Goal: Contribute content: Contribute content

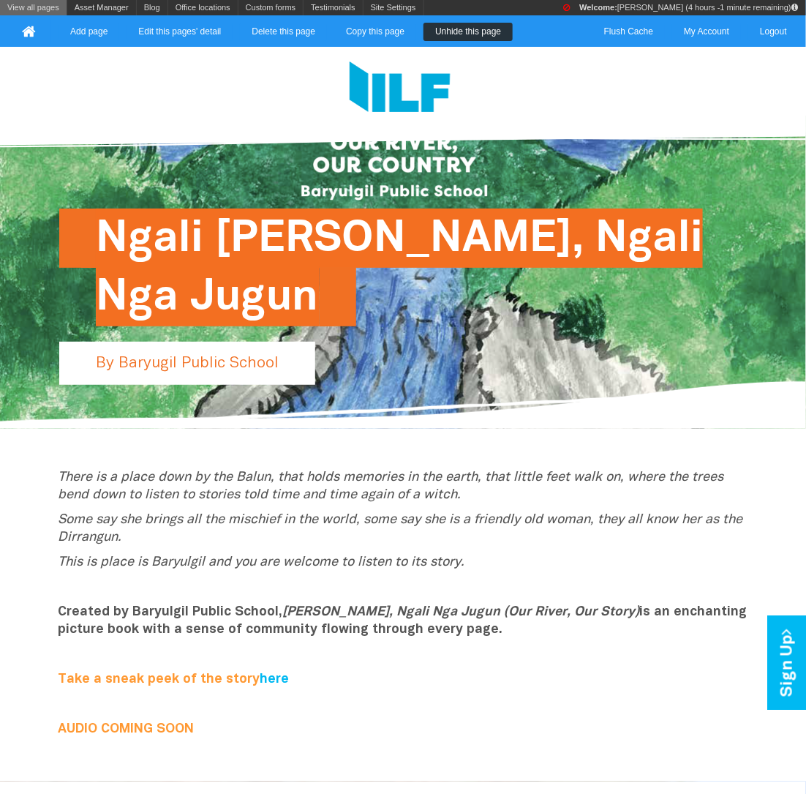
click at [14, 6] on link "View all pages" at bounding box center [33, 7] width 67 height 15
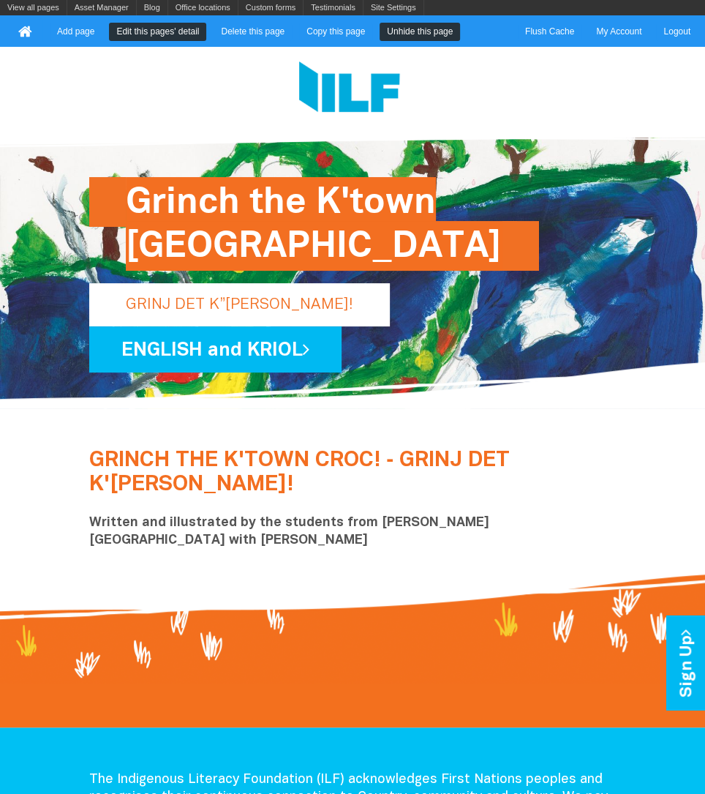
click at [162, 37] on link "Edit this pages' detail" at bounding box center [157, 32] width 97 height 18
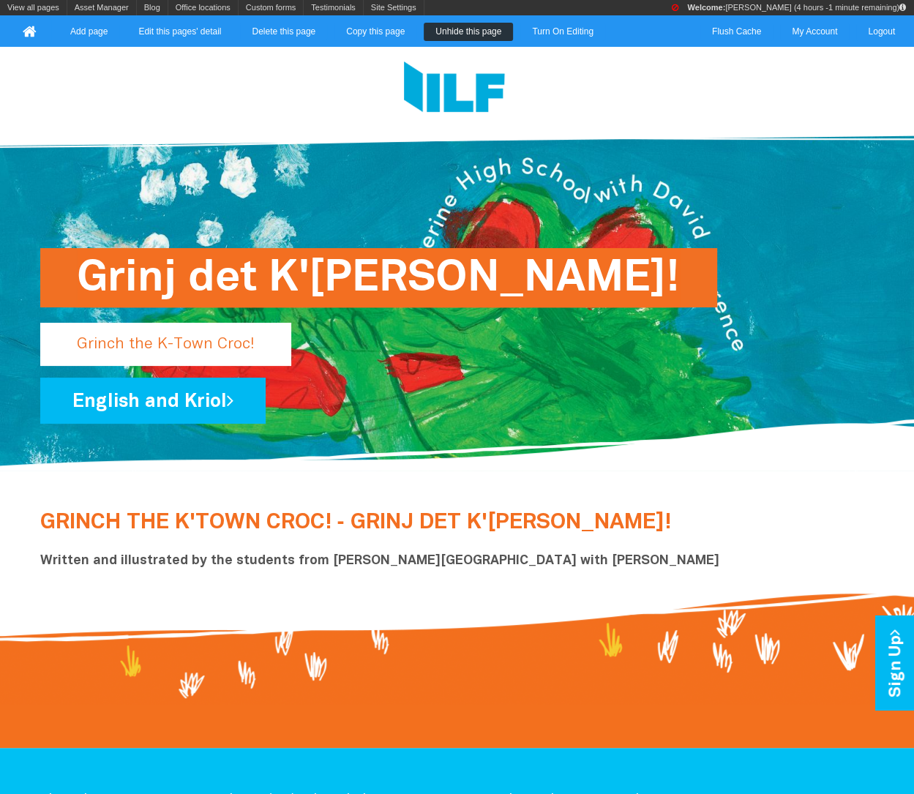
click at [761, 369] on div "Grinj det K'Taun Krok! Grinch the K-Town Croc! English and Kriol" at bounding box center [457, 361] width 834 height 126
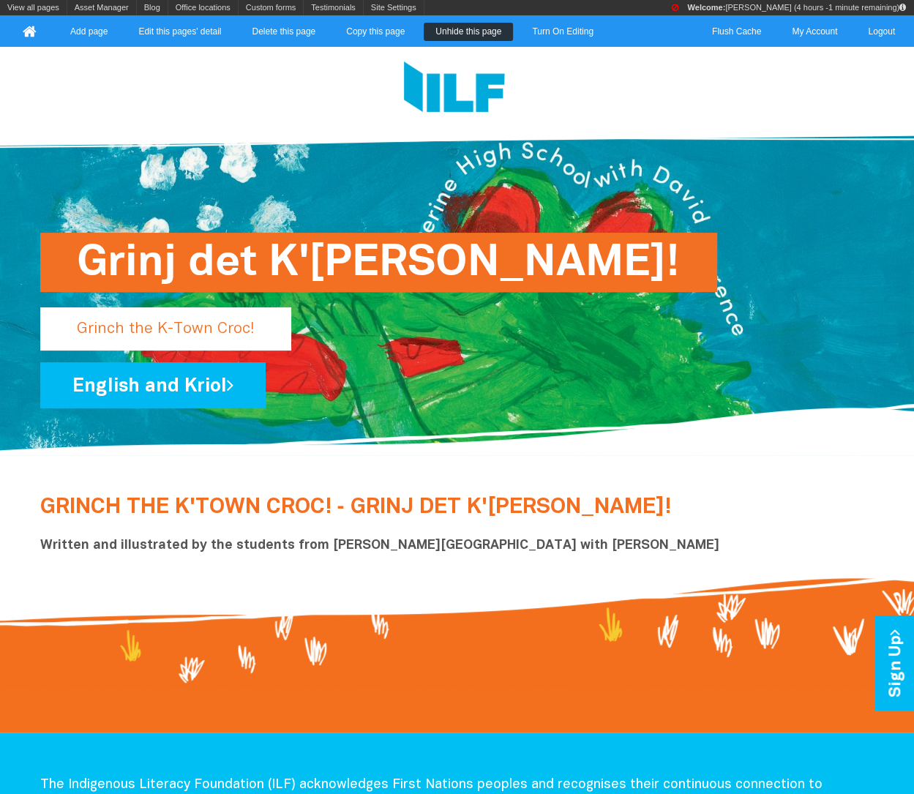
scroll to position [20, 0]
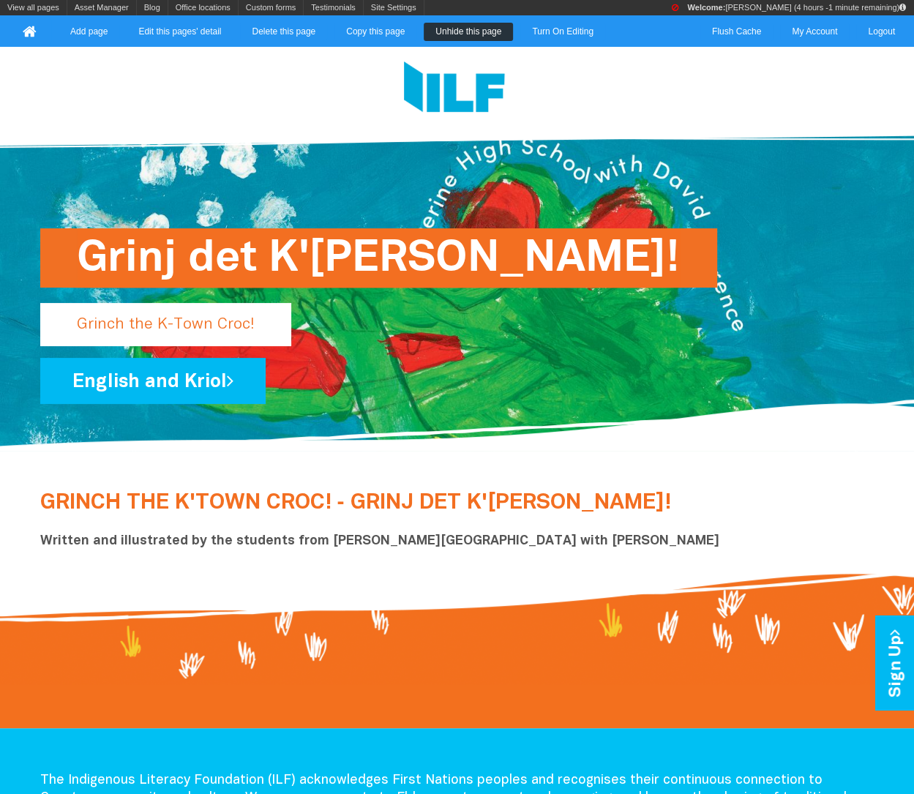
click at [761, 369] on p "English and Kriol" at bounding box center [457, 381] width 834 height 46
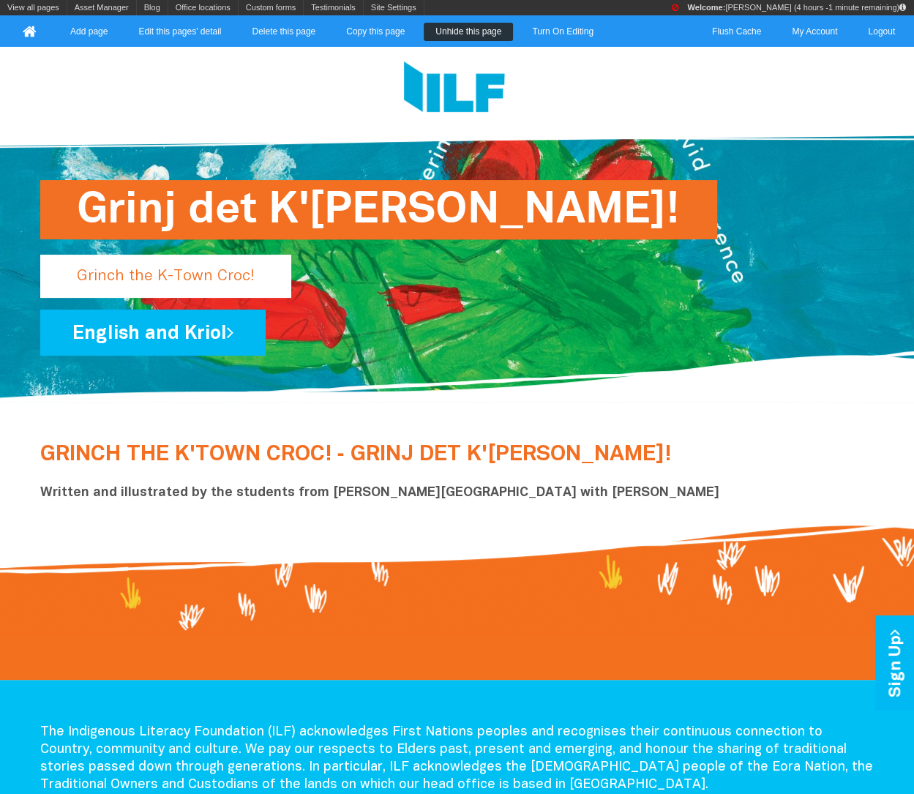
scroll to position [101, 0]
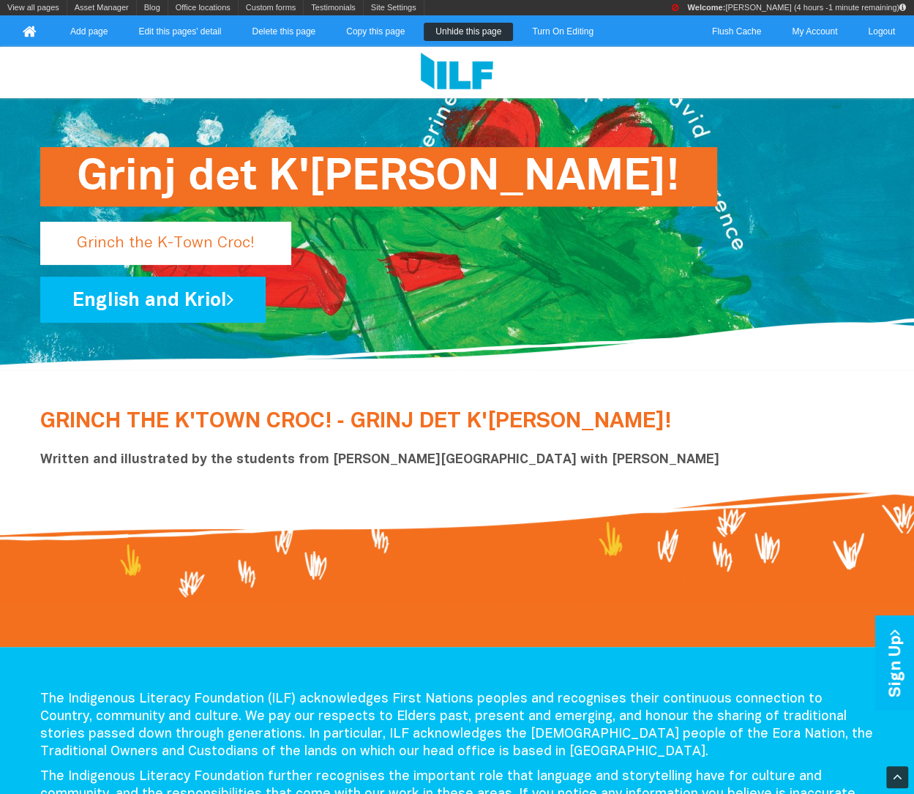
click at [530, 410] on h2 "GRINCH THE K'TOWN CROC! ‑ GRINJ DET K'[PERSON_NAME]! Written and illustrated by…" at bounding box center [457, 439] width 834 height 59
click at [562, 38] on link "Turn On Editing" at bounding box center [562, 32] width 85 height 18
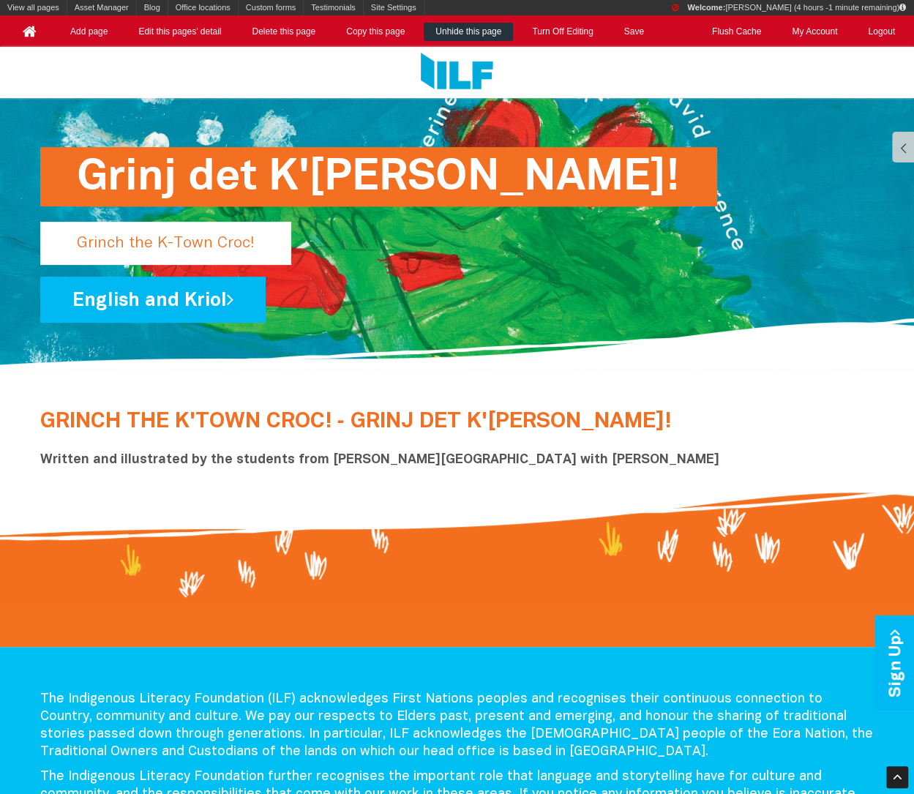
click at [622, 426] on h2 "GRINCH THE K'TOWN CROC! ‑ GRINJ DET K'[PERSON_NAME]! Written and illustrated by…" at bounding box center [457, 439] width 834 height 59
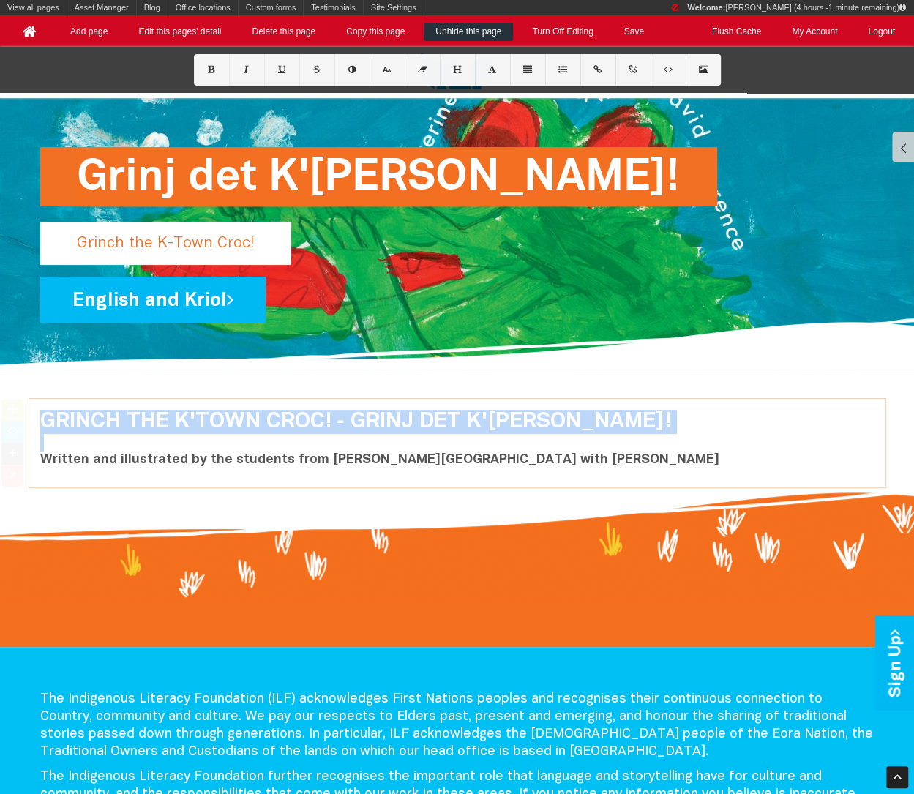
click at [622, 426] on h2 "GRINCH THE K'TOWN CROC! ‑ GRINJ DET K'[PERSON_NAME]! Written and illustrated by…" at bounding box center [457, 439] width 834 height 59
click at [646, 428] on h2 "GRINCH THE K'TOWN CROC! ‑ GRINJ DET K'[PERSON_NAME]! Written and illustrated by…" at bounding box center [457, 439] width 834 height 59
drag, startPoint x: 646, startPoint y: 428, endPoint x: 67, endPoint y: 398, distance: 579.4
click at [67, 399] on div "GRINCH THE K'TOWN CROC! ‑ GRINJ DET K'[PERSON_NAME]! Written and illustrated by…" at bounding box center [457, 443] width 856 height 89
click at [273, 431] on h2 "GRINCH THE K'TOWN CROC! ‑ GRINJ DET K'[PERSON_NAME]! Written and illustrated by…" at bounding box center [457, 439] width 834 height 59
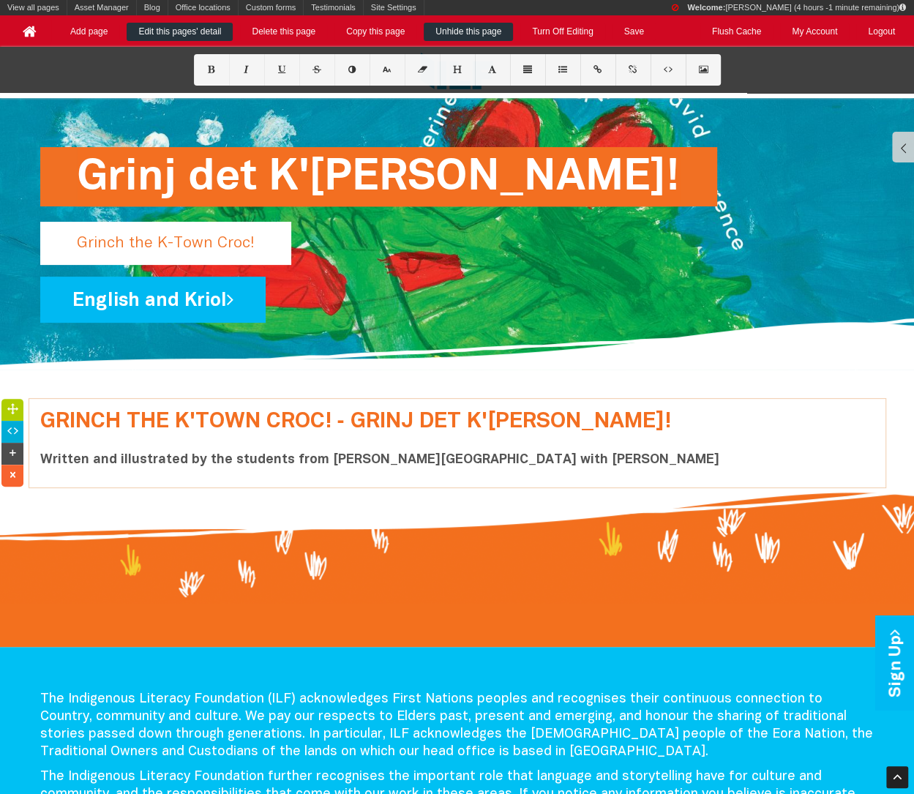
click at [171, 31] on link "Edit this pages' detail" at bounding box center [180, 32] width 106 height 18
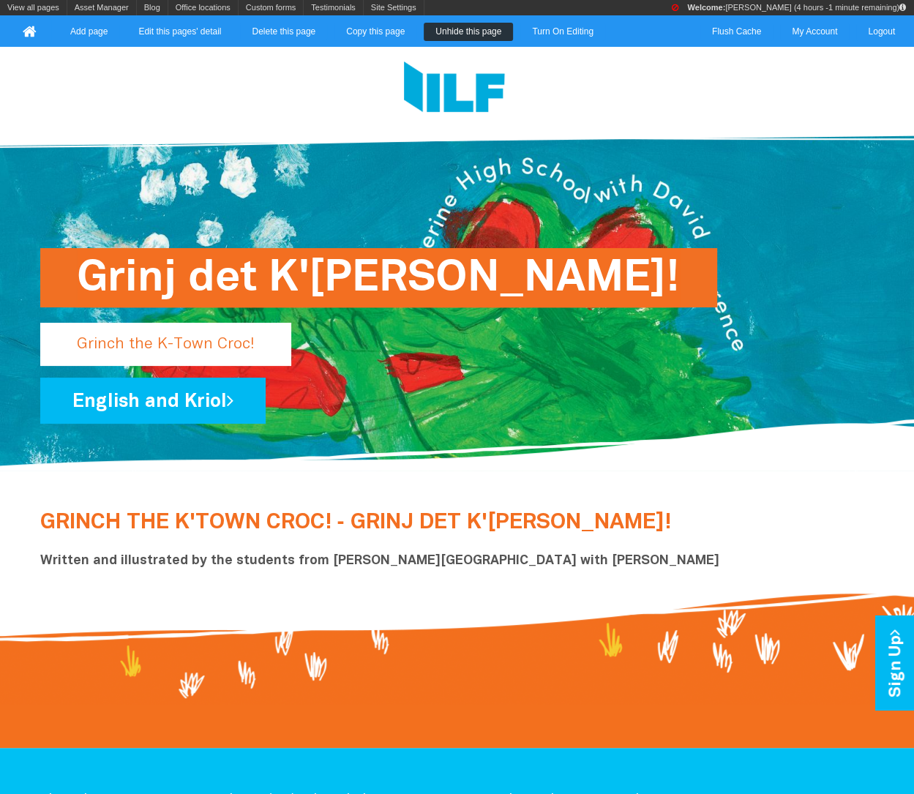
click at [379, 526] on h2 "GRINCH THE K'TOWN CROC! ‑ GRINJ DET K'[PERSON_NAME]! Written and illustrated by…" at bounding box center [457, 540] width 834 height 59
click at [572, 20] on div "View all pages Asset Manager Blog Add blog entry View all blog entries Office l…" at bounding box center [457, 23] width 914 height 47
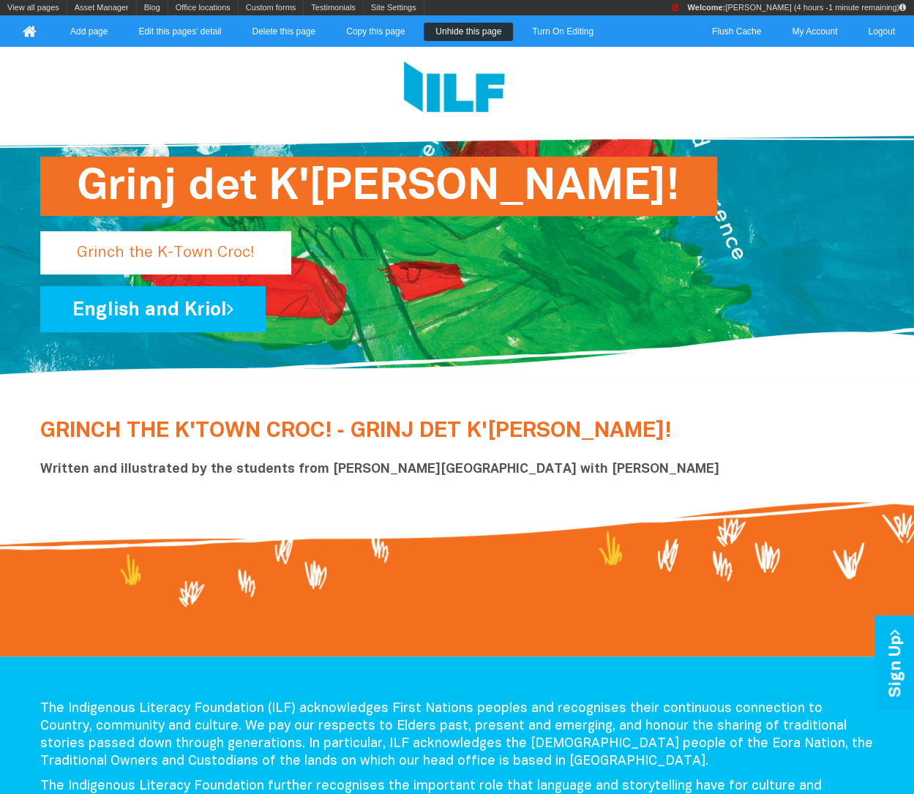
scroll to position [136, 0]
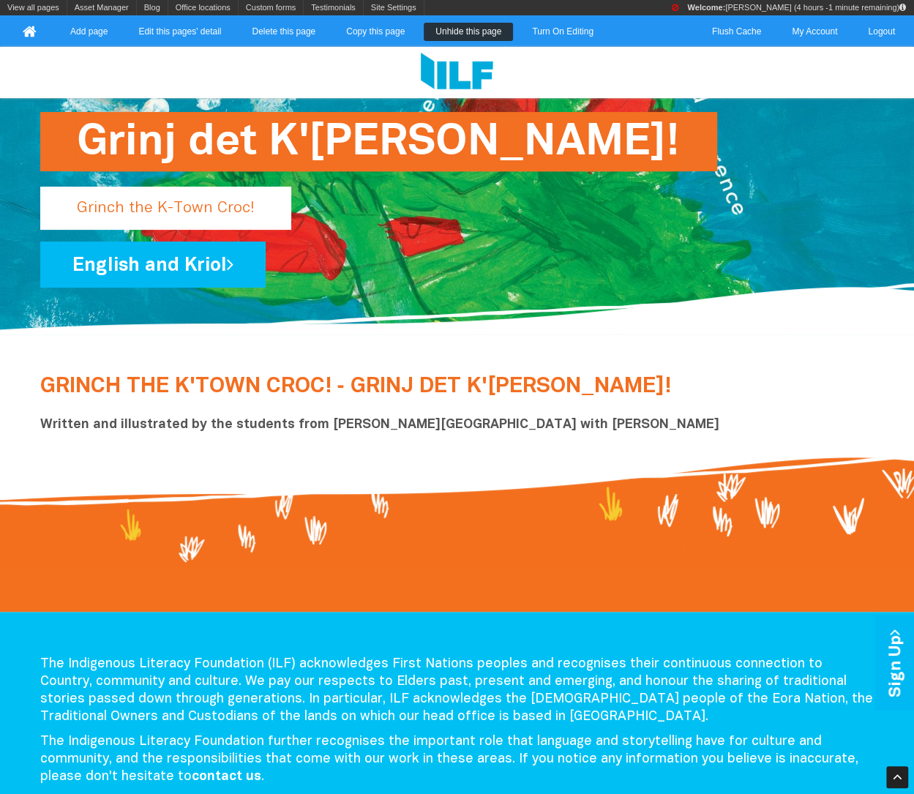
click at [564, 394] on h2 "GRINCH THE K'TOWN CROC! ‑ GRINJ DET K'[PERSON_NAME]! Written and illustrated by…" at bounding box center [457, 404] width 834 height 59
click at [554, 23] on link "Turn On Editing" at bounding box center [562, 32] width 85 height 18
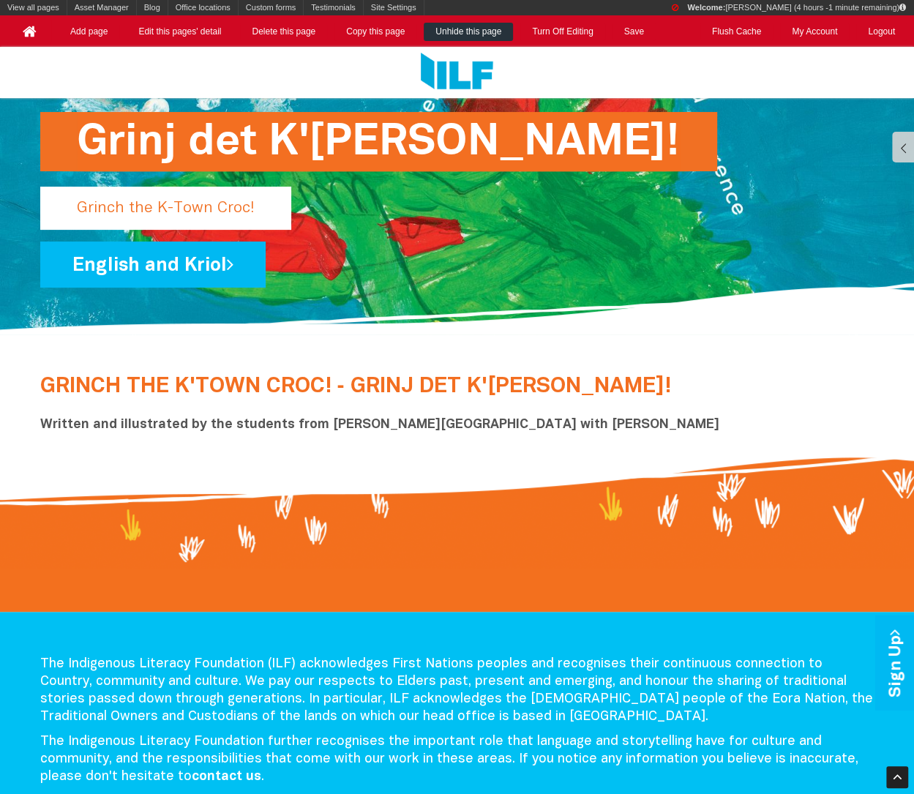
click at [563, 420] on b "Written and illustrated by the students from [PERSON_NAME][GEOGRAPHIC_DATA] wit…" at bounding box center [379, 424] width 679 height 12
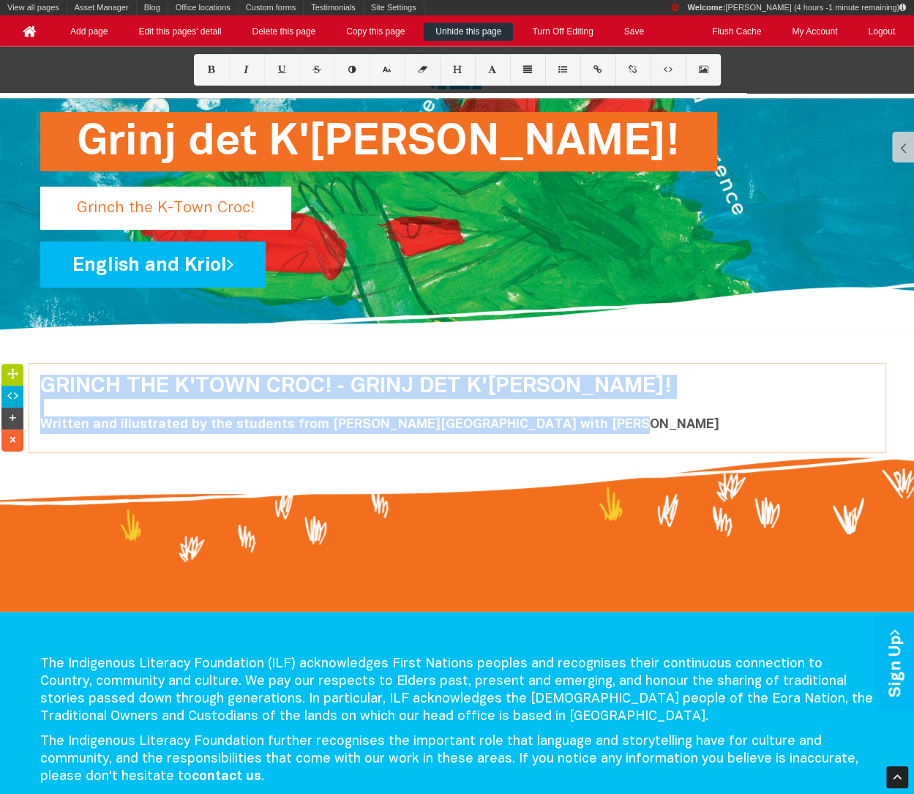
drag, startPoint x: 614, startPoint y: 430, endPoint x: 34, endPoint y: 386, distance: 581.7
click at [34, 386] on div "GRINCH THE K'TOWN CROC! ‑ GRINJ DET K'[PERSON_NAME]! Written and illustrated by…" at bounding box center [457, 408] width 856 height 89
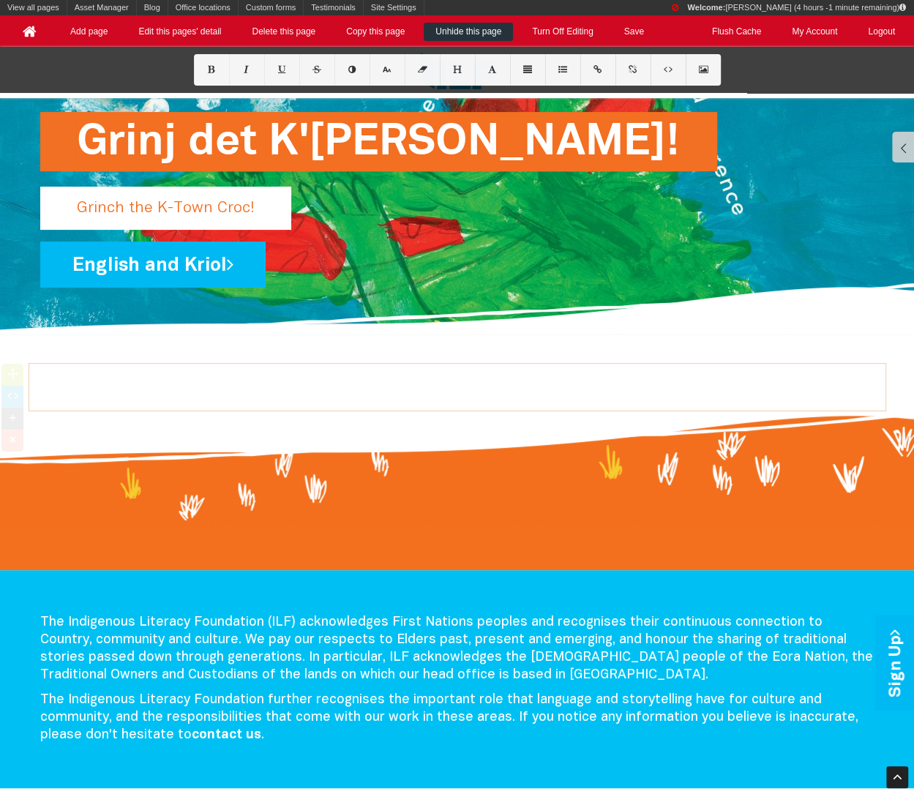
click at [430, 384] on p at bounding box center [457, 384] width 834 height 18
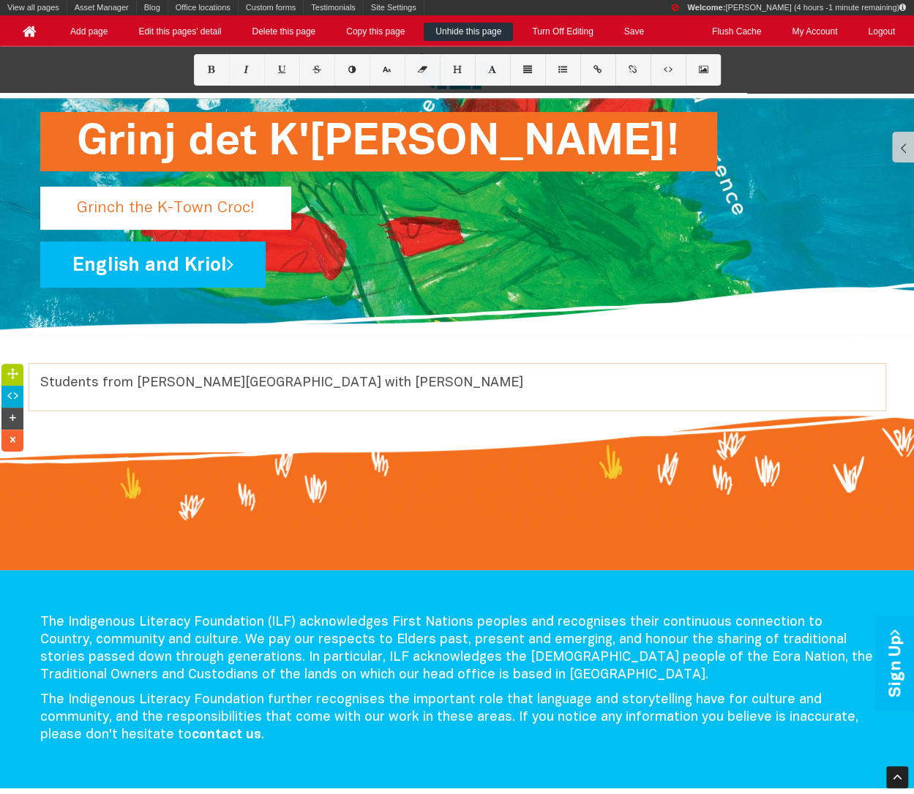
click at [42, 375] on p "Students from [PERSON_NAME][GEOGRAPHIC_DATA] with [PERSON_NAME]" at bounding box center [457, 384] width 834 height 18
click at [298, 367] on div "Written and illustrated by Students from [PERSON_NAME][GEOGRAPHIC_DATA] with [P…" at bounding box center [457, 387] width 856 height 47
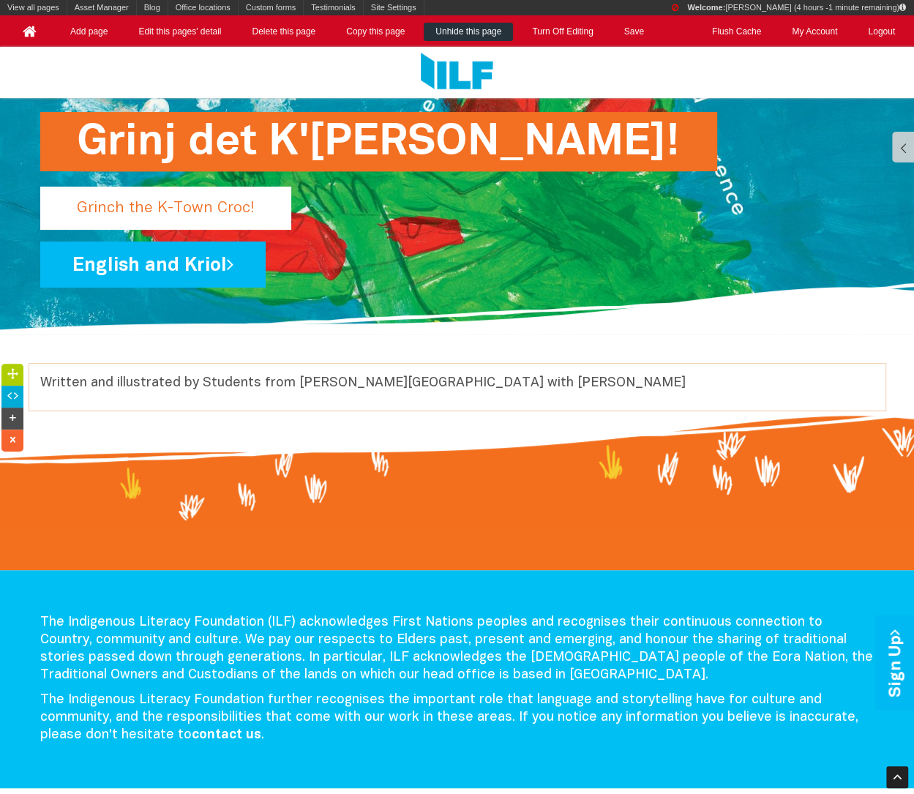
click at [297, 373] on div "Written and illustrated by Students from [PERSON_NAME][GEOGRAPHIC_DATA] with [P…" at bounding box center [457, 387] width 856 height 47
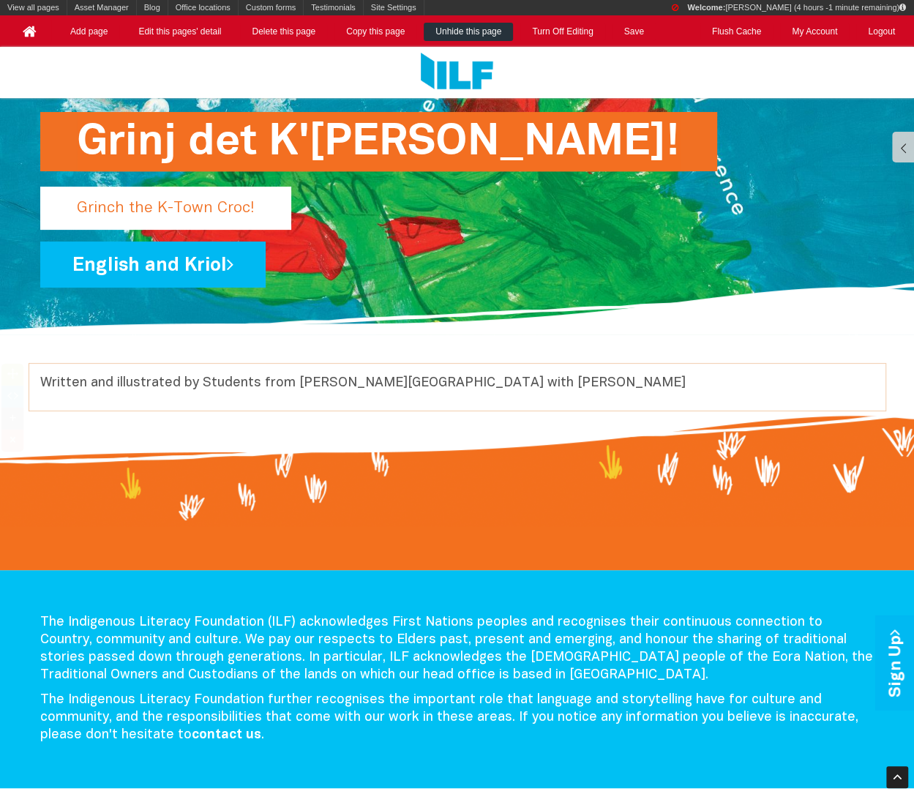
click at [297, 373] on div "Written and illustrated by Students from [PERSON_NAME][GEOGRAPHIC_DATA] with [P…" at bounding box center [457, 387] width 856 height 47
click at [293, 383] on p "Written and illustrated by Students from [PERSON_NAME][GEOGRAPHIC_DATA] with [P…" at bounding box center [457, 384] width 834 height 18
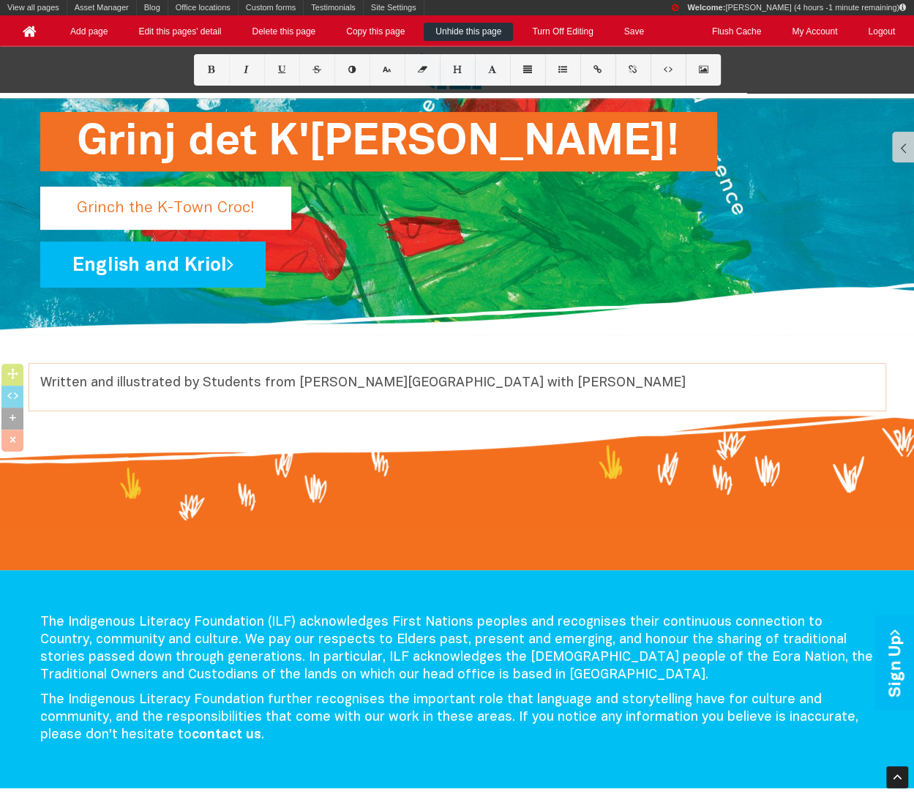
click at [293, 383] on p "Written and illustrated by Students from [PERSON_NAME][GEOGRAPHIC_DATA] with [P…" at bounding box center [457, 384] width 834 height 18
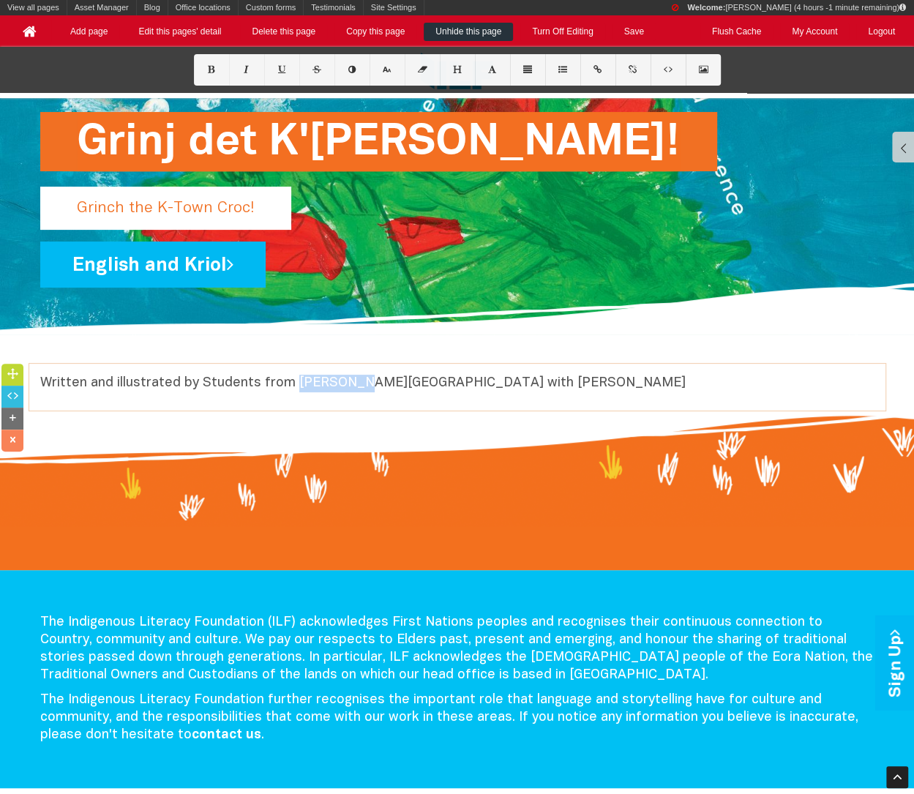
click at [293, 383] on p "Written and illustrated by Students from [PERSON_NAME][GEOGRAPHIC_DATA] with [P…" at bounding box center [457, 384] width 834 height 18
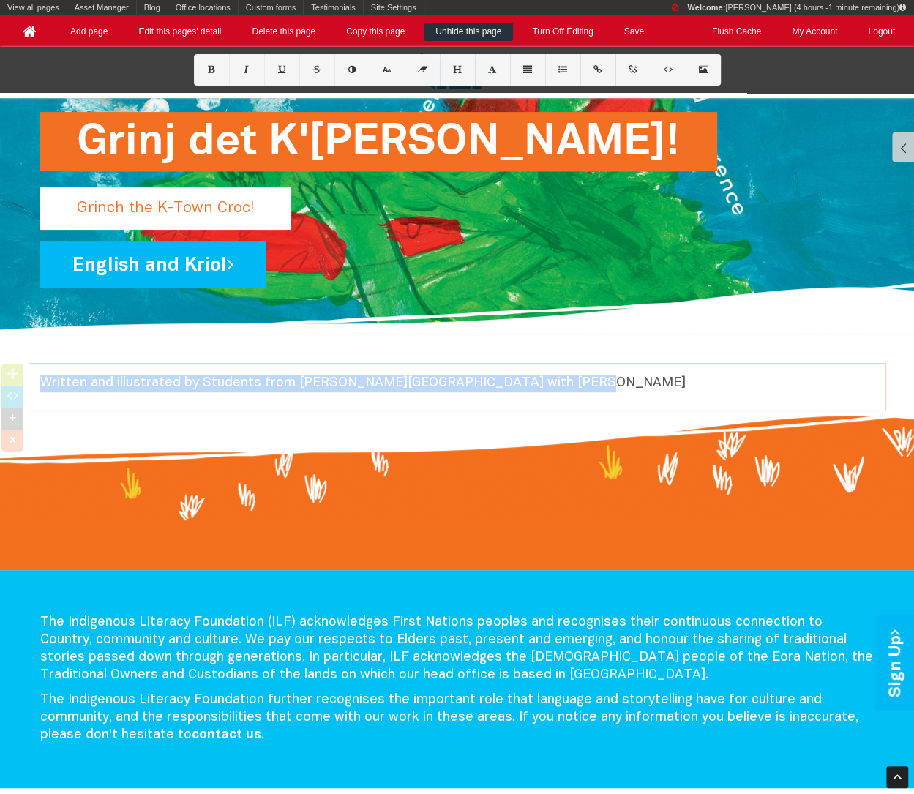
click at [293, 383] on p "Written and illustrated by Students from [PERSON_NAME][GEOGRAPHIC_DATA] with [P…" at bounding box center [457, 384] width 834 height 18
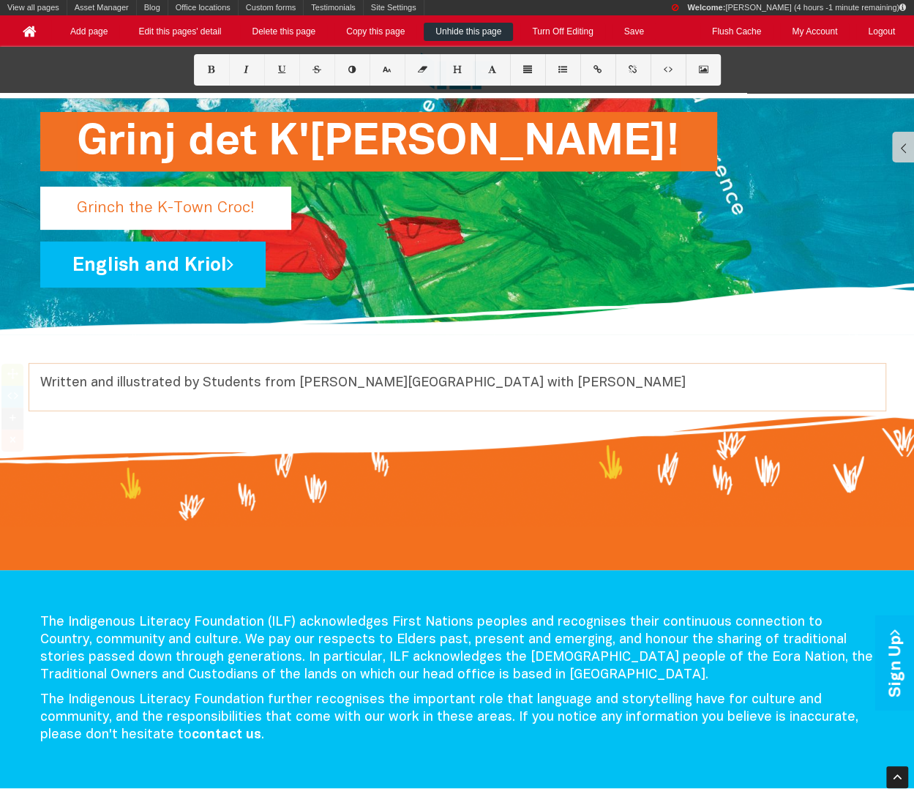
click at [562, 381] on p "Written and illustrated by Students from [PERSON_NAME][GEOGRAPHIC_DATA] with [P…" at bounding box center [457, 384] width 834 height 18
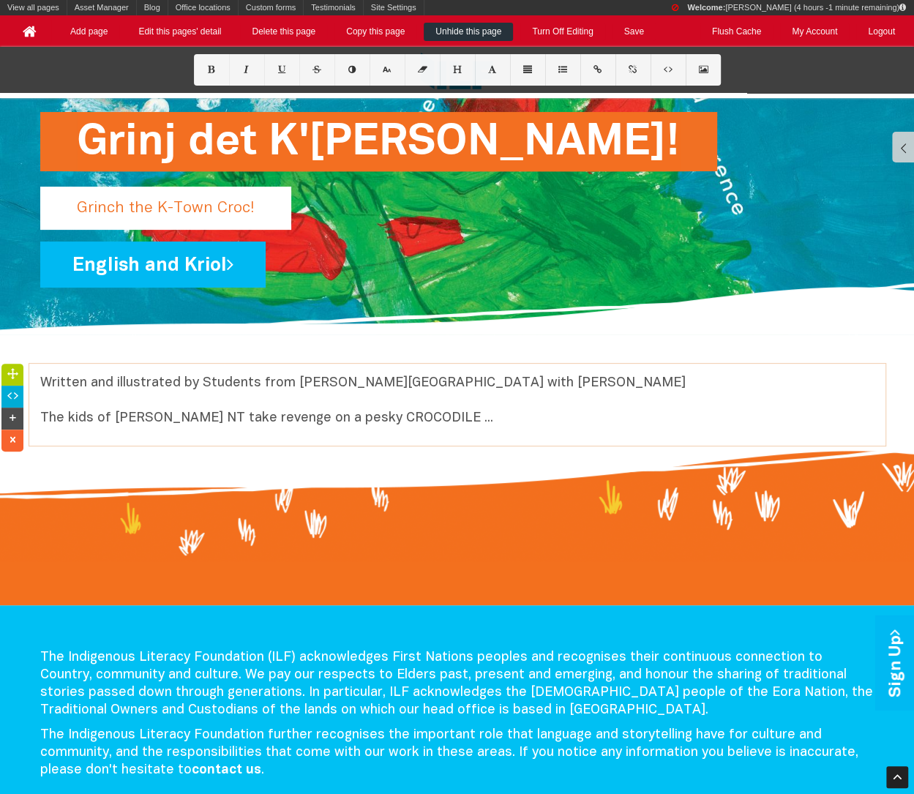
click at [347, 417] on p "Written and illustrated by Students from [PERSON_NAME][GEOGRAPHIC_DATA] with [P…" at bounding box center [457, 401] width 834 height 53
click at [385, 73] on icon at bounding box center [386, 70] width 12 height 8
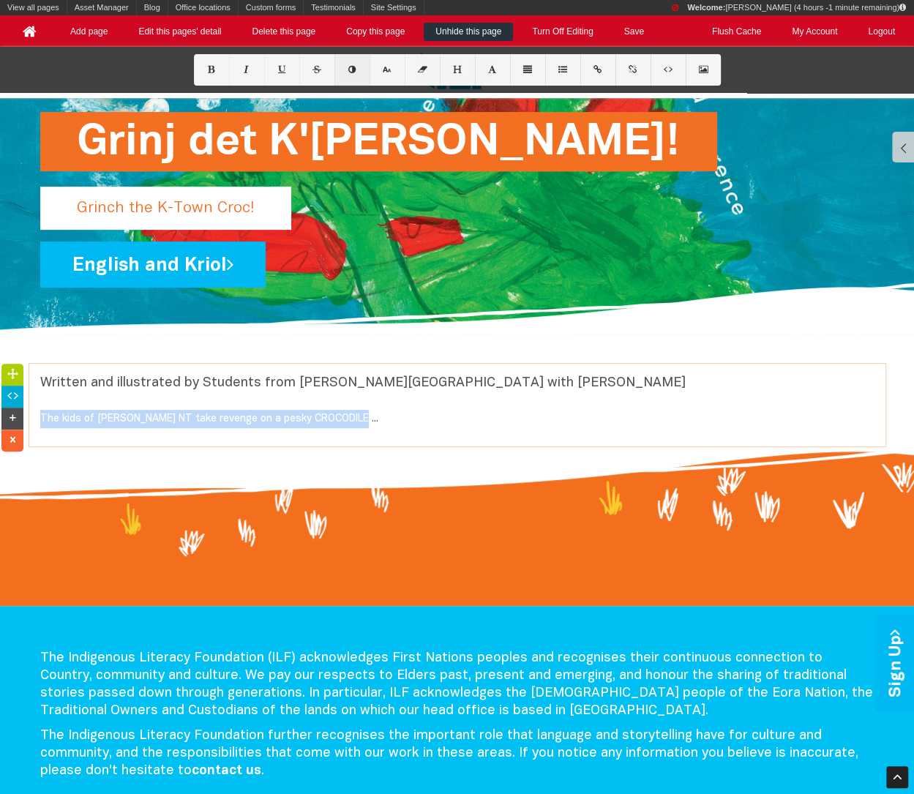
click at [354, 66] on icon at bounding box center [351, 70] width 12 height 8
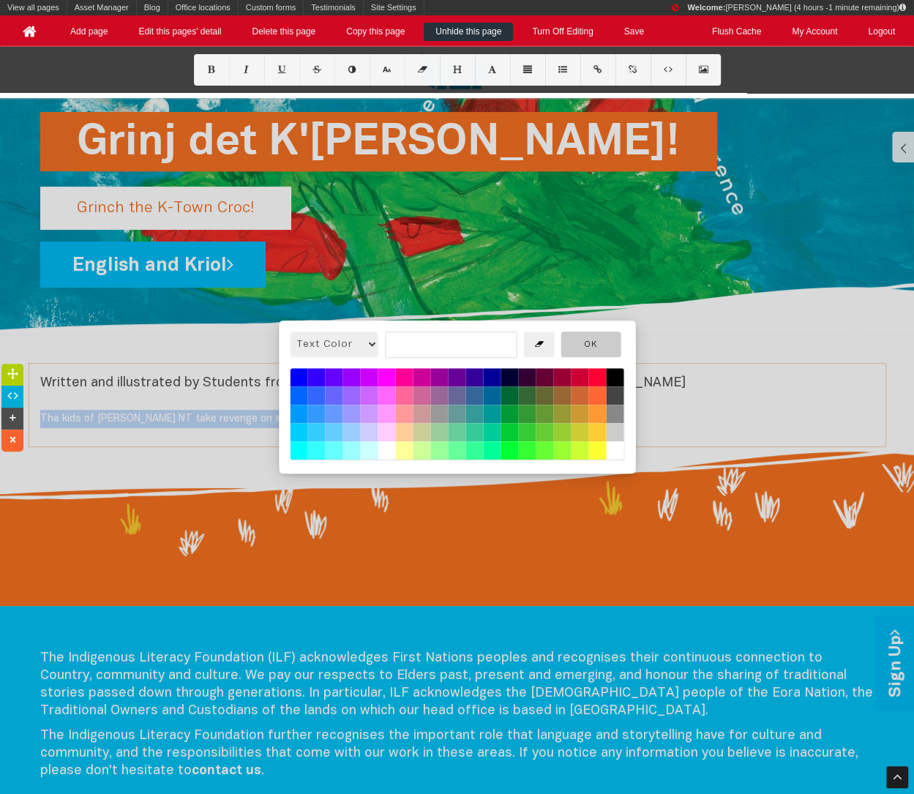
click at [592, 340] on button "OK" at bounding box center [590, 344] width 60 height 26
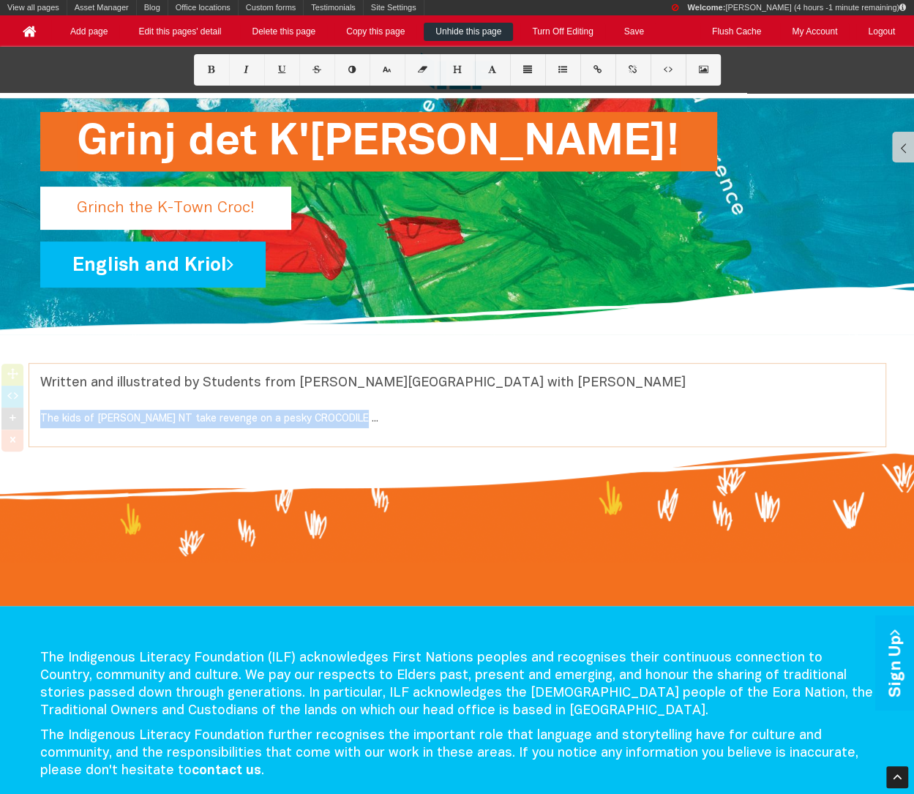
click at [286, 421] on font "The kids of [PERSON_NAME] NT take revenge on a pesky CROCODILE ..." at bounding box center [209, 419] width 338 height 10
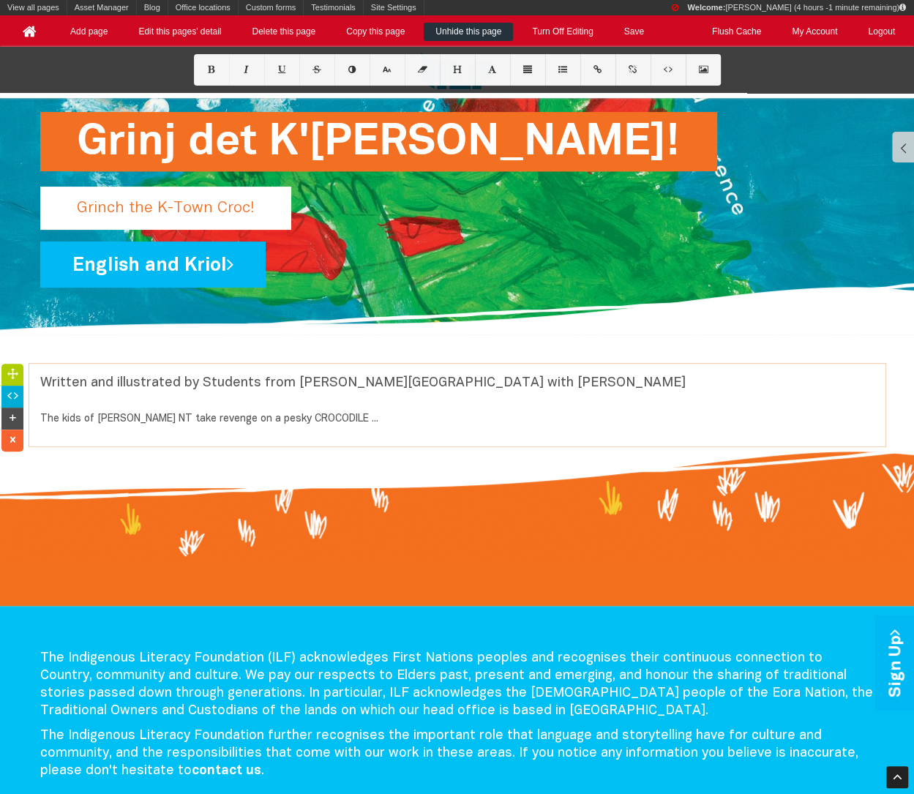
click at [288, 429] on div "Written and illustrated by Students from [PERSON_NAME][GEOGRAPHIC_DATA] with [P…" at bounding box center [457, 405] width 856 height 83
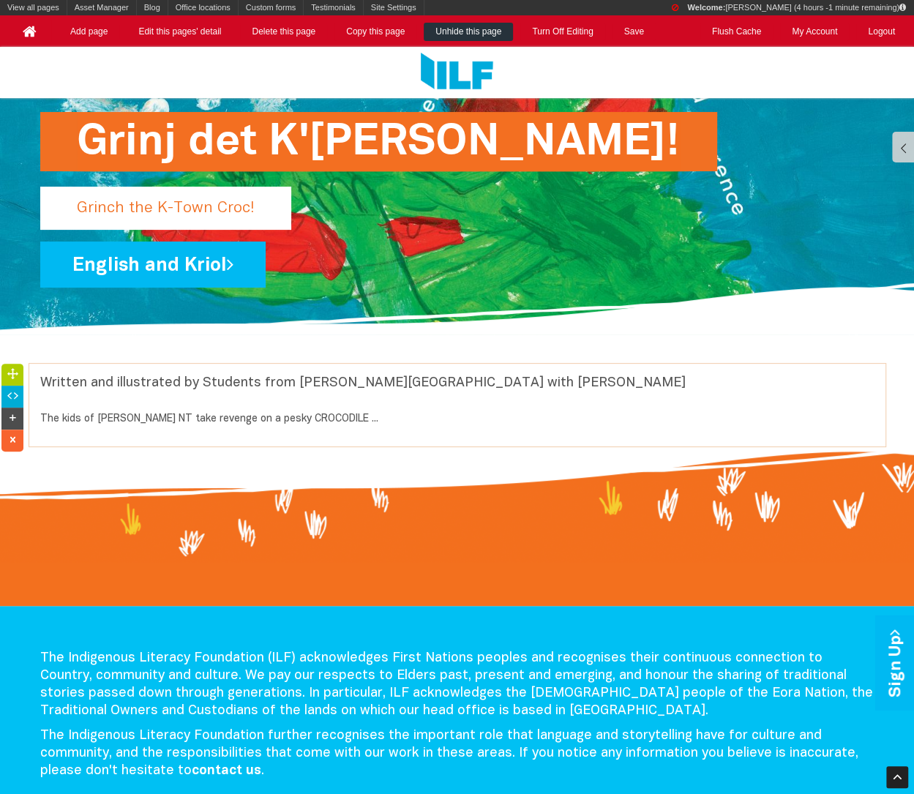
click at [299, 385] on p "Written and illustrated by Students from [PERSON_NAME][GEOGRAPHIC_DATA] with [P…" at bounding box center [457, 401] width 834 height 53
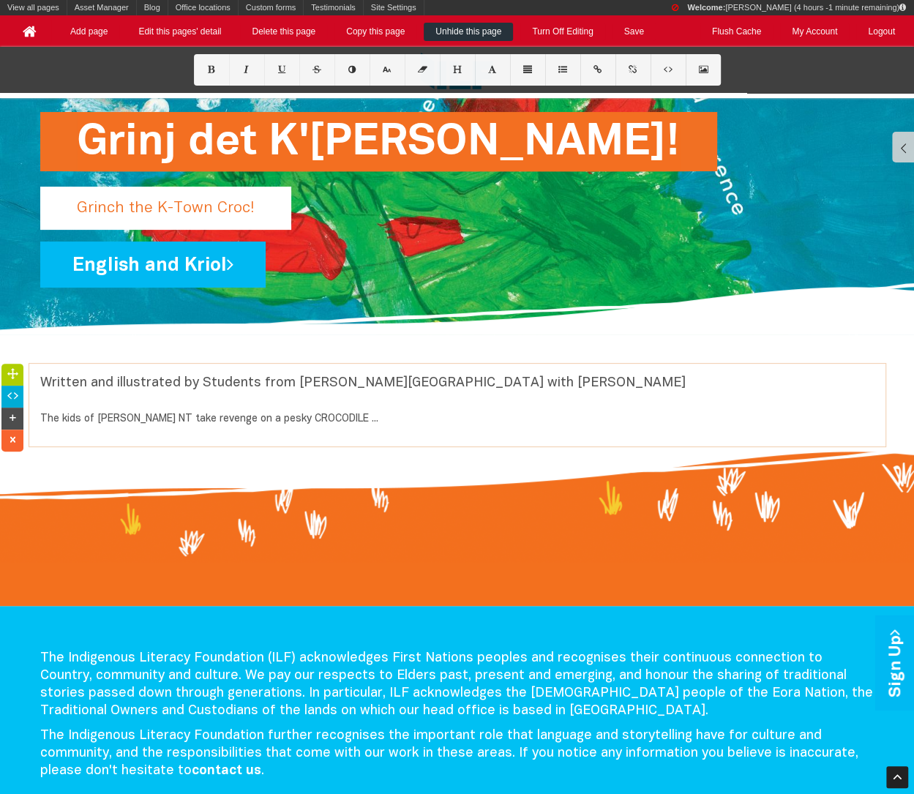
click at [295, 426] on p "Written and illustrated by Students from [PERSON_NAME][GEOGRAPHIC_DATA] with [P…" at bounding box center [457, 401] width 834 height 53
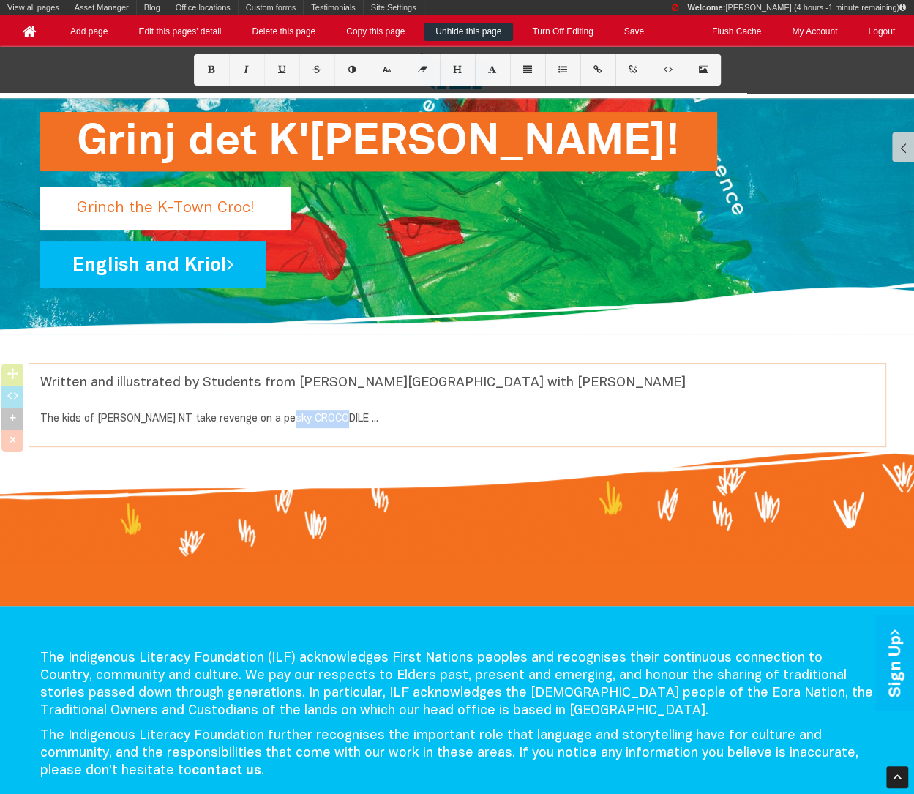
click at [295, 426] on p "Written and illustrated by Students from [PERSON_NAME][GEOGRAPHIC_DATA] with [P…" at bounding box center [457, 401] width 834 height 53
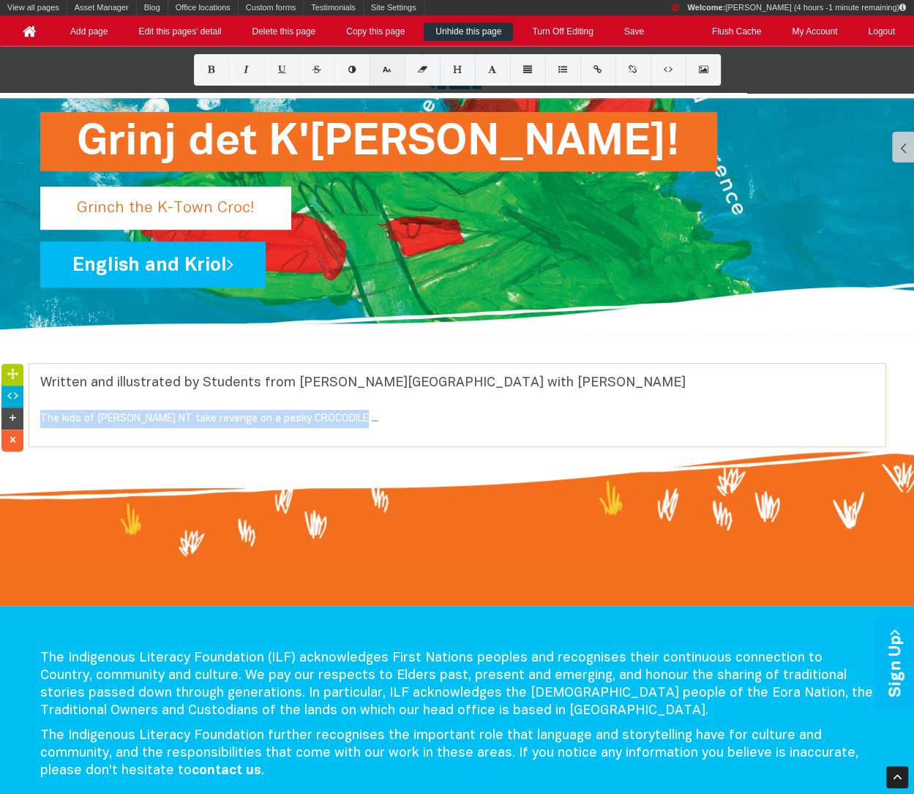
click at [388, 67] on icon at bounding box center [386, 70] width 12 height 8
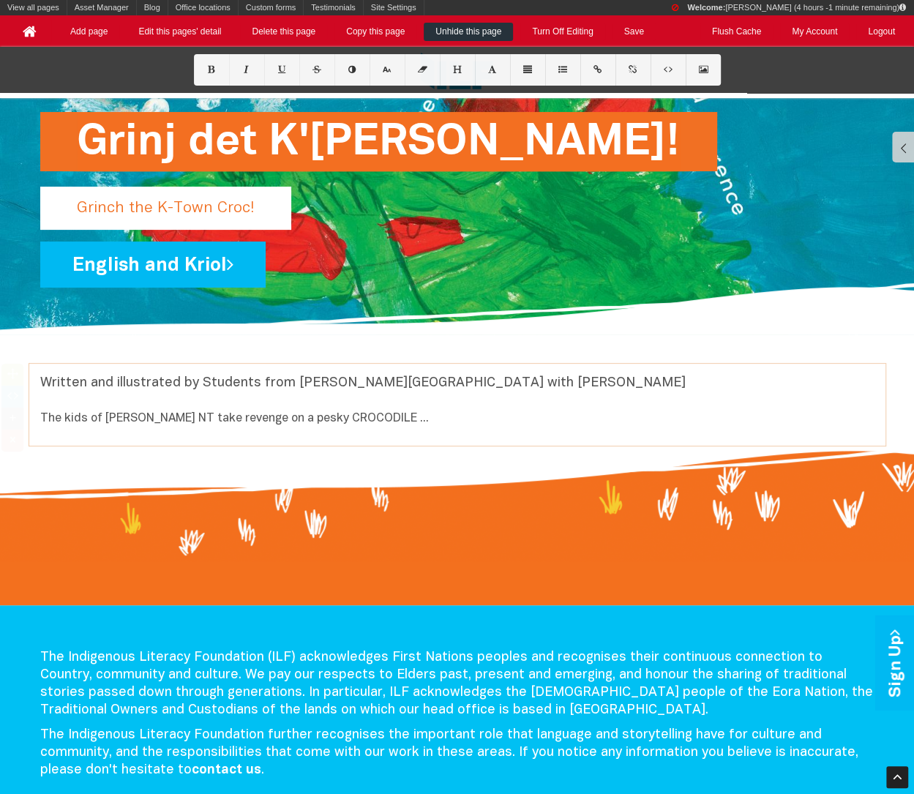
click at [432, 415] on p "Written and illustrated by Students from [PERSON_NAME][GEOGRAPHIC_DATA] with [P…" at bounding box center [457, 401] width 834 height 53
click at [339, 413] on font "The kids of [PERSON_NAME] NT take revenge on a pesky CROCODILE ..." at bounding box center [234, 418] width 388 height 10
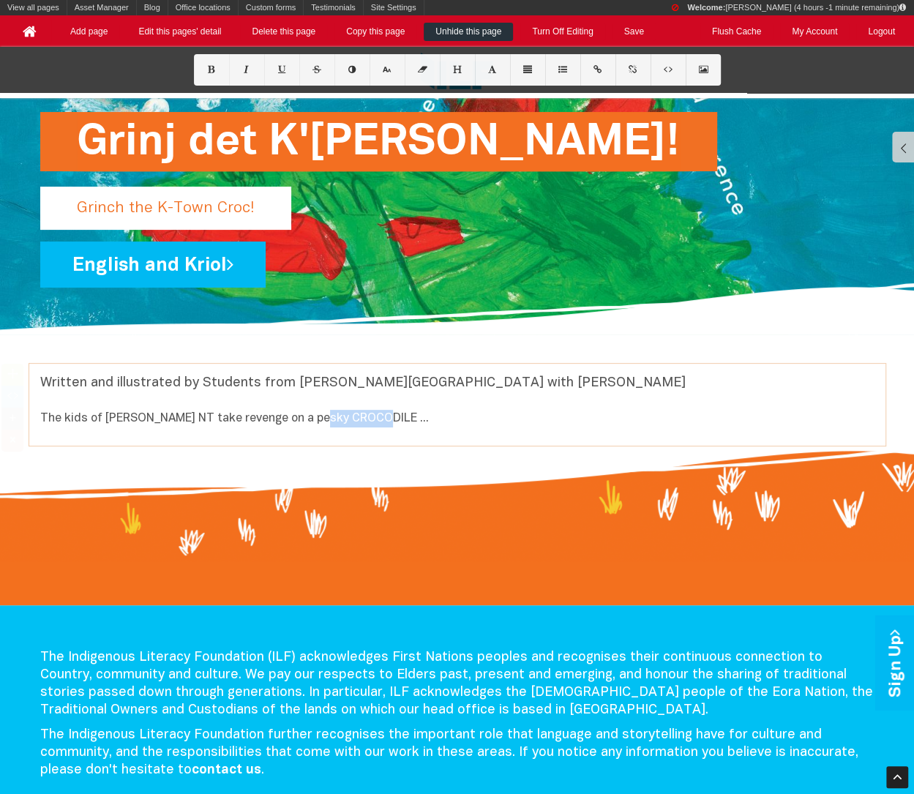
click at [339, 413] on font "The kids of [PERSON_NAME] NT take revenge on a pesky CROCODILE ..." at bounding box center [234, 418] width 388 height 10
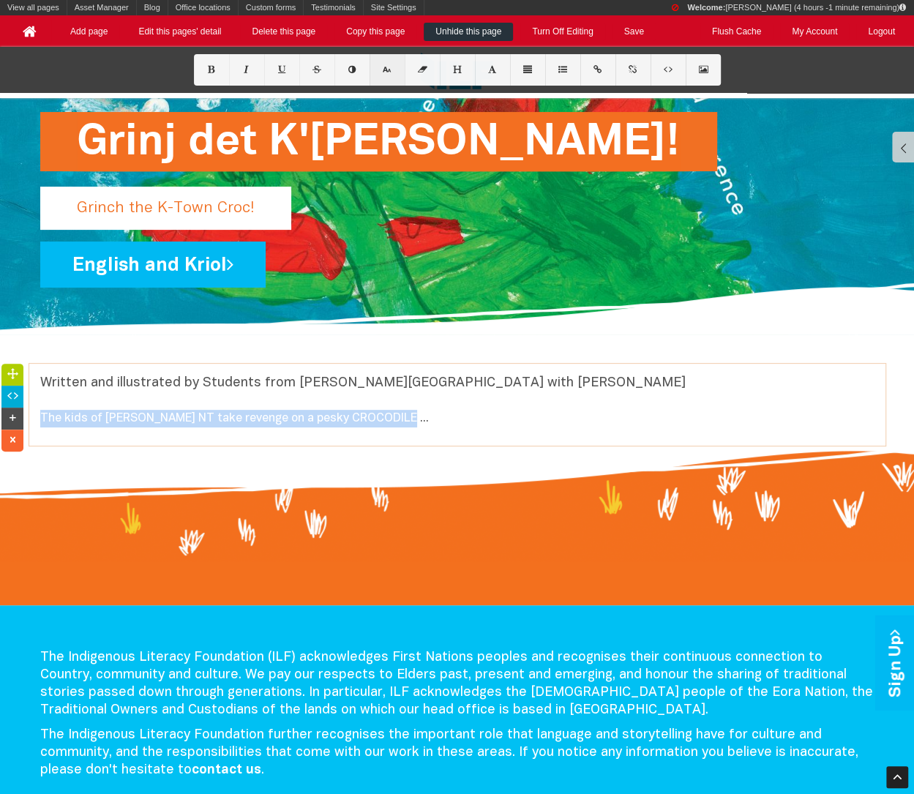
click at [381, 69] on icon at bounding box center [386, 70] width 12 height 8
click at [454, 421] on p "Written and illustrated by Students from [PERSON_NAME][GEOGRAPHIC_DATA] with [P…" at bounding box center [457, 401] width 834 height 53
click at [40, 415] on font "The kids of [PERSON_NAME] NT take revenge on a pesky CROCODILE ..." at bounding box center [266, 418] width 453 height 12
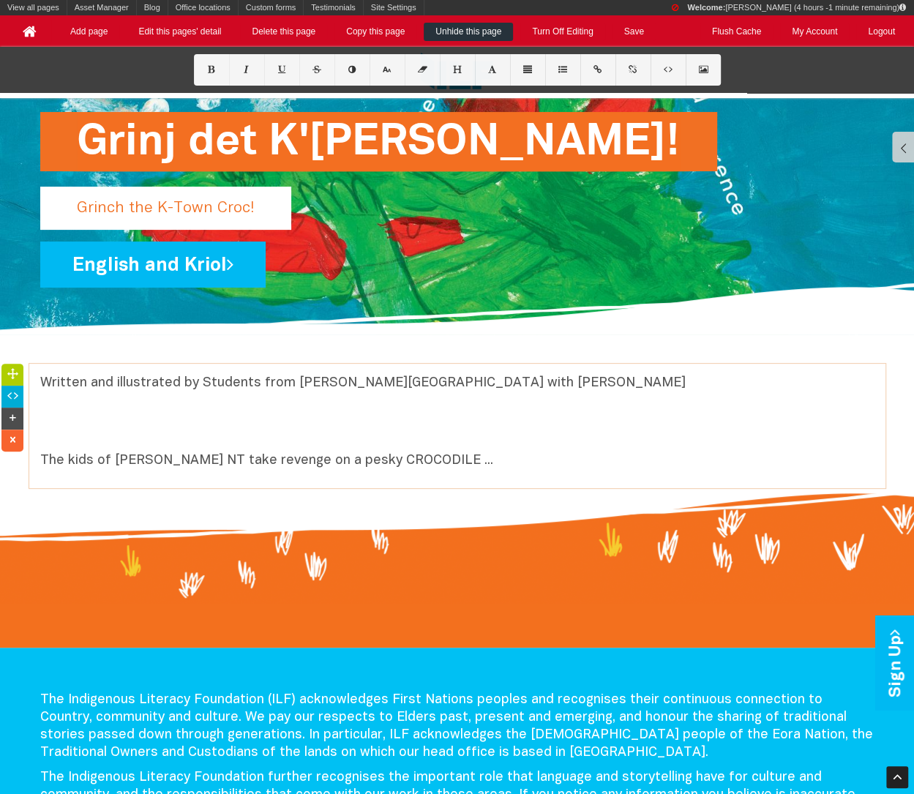
click at [467, 467] on p "Written and illustrated by Students from [PERSON_NAME][GEOGRAPHIC_DATA] with [P…" at bounding box center [457, 422] width 834 height 95
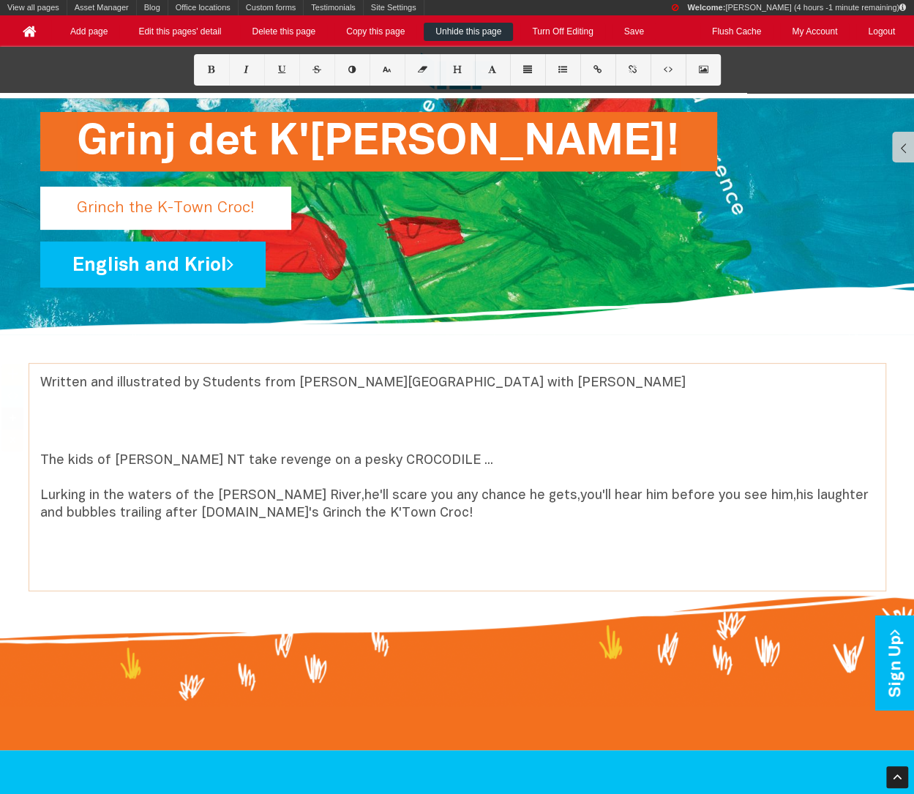
click at [309, 491] on font "Lurking in the waters of the [PERSON_NAME] River,he'll scare you any chance he …" at bounding box center [454, 504] width 828 height 30
click at [301, 505] on p "Lurking in the waters of the [PERSON_NAME] River, he'll scare you any chance he…" at bounding box center [457, 504] width 834 height 35
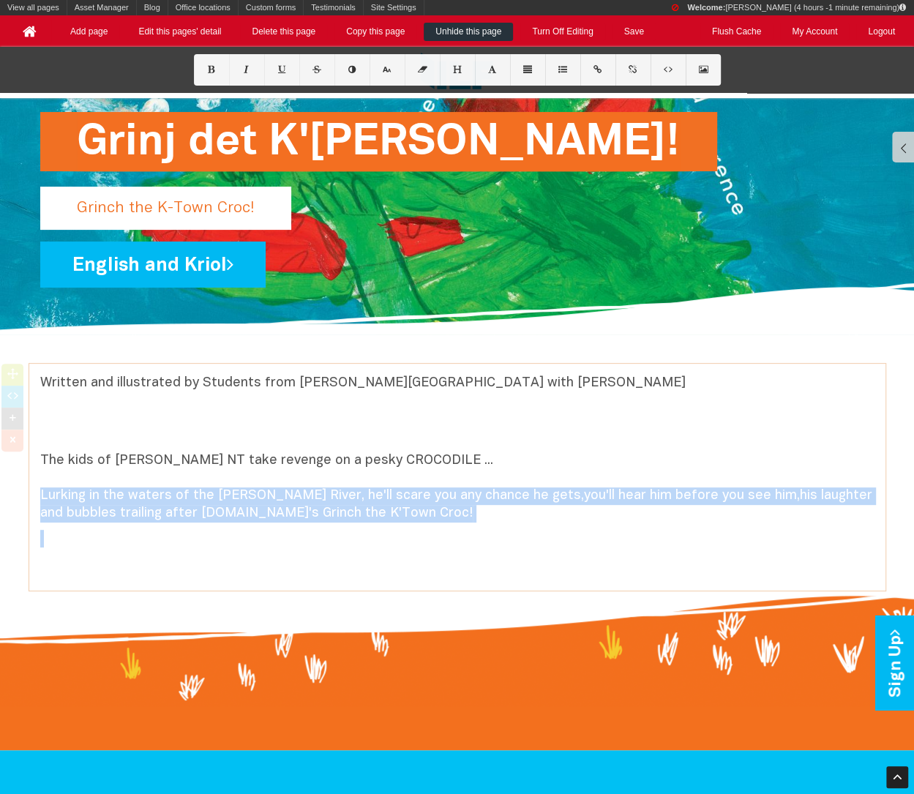
click at [301, 505] on p "Lurking in the waters of the [PERSON_NAME] River, he'll scare you any chance he…" at bounding box center [457, 504] width 834 height 35
click at [537, 489] on font "Lurking in the waters of the [PERSON_NAME] River, he'll scare you any chance he…" at bounding box center [456, 504] width 832 height 30
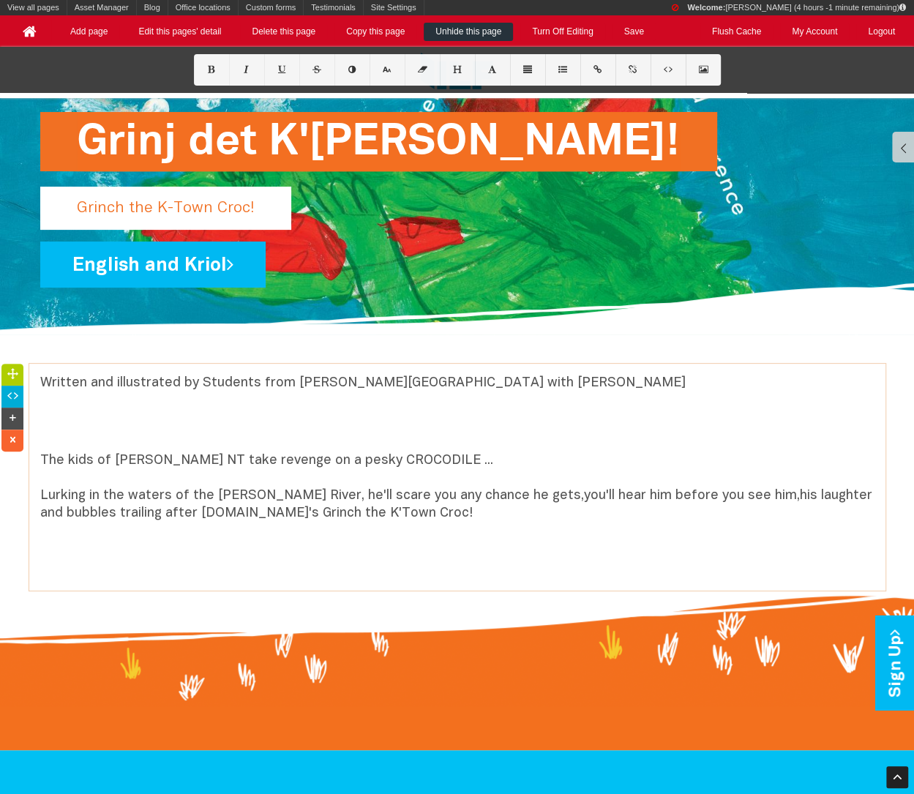
click at [523, 497] on font "Lurking in the waters of the [PERSON_NAME] River, he'll scare you any chance he…" at bounding box center [456, 504] width 832 height 30
click at [546, 495] on font "Lurking in the waters of the [PERSON_NAME] River, he'll scare you any chance he…" at bounding box center [430, 504] width 780 height 30
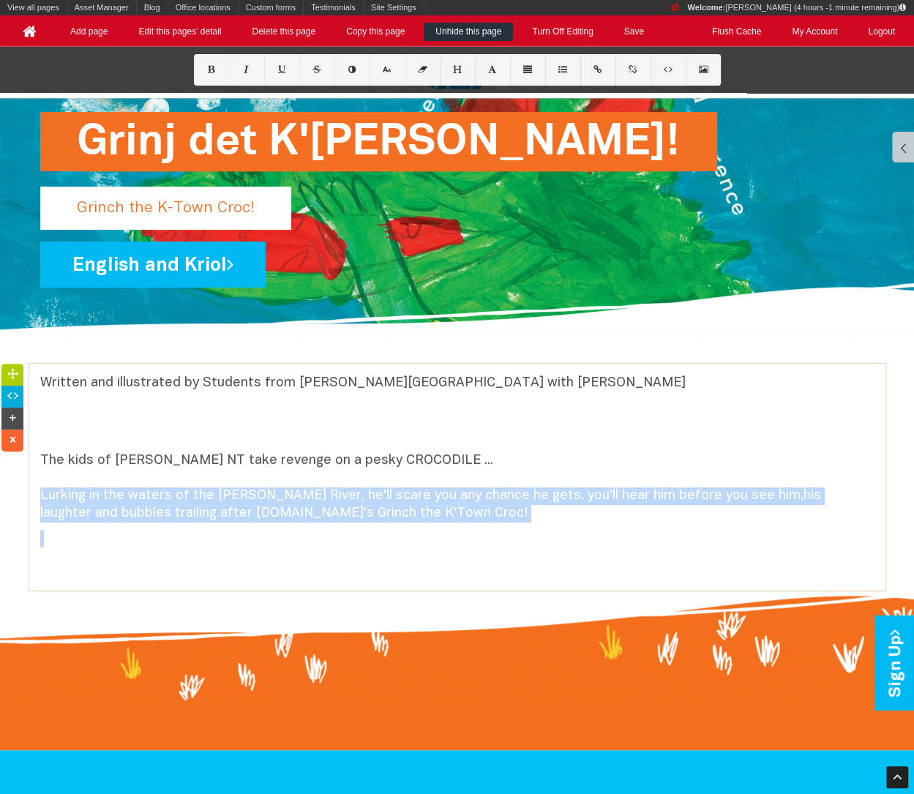
click at [732, 492] on font "Lurking in the waters of the [PERSON_NAME] River, he'll scare you any chance he…" at bounding box center [430, 504] width 780 height 30
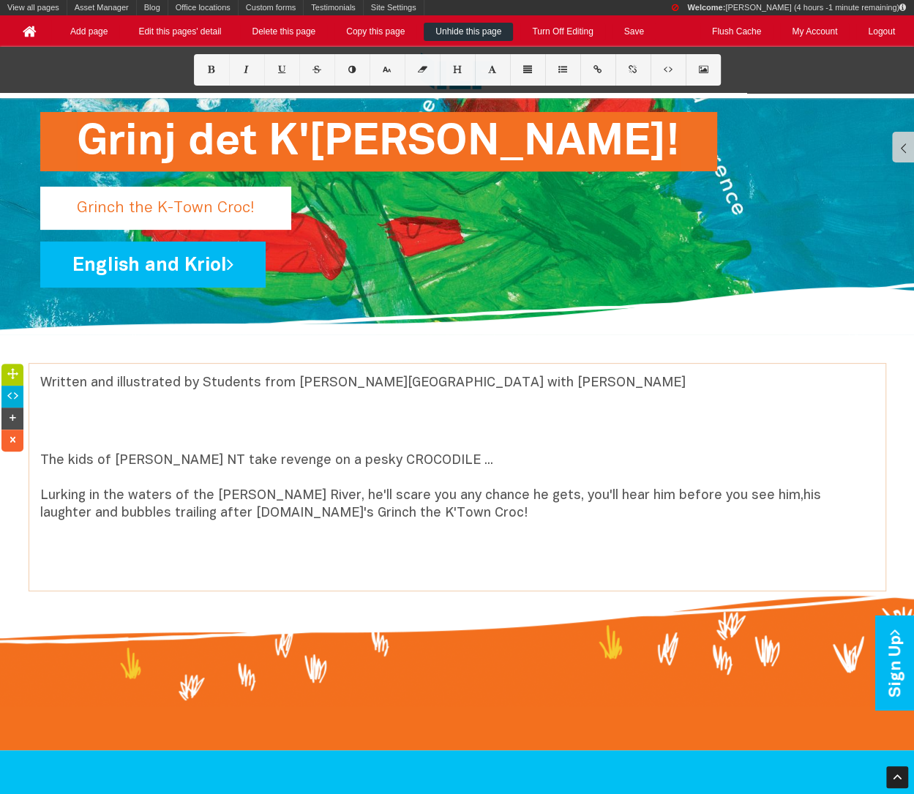
click at [741, 495] on font "Lurking in the waters of the [PERSON_NAME] River, he'll scare you any chance he…" at bounding box center [430, 504] width 780 height 30
click at [642, 500] on font "Lurking in the waters of the [PERSON_NAME] River, he'll scare you any chance he…" at bounding box center [432, 504] width 784 height 30
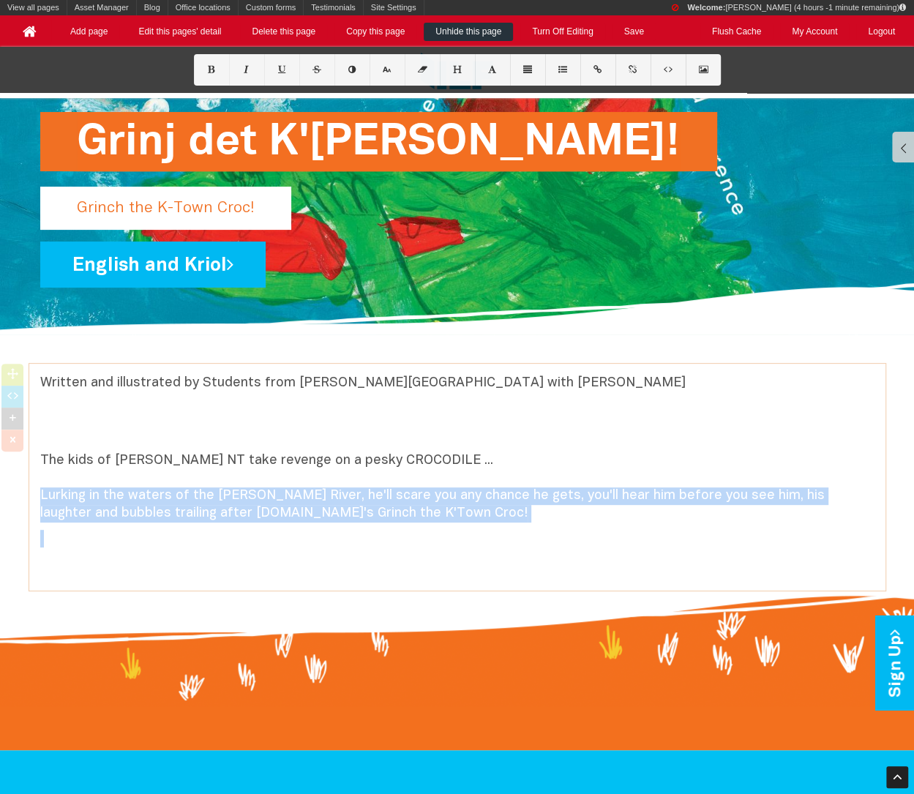
click at [642, 500] on font "Lurking in the waters of the [PERSON_NAME] River, he'll scare you any chance he…" at bounding box center [432, 504] width 784 height 30
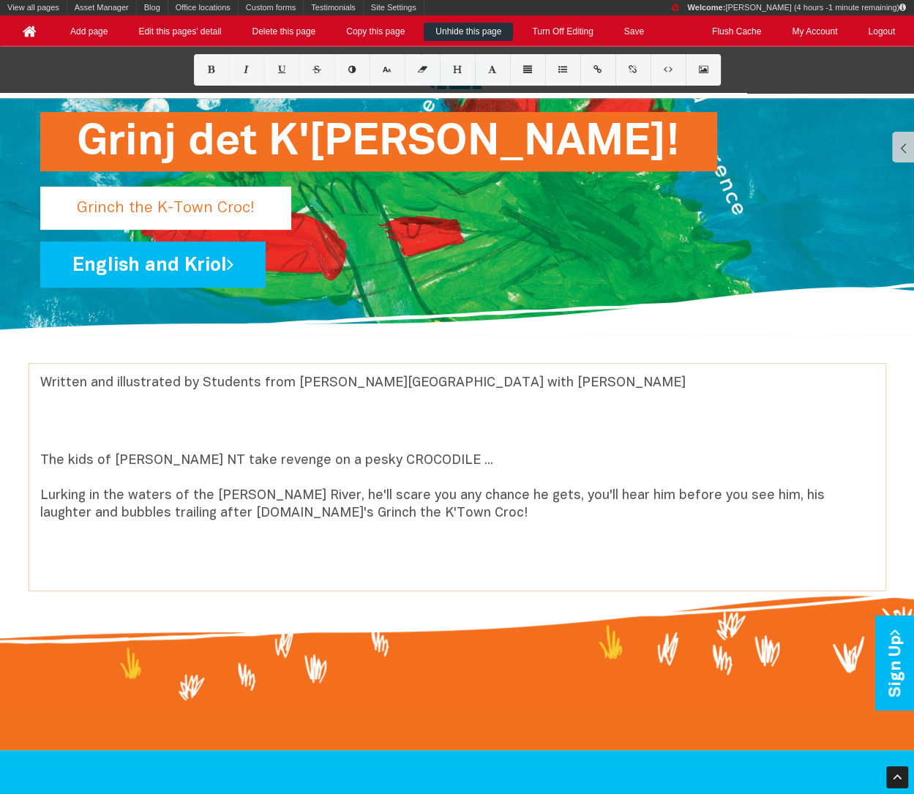
click at [642, 500] on font "Lurking in the waters of the [PERSON_NAME] River, he'll scare you any chance he…" at bounding box center [432, 504] width 784 height 30
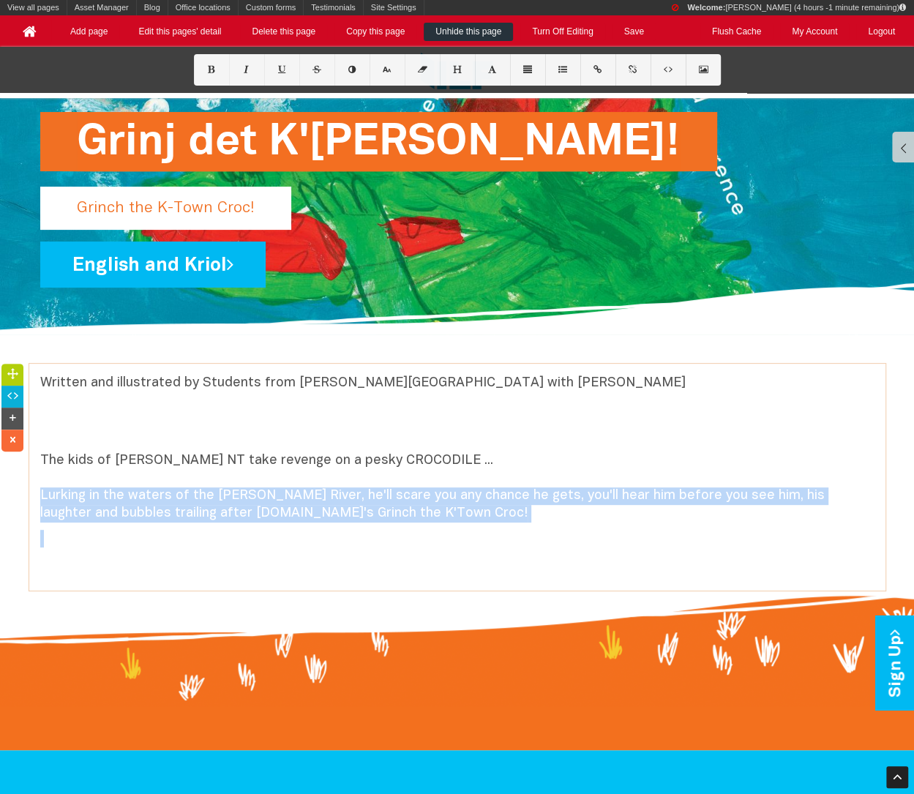
click at [642, 500] on font "Lurking in the waters of the [PERSON_NAME] River, he'll scare you any chance he…" at bounding box center [432, 504] width 784 height 30
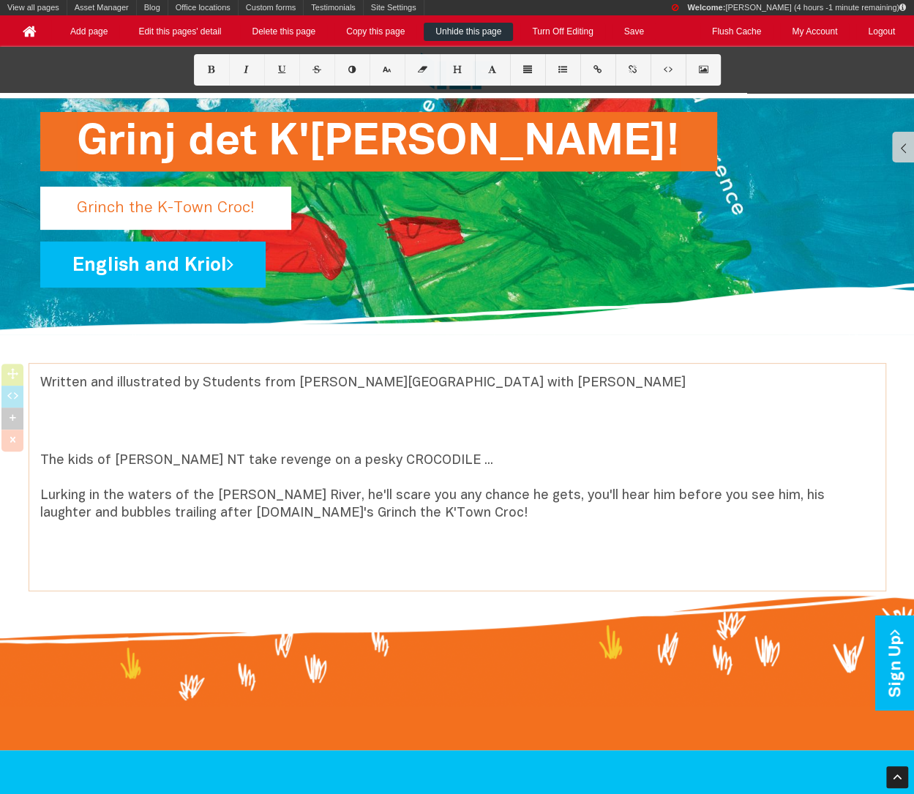
click at [197, 514] on font "Lurking in the waters of the [PERSON_NAME] River, he'll scare you any chance he…" at bounding box center [432, 504] width 784 height 30
click at [377, 519] on p "Lurking in the waters of the [PERSON_NAME] River, he'll scare you any chance he…" at bounding box center [457, 504] width 834 height 35
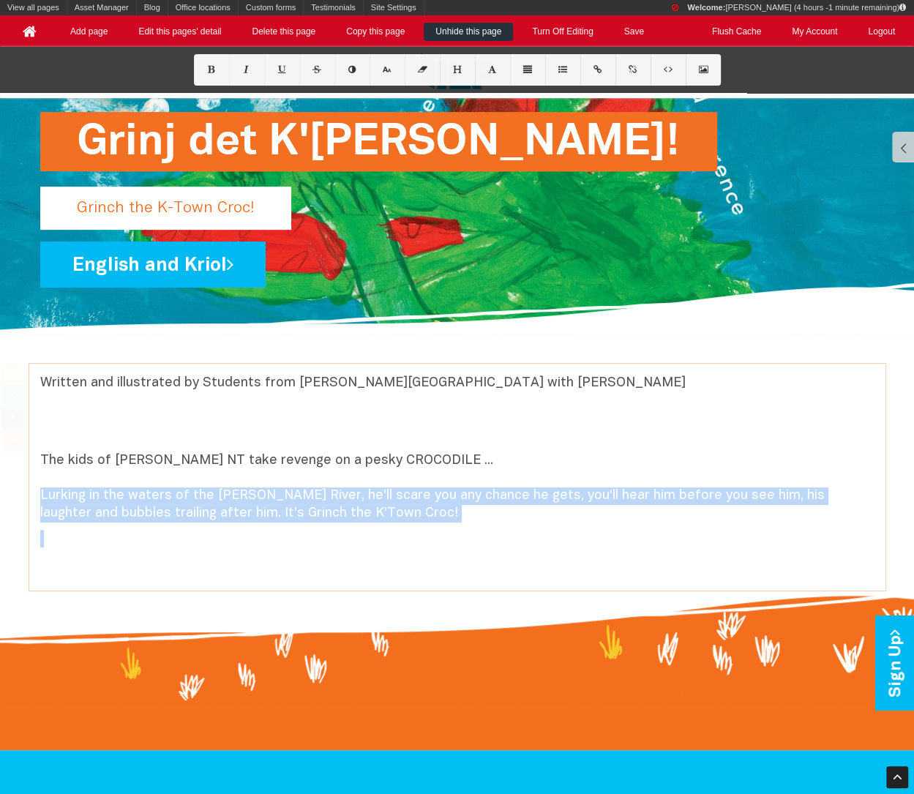
click at [377, 519] on p "Lurking in the waters of the [PERSON_NAME] River, he'll scare you any chance he…" at bounding box center [457, 504] width 834 height 35
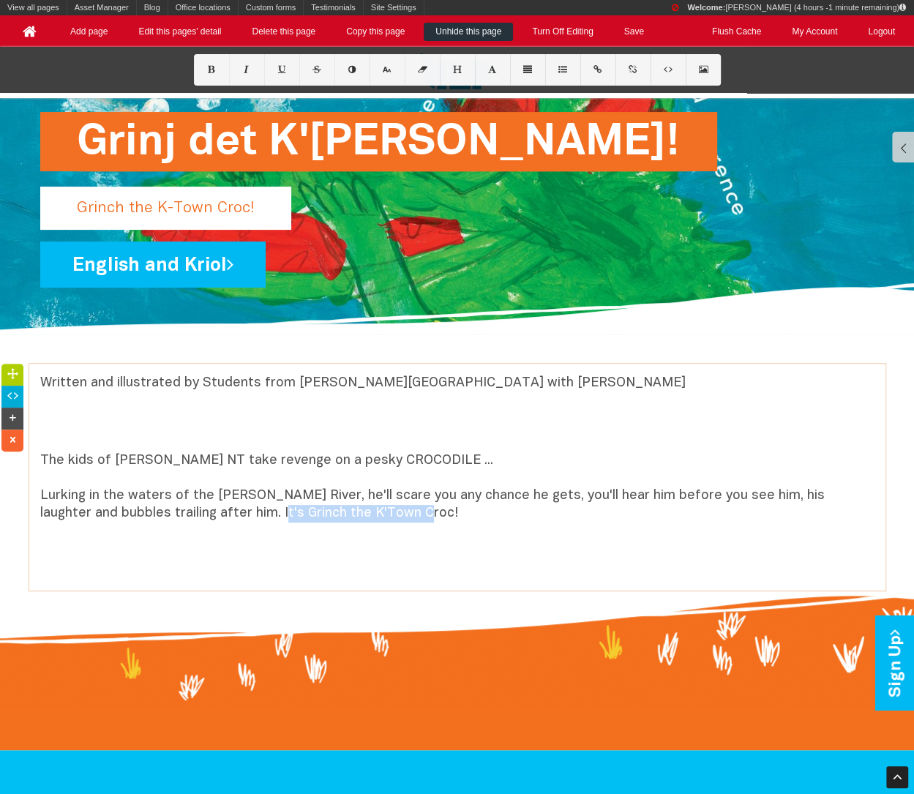
drag, startPoint x: 374, startPoint y: 514, endPoint x: 222, endPoint y: 512, distance: 151.4
click at [222, 512] on p "Lurking in the waters of the [PERSON_NAME] River, he'll scare you any chance he…" at bounding box center [457, 504] width 834 height 35
click at [211, 72] on icon at bounding box center [211, 70] width 12 height 8
click at [391, 67] on icon at bounding box center [386, 70] width 12 height 8
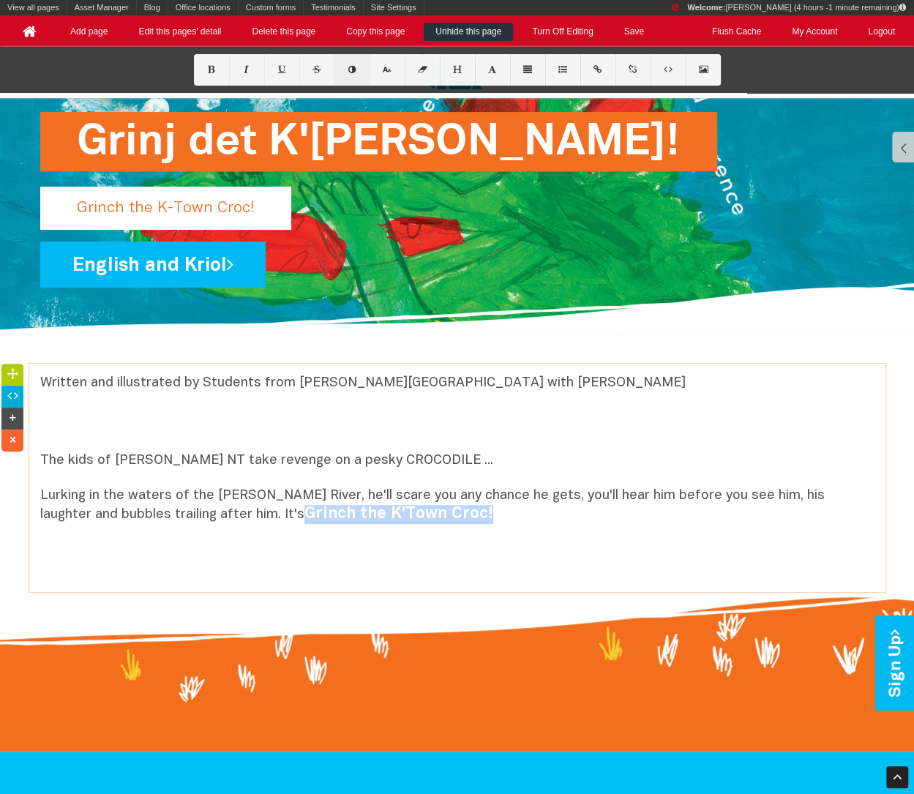
click at [355, 70] on icon at bounding box center [351, 70] width 12 height 8
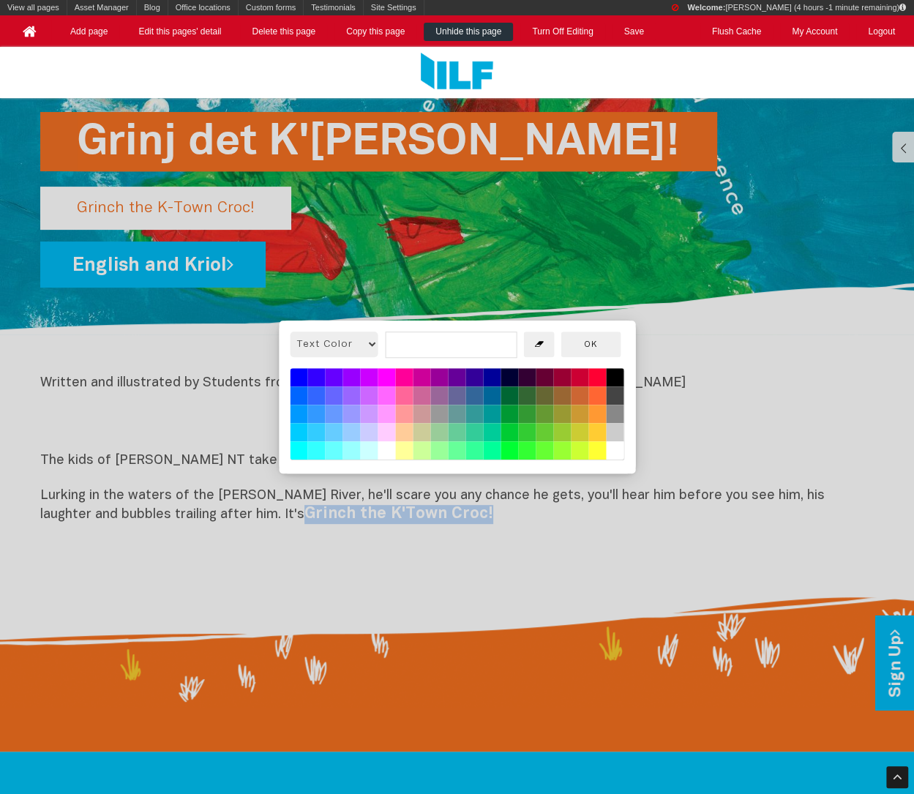
click at [597, 454] on button at bounding box center [597, 451] width 18 height 18
click at [602, 345] on button "OK" at bounding box center [590, 344] width 60 height 26
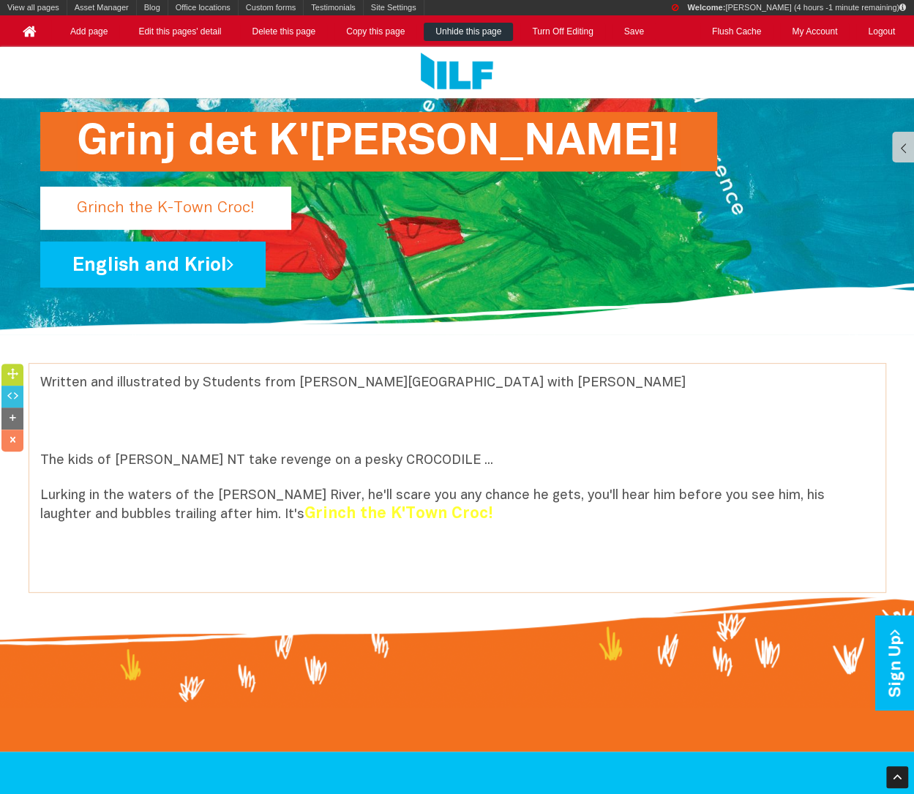
click at [528, 498] on font "Lurking in the waters of the [PERSON_NAME] River, he'll scare you any chance he…" at bounding box center [432, 504] width 784 height 31
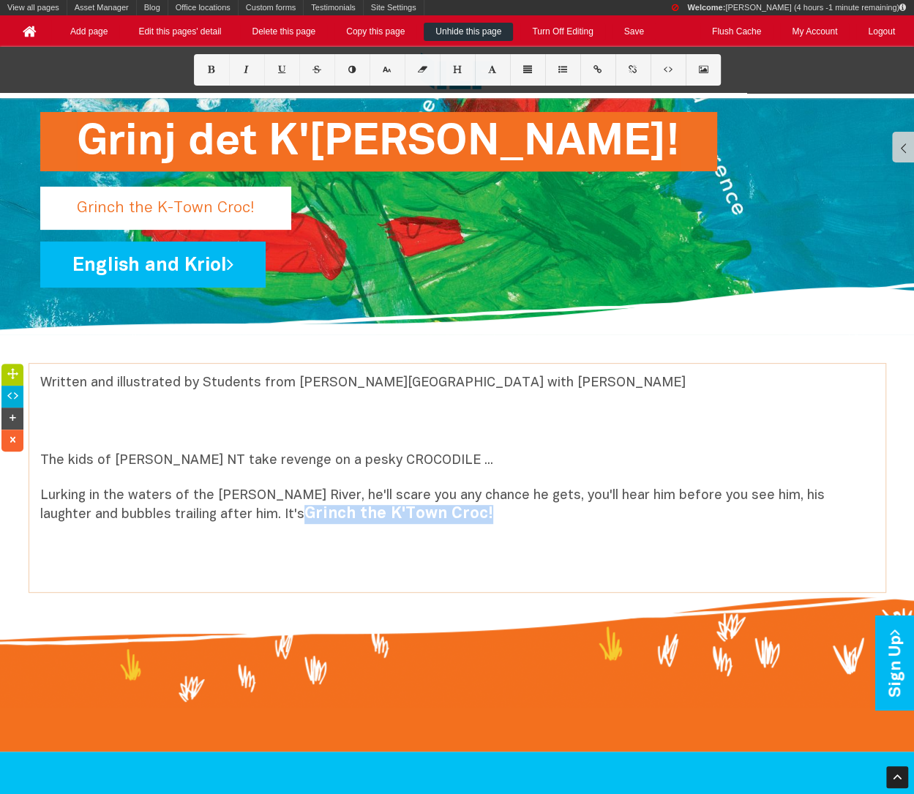
drag, startPoint x: 426, startPoint y: 511, endPoint x: 225, endPoint y: 507, distance: 201.2
click at [225, 506] on p "Lurking in the waters of the [PERSON_NAME] River, he'll scare you any chance he…" at bounding box center [457, 505] width 834 height 37
click at [354, 63] on button at bounding box center [351, 69] width 35 height 31
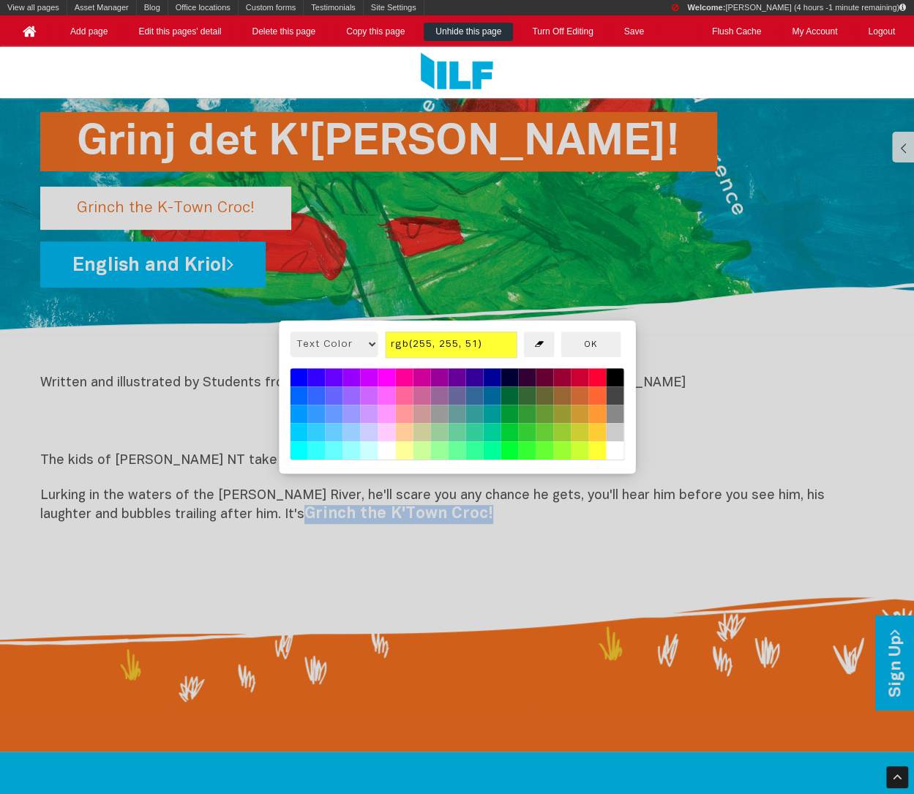
click at [402, 451] on button at bounding box center [404, 451] width 18 height 18
click at [578, 348] on button "OK" at bounding box center [590, 344] width 60 height 26
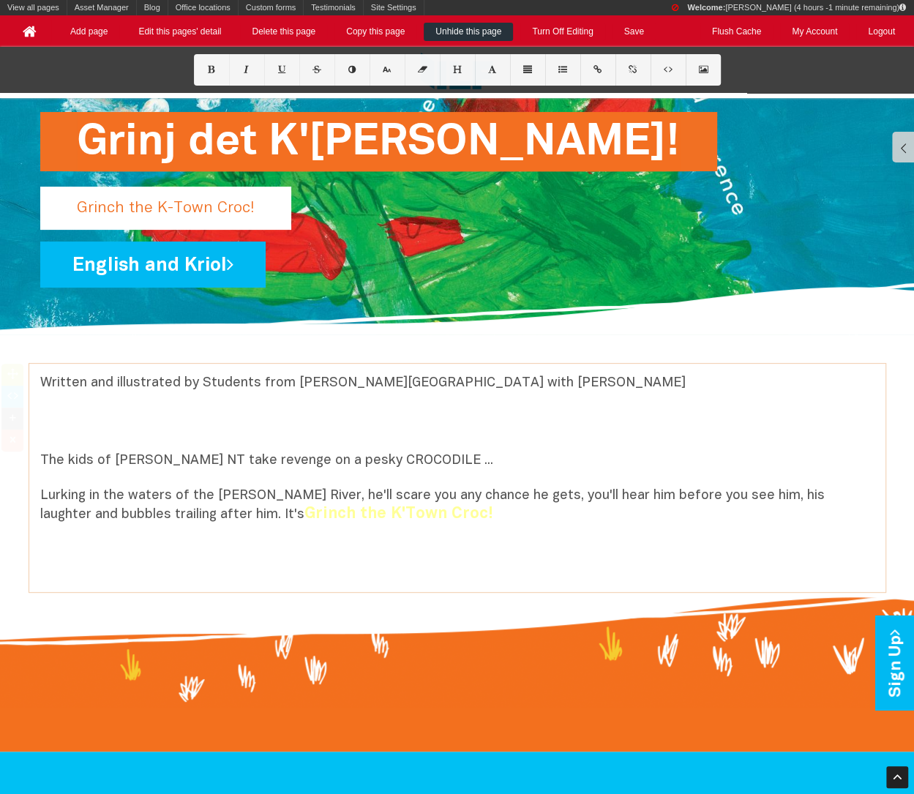
click at [571, 503] on p "Lurking in the waters of the [PERSON_NAME] River, he'll scare you any chance he…" at bounding box center [457, 505] width 834 height 37
drag, startPoint x: 437, startPoint y: 509, endPoint x: 222, endPoint y: 508, distance: 214.3
click at [222, 508] on p "Lurking in the waters of the [PERSON_NAME] River, he'll scare you any chance he…" at bounding box center [457, 505] width 834 height 37
click at [350, 69] on icon at bounding box center [351, 70] width 12 height 8
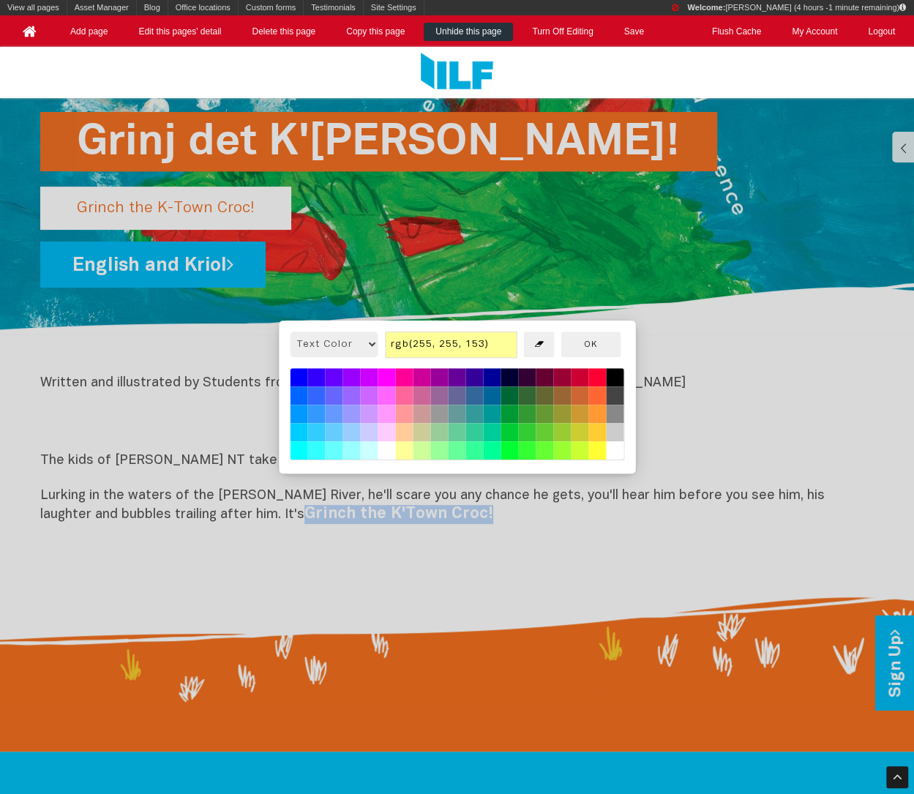
click at [600, 435] on button at bounding box center [597, 433] width 18 height 18
click at [590, 343] on button "OK" at bounding box center [590, 344] width 60 height 26
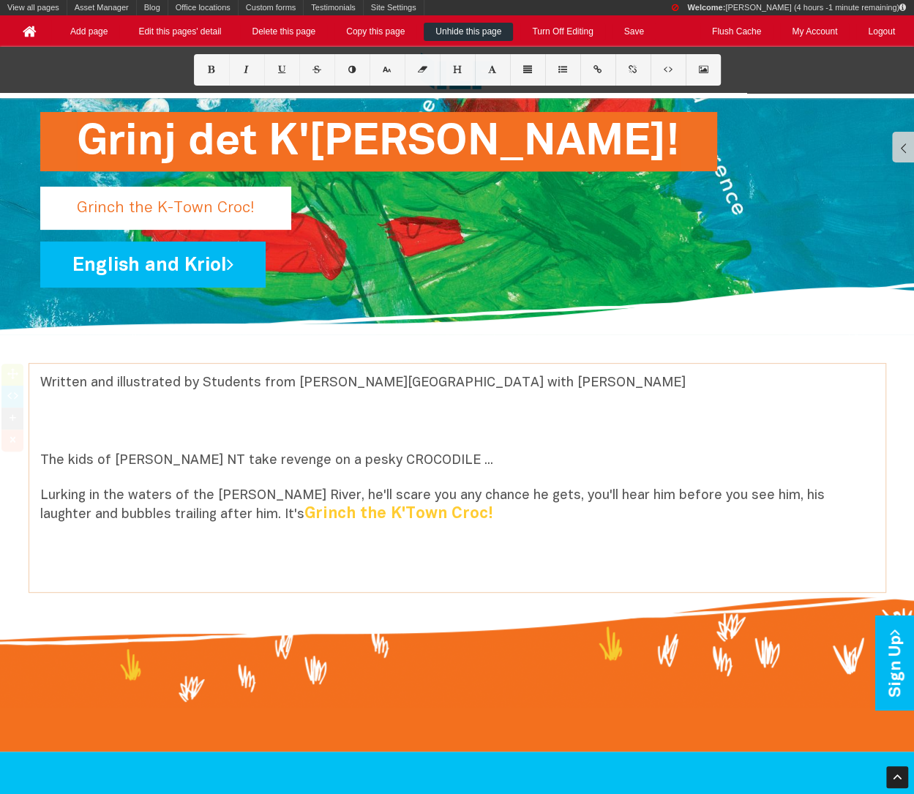
click at [533, 475] on p "Lurking in the waters of the [PERSON_NAME] River, he'll scare you any chance he…" at bounding box center [457, 509] width 834 height 79
click at [492, 520] on p "Lurking in the waters of the [PERSON_NAME] River, he'll scare you any chance he…" at bounding box center [457, 505] width 834 height 37
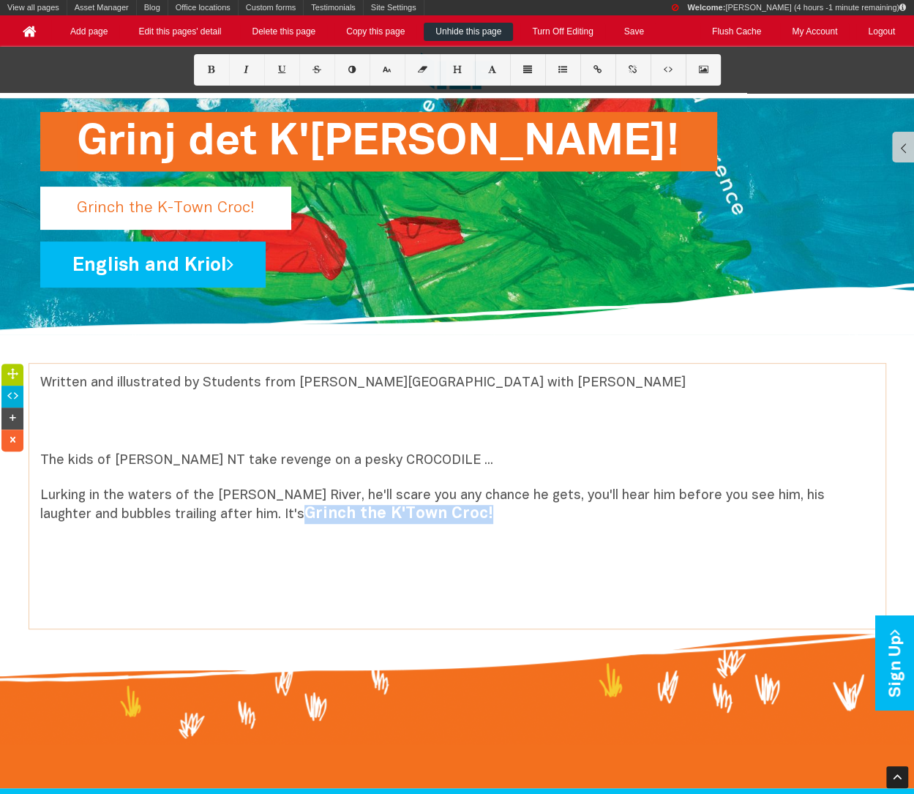
drag, startPoint x: 225, startPoint y: 510, endPoint x: 458, endPoint y: 510, distance: 233.3
click at [458, 510] on p "Lurking in the waters of the [PERSON_NAME] River, he'll scare you any chance he…" at bounding box center [457, 523] width 834 height 73
click at [383, 75] on button at bounding box center [386, 69] width 35 height 31
click at [484, 550] on p "Lurking in the waters of the [PERSON_NAME] River, he'll scare you any chance he…" at bounding box center [457, 523] width 834 height 73
click at [474, 511] on p "Lurking in the waters of the [PERSON_NAME] River, he'll scare you any chance he…" at bounding box center [457, 523] width 834 height 73
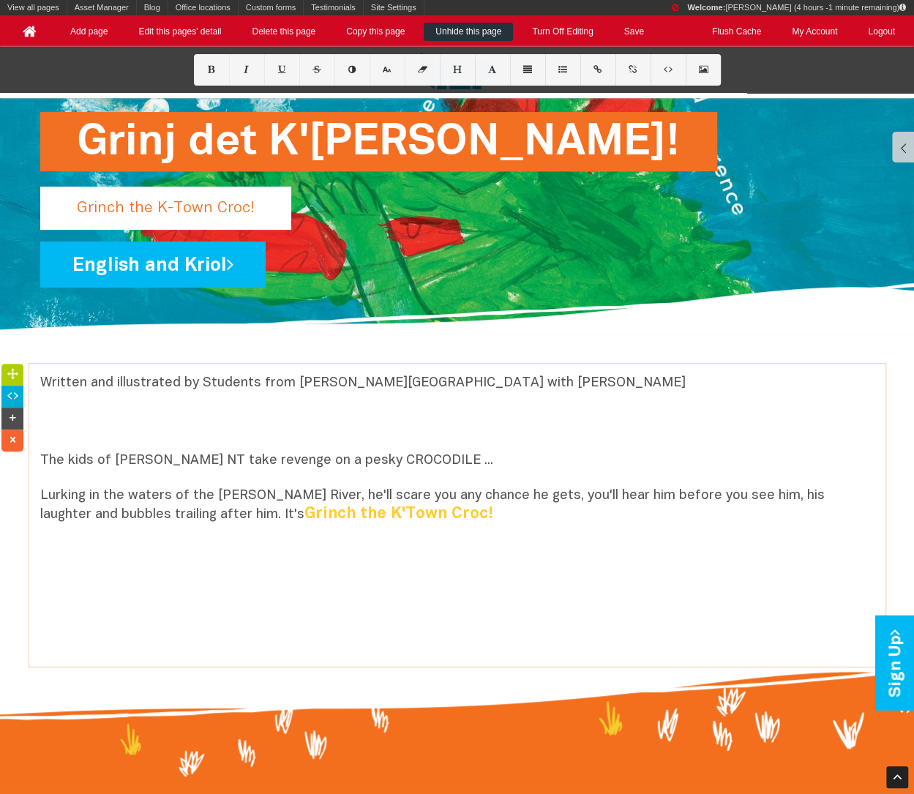
click at [513, 561] on p "Lurking in the waters of the [PERSON_NAME] River, he'll scare you any chance he…" at bounding box center [457, 542] width 834 height 111
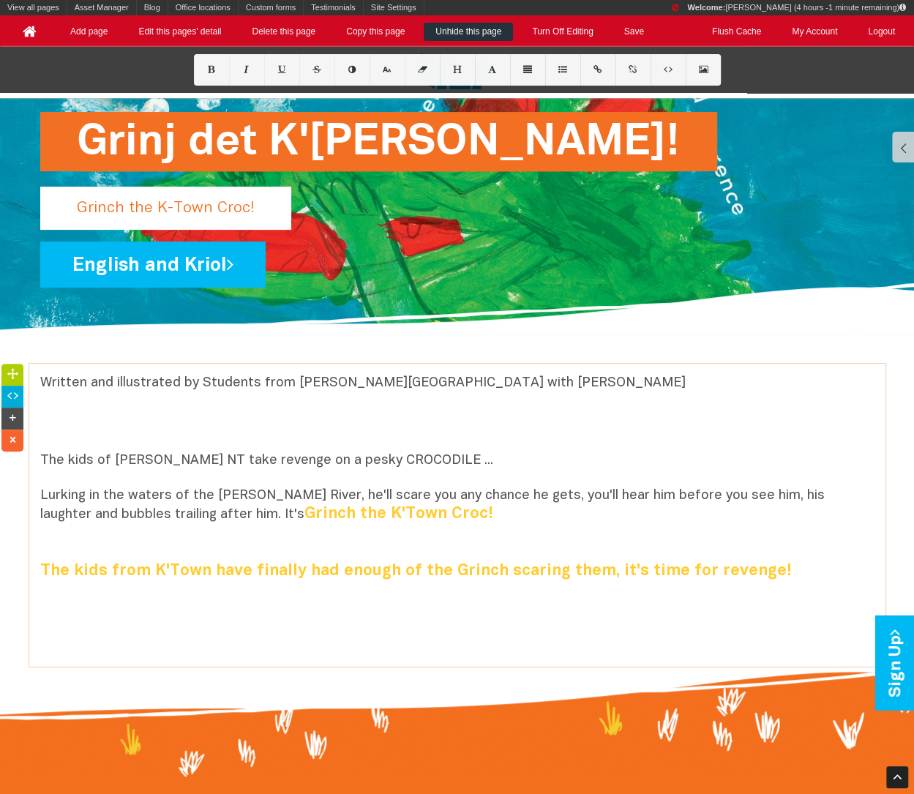
click at [324, 544] on p "Lurking in the waters of the [PERSON_NAME] River, he'll scare you any chance he…" at bounding box center [457, 542] width 834 height 111
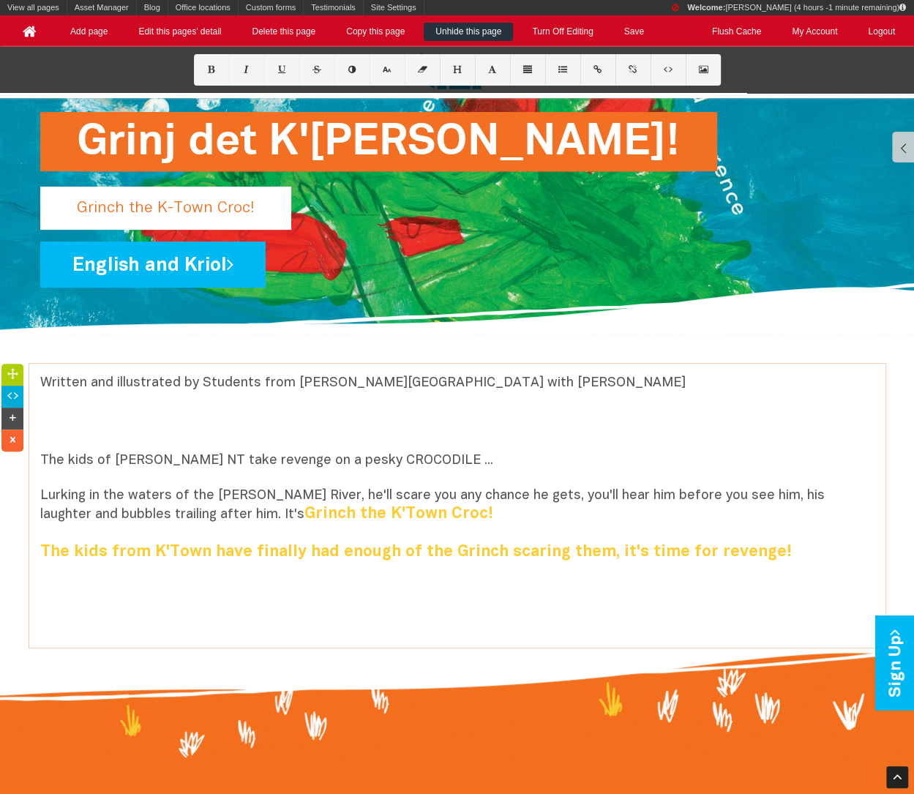
click at [336, 554] on b "Grinch the K'Town Croc! The kids from K'Town have finally had enough of the Gri…" at bounding box center [415, 532] width 751 height 53
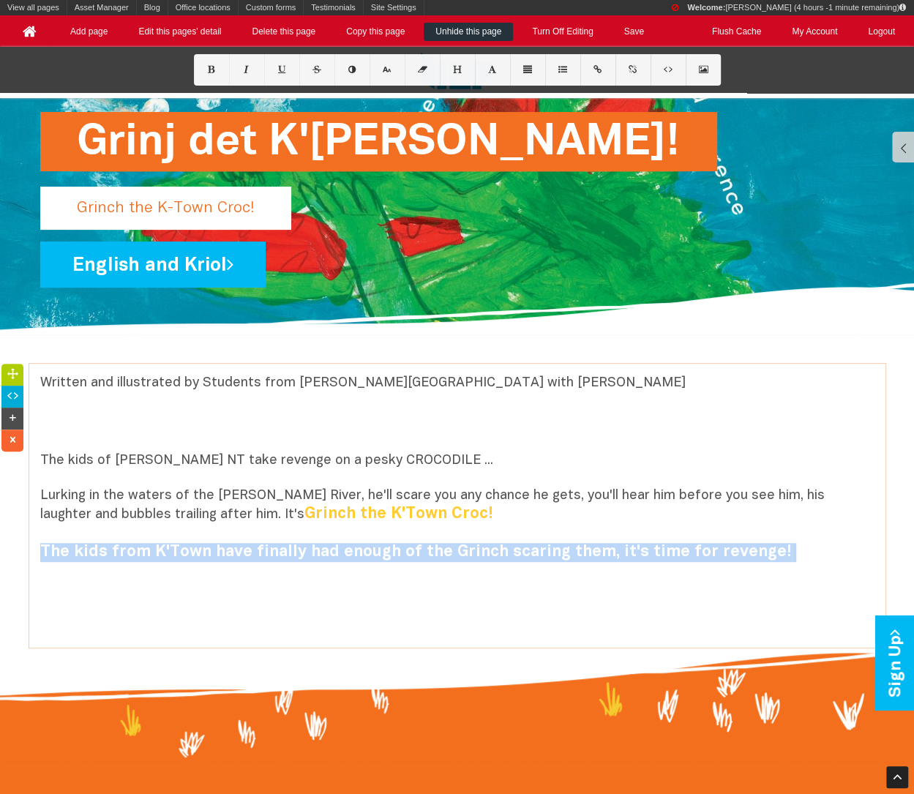
click at [208, 454] on font "The kids of [PERSON_NAME] NT take revenge on a pesky CROCODILE ..." at bounding box center [266, 460] width 453 height 12
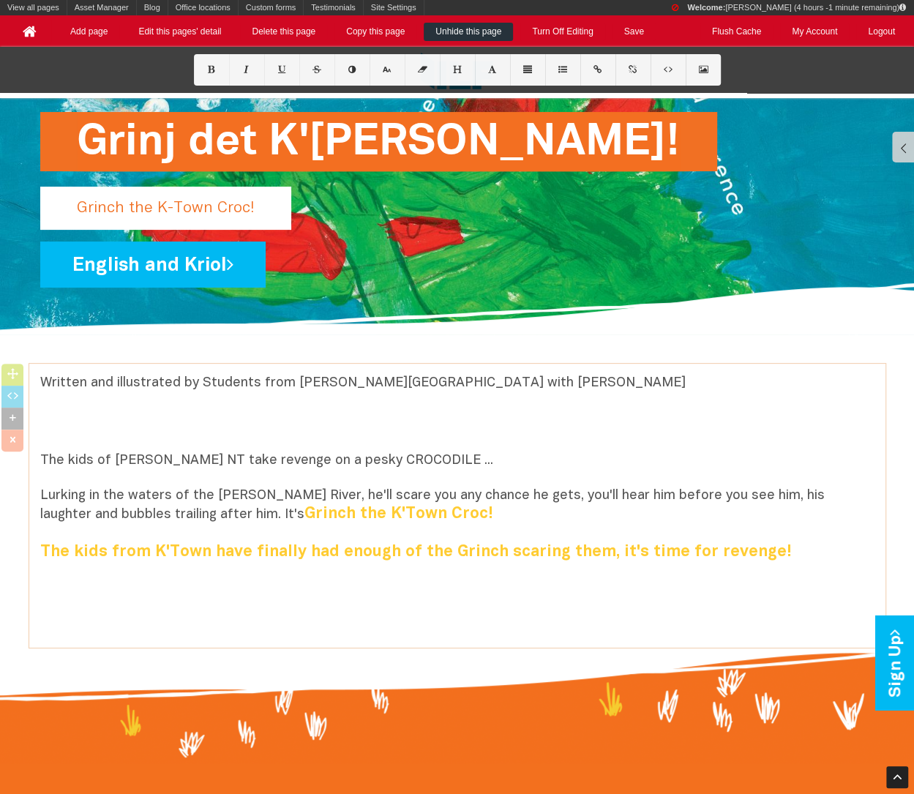
click at [208, 454] on font "The kids of [PERSON_NAME] NT take revenge on a pesky CROCODILE ..." at bounding box center [266, 460] width 453 height 12
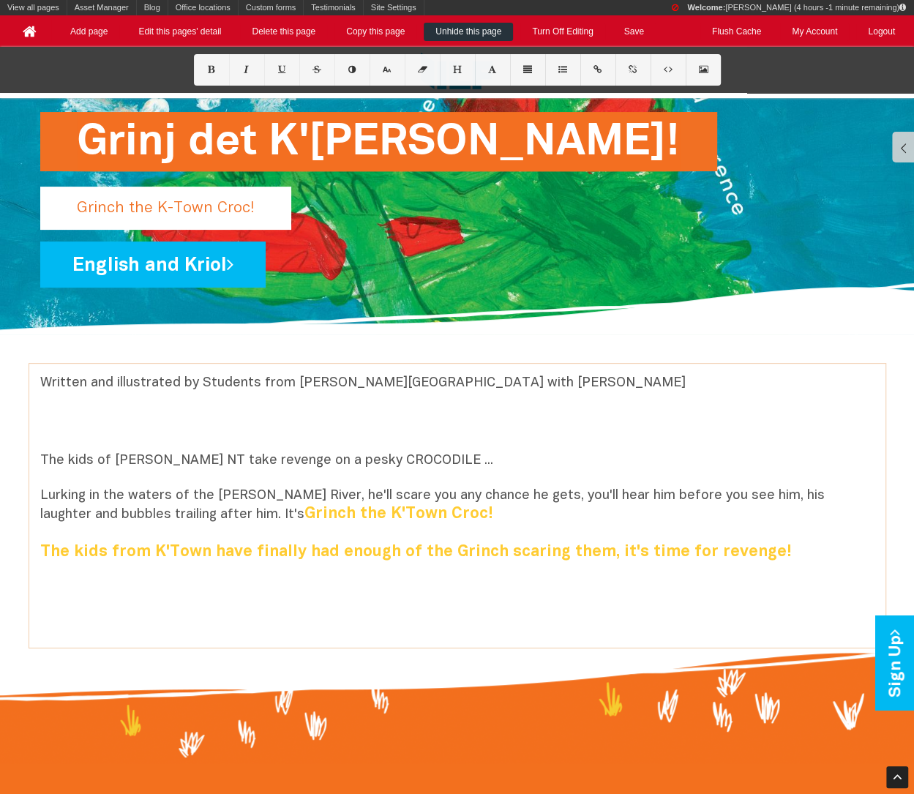
click at [208, 454] on font "The kids of [PERSON_NAME] NT take revenge on a pesky CROCODILE ..." at bounding box center [266, 460] width 453 height 12
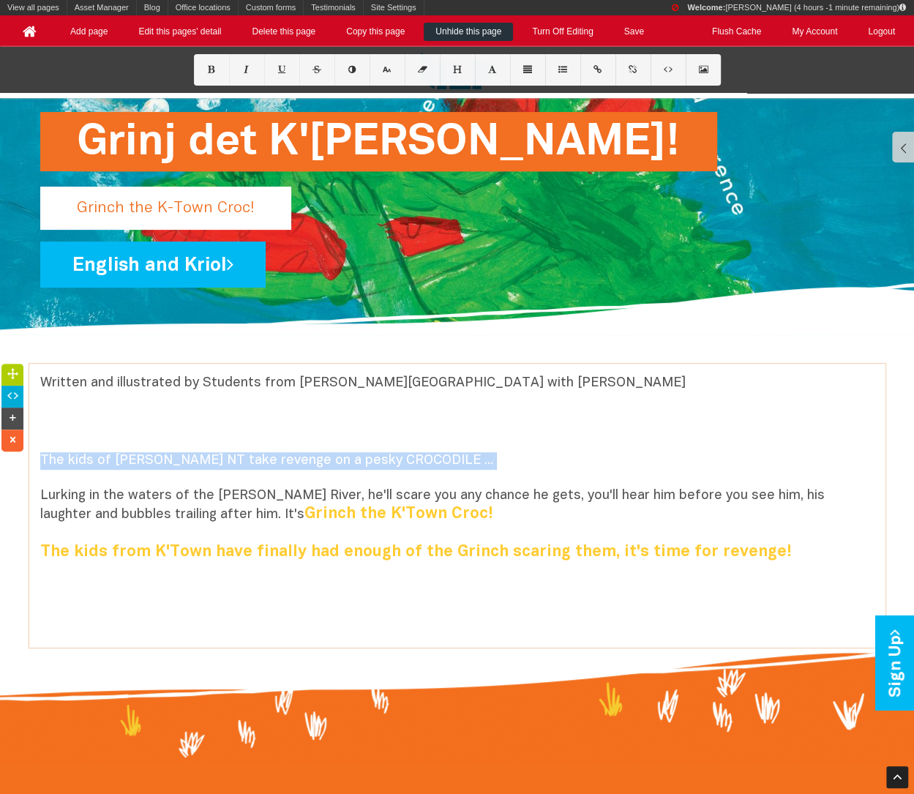
click at [208, 454] on font "The kids of [PERSON_NAME] NT take revenge on a pesky CROCODILE ..." at bounding box center [266, 460] width 453 height 12
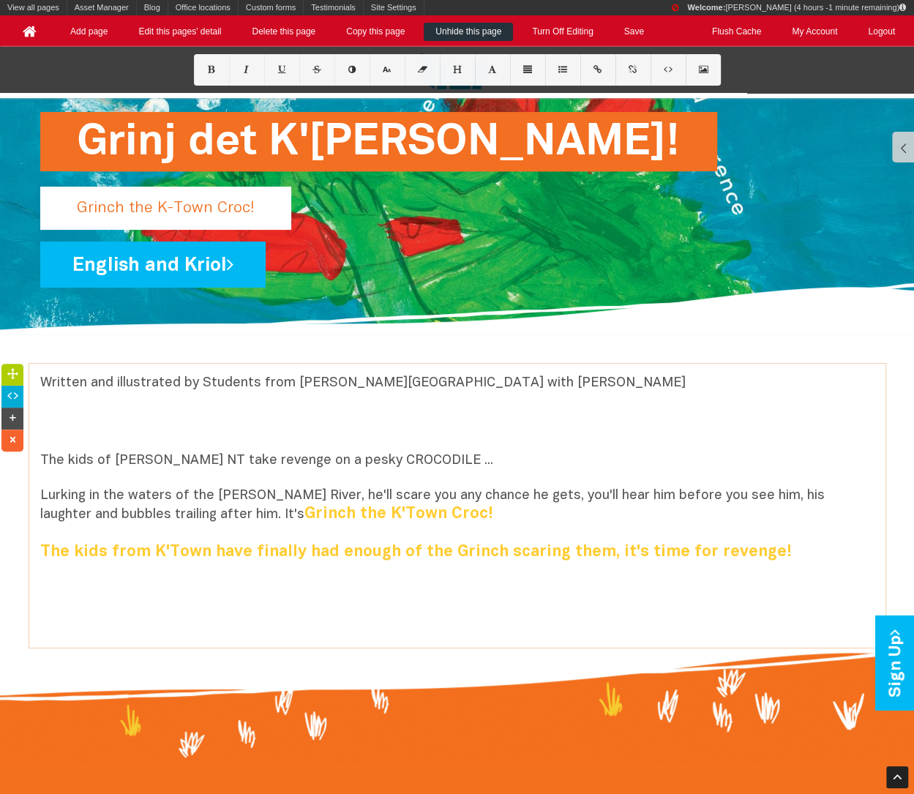
click at [208, 454] on font "The kids of [PERSON_NAME] NT take revenge on a pesky CROCODILE ..." at bounding box center [266, 460] width 453 height 12
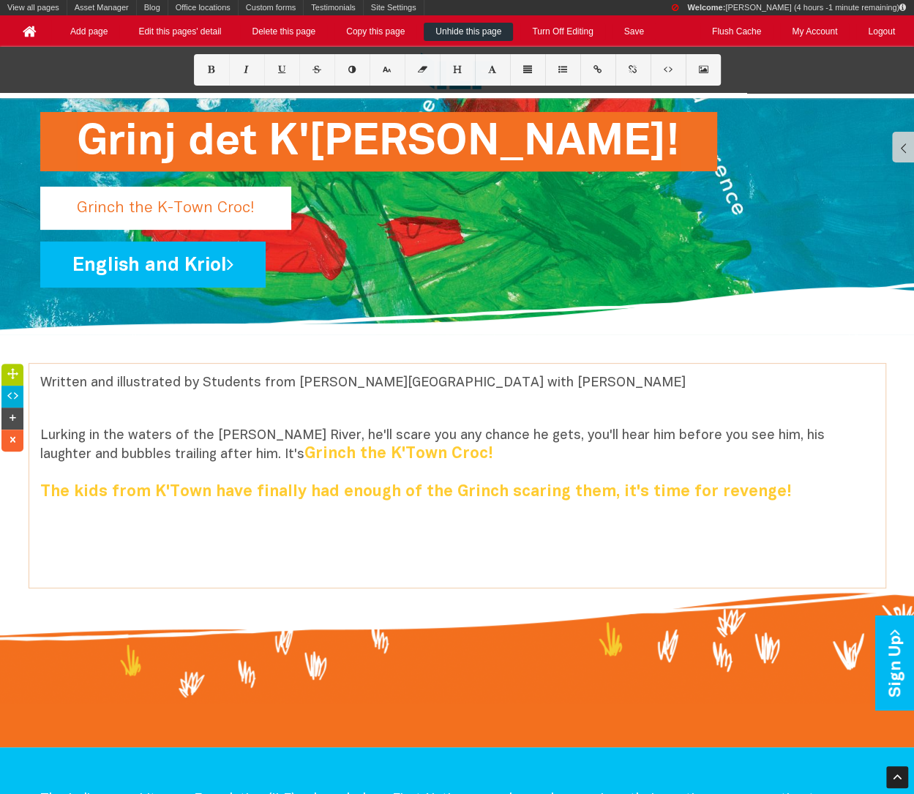
click at [260, 503] on p "Lurking in the waters of the [PERSON_NAME] River, he'll scare you any chance he…" at bounding box center [457, 473] width 834 height 92
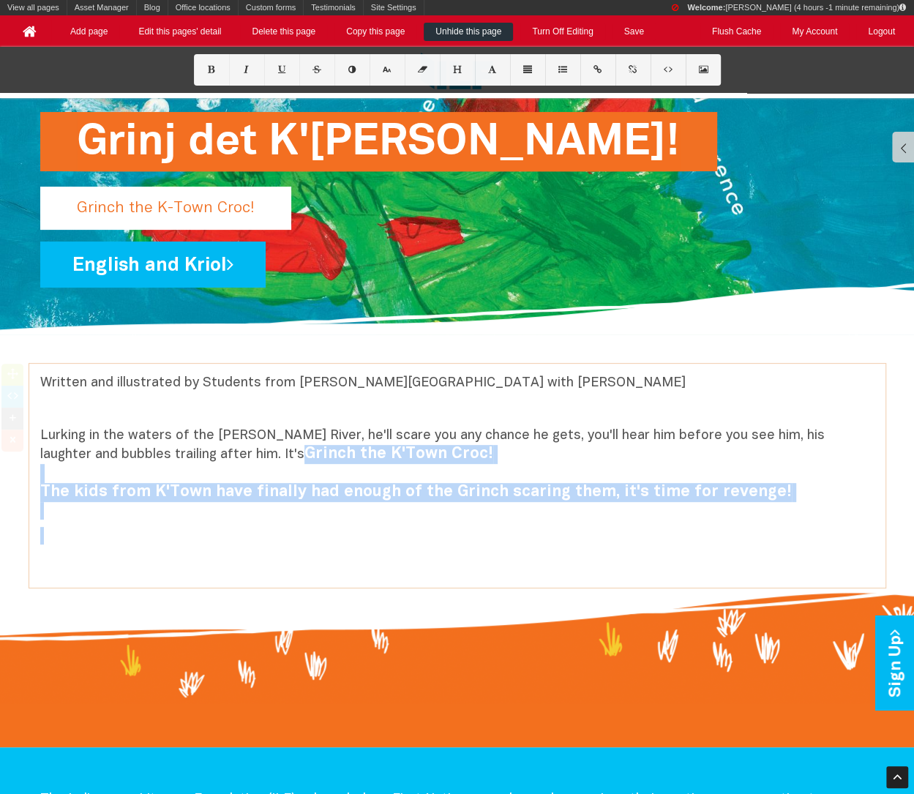
click at [260, 503] on p "Lurking in the waters of the [PERSON_NAME] River, he'll scare you any chance he…" at bounding box center [457, 473] width 834 height 92
click at [250, 485] on b "Grinch the K'Town Croc! The kids from K'Town have finally had enough of the Gri…" at bounding box center [415, 472] width 751 height 53
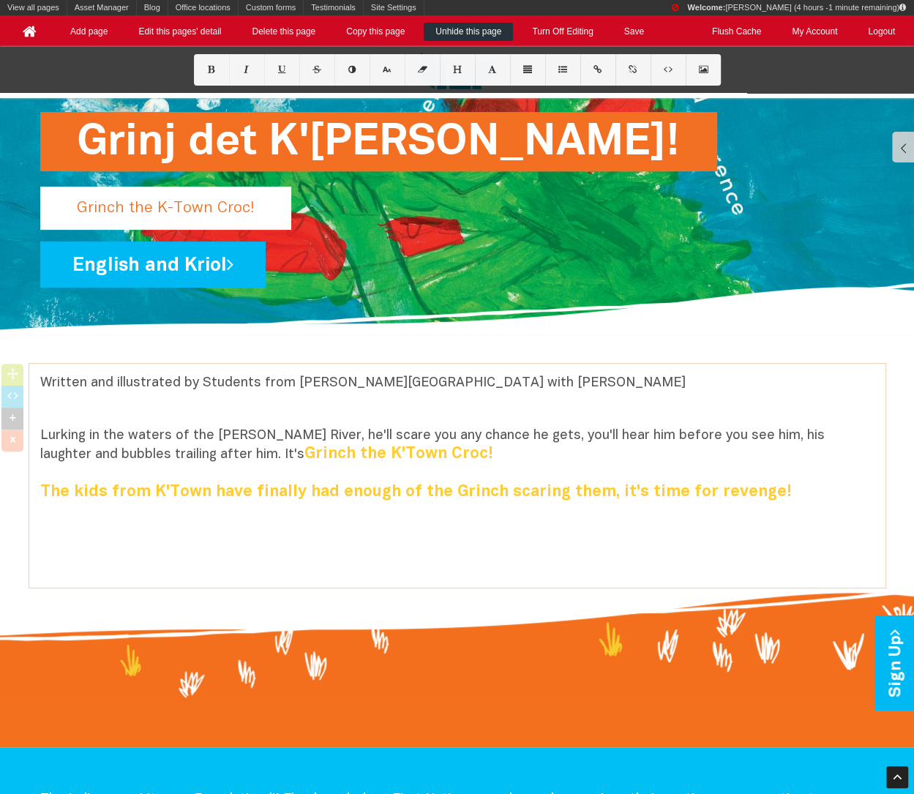
click at [250, 485] on b "Grinch the K'Town Croc! The kids from K'Town have finally had enough of the Gri…" at bounding box center [415, 472] width 751 height 53
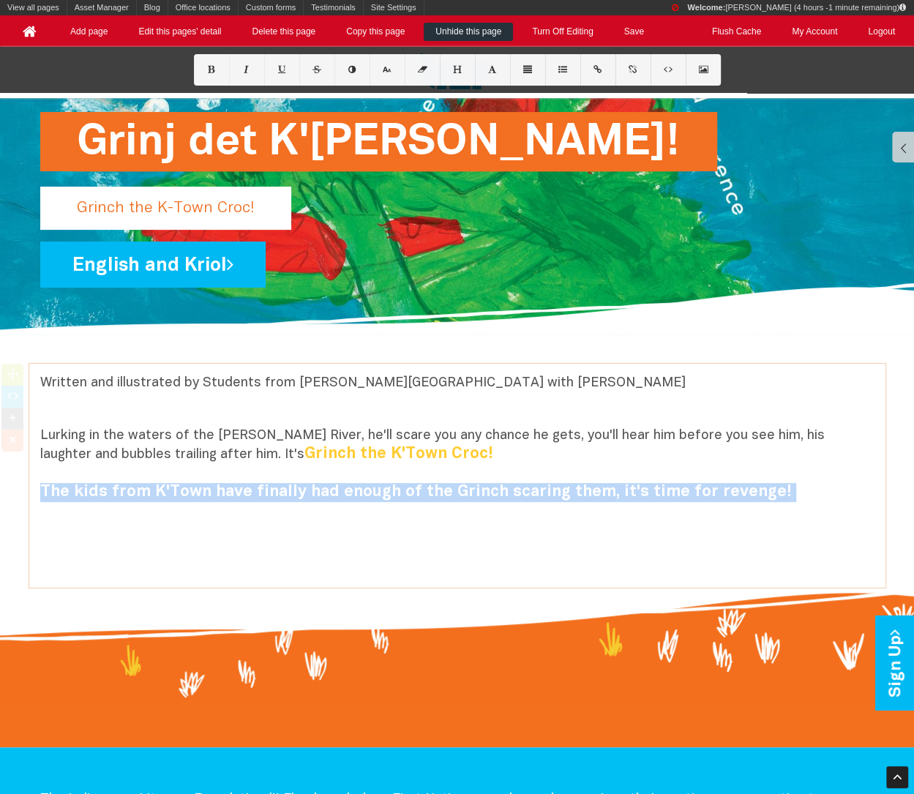
click at [250, 485] on b "Grinch the K'Town Croc! The kids from K'Town have finally had enough of the Gri…" at bounding box center [415, 472] width 751 height 53
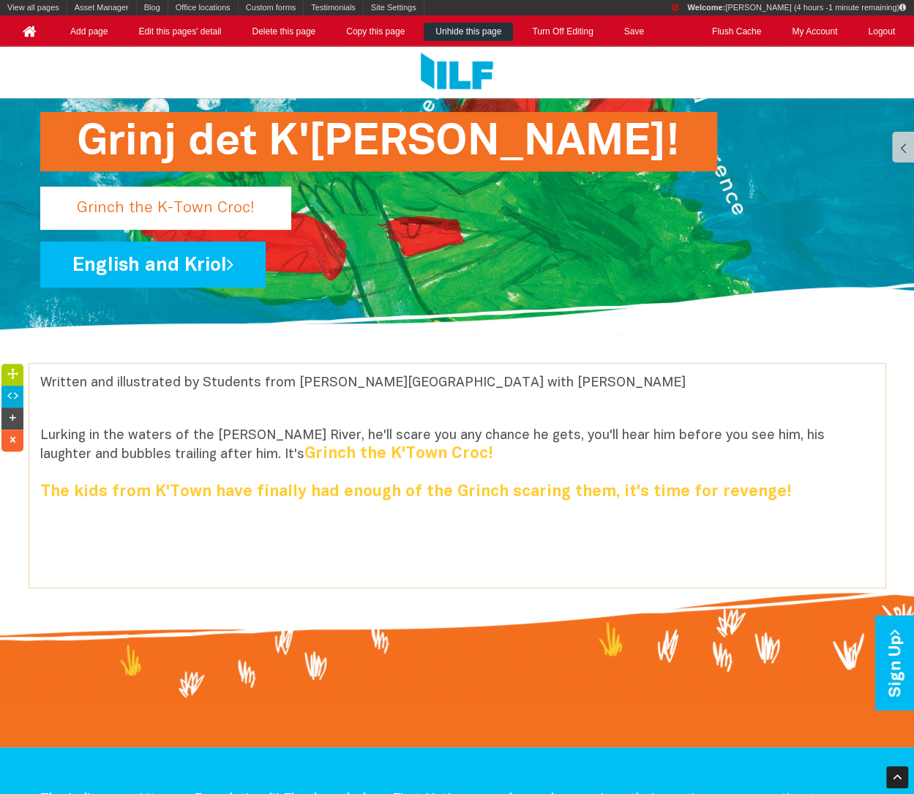
drag, startPoint x: 38, startPoint y: 486, endPoint x: 708, endPoint y: 484, distance: 670.0
click at [708, 485] on div "Written and illustrated by Students from [PERSON_NAME][GEOGRAPHIC_DATA] with [P…" at bounding box center [457, 476] width 856 height 224
click at [708, 484] on b "Grinch the K'Town Croc! The kids from K'Town have finally had enough of the Gri…" at bounding box center [415, 472] width 751 height 53
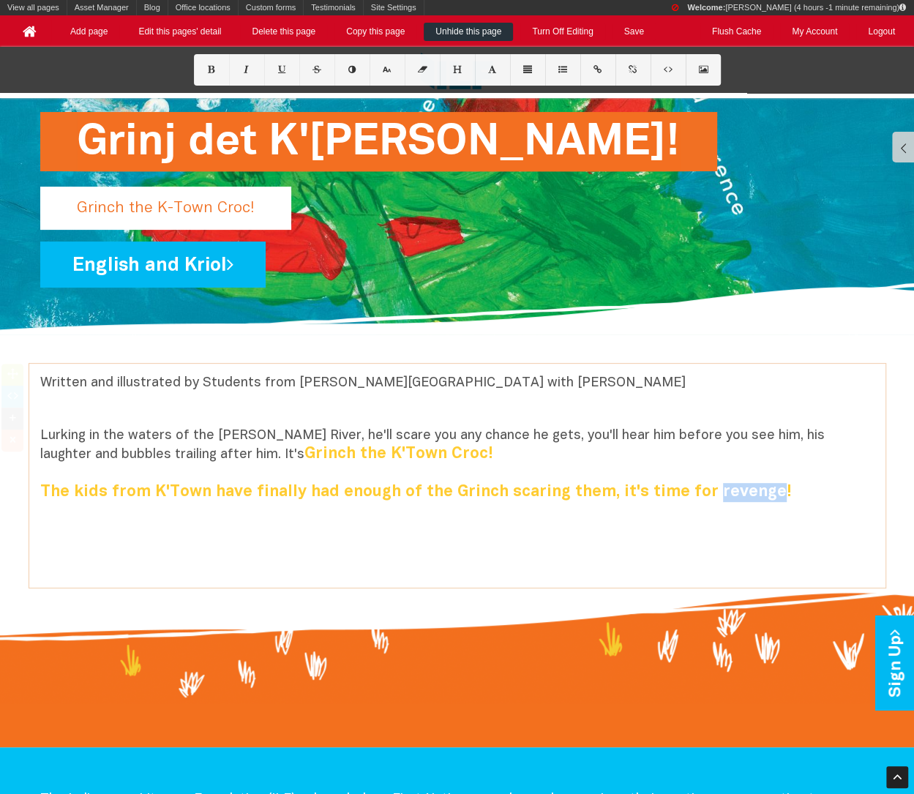
click at [708, 484] on b "Grinch the K'Town Croc! The kids from K'Town have finally had enough of the Gri…" at bounding box center [415, 472] width 751 height 53
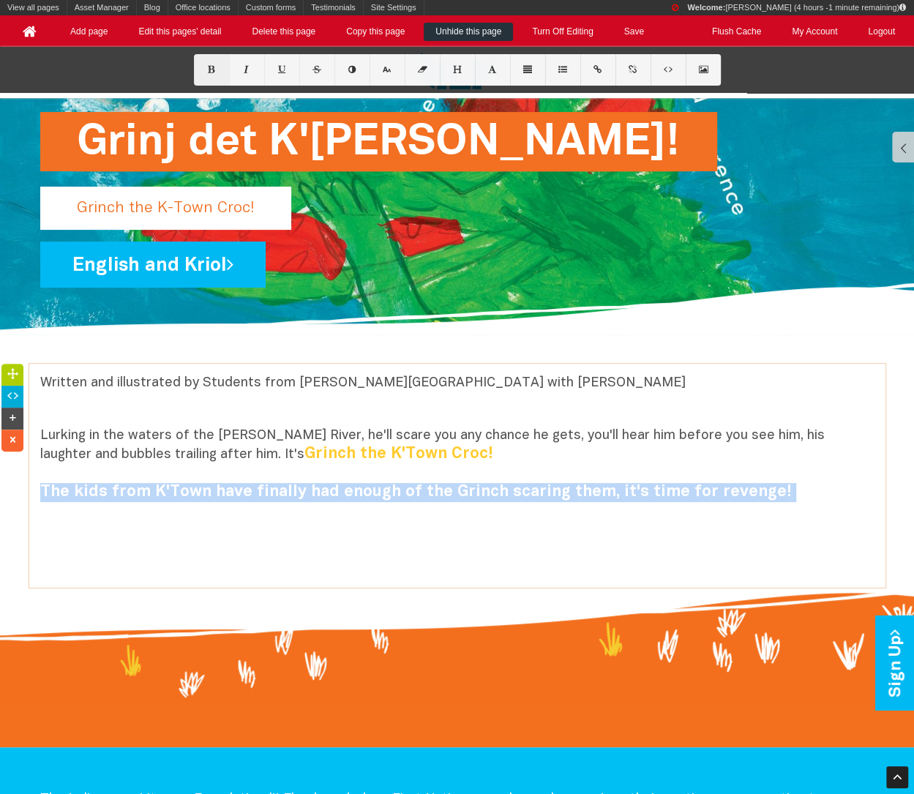
click at [215, 75] on button at bounding box center [211, 69] width 35 height 31
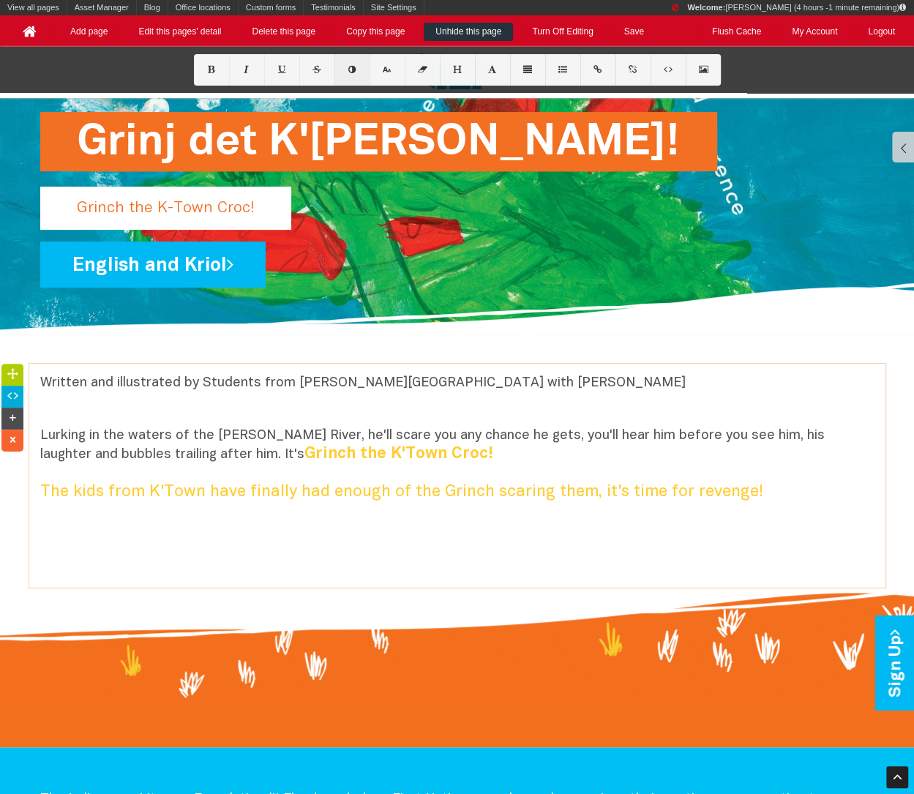
click at [350, 71] on icon at bounding box center [351, 70] width 12 height 8
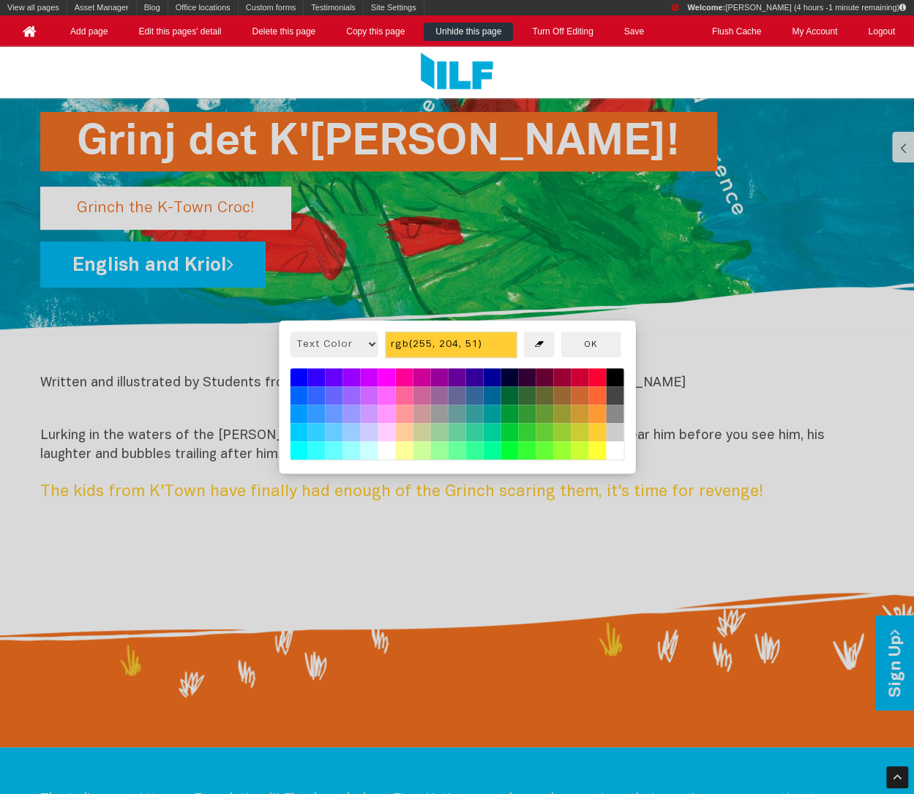
click at [616, 380] on button at bounding box center [615, 378] width 18 height 18
click at [591, 476] on div at bounding box center [457, 397] width 914 height 794
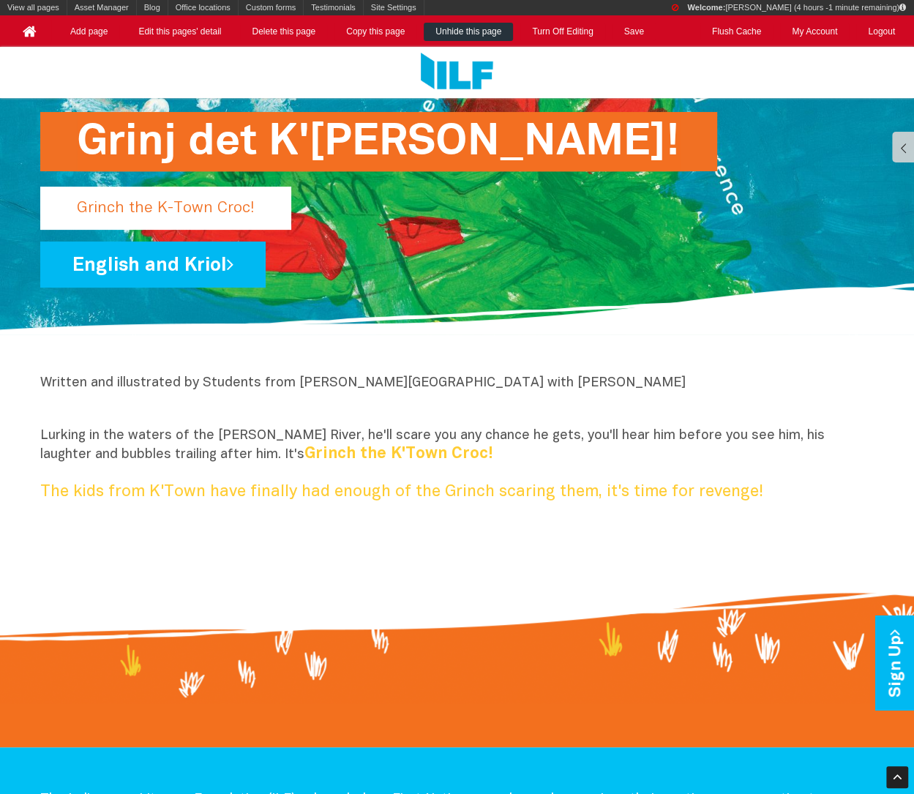
click at [565, 482] on p "Lurking in the waters of the [PERSON_NAME] River, he'll scare you any chance he…" at bounding box center [457, 473] width 834 height 92
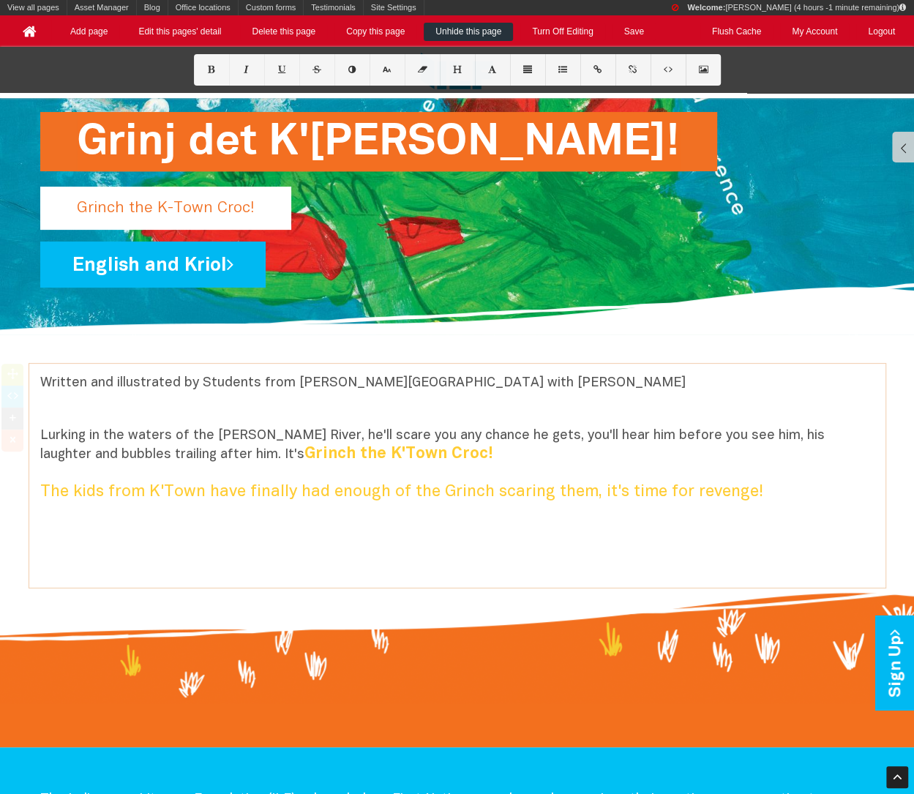
click at [565, 482] on p "Lurking in the waters of the [PERSON_NAME] River, he'll scare you any chance he…" at bounding box center [457, 473] width 834 height 92
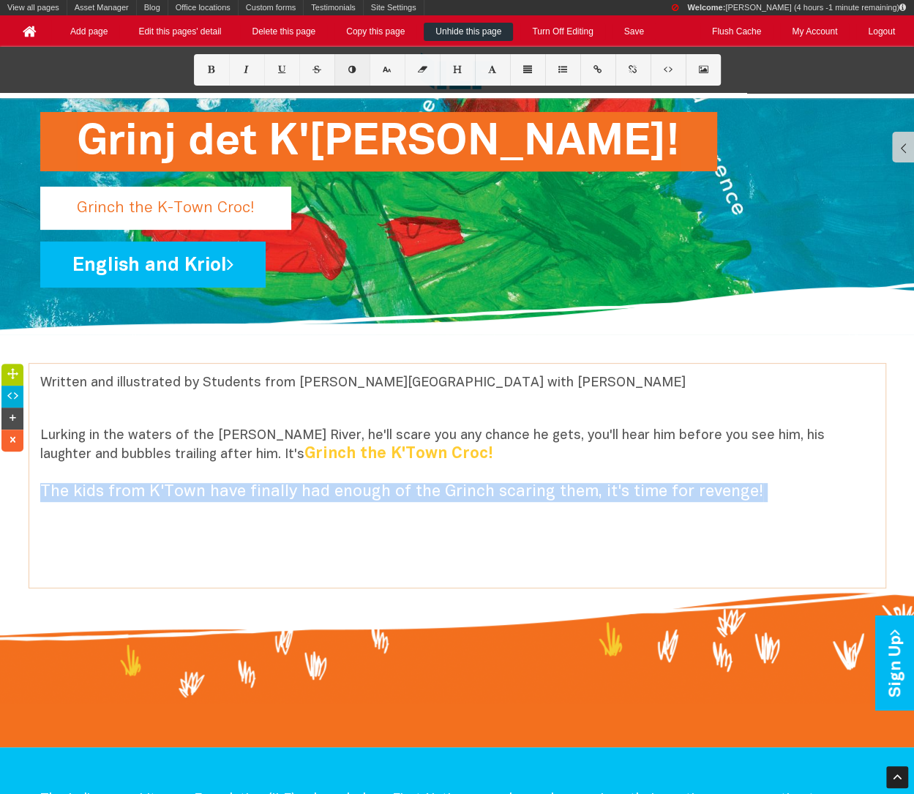
click at [349, 67] on icon at bounding box center [351, 70] width 12 height 8
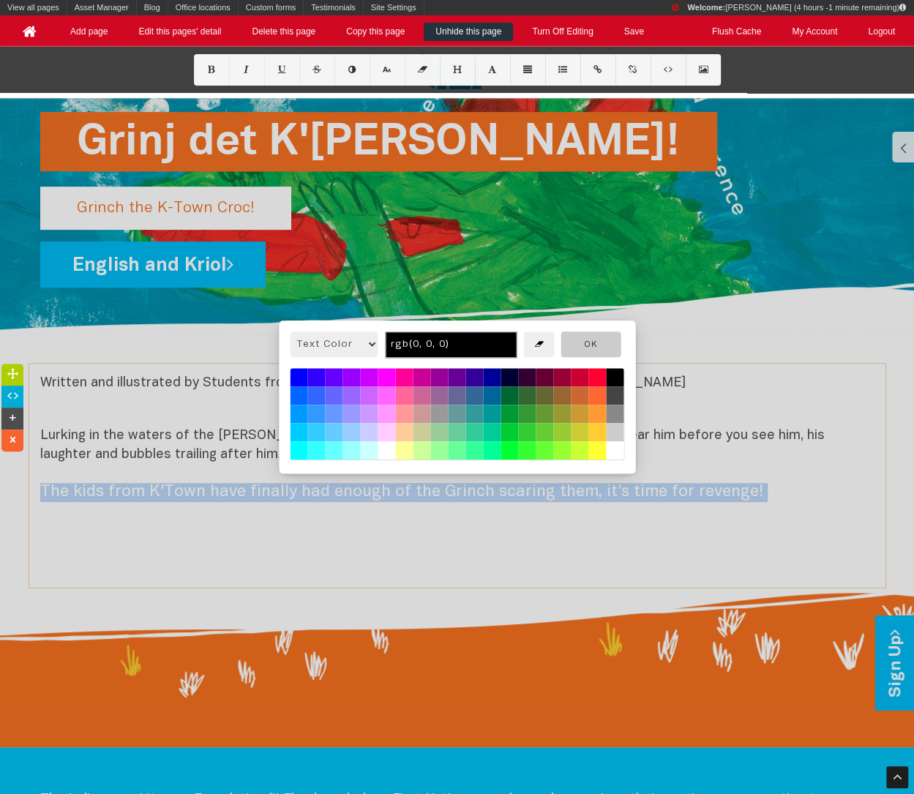
click at [603, 355] on button "OK" at bounding box center [590, 344] width 60 height 26
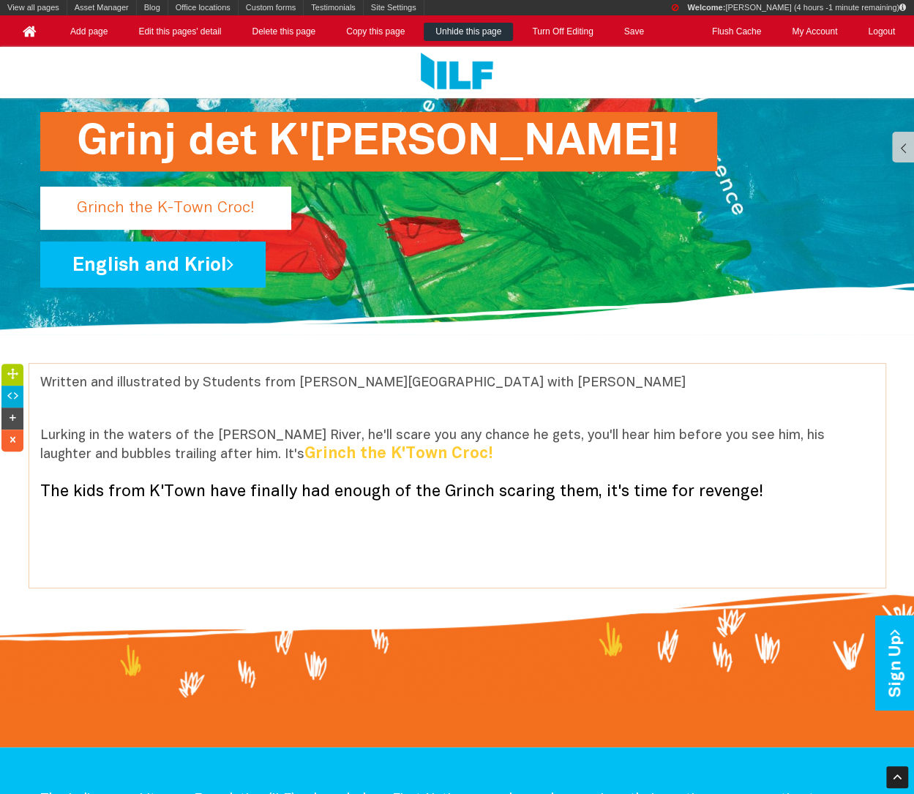
click at [516, 475] on p "Lurking in the waters of the [PERSON_NAME] River, he'll scare you any chance he…" at bounding box center [457, 473] width 834 height 92
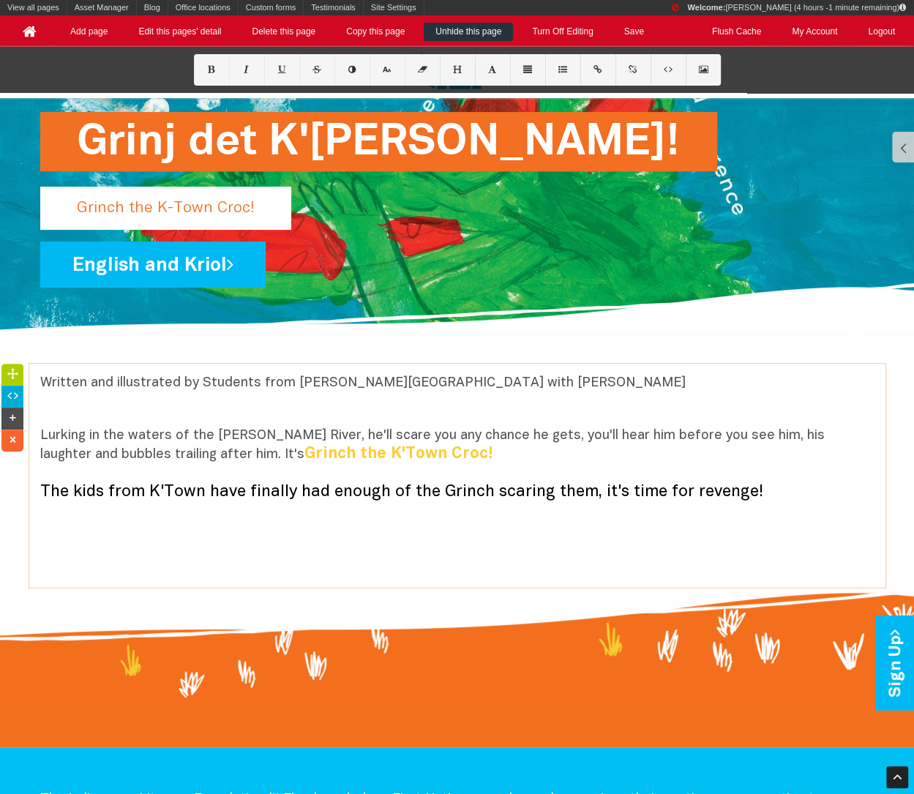
click at [518, 494] on font "The kids from K'Town have finally had enough of the Grinch scaring them, it's t…" at bounding box center [401, 491] width 723 height 15
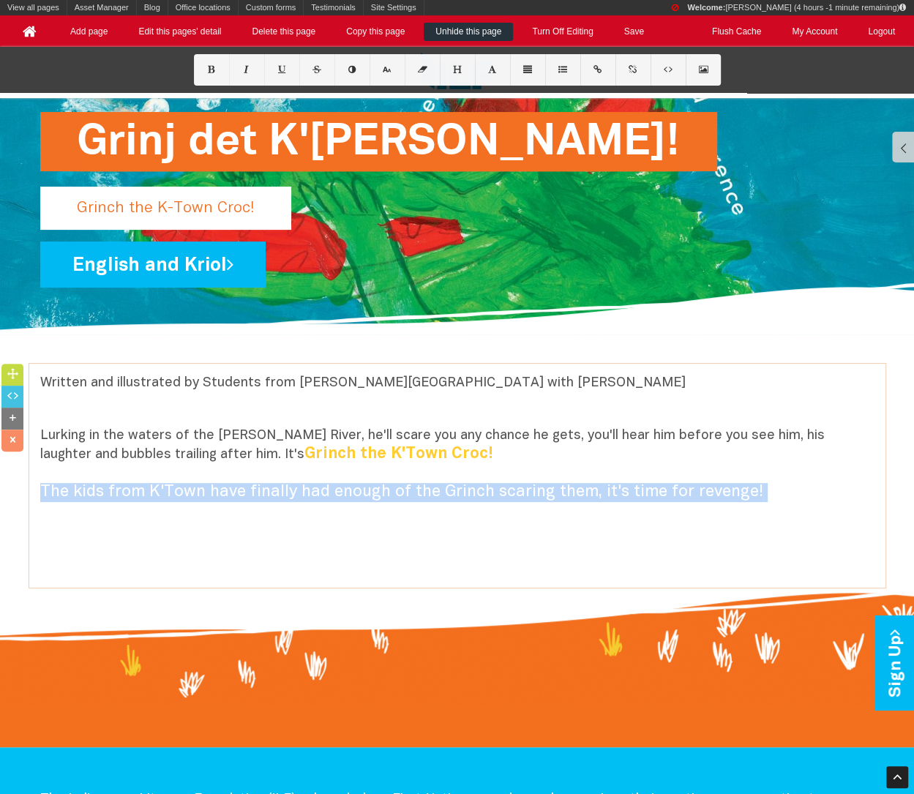
click at [518, 494] on font "The kids from K'Town have finally had enough of the Grinch scaring them, it's t…" at bounding box center [401, 491] width 723 height 15
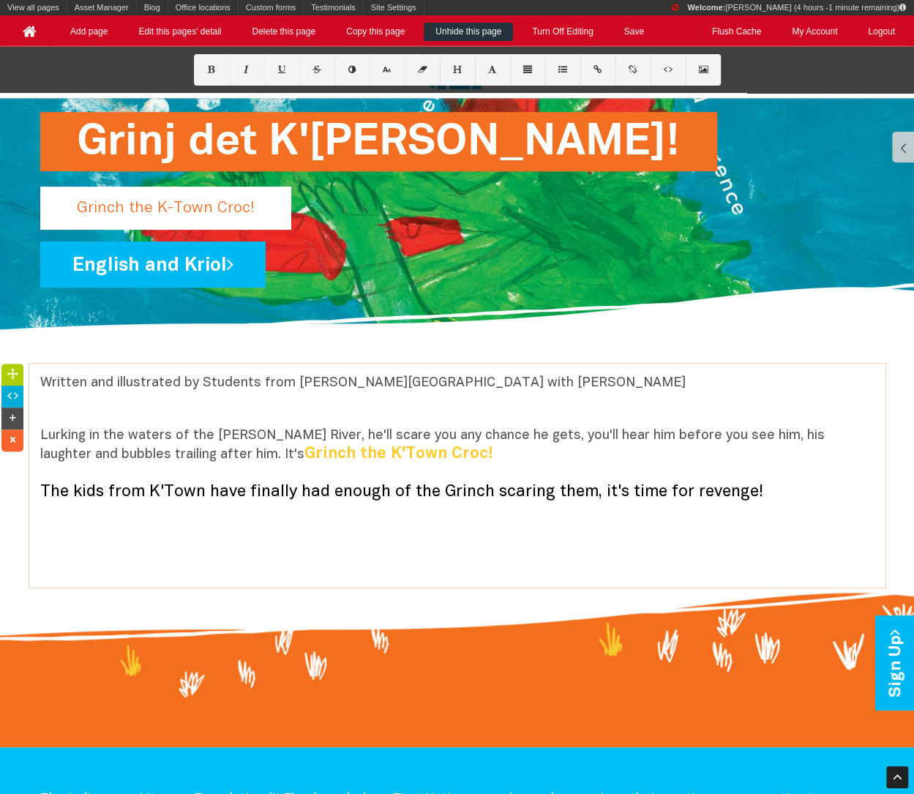
click at [518, 494] on font "The kids from K'Town have finally had enough of the Grinch scaring them, it's t…" at bounding box center [401, 491] width 723 height 15
click at [448, 459] on p "Lurking in the waters of the [PERSON_NAME] River, he'll scare you any chance he…" at bounding box center [457, 473] width 834 height 92
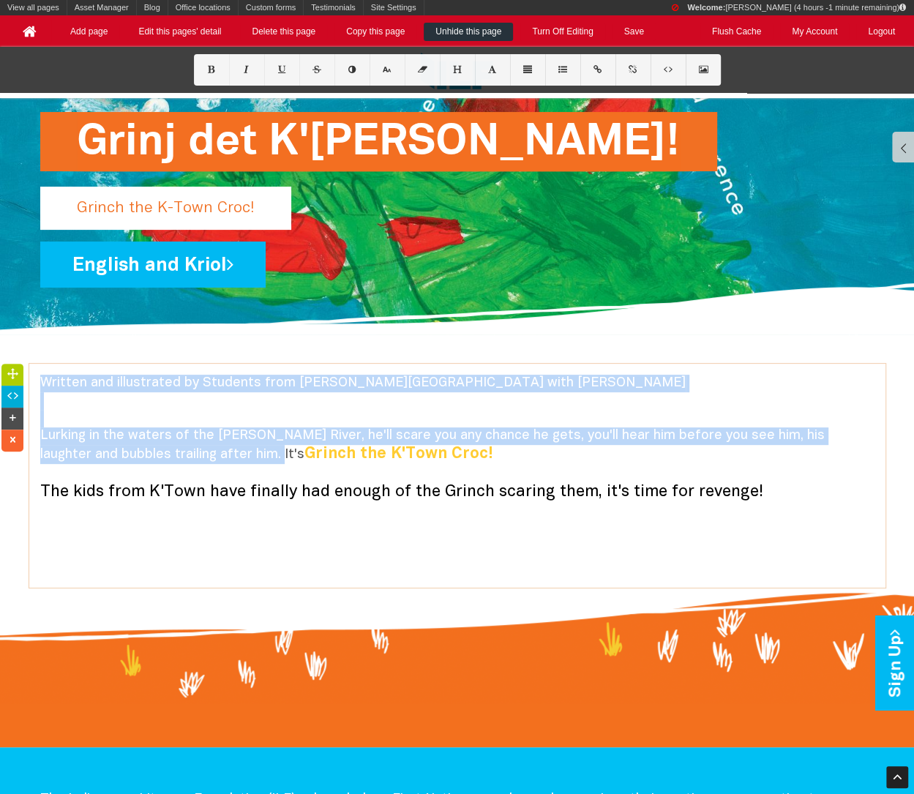
drag, startPoint x: 40, startPoint y: 380, endPoint x: 219, endPoint y: 454, distance: 194.1
click at [219, 454] on p "Written and illustrated by Students from [PERSON_NAME][GEOGRAPHIC_DATA] with [P…" at bounding box center [457, 472] width 834 height 195
click at [381, 67] on icon at bounding box center [386, 70] width 12 height 8
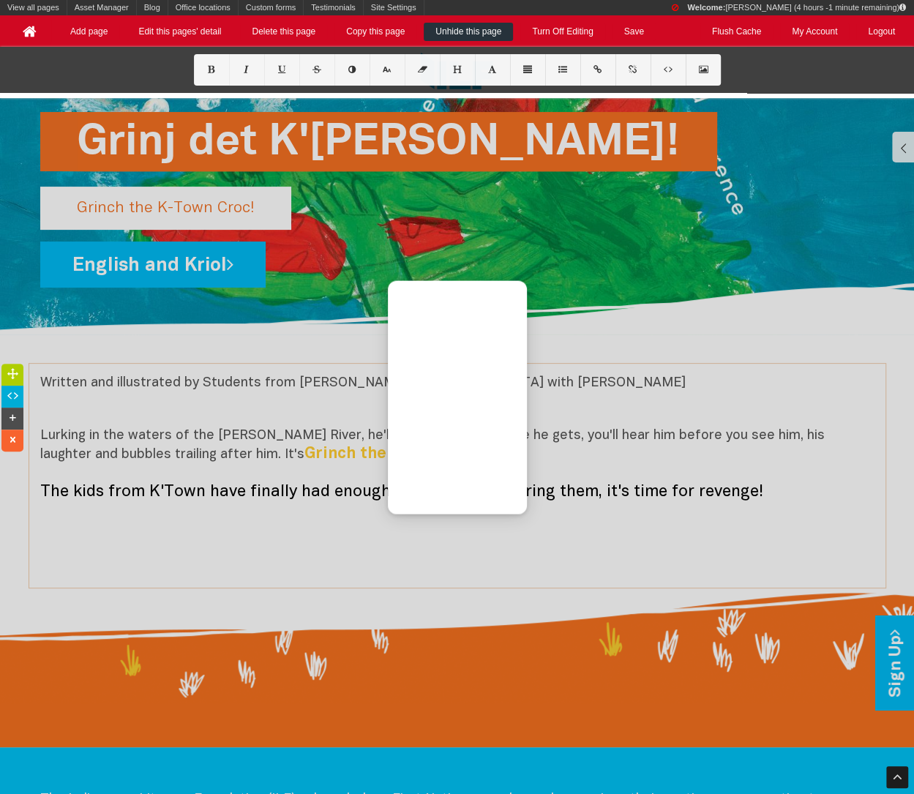
click at [361, 432] on div at bounding box center [457, 397] width 914 height 794
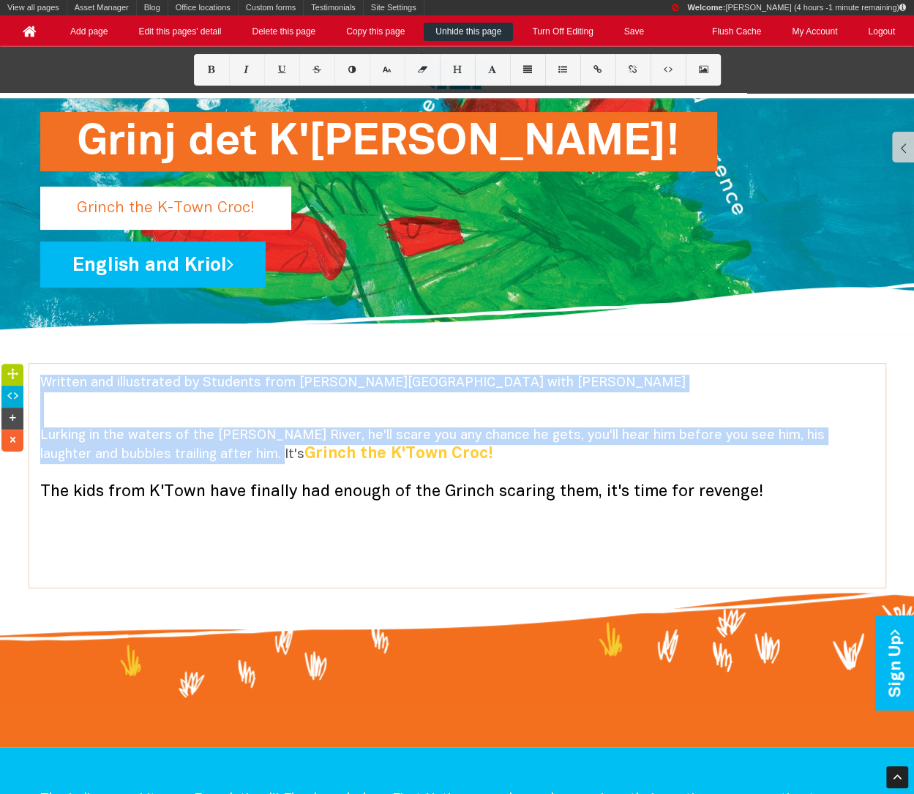
drag, startPoint x: 40, startPoint y: 383, endPoint x: 219, endPoint y: 456, distance: 192.6
click at [219, 456] on p "Written and illustrated by Students from [PERSON_NAME][GEOGRAPHIC_DATA] with [P…" at bounding box center [457, 472] width 834 height 195
click at [345, 71] on icon at bounding box center [351, 70] width 12 height 8
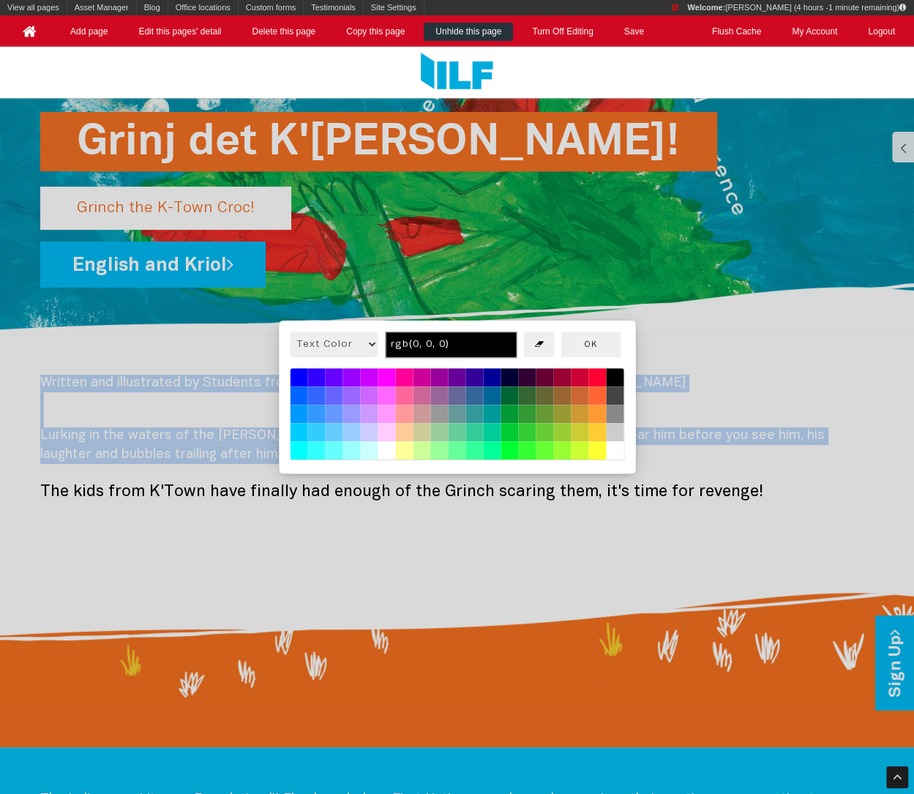
click at [611, 377] on button at bounding box center [615, 378] width 18 height 18
click at [598, 340] on button "OK" at bounding box center [590, 344] width 60 height 26
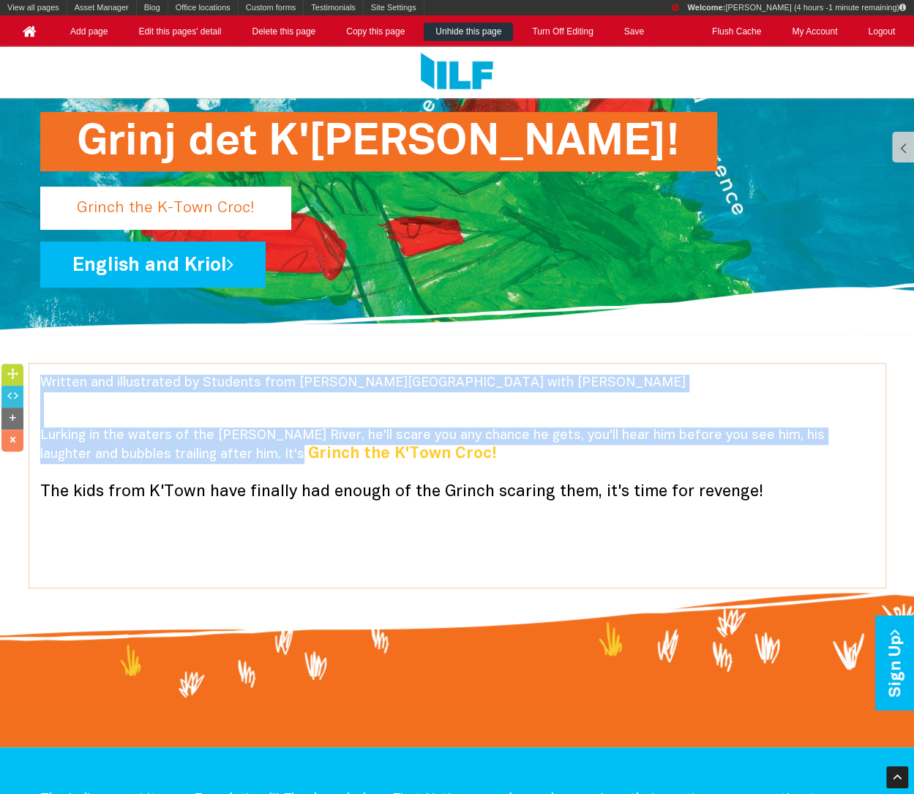
click at [587, 411] on p "Written and illustrated by Students from [PERSON_NAME][GEOGRAPHIC_DATA] with [P…" at bounding box center [457, 472] width 834 height 195
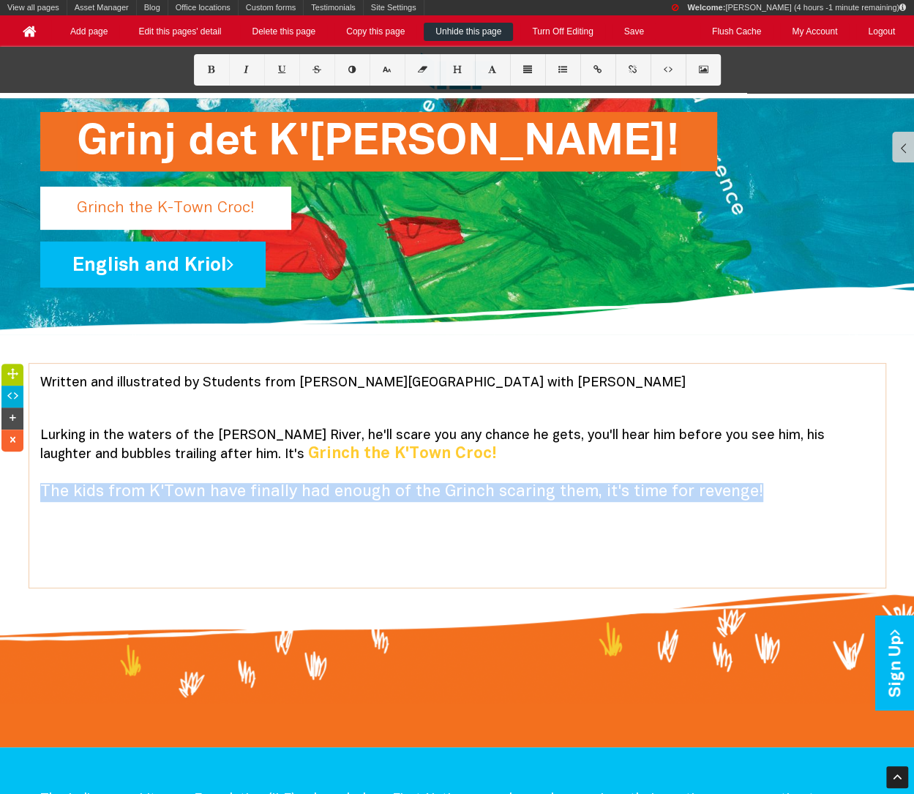
drag, startPoint x: 42, startPoint y: 486, endPoint x: 746, endPoint y: 486, distance: 704.4
click at [746, 484] on p "Lurking in the waters of the [PERSON_NAME] River, he'll scare you any chance he…" at bounding box center [457, 473] width 834 height 92
click at [380, 66] on icon at bounding box center [386, 70] width 12 height 8
click at [458, 484] on span "Grinch the K'Town Croc! The kids from K'Town have finally had enough of the Gri…" at bounding box center [336, 472] width 593 height 53
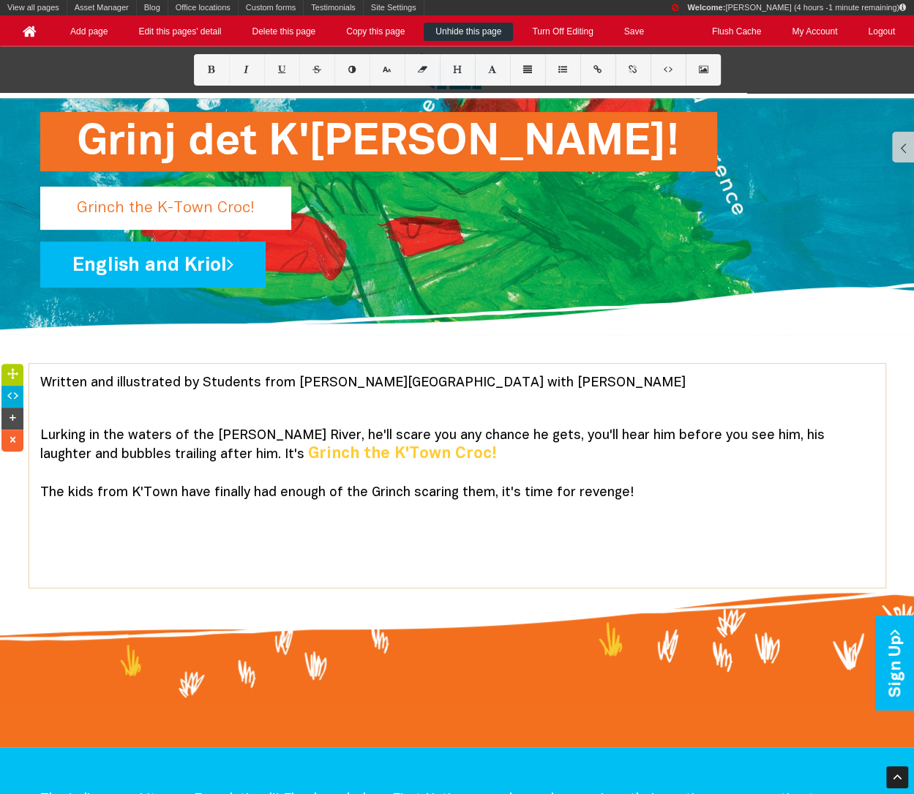
click at [509, 432] on font "Lurking in the waters of the [PERSON_NAME] River, he'll scare you any chance he…" at bounding box center [432, 444] width 784 height 31
click at [641, 492] on p "Lurking in the waters of the [PERSON_NAME] River, he'll scare you any chance he…" at bounding box center [457, 473] width 834 height 92
click at [132, 478] on p "Lurking in the waters of the [PERSON_NAME] River, he'll scare you any chance he…" at bounding box center [457, 473] width 834 height 92
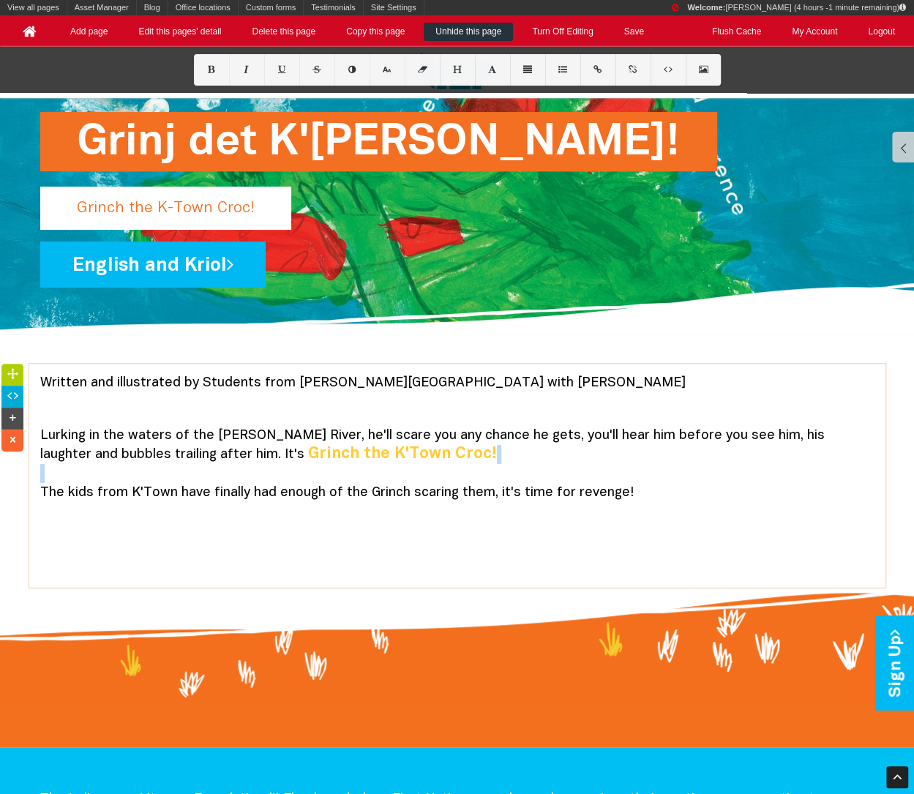
click at [177, 478] on p "Lurking in the waters of the [PERSON_NAME] River, he'll scare you any chance he…" at bounding box center [457, 473] width 834 height 92
click at [138, 487] on font "The kids from K'Town have finally had enough of the Grinch scaring them, it's t…" at bounding box center [336, 492] width 593 height 12
click at [138, 487] on font "The kids from K-Town have finally had enough of the Grinch scaring them, it's t…" at bounding box center [337, 492] width 595 height 12
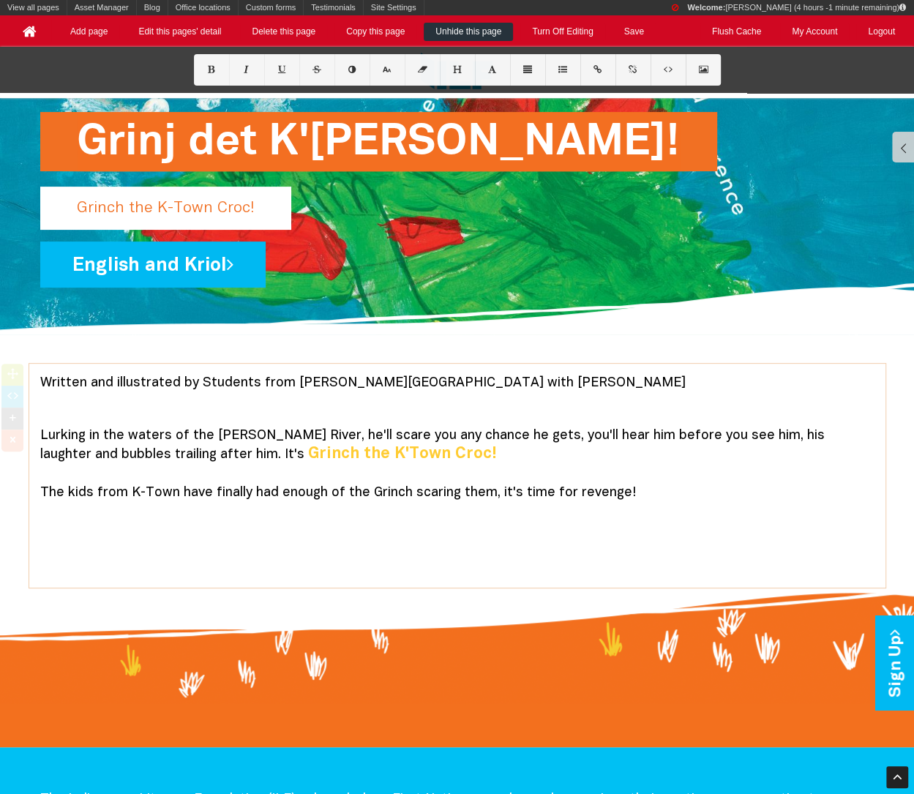
click at [138, 487] on font "The kids from K-Town have finally had enough of the Grinch scaring them, it's t…" at bounding box center [337, 492] width 595 height 12
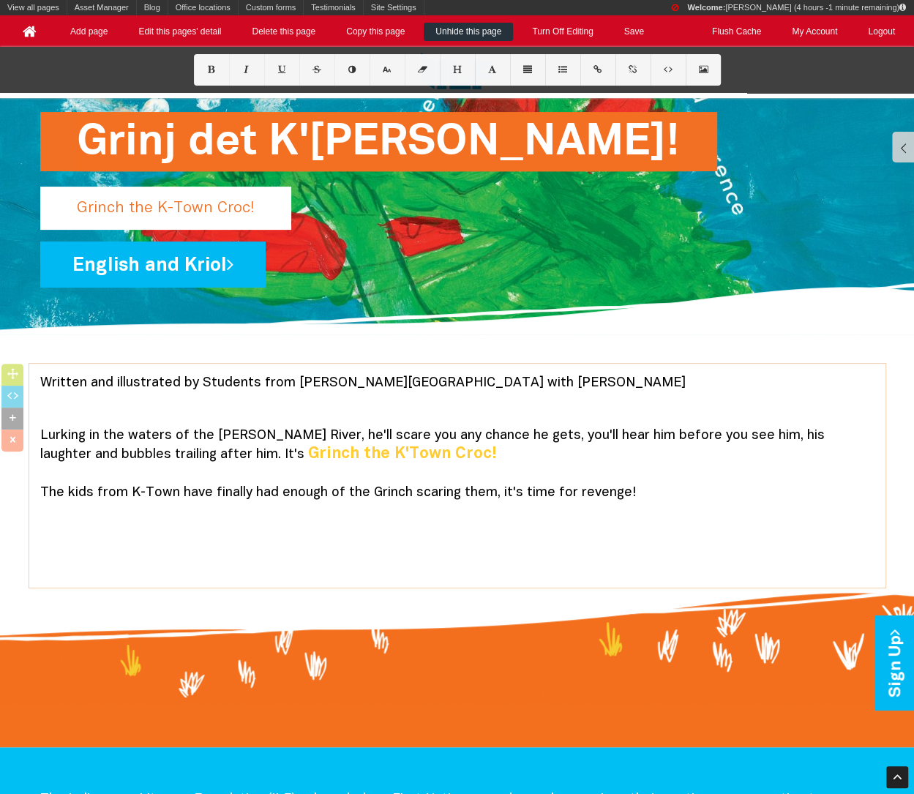
click at [138, 487] on font "The kids from K-Town have finally had enough of the Grinch scaring them, it's t…" at bounding box center [337, 492] width 595 height 12
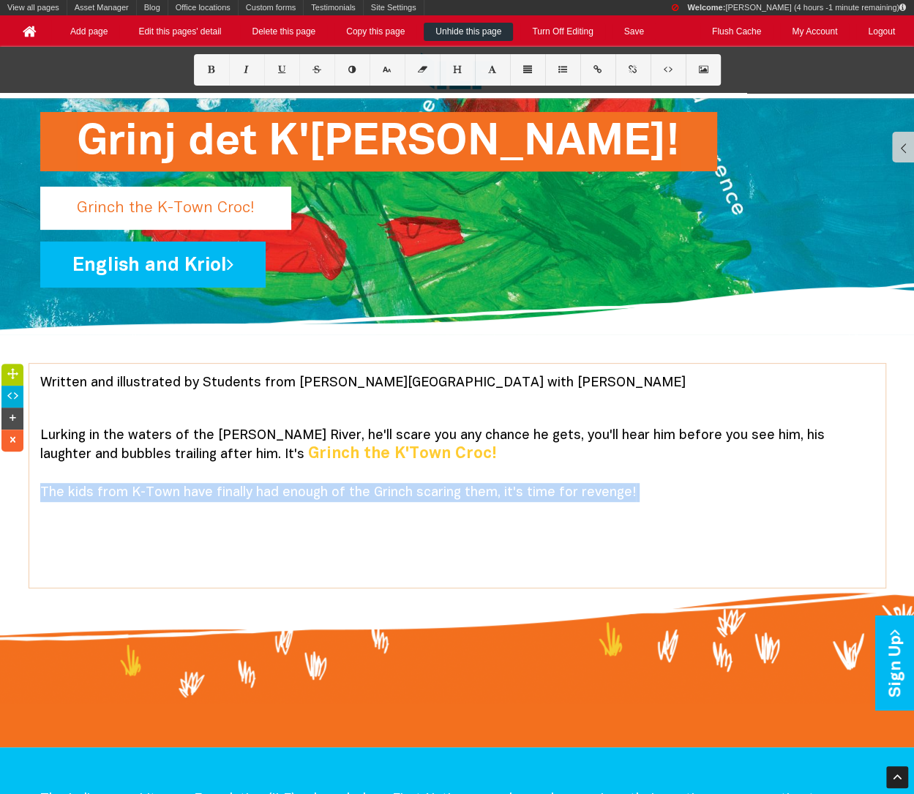
click at [138, 487] on font "The kids from K-Town have finally had enough of the Grinch scaring them, it's t…" at bounding box center [337, 492] width 595 height 12
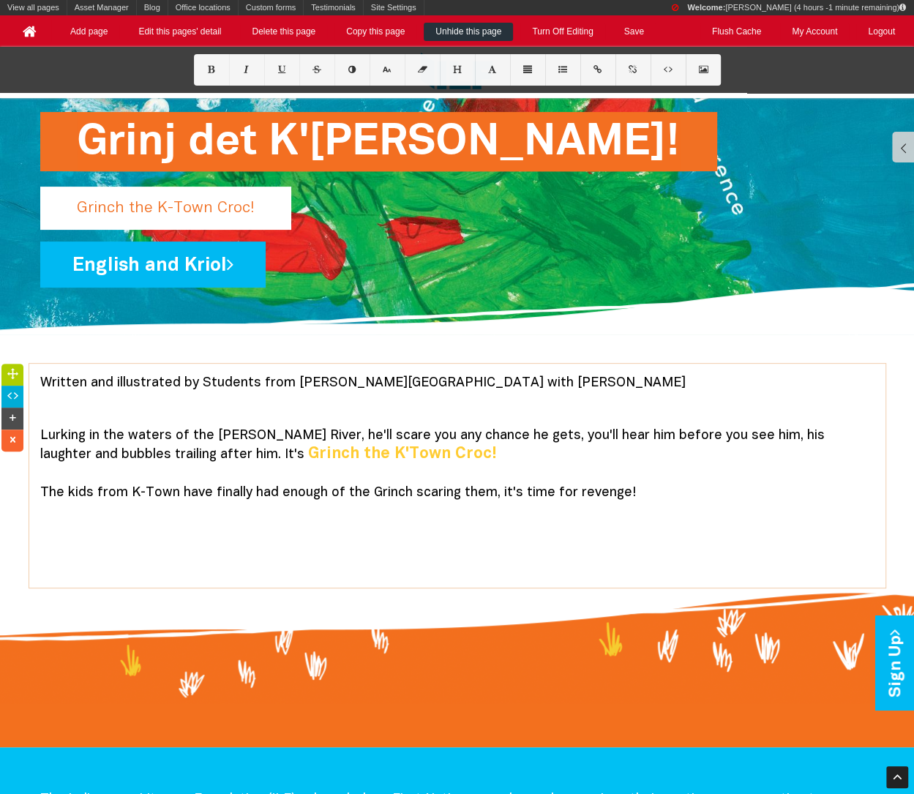
click at [138, 487] on font "The kids from K-Town have finally had enough of the Grinch scaring them, it's t…" at bounding box center [337, 492] width 595 height 12
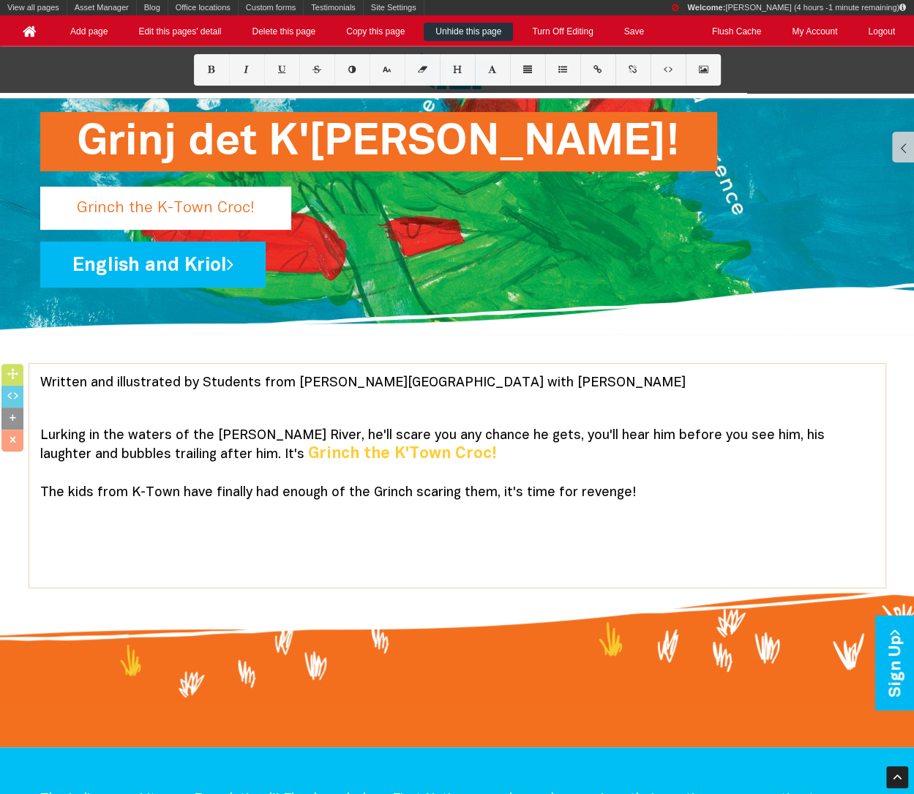
click at [138, 487] on font "The kids from K-Town have finally had enough of the Grinch scaring them, it's t…" at bounding box center [337, 492] width 595 height 12
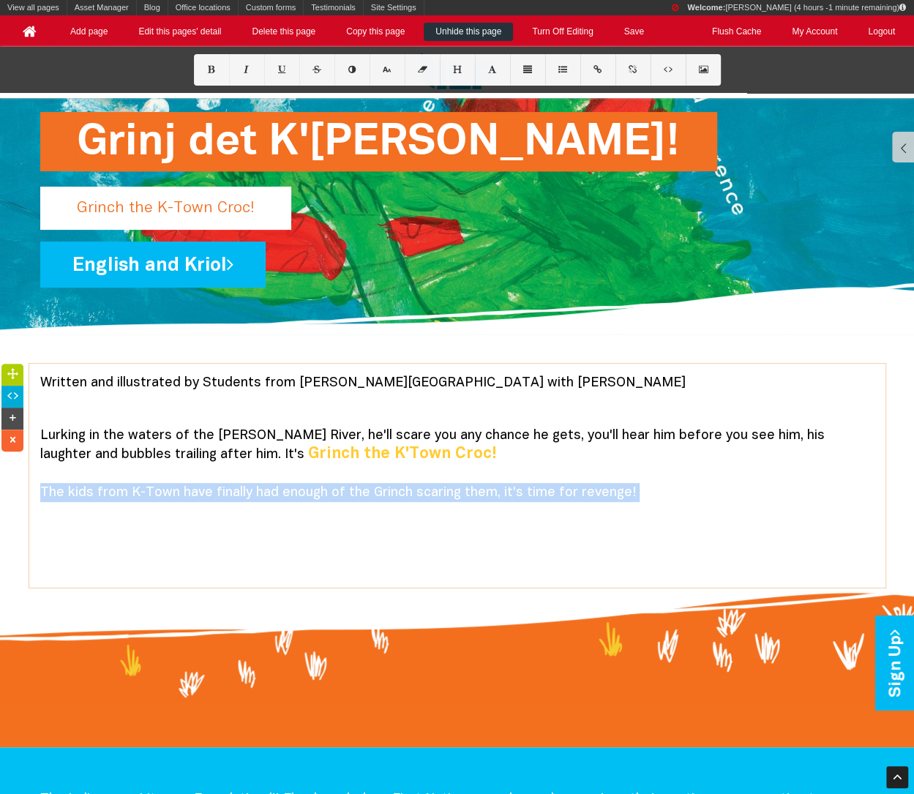
click at [138, 487] on font "The kids from K-Town have finally had enough of the Grinch scaring them, it's t…" at bounding box center [337, 492] width 595 height 12
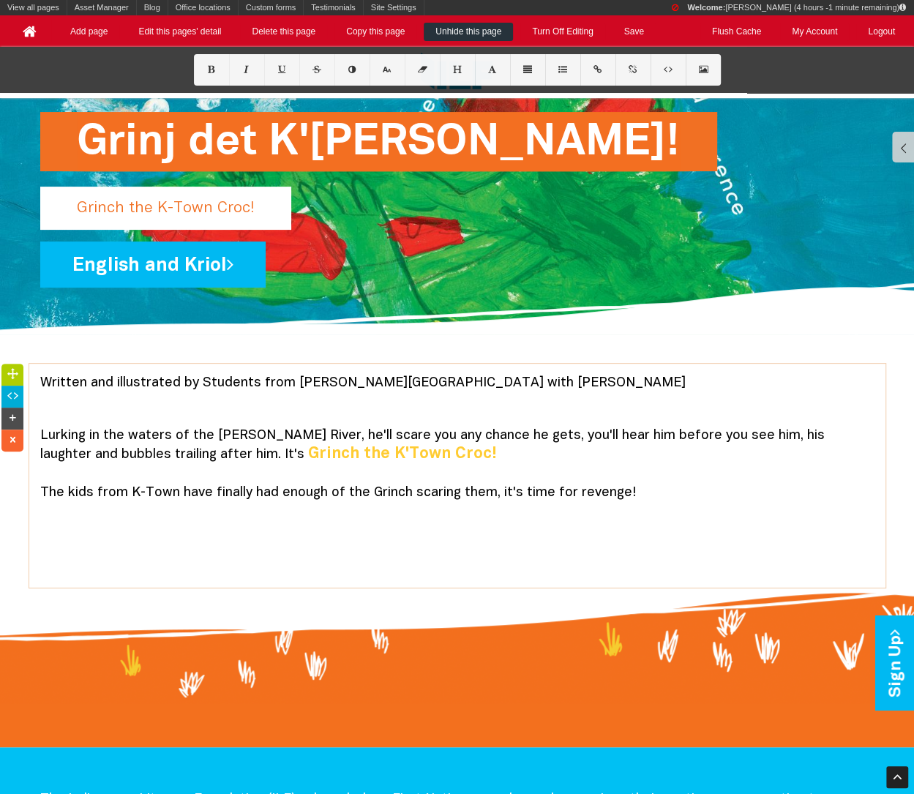
click at [138, 487] on font "The kids from K-Town have finally had enough of the Grinch scaring them, it's t…" at bounding box center [337, 492] width 595 height 12
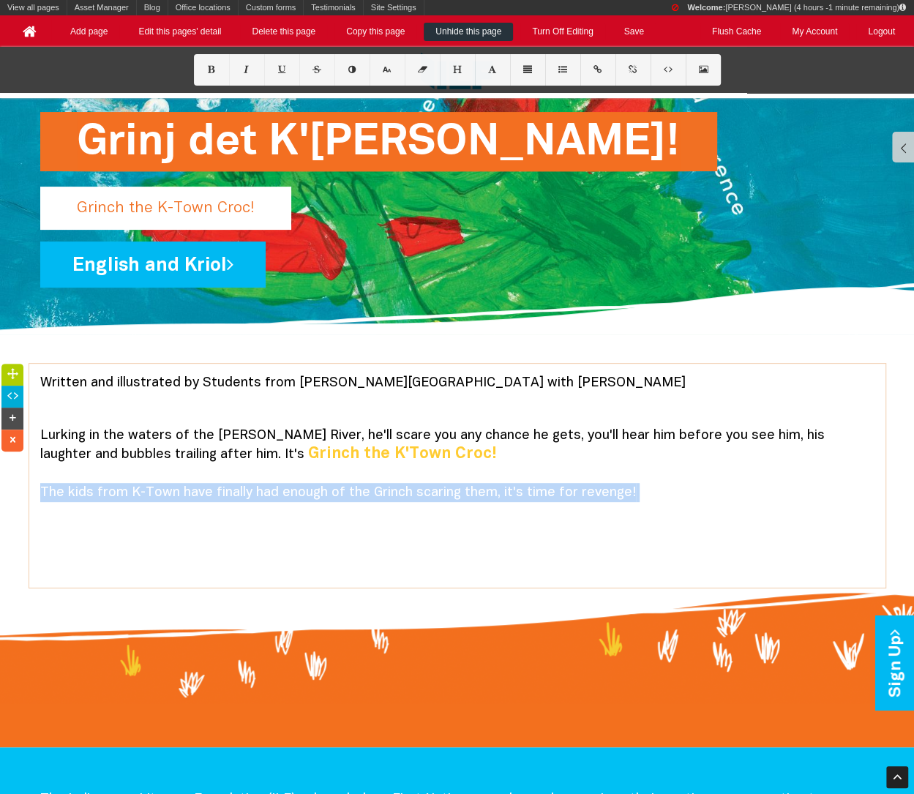
click at [138, 487] on font "The kids from K-Town have finally had enough of the Grinch scaring them, it's t…" at bounding box center [337, 492] width 595 height 12
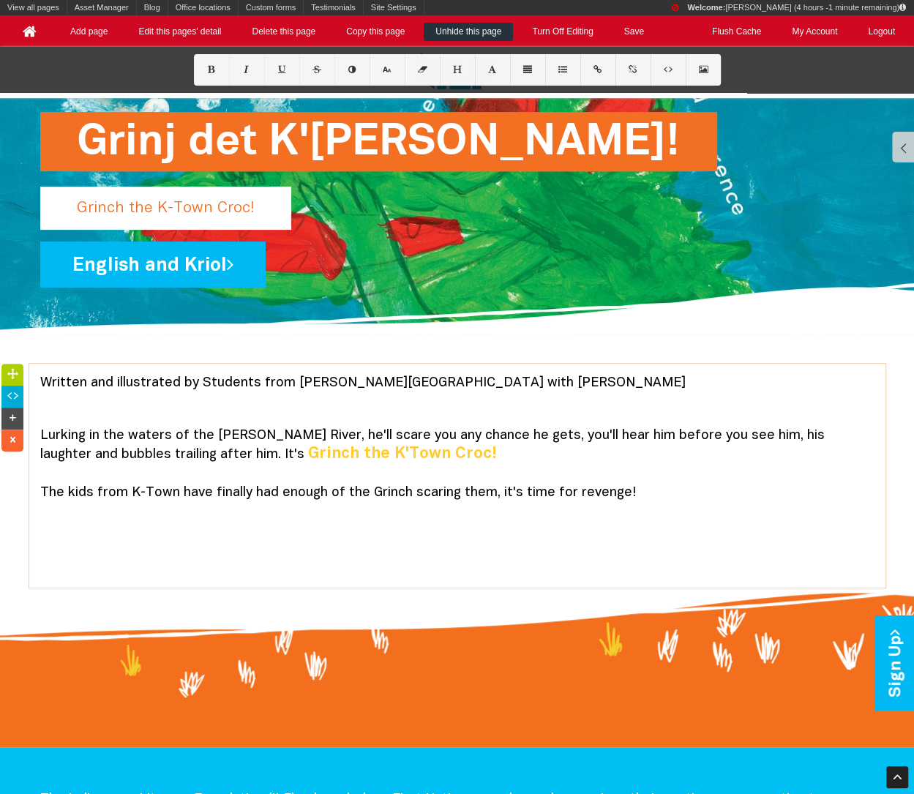
click at [138, 487] on font "The kids from K-Town have finally had enough of the Grinch scaring them, it's t…" at bounding box center [337, 492] width 595 height 12
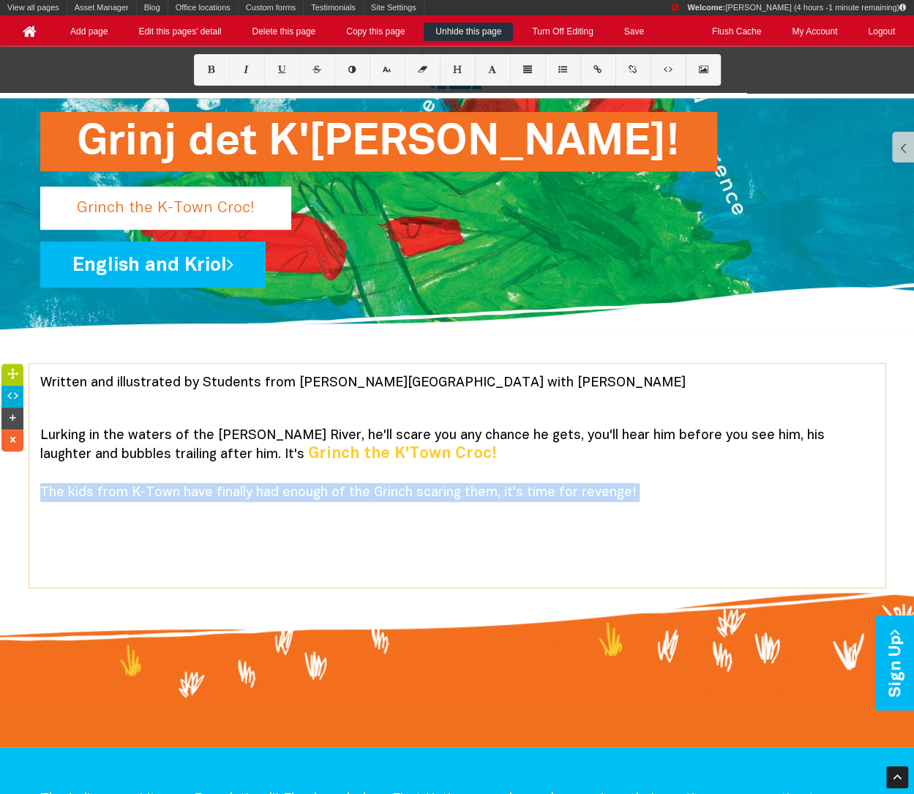
click at [138, 487] on font "The kids from K-Town have finally had enough of the Grinch scaring them, it's t…" at bounding box center [337, 492] width 595 height 12
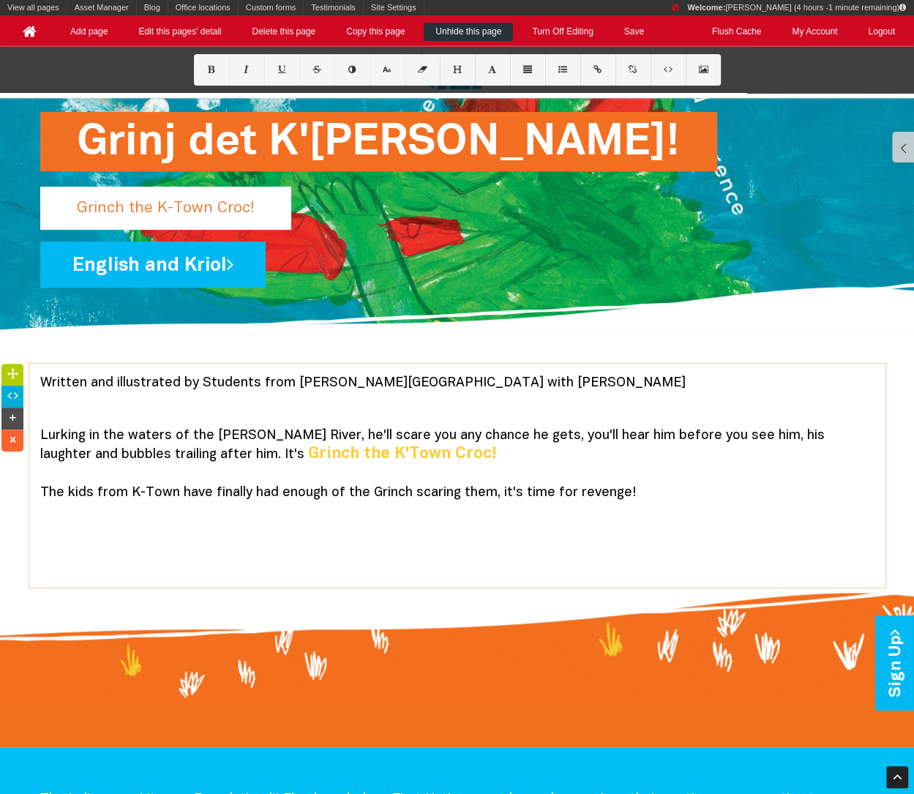
click at [138, 487] on font "The kids from K-Town have finally had enough of the Grinch scaring them, it's t…" at bounding box center [337, 492] width 595 height 12
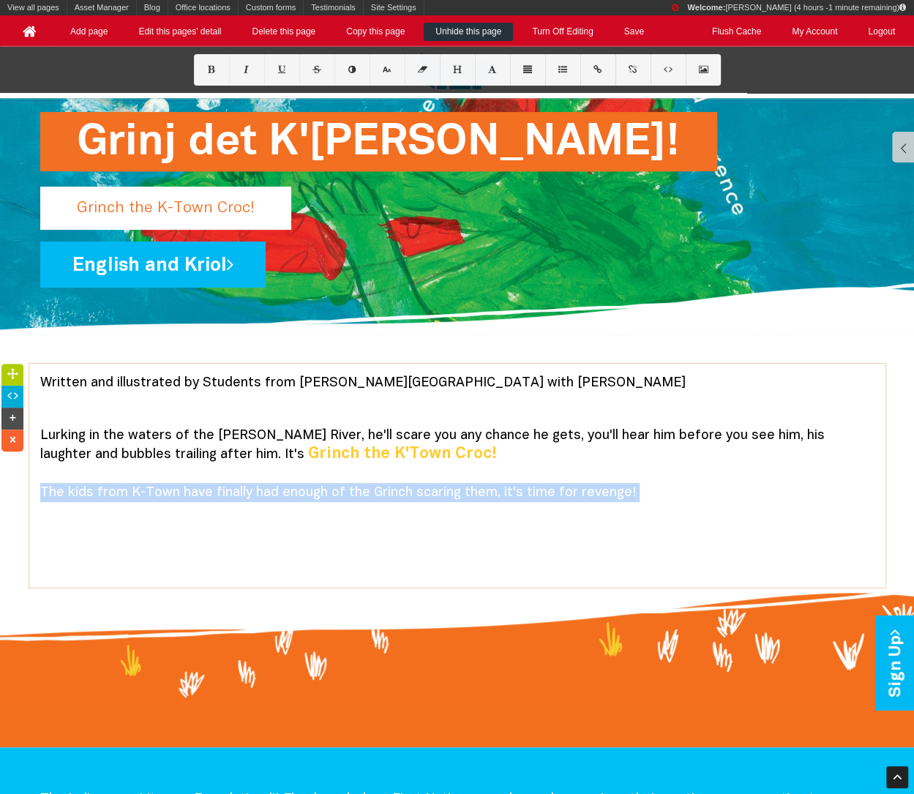
click at [138, 487] on font "The kids from K-Town have finally had enough of the Grinch scaring them, it's t…" at bounding box center [337, 492] width 595 height 12
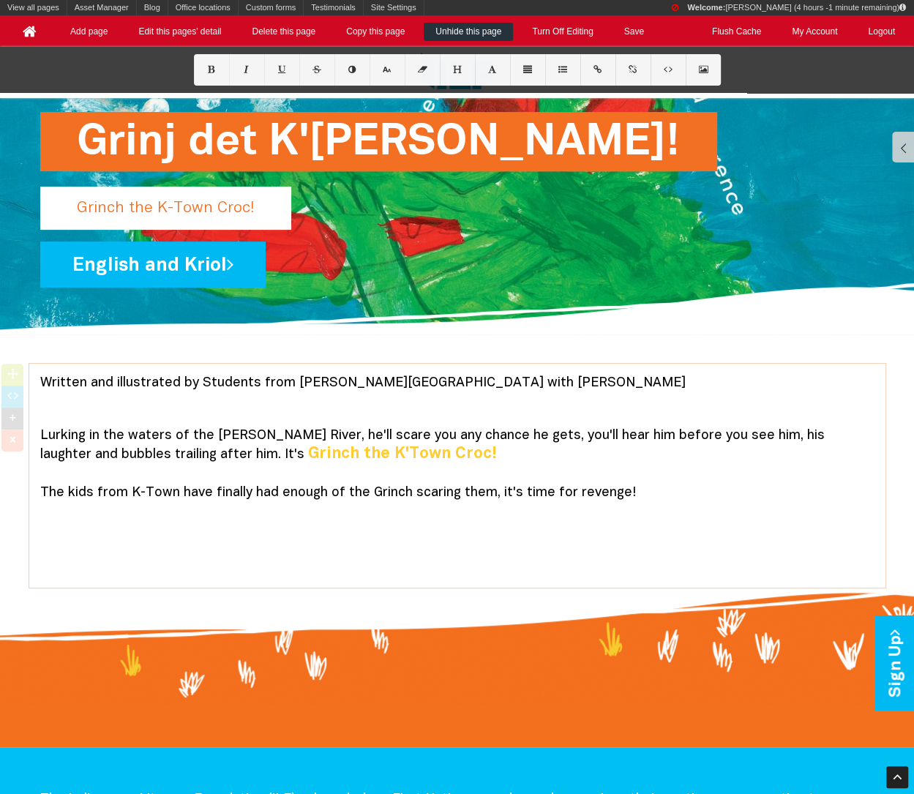
click at [138, 487] on font "The kids from K-Town have finally had enough of the Grinch scaring them, it's t…" at bounding box center [337, 492] width 595 height 12
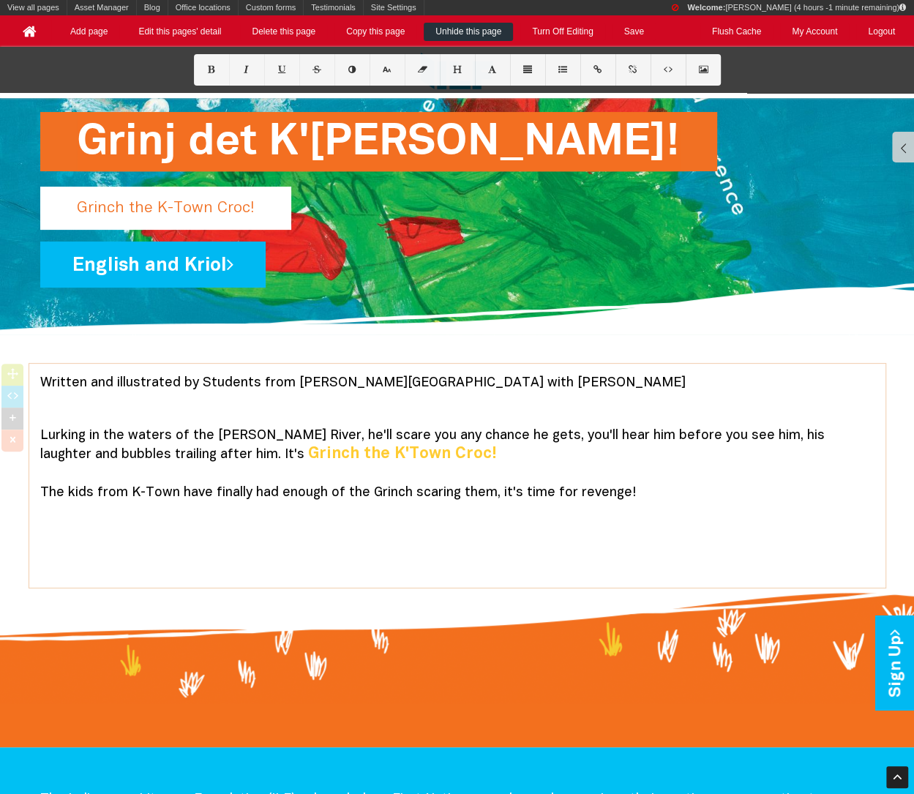
click at [138, 487] on font "The kids from K-Town have finally had enough of the Grinch scaring them, it's t…" at bounding box center [337, 492] width 595 height 12
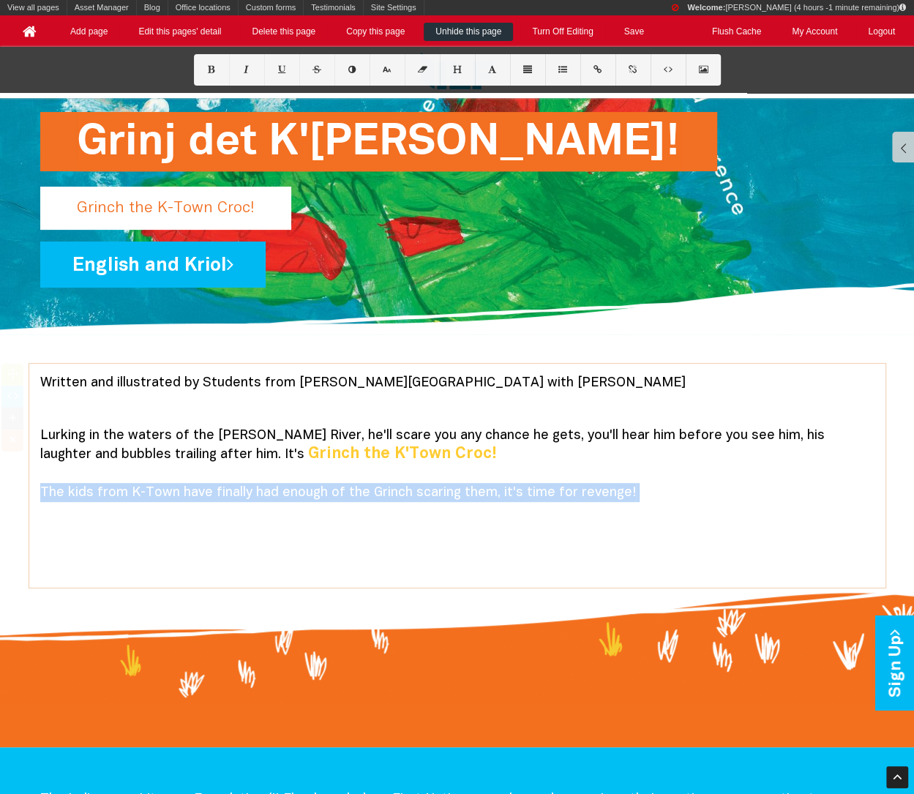
click at [138, 487] on font "The kids from K-Town have finally had enough of the Grinch scaring them, it's t…" at bounding box center [337, 492] width 595 height 12
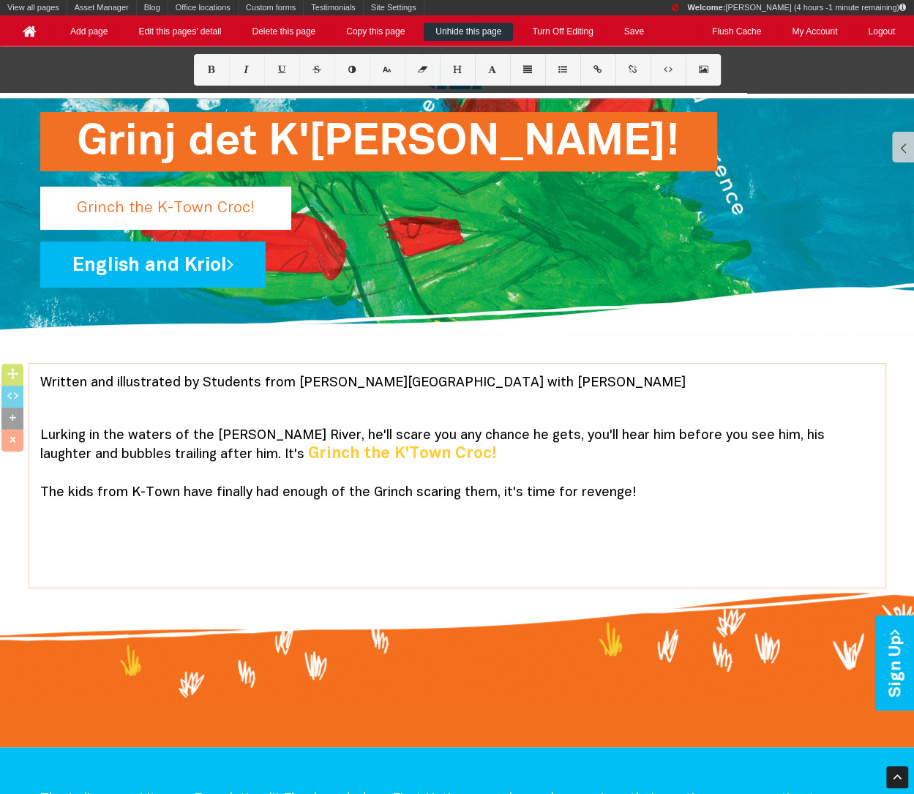
click at [138, 487] on font "The kids from K-Town have finally had enough of the Grinch scaring them, it's t…" at bounding box center [337, 492] width 595 height 12
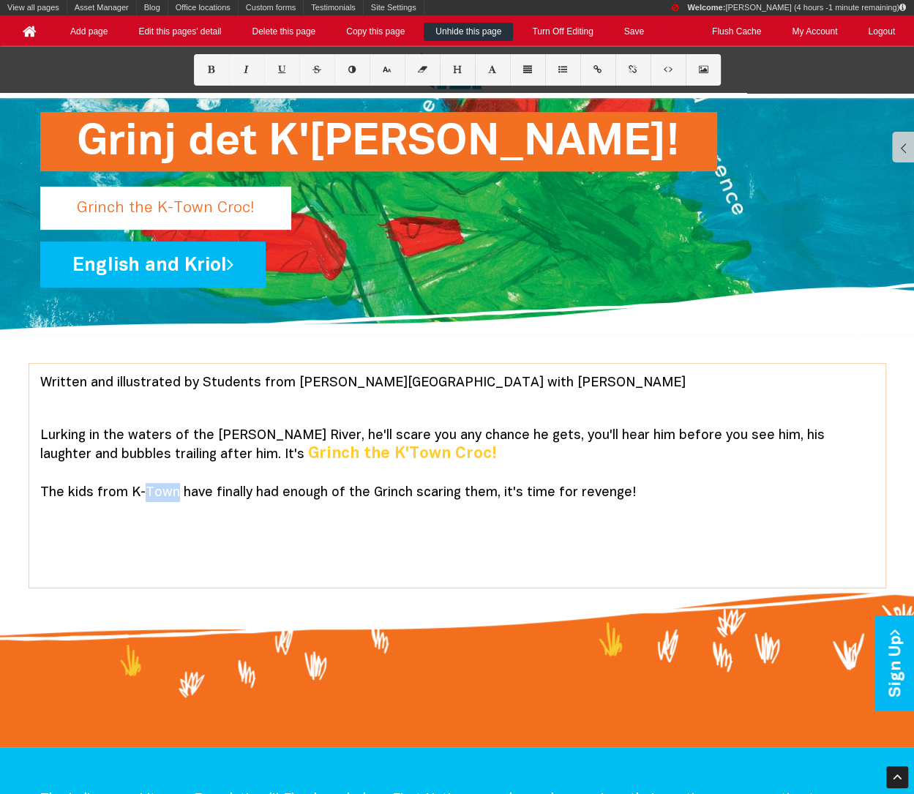
click at [138, 487] on font "The kids from K-Town have finally had enough of the Grinch scaring them, it's t…" at bounding box center [337, 492] width 595 height 12
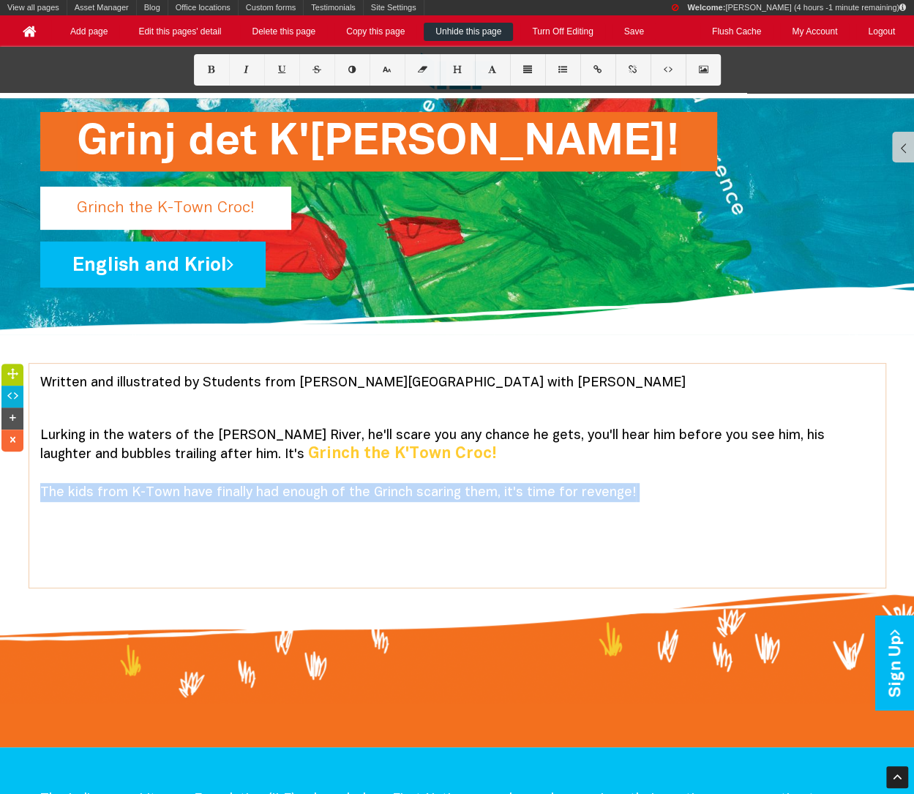
click at [138, 487] on font "The kids from K-Town have finally had enough of the Grinch scaring them, it's t…" at bounding box center [337, 492] width 595 height 12
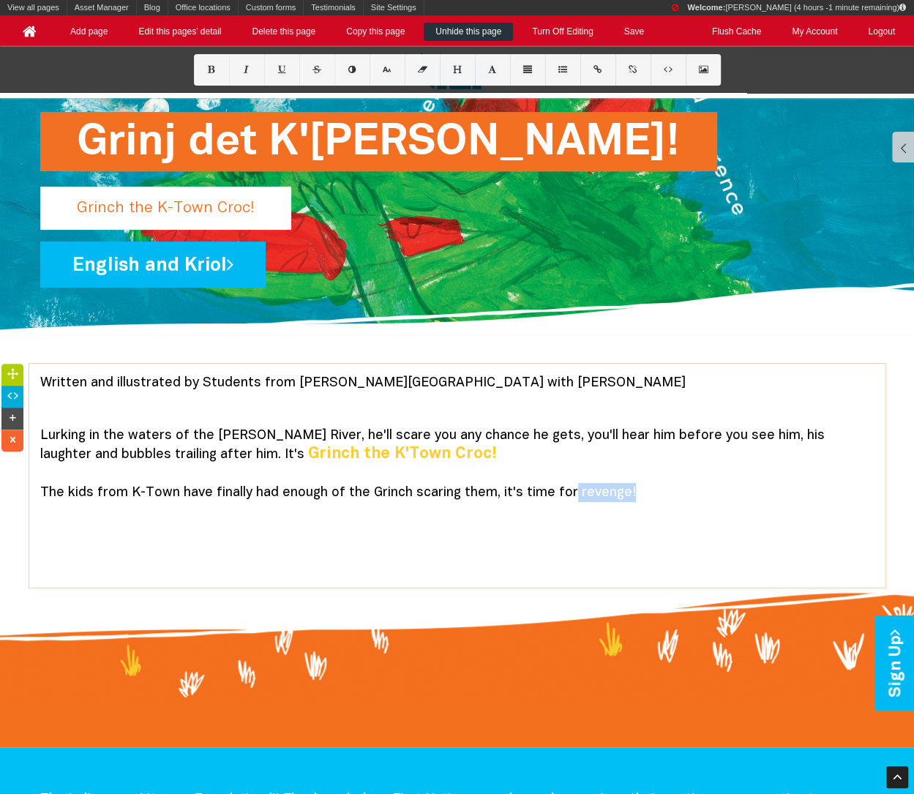
drag, startPoint x: 564, startPoint y: 490, endPoint x: 655, endPoint y: 499, distance: 91.1
click at [655, 499] on p "Lurking in the waters of the [PERSON_NAME] River, he'll scare you any chance he…" at bounding box center [457, 473] width 834 height 92
click at [206, 66] on icon at bounding box center [211, 70] width 12 height 8
click at [383, 72] on icon at bounding box center [386, 70] width 12 height 8
click at [427, 63] on button at bounding box center [422, 69] width 35 height 31
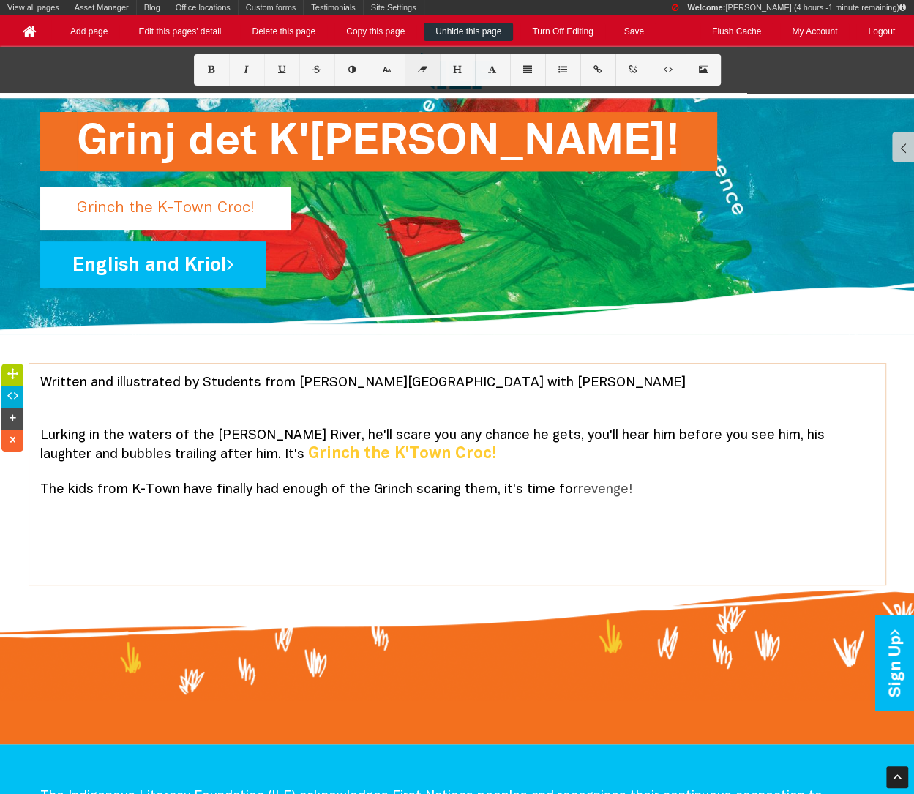
click at [424, 68] on icon at bounding box center [421, 70] width 12 height 8
click at [207, 71] on icon at bounding box center [211, 70] width 12 height 8
click at [384, 69] on icon at bounding box center [386, 70] width 12 height 8
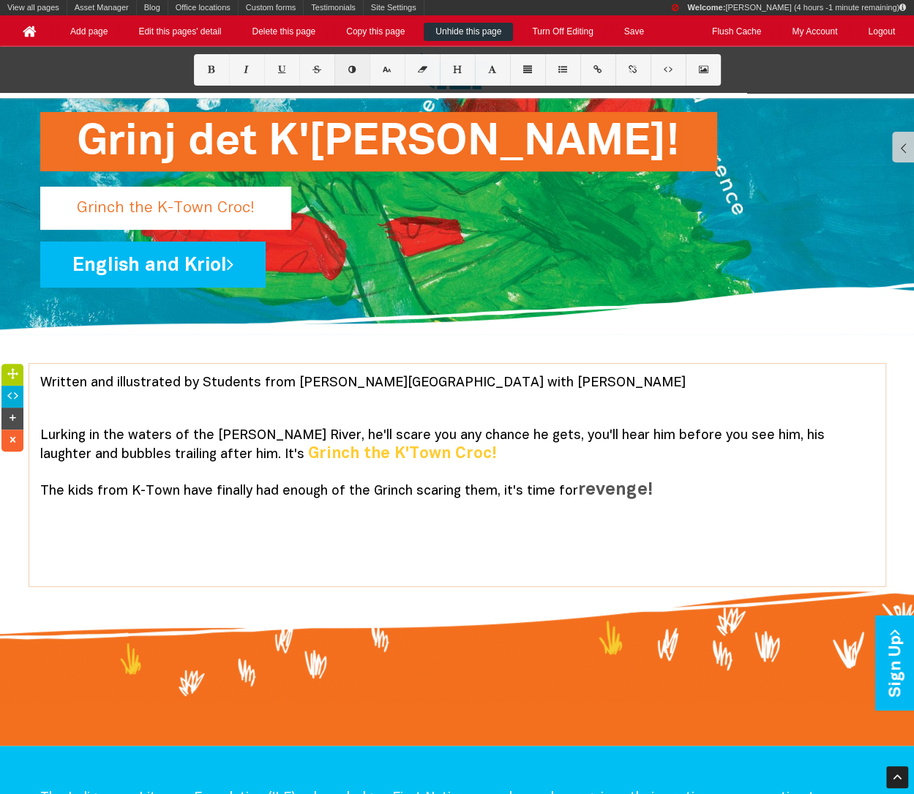
click at [350, 74] on button at bounding box center [351, 69] width 35 height 31
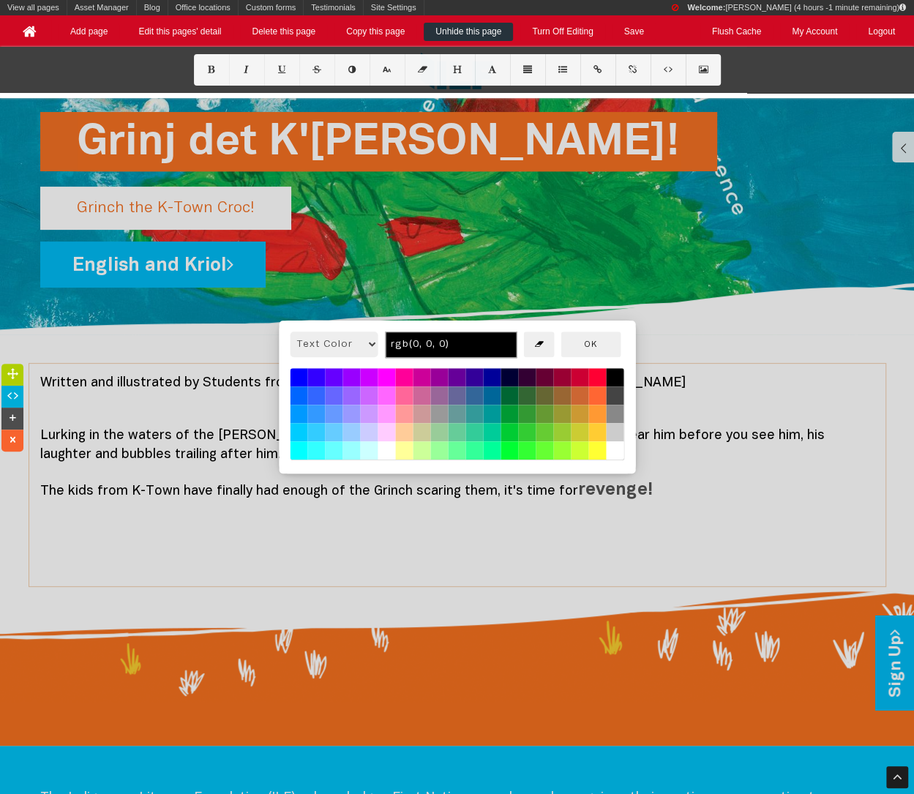
click at [596, 377] on button at bounding box center [597, 378] width 18 height 18
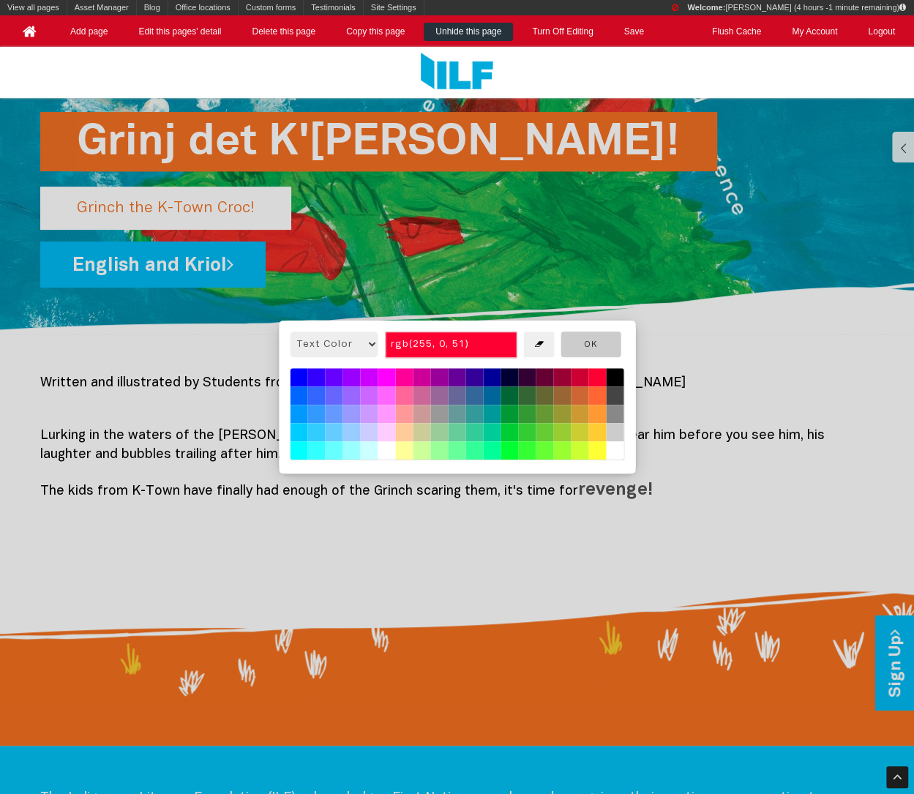
click at [595, 347] on button "OK" at bounding box center [590, 344] width 60 height 26
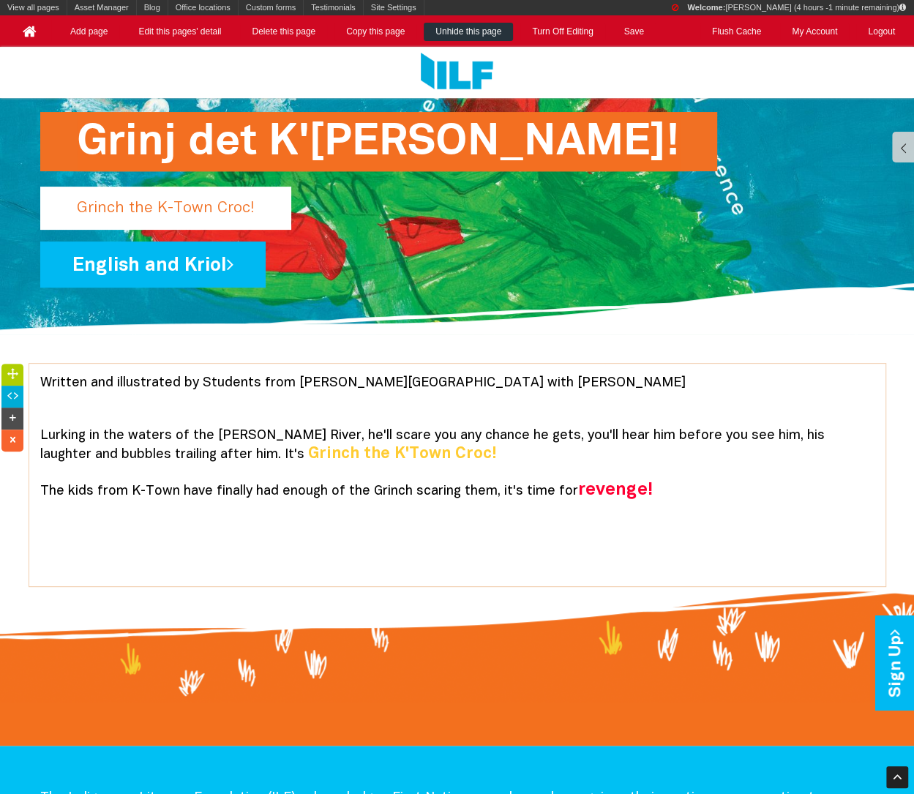
click at [635, 451] on p "Lurking in the waters of the [PERSON_NAME] River, he'll scare you any chance he…" at bounding box center [457, 472] width 834 height 91
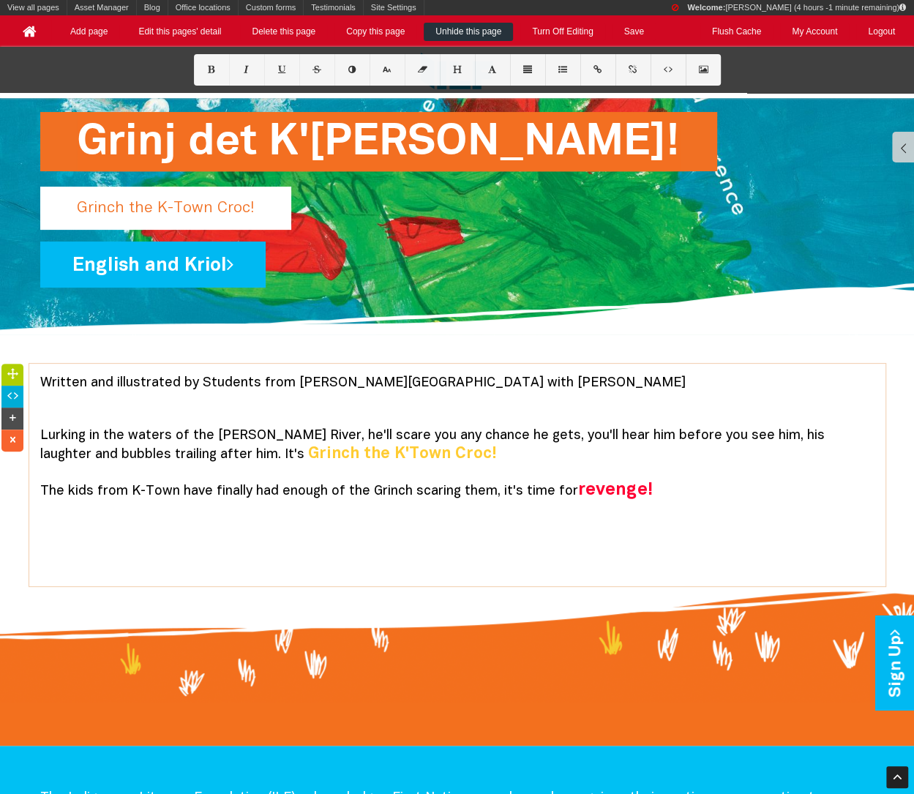
drag, startPoint x: 652, startPoint y: 492, endPoint x: 570, endPoint y: 492, distance: 81.9
click at [570, 492] on p "Lurking in the waters of the [PERSON_NAME] River, he'll scare you any chance he…" at bounding box center [457, 472] width 834 height 91
click at [353, 71] on icon at bounding box center [351, 70] width 12 height 8
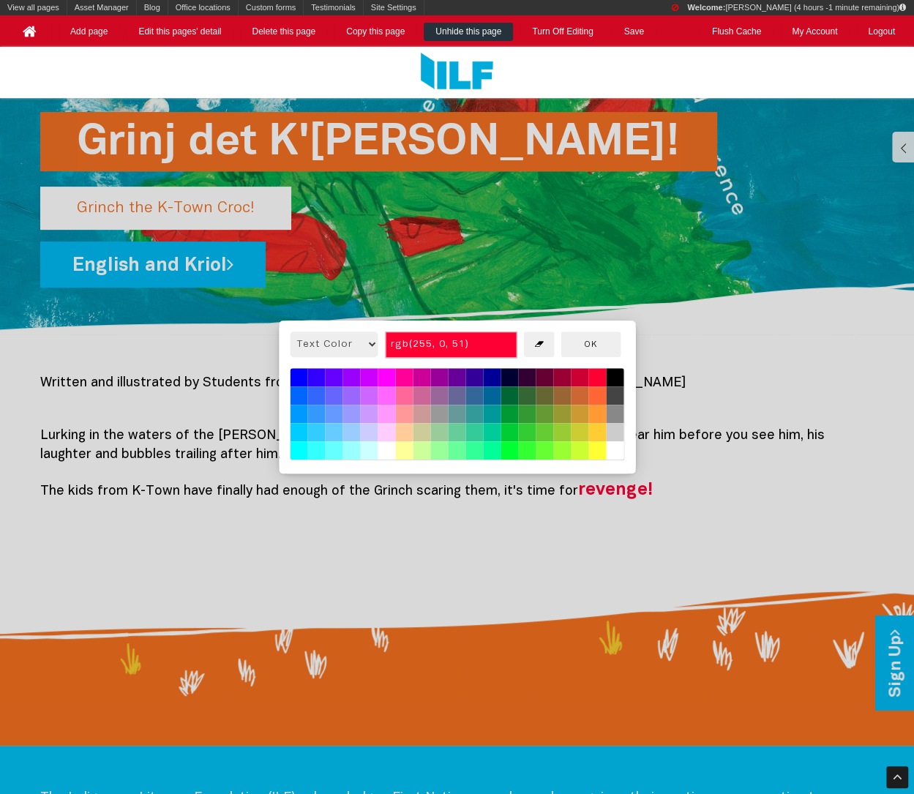
click at [603, 414] on button at bounding box center [597, 414] width 18 height 18
click at [492, 416] on button at bounding box center [492, 414] width 18 height 18
click at [605, 352] on button "OK" at bounding box center [590, 344] width 60 height 26
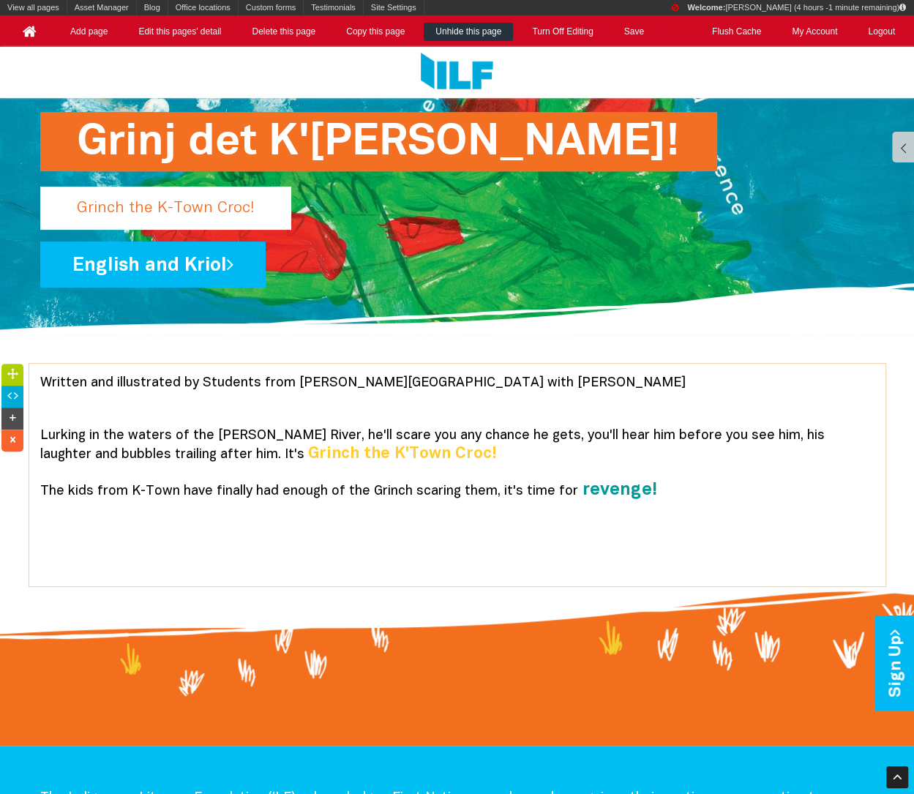
click at [636, 461] on p "Lurking in the waters of the [PERSON_NAME] River, he'll scare you any chance he…" at bounding box center [457, 472] width 834 height 91
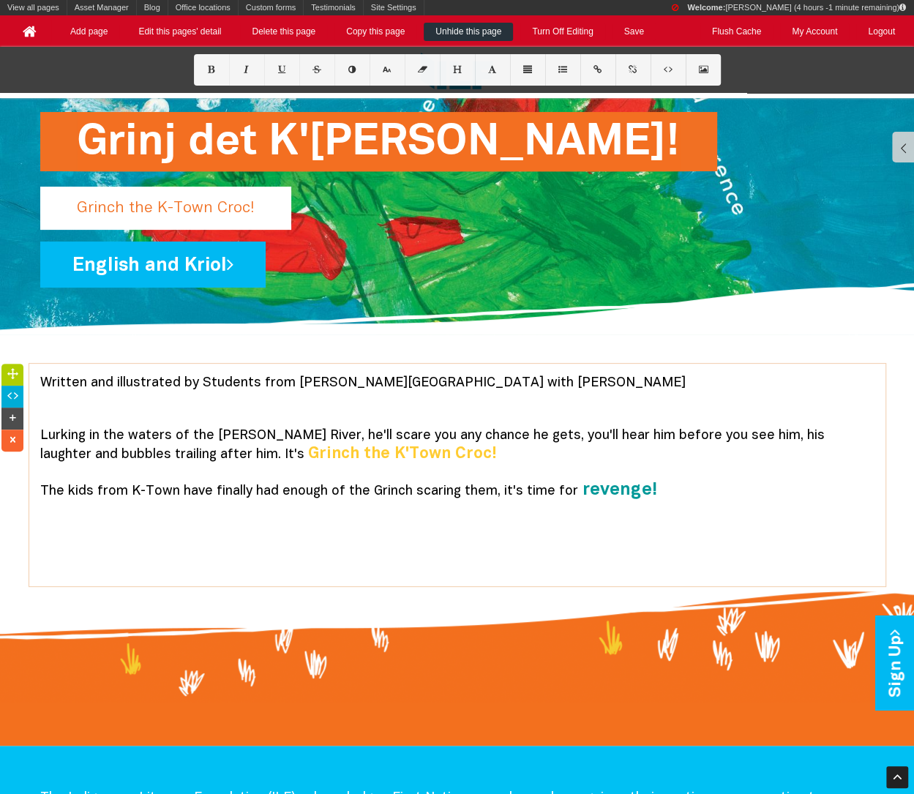
click at [655, 484] on p "Lurking in the waters of the [PERSON_NAME] River, he'll scare you any chance he…" at bounding box center [457, 472] width 834 height 91
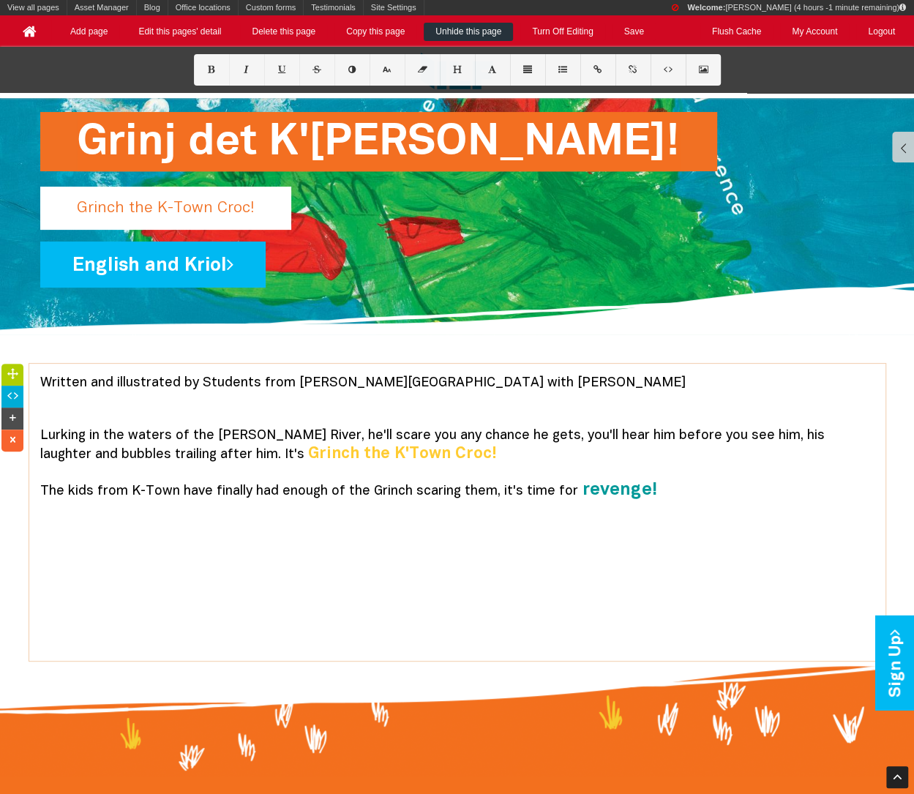
scroll to position [0, 0]
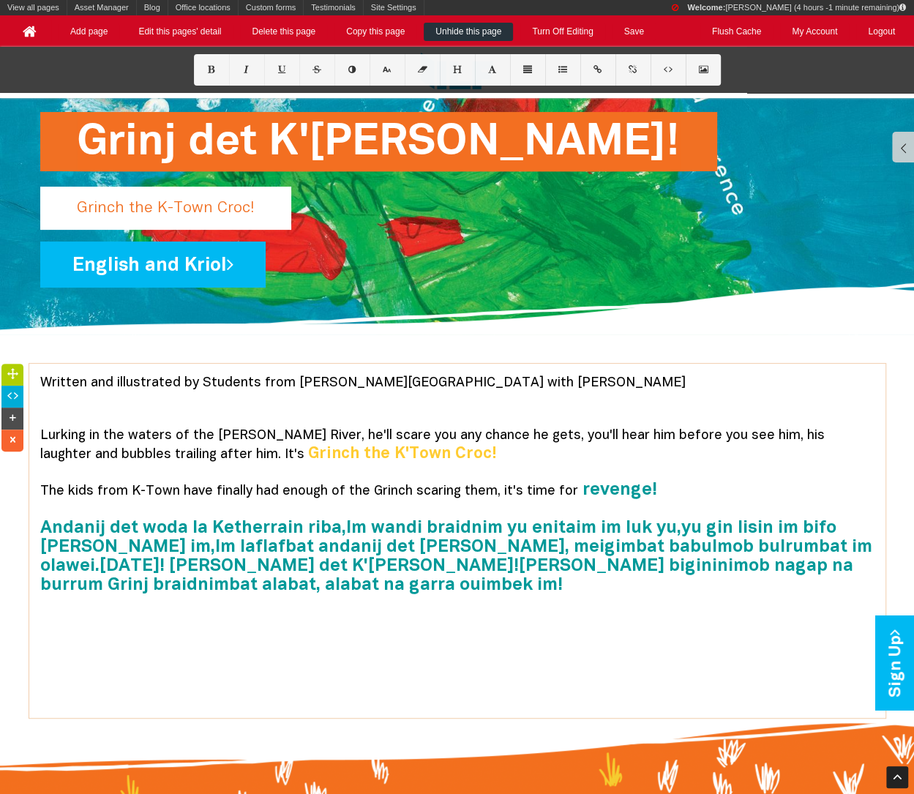
click at [340, 530] on font "revenge! Andanij det woda la Ketherrain riba,Im wandi braidnim yu enitaim im lu…" at bounding box center [456, 537] width 832 height 111
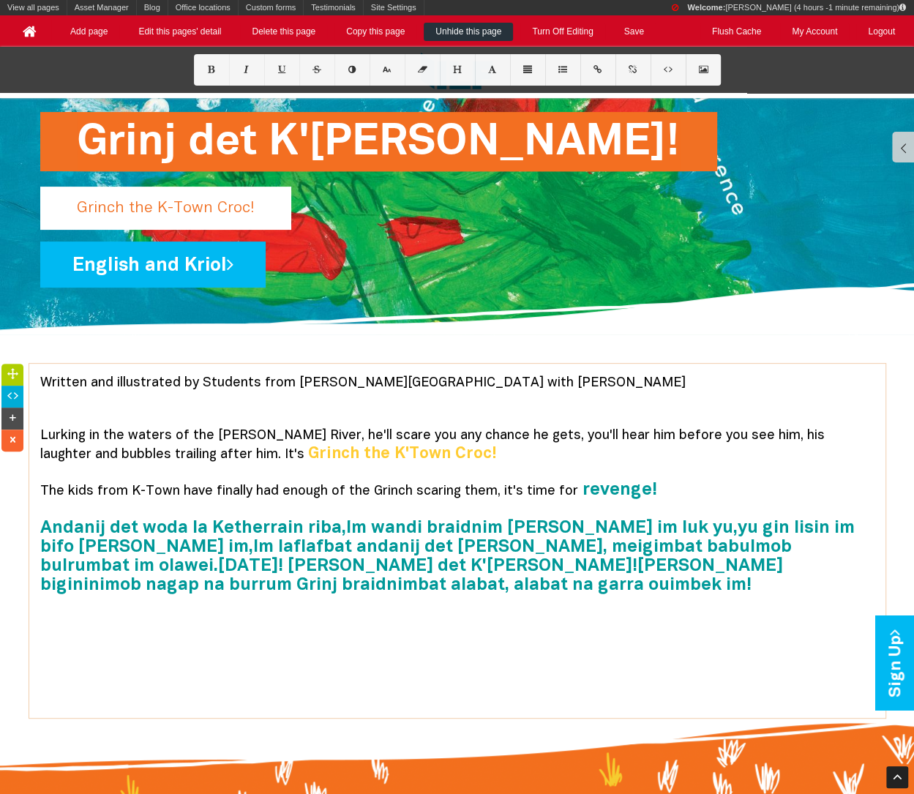
click at [672, 526] on font "revenge! Andanij det woda la Ketherrain riba, Im wandi braidnim yu enitaim im l…" at bounding box center [447, 537] width 814 height 111
click at [96, 544] on font "revenge! Andanij det woda la Ketherrain riba, Im wandi braidnim yu enitaim im l…" at bounding box center [449, 537] width 819 height 111
click at [775, 547] on font "revenge! Andanij det woda la Ketherrain riba, Im wandi braidnim yu enitaim im l…" at bounding box center [449, 537] width 819 height 111
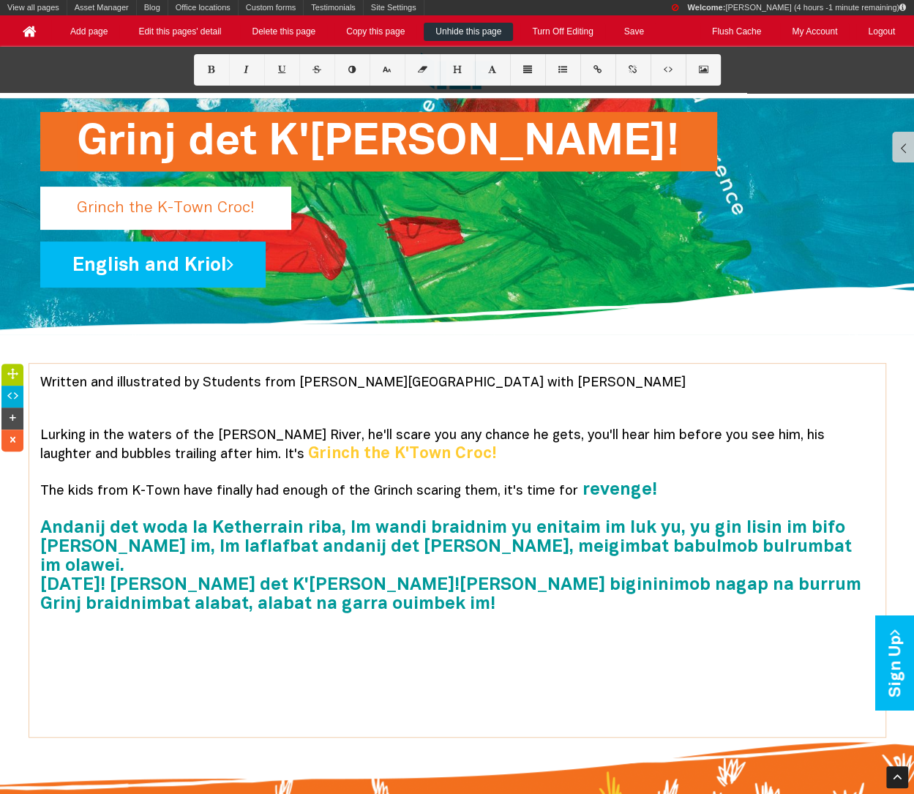
click at [347, 560] on font "revenge! Andanij det woda la Ketherrain riba, Im wandi braidnim yu enitaim im l…" at bounding box center [450, 547] width 821 height 130
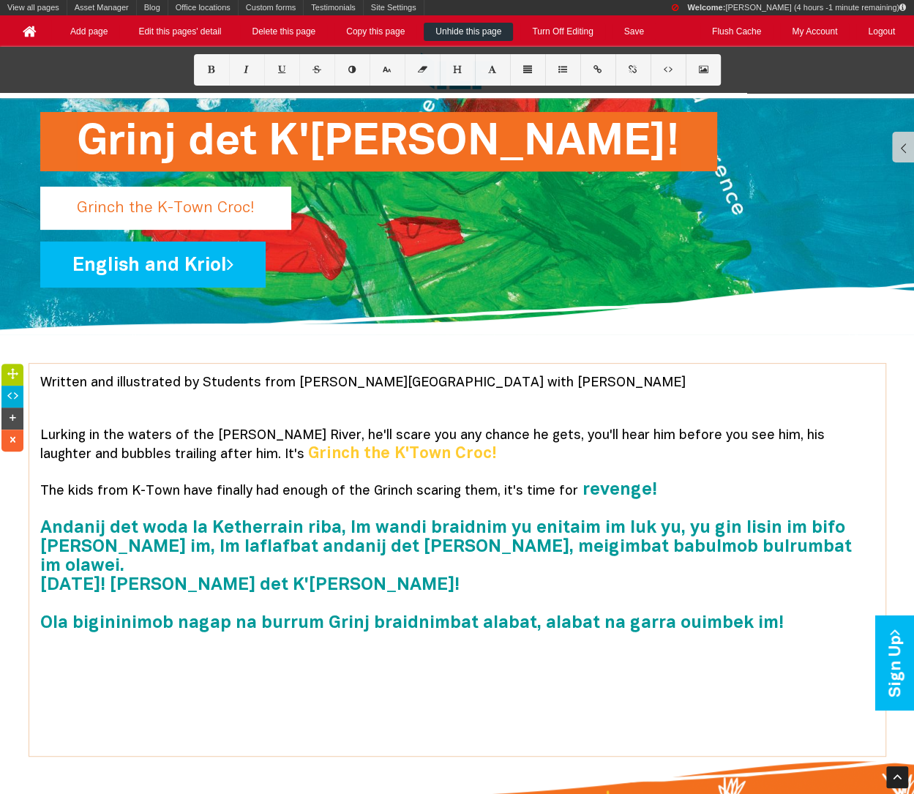
click at [360, 605] on font "revenge! Andanij det woda la Ketherrain riba, Im wandi braidnim yu enitaim im l…" at bounding box center [445, 556] width 811 height 149
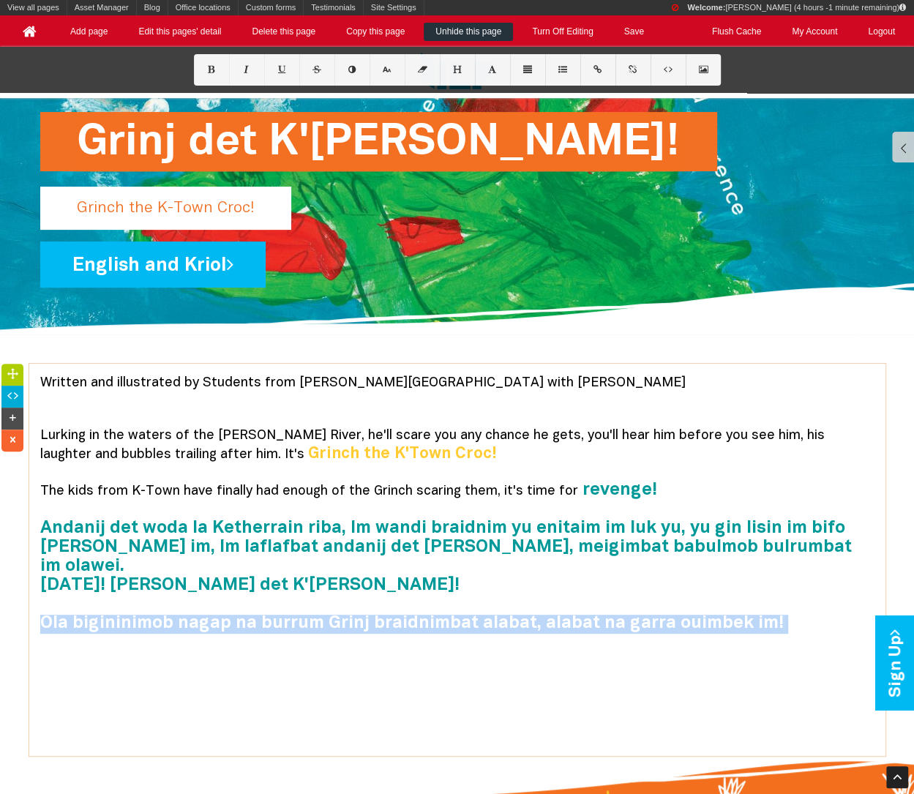
click at [360, 605] on font "revenge! Andanij det woda la Ketherrain riba, Im wandi braidnim yu enitaim im l…" at bounding box center [445, 556] width 811 height 149
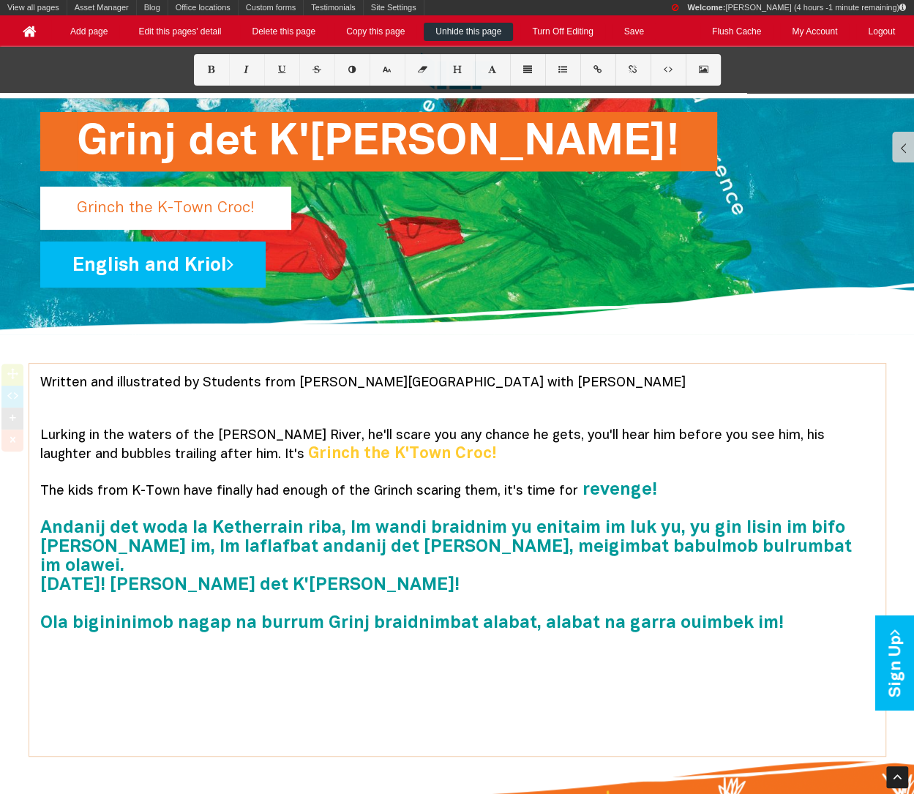
click at [360, 605] on font "revenge! Andanij det woda la Ketherrain riba, Im wandi braidnim yu enitaim im l…" at bounding box center [445, 556] width 811 height 149
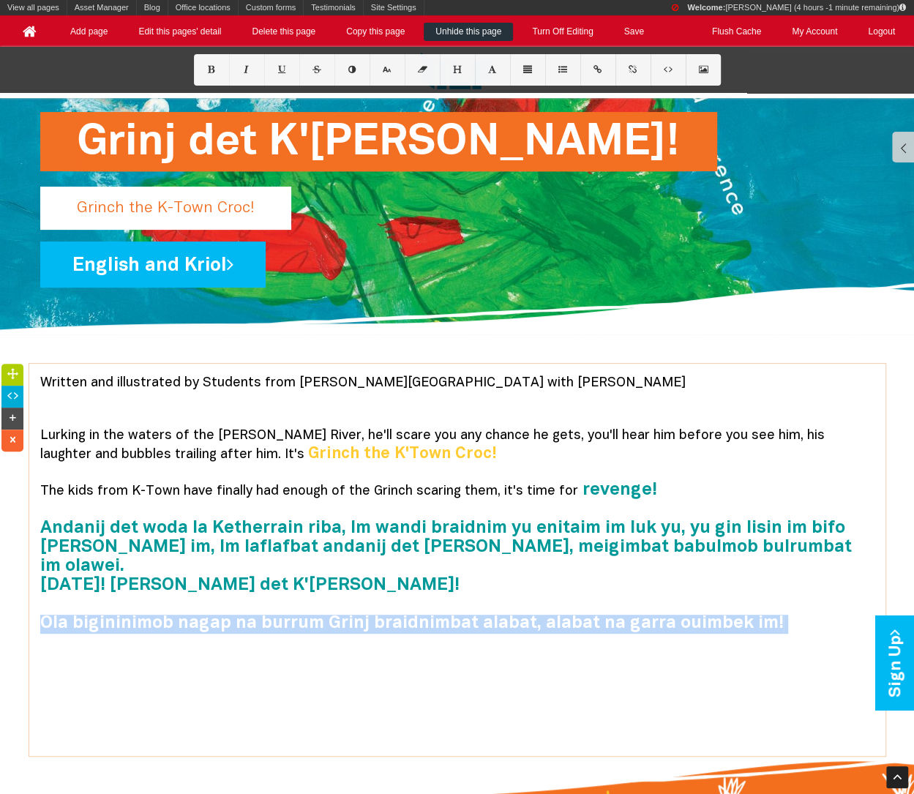
click at [360, 605] on font "revenge! Andanij det woda la Ketherrain riba, Im wandi braidnim yu enitaim im l…" at bounding box center [445, 556] width 811 height 149
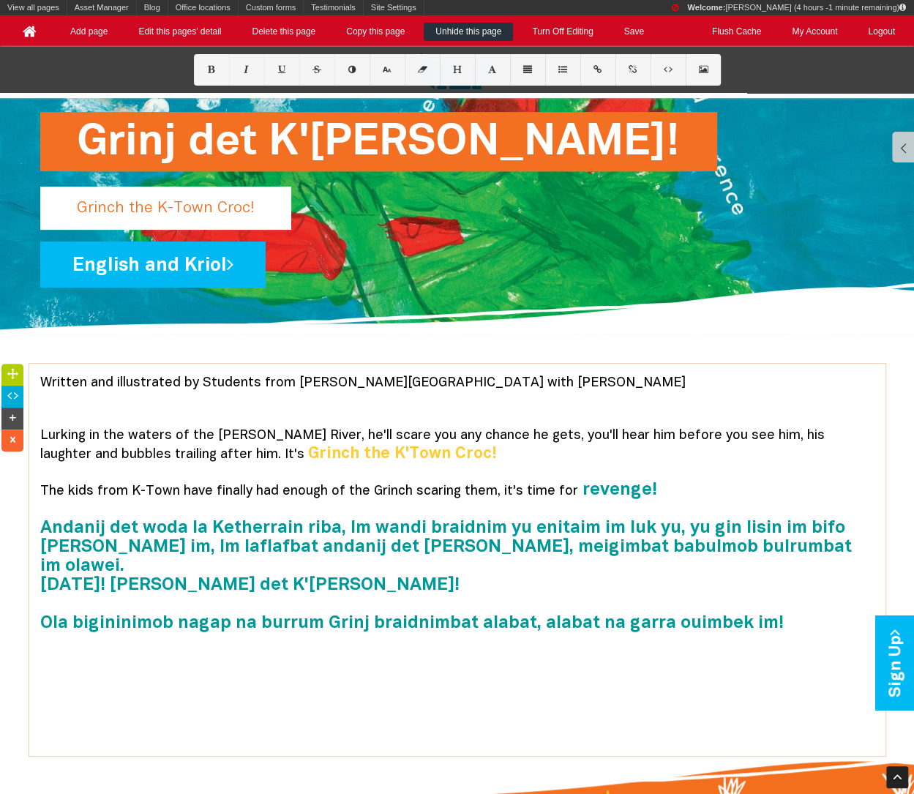
click at [370, 638] on p "Lurking in the waters of the [PERSON_NAME] River, he'll scare you any chance he…" at bounding box center [457, 557] width 834 height 260
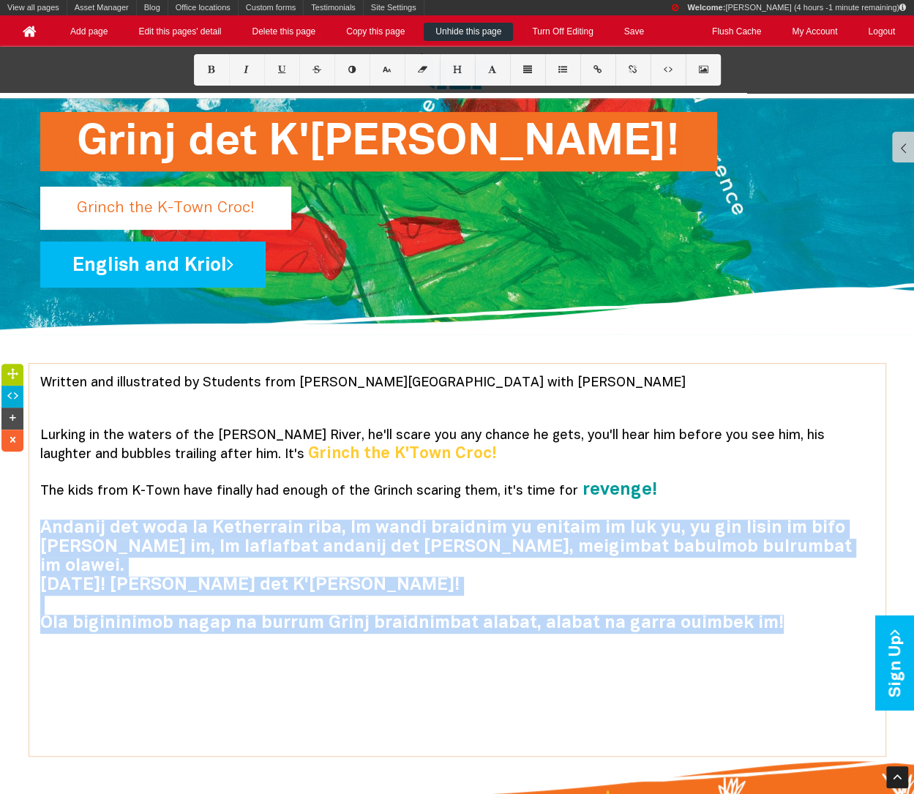
drag, startPoint x: 802, startPoint y: 606, endPoint x: 32, endPoint y: 532, distance: 773.8
click at [32, 532] on div "Written and illustrated by Students from [PERSON_NAME][GEOGRAPHIC_DATA] with [P…" at bounding box center [457, 560] width 856 height 392
click at [211, 76] on button at bounding box center [211, 69] width 35 height 31
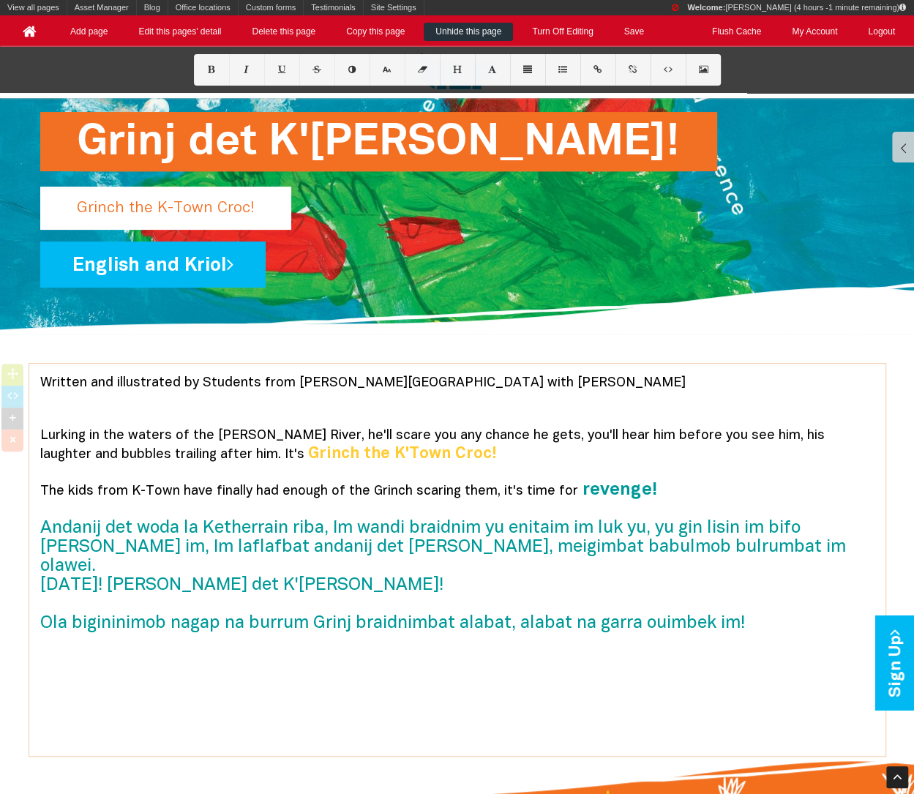
click at [166, 600] on font "revenge! Andanij det woda la Ketherrain riba, Im wandi braidnim yu enitaim im l…" at bounding box center [442, 556] width 805 height 149
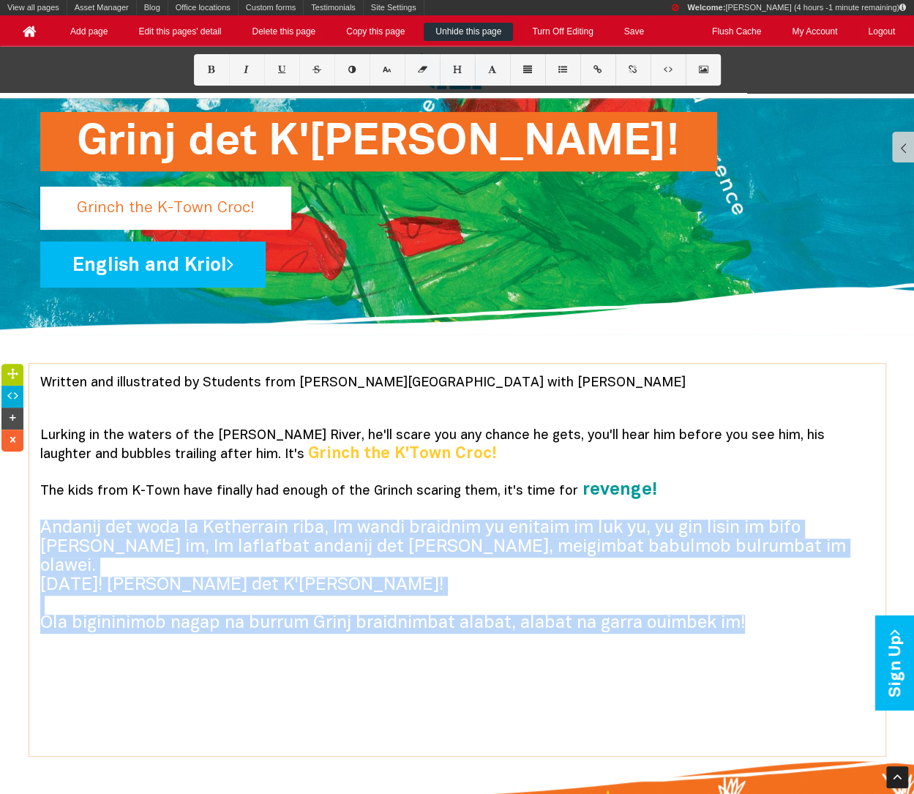
drag, startPoint x: 42, startPoint y: 526, endPoint x: 759, endPoint y: 600, distance: 719.9
click at [759, 605] on p "Lurking in the waters of the [PERSON_NAME] River, he'll scare you any chance he…" at bounding box center [457, 557] width 834 height 260
click at [384, 67] on icon at bounding box center [386, 70] width 12 height 8
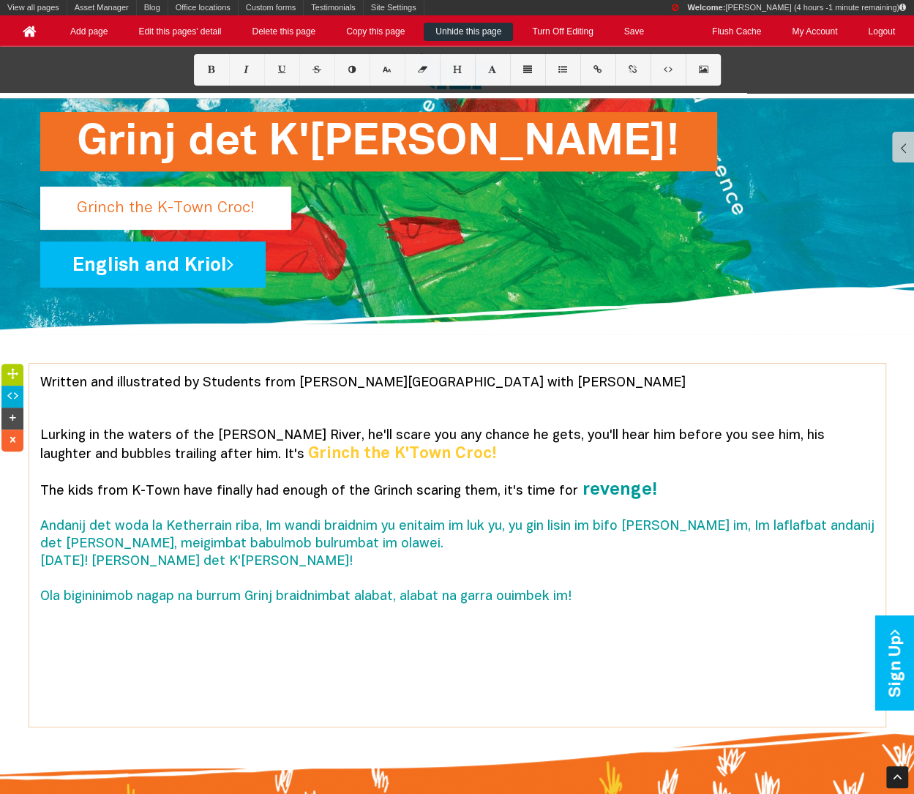
click at [435, 560] on p "Lurking in the waters of the [PERSON_NAME] River, he'll scare you any chance he…" at bounding box center [457, 542] width 834 height 231
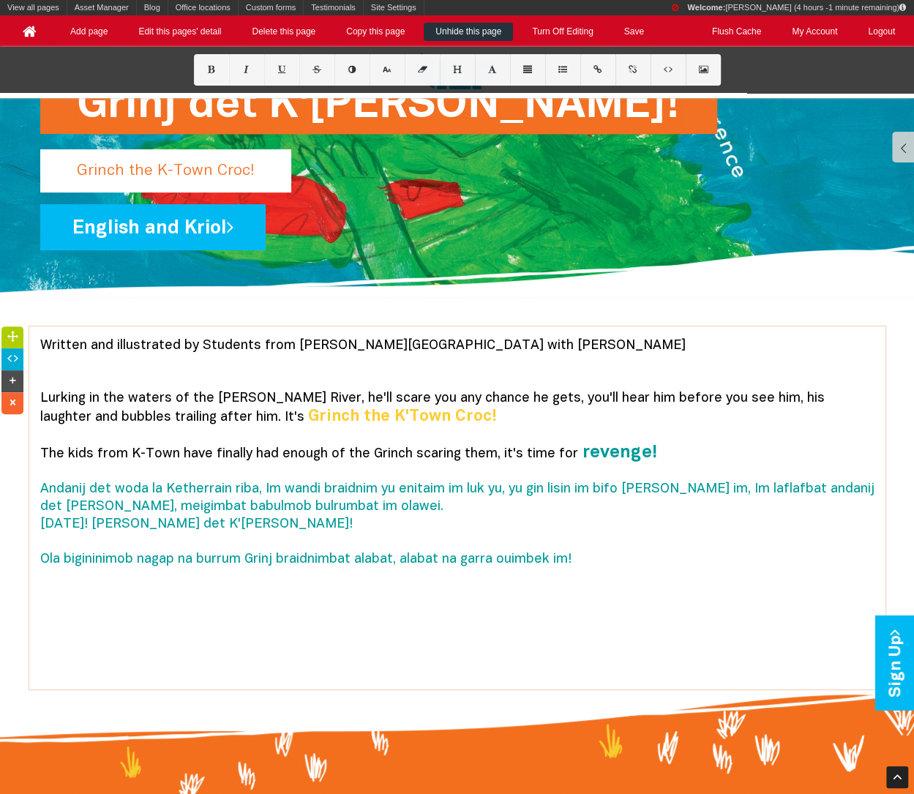
scroll to position [184, 0]
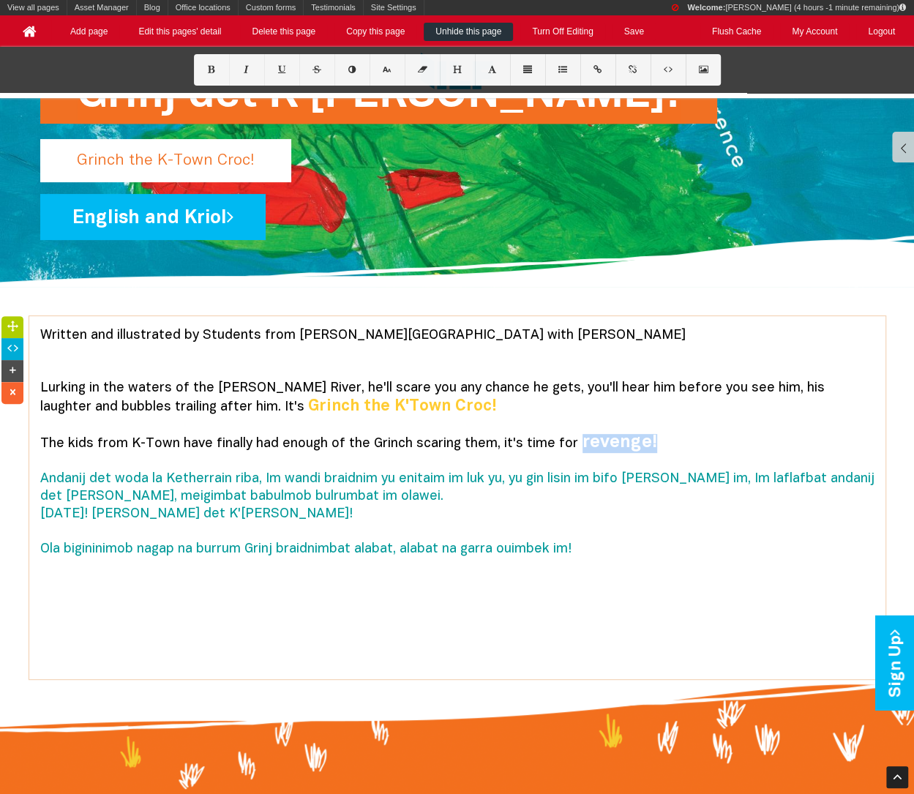
drag, startPoint x: 572, startPoint y: 440, endPoint x: 650, endPoint y: 439, distance: 78.3
click at [650, 439] on p "Lurking in the waters of the [PERSON_NAME] River, he'll scare you any chance he…" at bounding box center [457, 495] width 834 height 231
click at [353, 69] on icon at bounding box center [351, 70] width 12 height 8
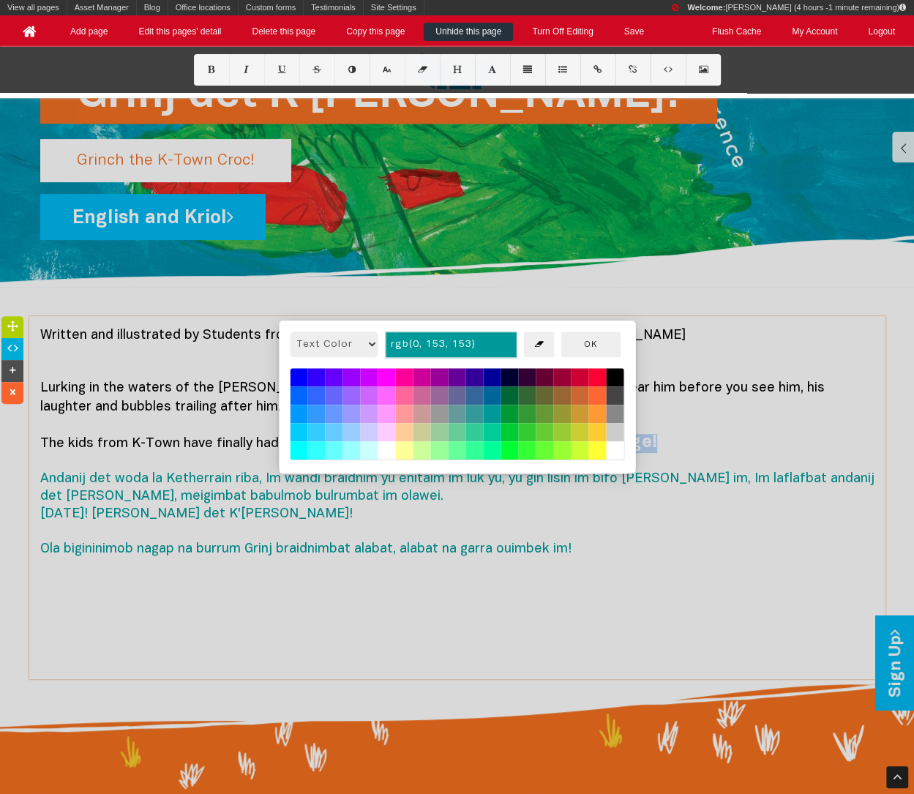
click at [601, 432] on button at bounding box center [597, 433] width 18 height 18
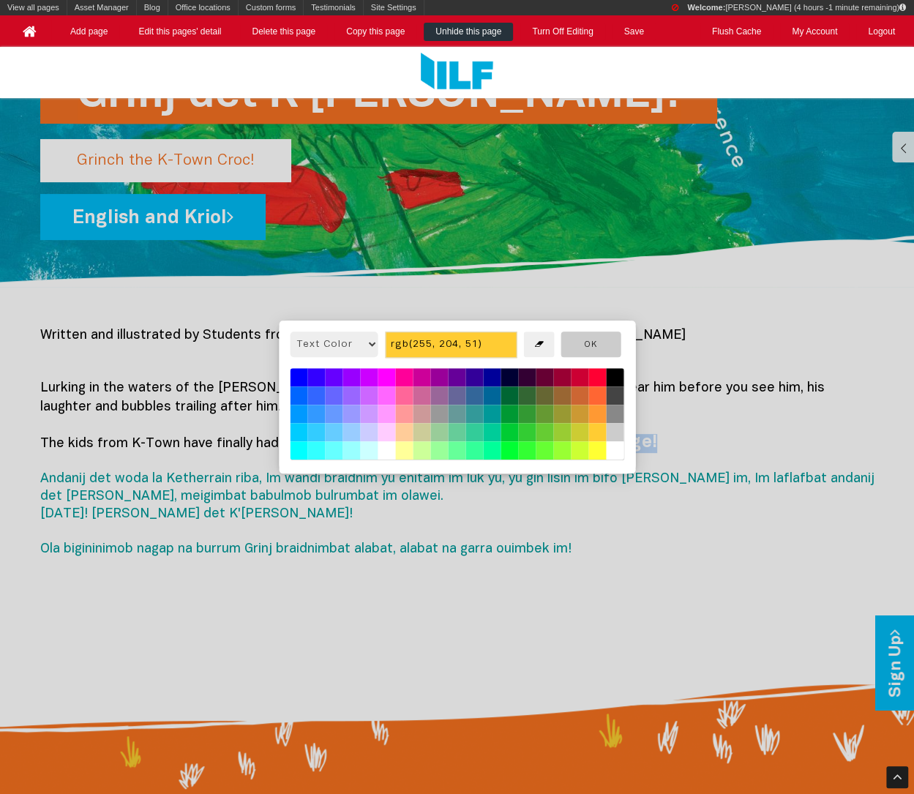
click at [598, 339] on button "OK" at bounding box center [590, 344] width 60 height 26
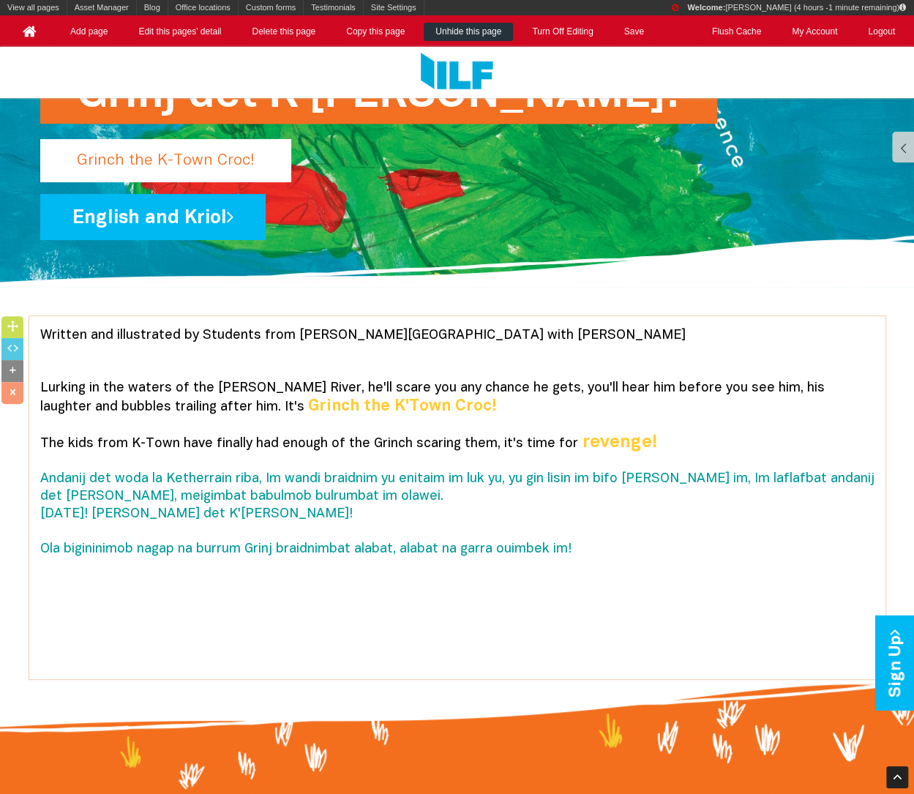
click at [598, 431] on p "Lurking in the waters of the [PERSON_NAME] River, he'll scare you any chance he…" at bounding box center [457, 495] width 834 height 231
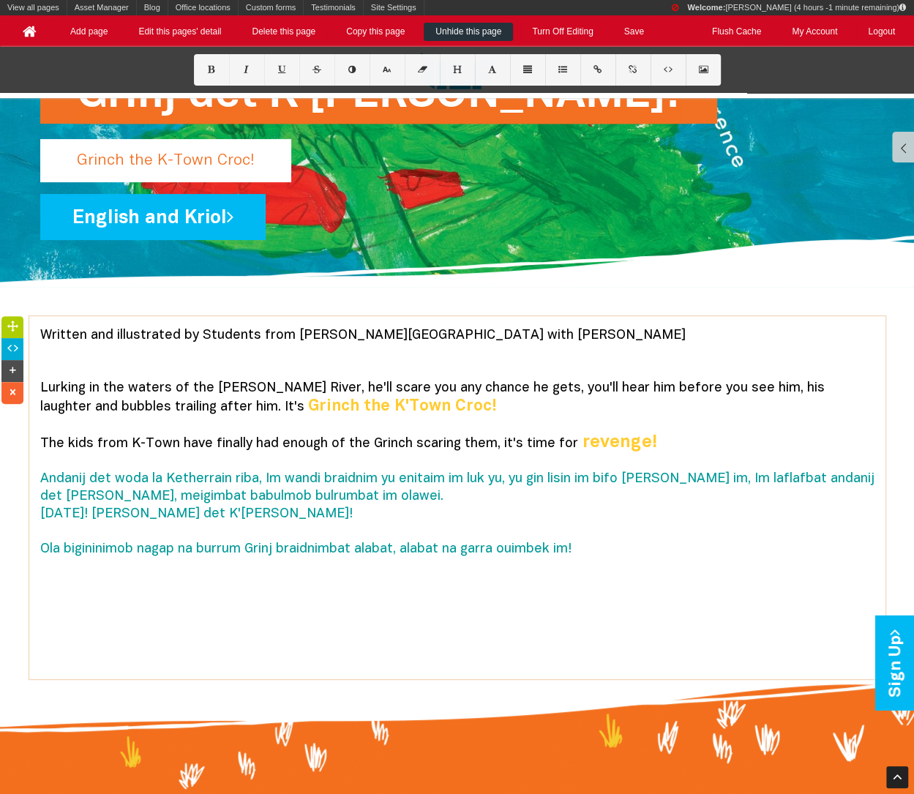
click at [672, 447] on p "Lurking in the waters of the [PERSON_NAME] River, he'll scare you any chance he…" at bounding box center [457, 495] width 834 height 231
click at [104, 484] on p "Lurking in the waters of the [PERSON_NAME] River, he'll scare you any chance he…" at bounding box center [457, 495] width 834 height 231
click at [725, 549] on p "Lurking in the waters of the [PERSON_NAME] River, he'll scare you any chance he…" at bounding box center [457, 495] width 834 height 231
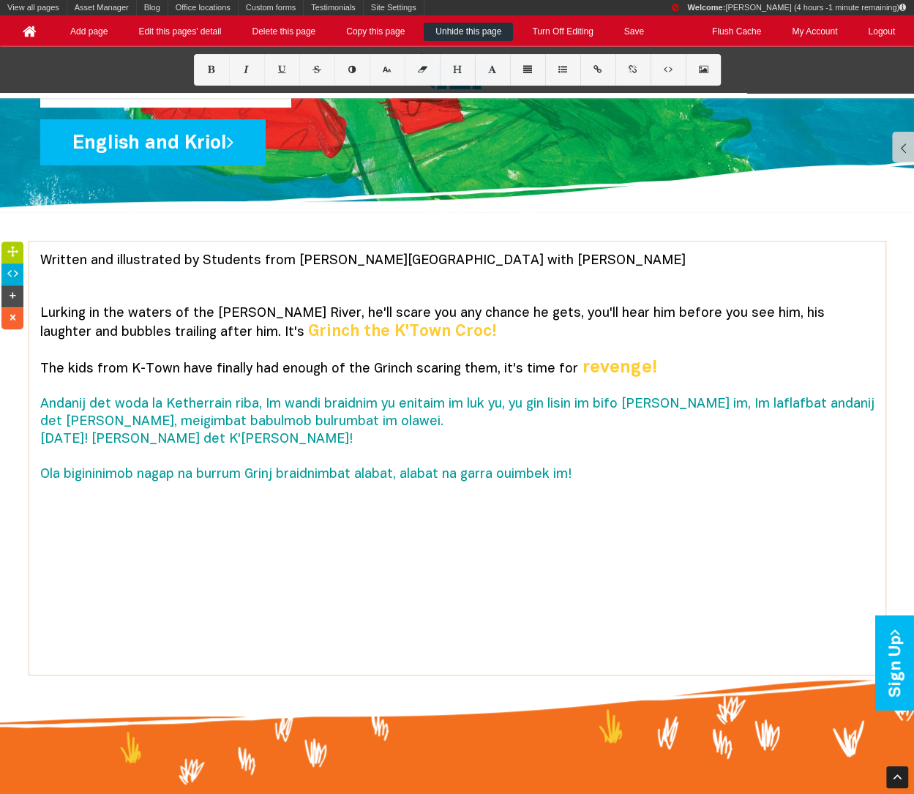
scroll to position [290, 0]
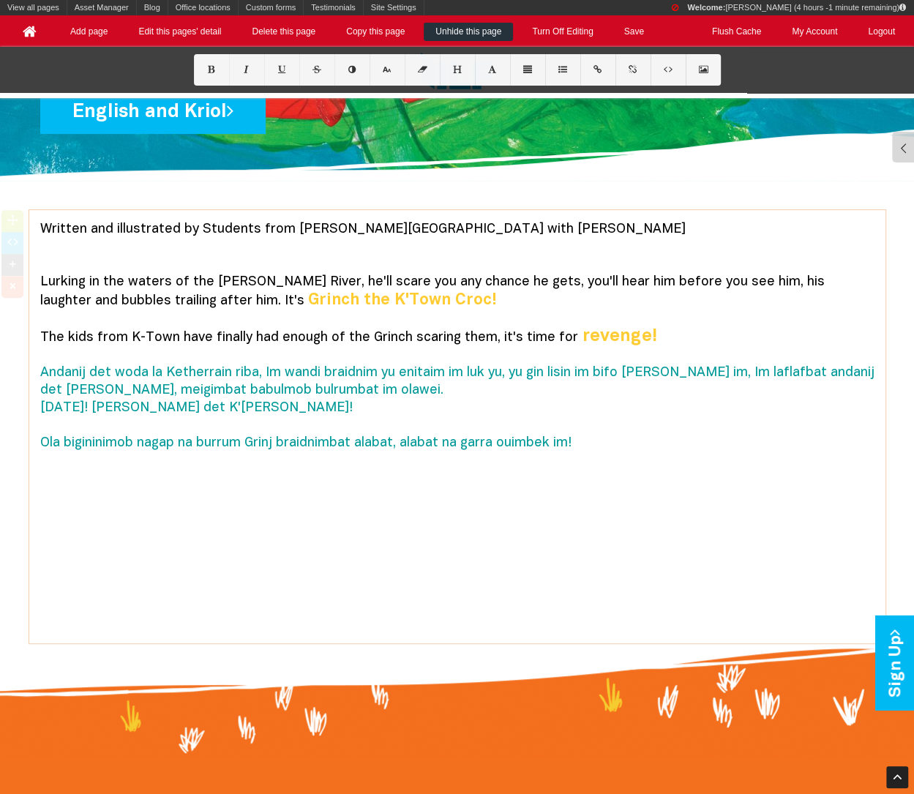
click at [492, 538] on p "Lurking in the waters of the [PERSON_NAME] River, he'll scare you any chance he…" at bounding box center [457, 424] width 834 height 301
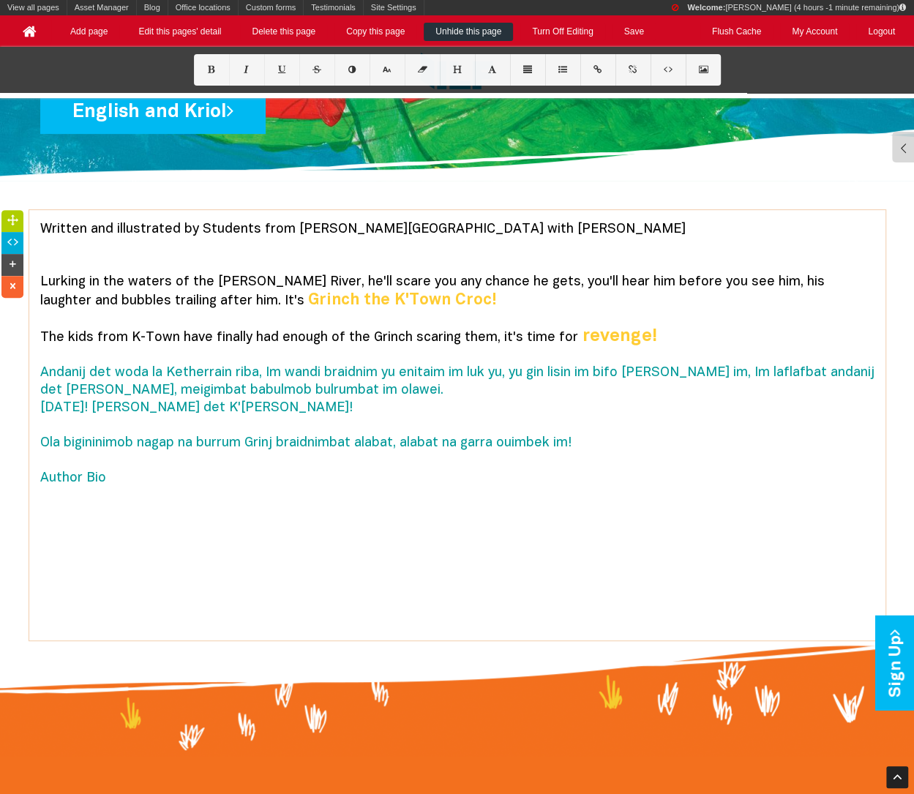
scroll to position [0, 0]
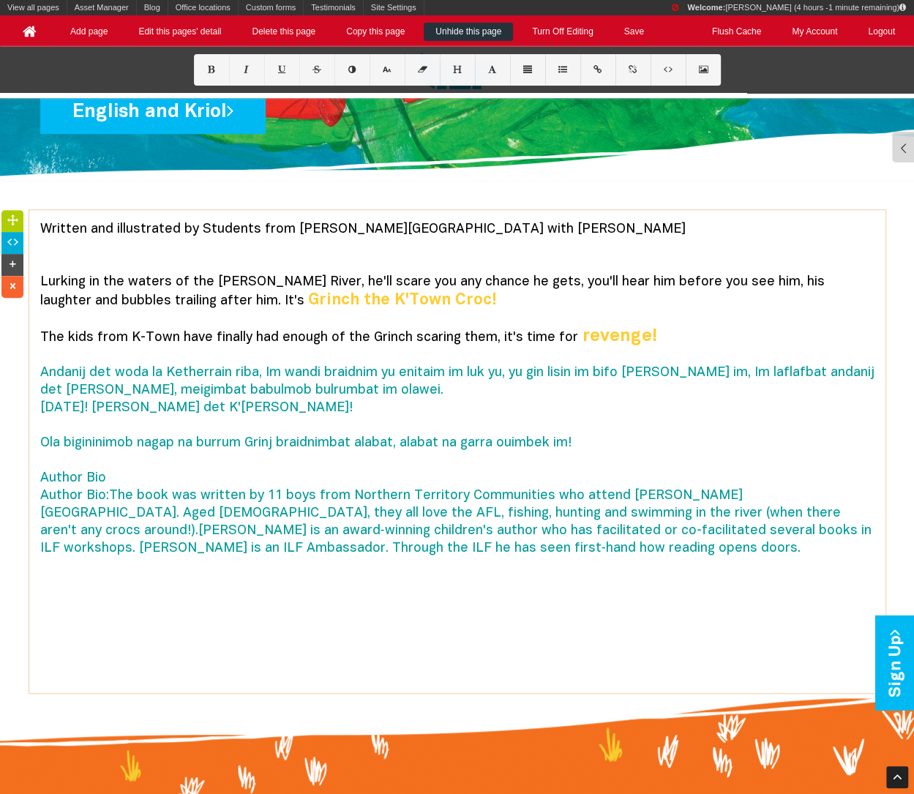
click at [114, 495] on font "Author Bio:The book was written by 11 boys from Northern Territory Communities …" at bounding box center [455, 521] width 831 height 65
click at [112, 494] on font "Author Bio:The book was written by 11 boys from Northern Territory Communities …" at bounding box center [455, 521] width 831 height 65
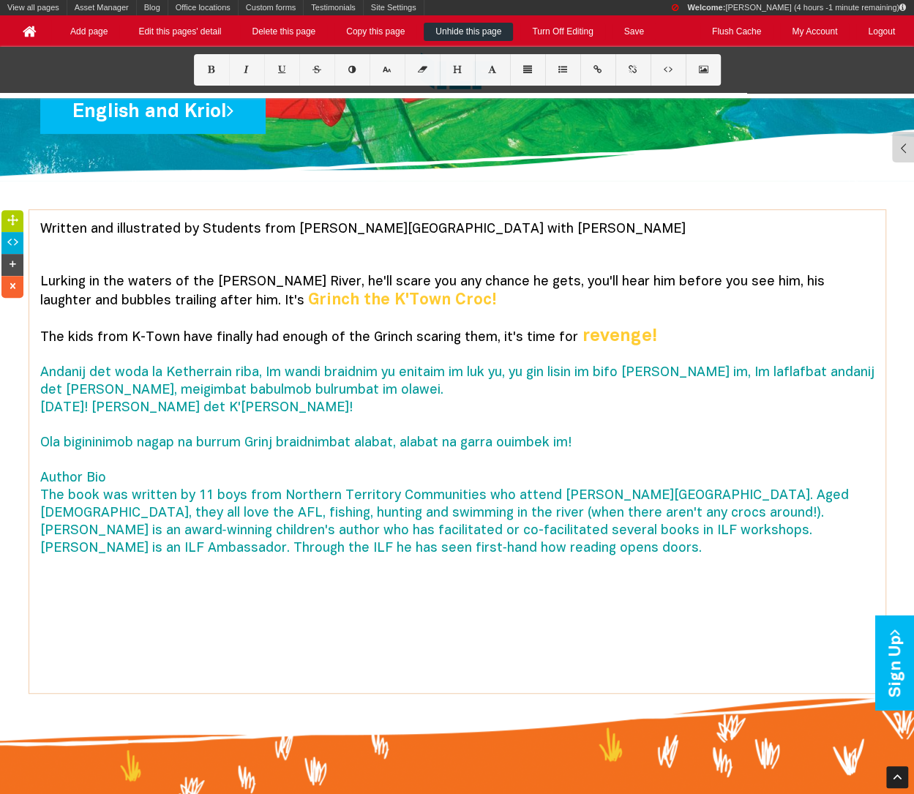
click at [56, 471] on font "revenge! Andanij det woda la Ketherrain riba, Im wandi braidnim yu enitaim im l…" at bounding box center [457, 407] width 834 height 153
click at [111, 478] on font "About the Author" at bounding box center [94, 478] width 109 height 12
click at [105, 475] on font "About the author" at bounding box center [94, 478] width 108 height 12
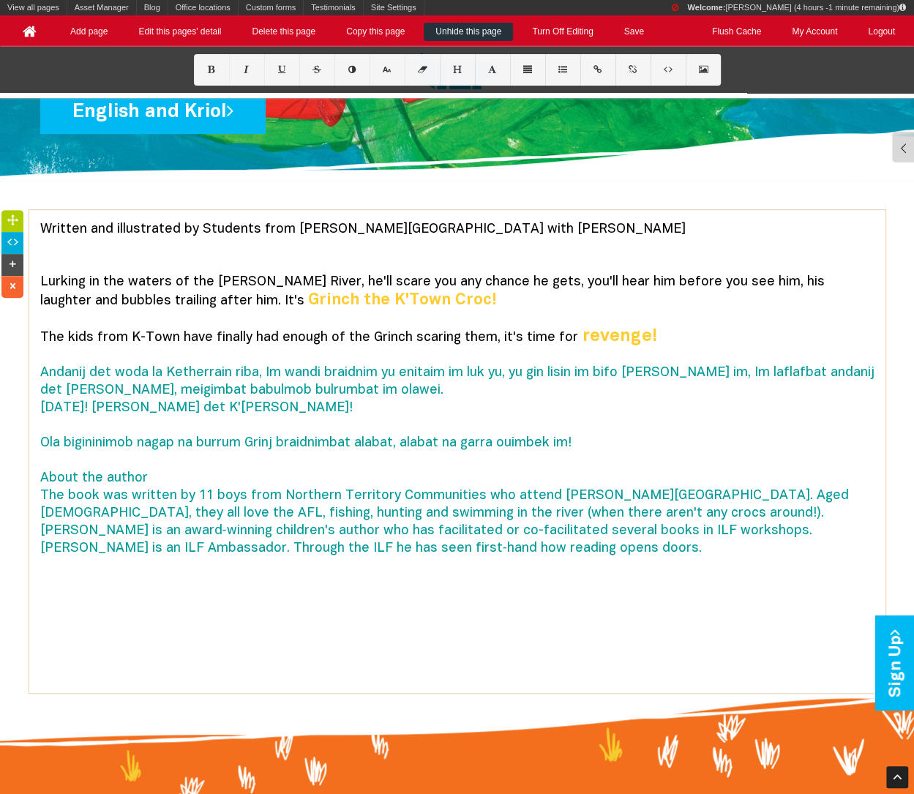
click at [105, 475] on font "About the author" at bounding box center [94, 478] width 108 height 12
click at [105, 472] on font "About the author" at bounding box center [94, 478] width 108 height 12
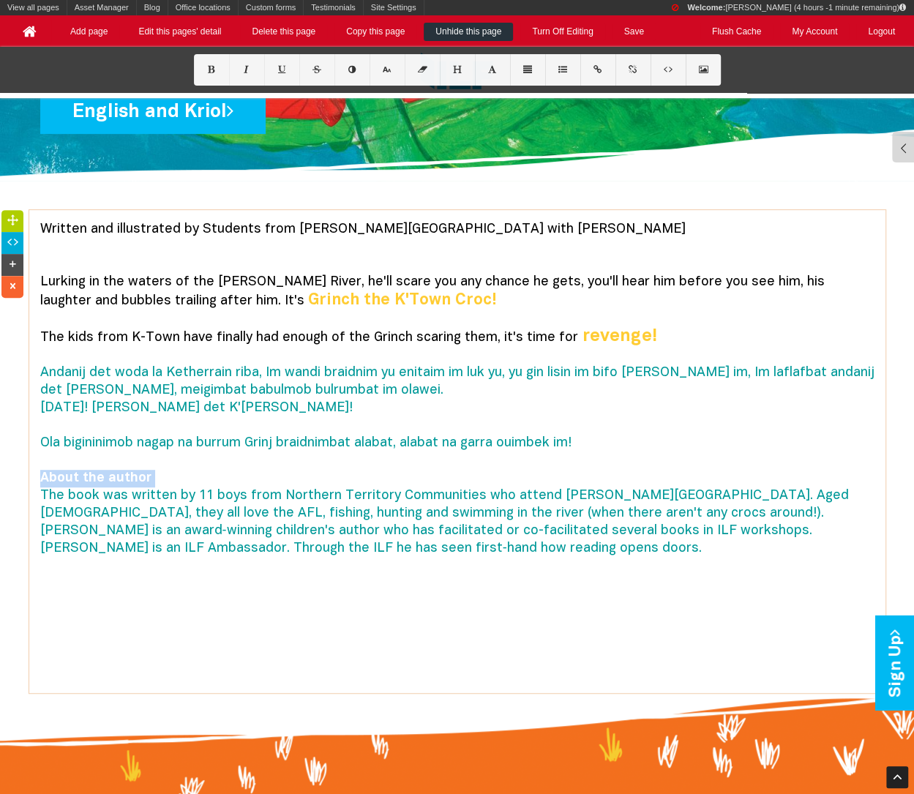
click at [105, 472] on b "About the author" at bounding box center [95, 478] width 111 height 12
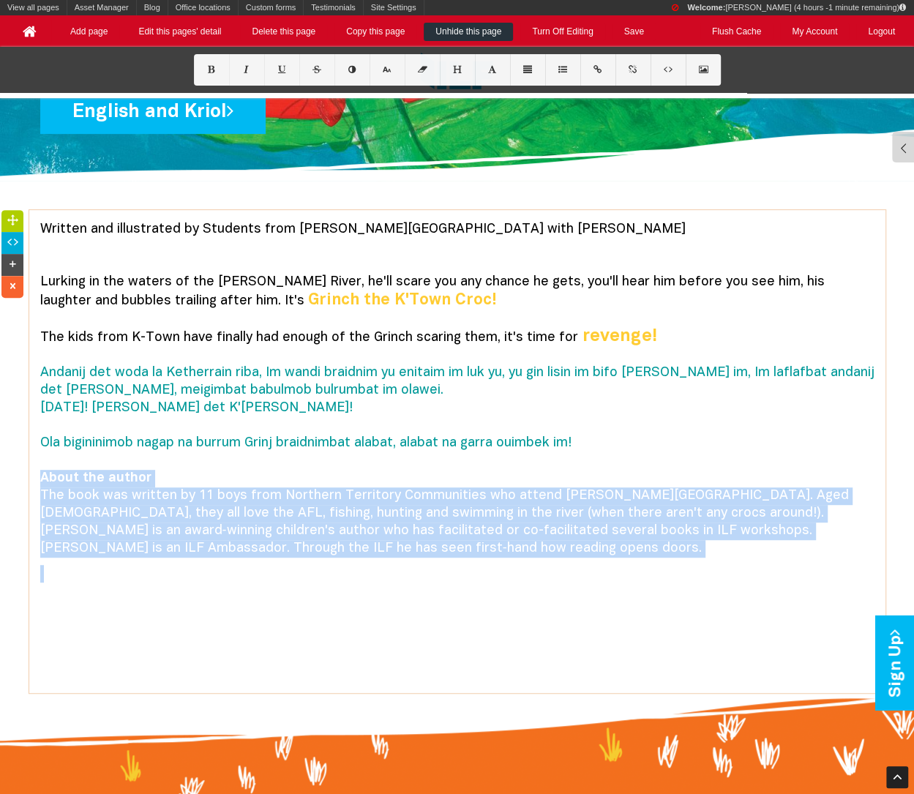
drag, startPoint x: 41, startPoint y: 470, endPoint x: 231, endPoint y: 562, distance: 211.0
click at [231, 562] on p "About the author The book was written by 11 boys from Northern Territory Commun…" at bounding box center [457, 526] width 834 height 113
click at [351, 69] on icon at bounding box center [351, 70] width 12 height 8
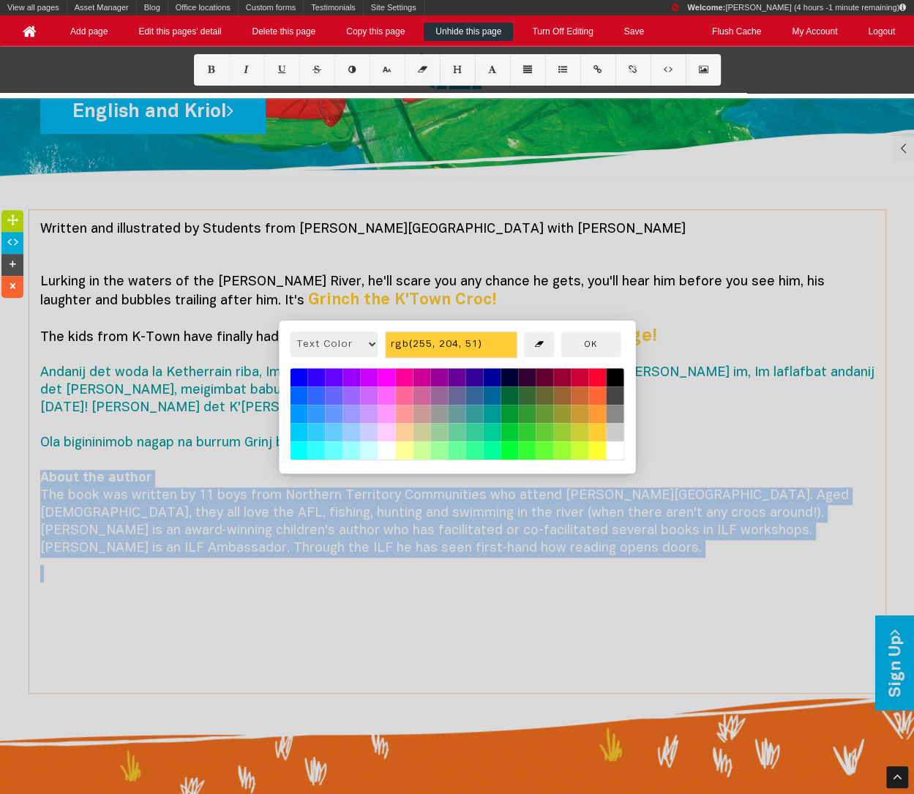
click at [616, 399] on button at bounding box center [615, 396] width 18 height 18
type input "rgb(68, 68, 68)"
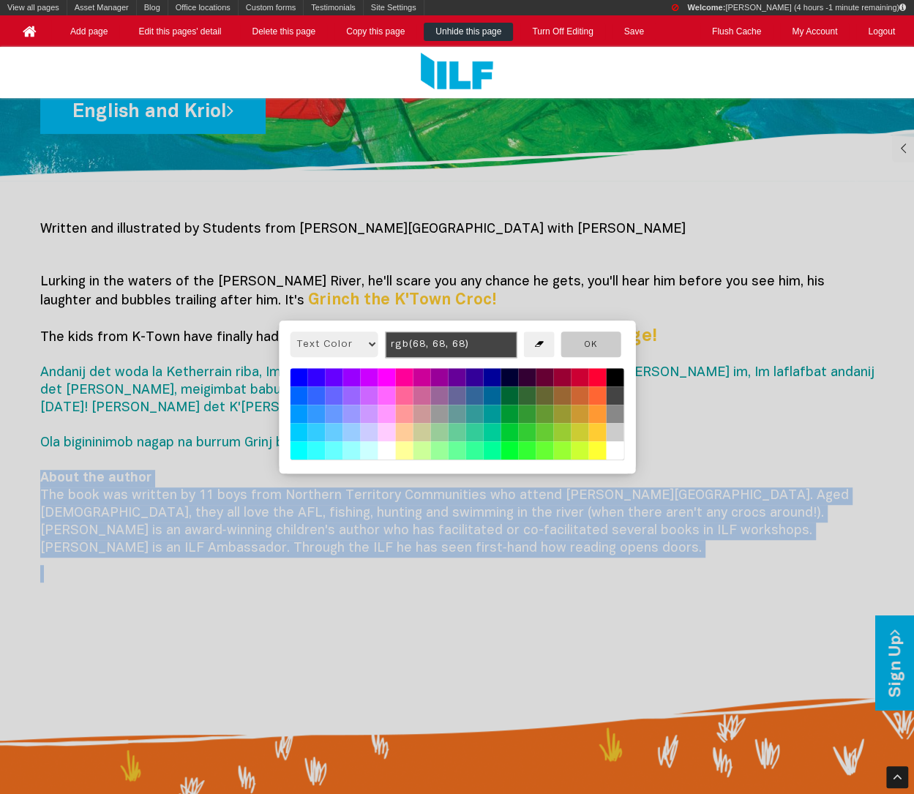
click at [606, 353] on button "OK" at bounding box center [590, 344] width 60 height 26
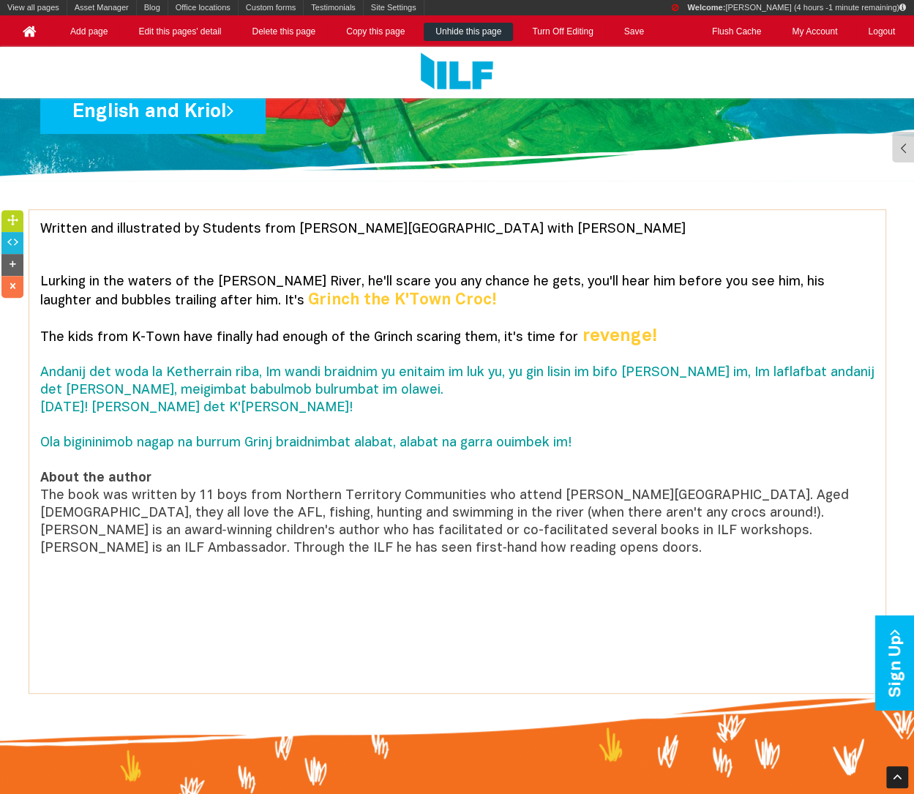
click at [579, 487] on p "The book was written by 11 boys from Northern Territory Communities who attend …" at bounding box center [457, 522] width 834 height 70
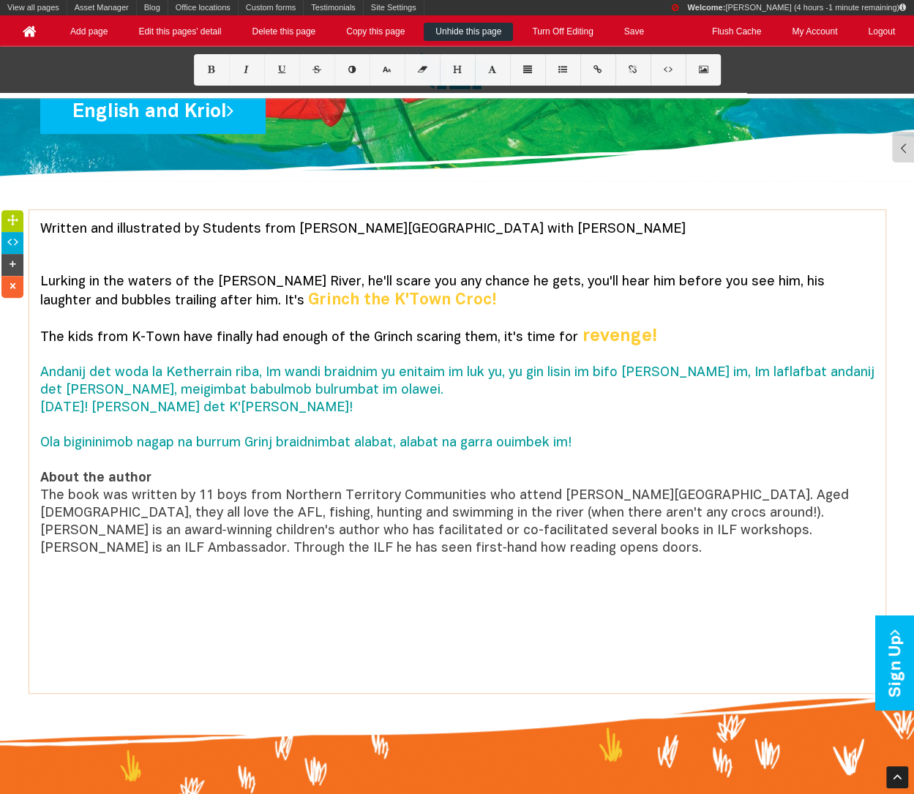
click at [354, 515] on font "The book was written by 11 boys from Northern Territory Communities who attend …" at bounding box center [444, 521] width 808 height 65
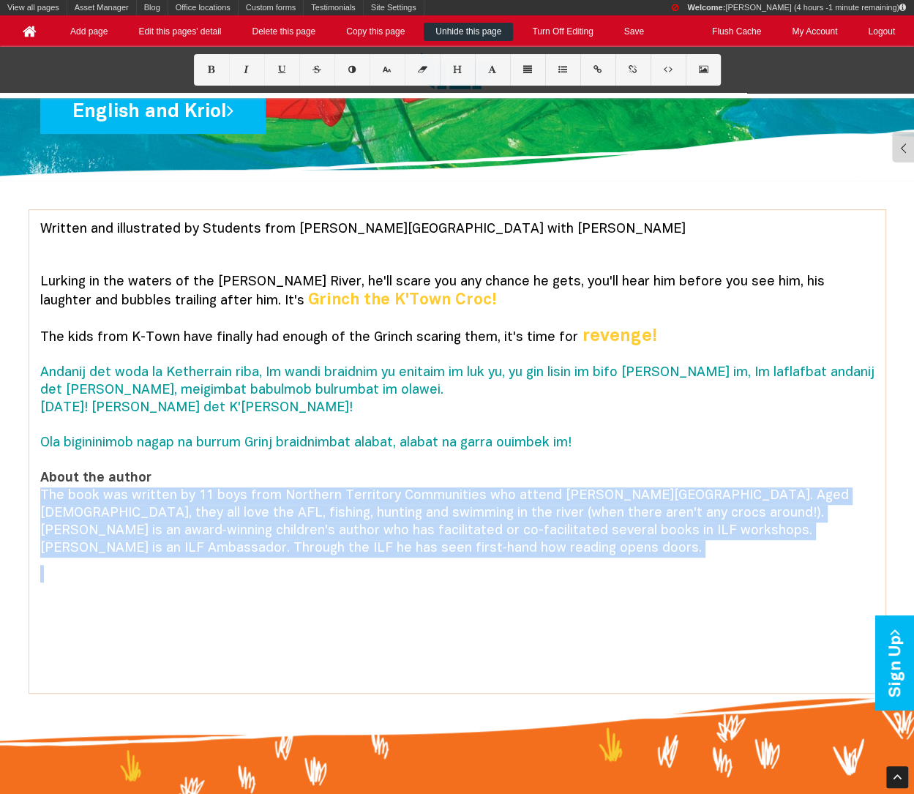
click at [354, 515] on font "The book was written by 11 boys from Northern Territory Communities who attend …" at bounding box center [444, 521] width 808 height 65
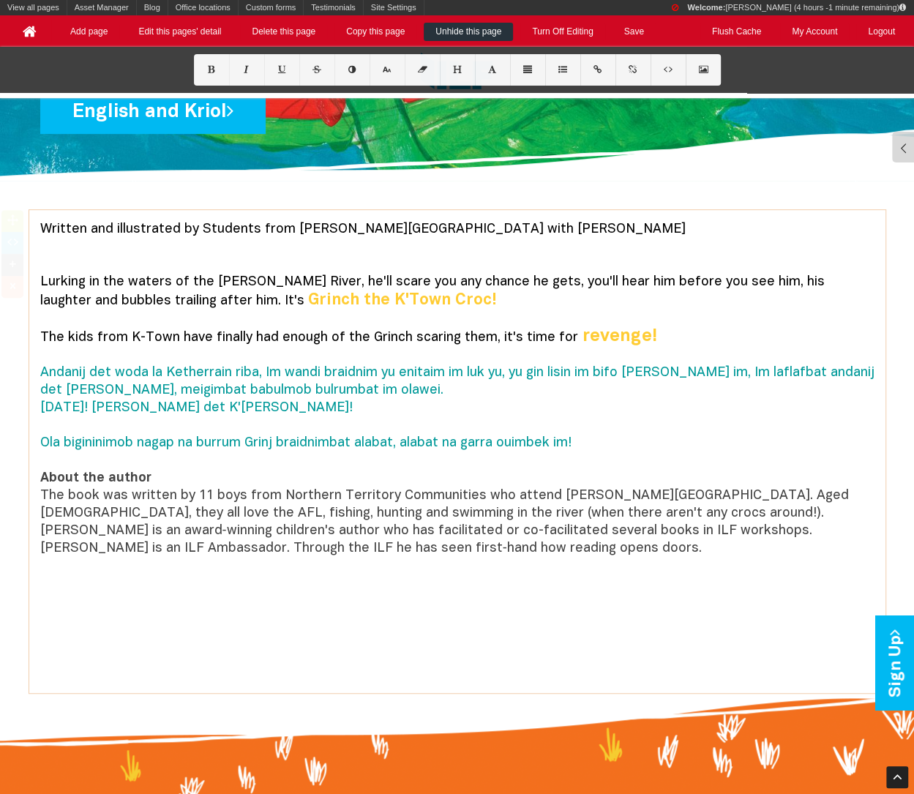
click at [354, 515] on font "The book was written by 11 boys from Northern Territory Communities who attend …" at bounding box center [444, 521] width 808 height 65
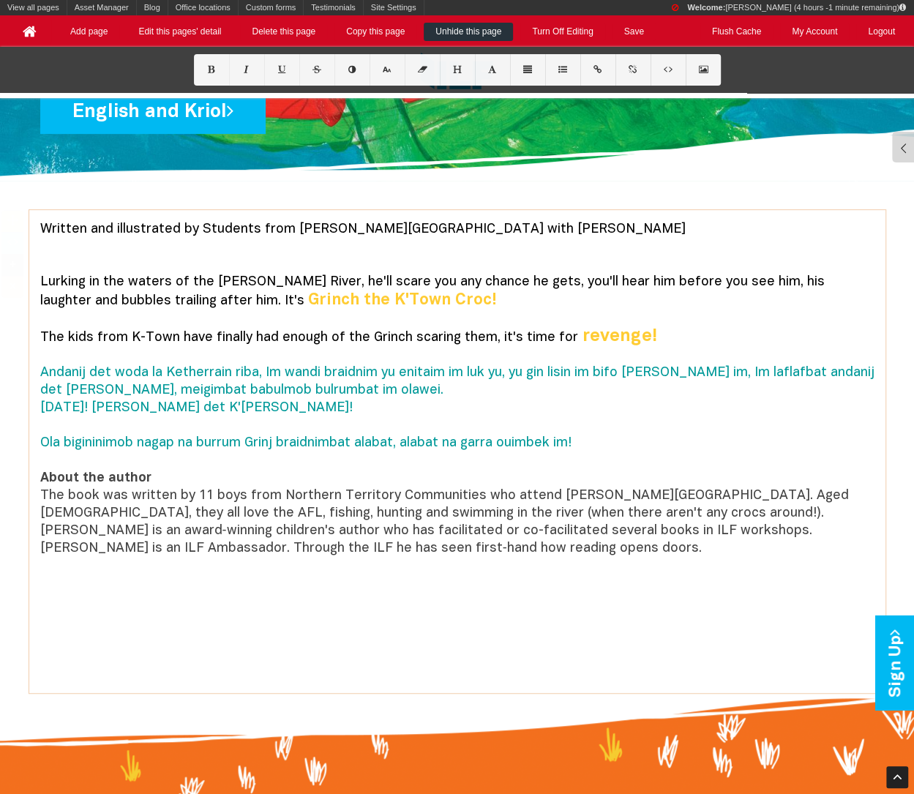
click at [354, 515] on font "The book was written by 11 boys from Northern Territory Communities who attend …" at bounding box center [444, 521] width 808 height 65
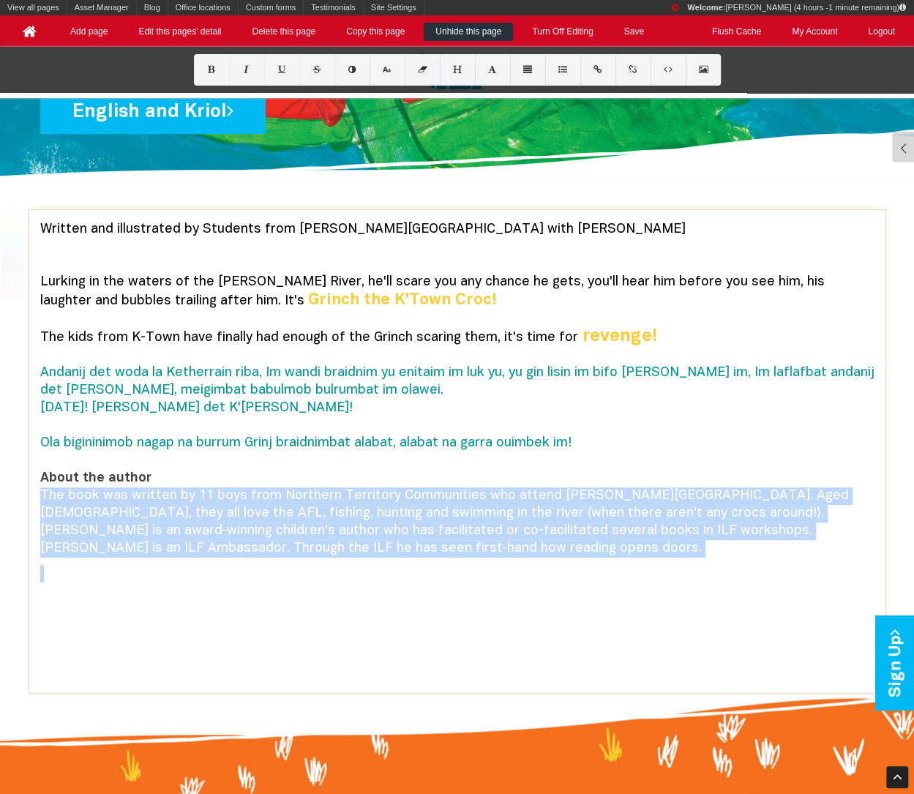
click at [354, 515] on font "The book was written by 11 boys from Northern Territory Communities who attend …" at bounding box center [444, 521] width 808 height 65
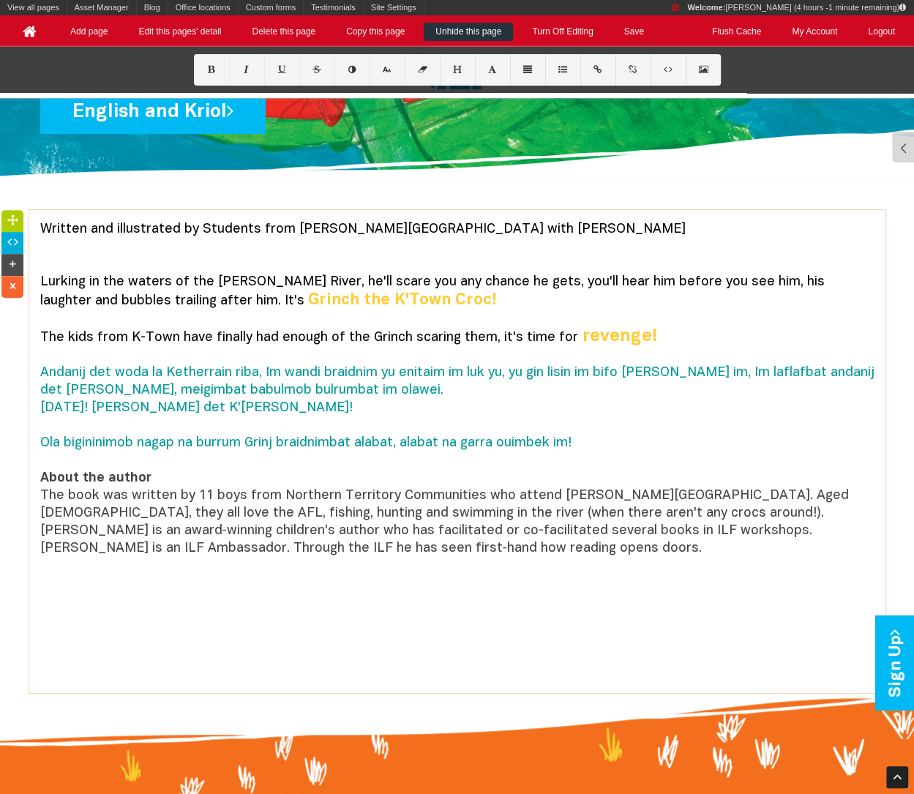
click at [585, 513] on font "The book was written by 11 boys from Northern Territory Communities who attend …" at bounding box center [444, 521] width 808 height 65
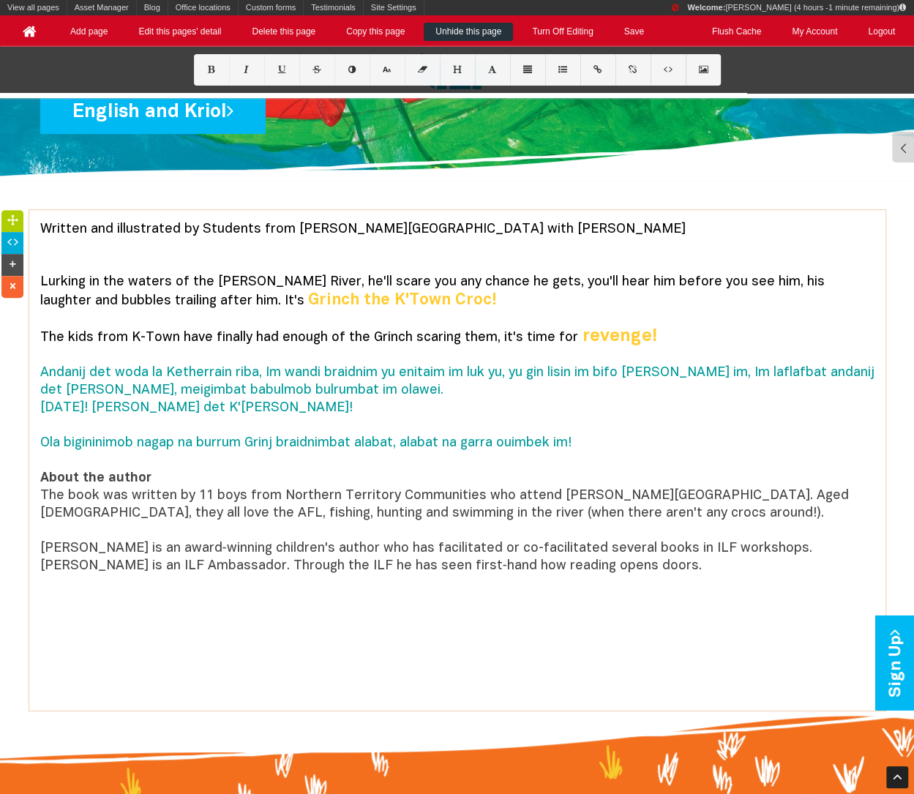
click at [304, 484] on p "About the author The book was written by 11 boys from Northern Territory Commun…" at bounding box center [457, 522] width 834 height 105
click at [300, 530] on p "The book was written by 11 boys from Northern Territory Communities who attend …" at bounding box center [457, 531] width 834 height 88
click at [213, 476] on p "About the authors The book was written by 11 boys from Northern Territory Commu…" at bounding box center [457, 522] width 834 height 105
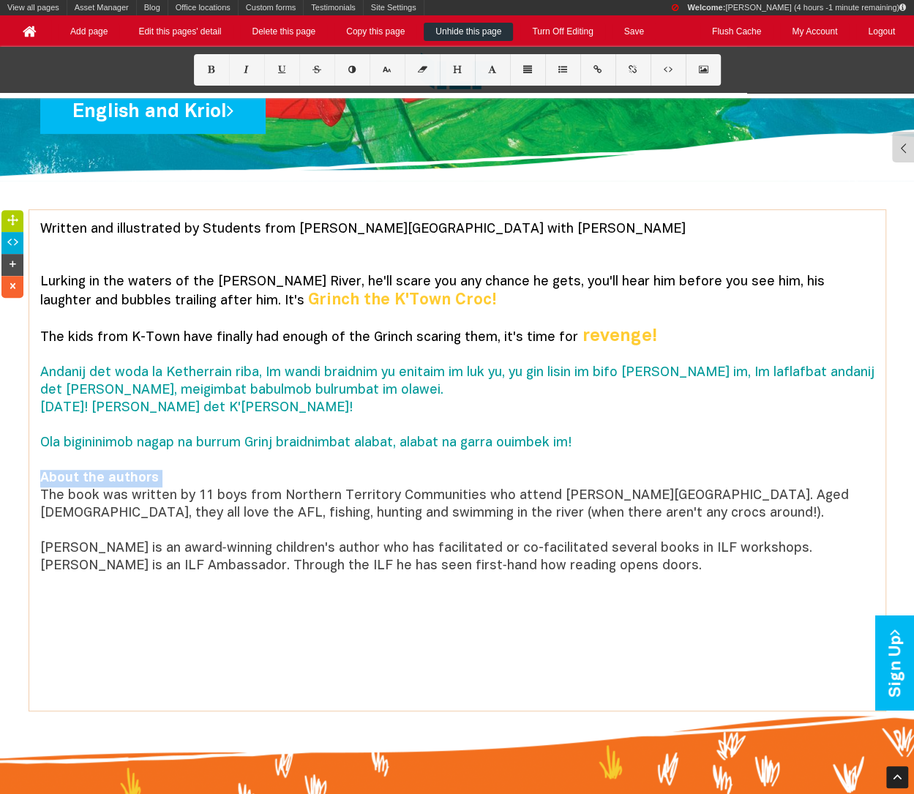
click at [213, 476] on p "About the authors The book was written by 11 boys from Northern Territory Commu…" at bounding box center [457, 522] width 834 height 105
click at [219, 529] on p "The book was written by 11 boys from Northern Territory Communities who attend …" at bounding box center [457, 531] width 834 height 88
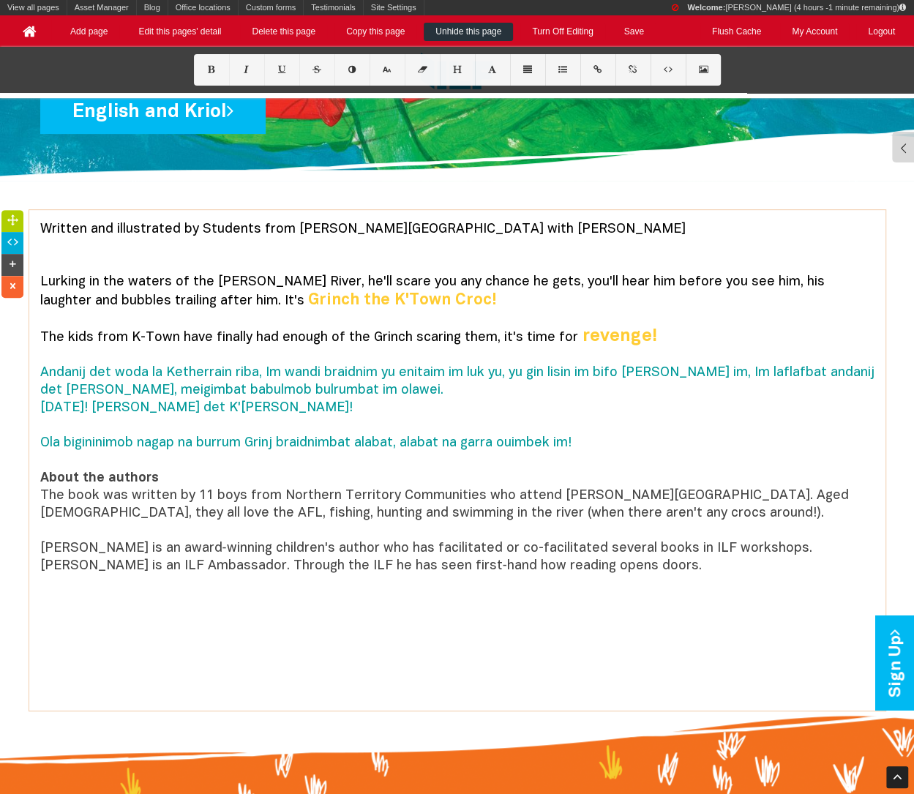
click at [219, 557] on p "The book was written by 11 boys from Northern Territory Communities who attend …" at bounding box center [457, 531] width 834 height 88
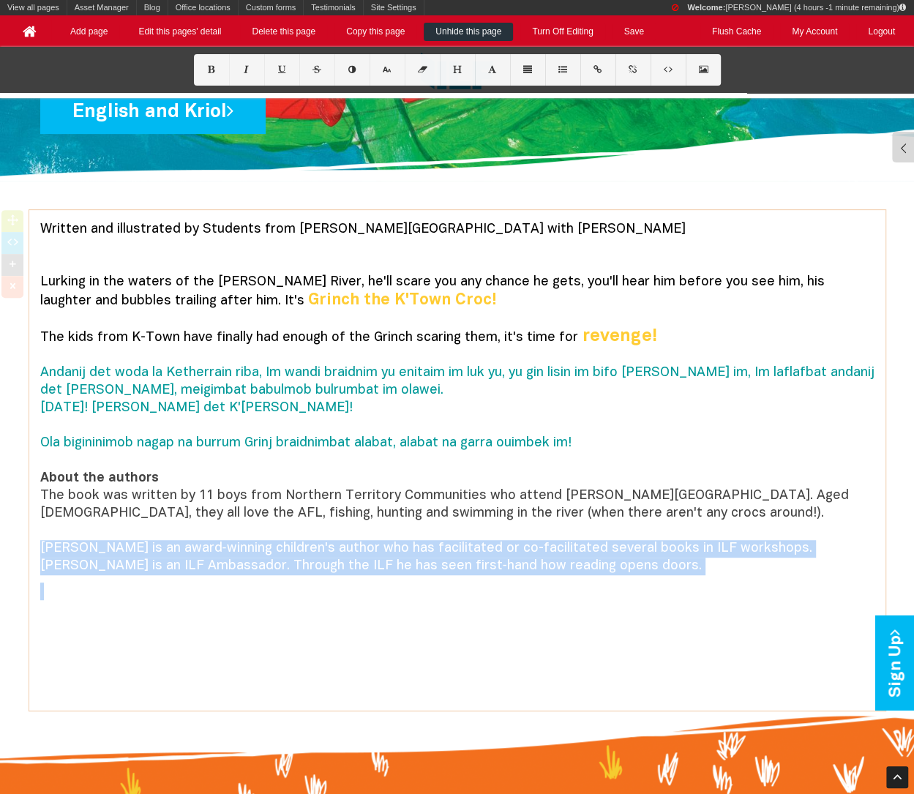
click at [219, 557] on p "The book was written by 11 boys from Northern Territory Communities who attend …" at bounding box center [457, 531] width 834 height 88
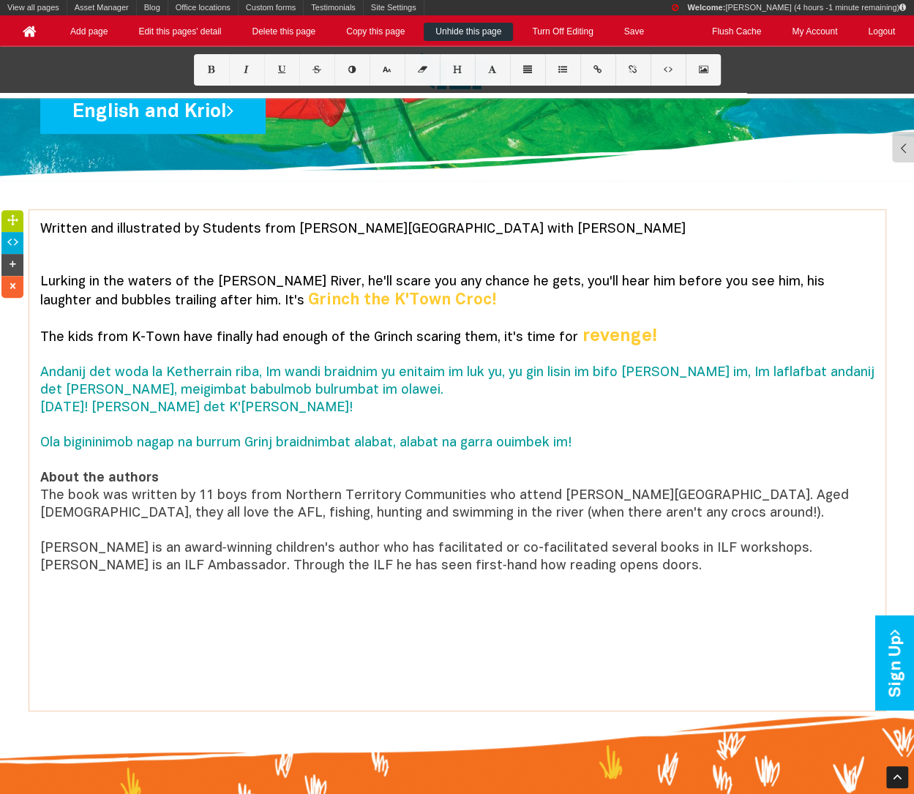
click at [219, 557] on p "The book was written by 11 boys from Northern Territory Communities who attend …" at bounding box center [457, 531] width 834 height 88
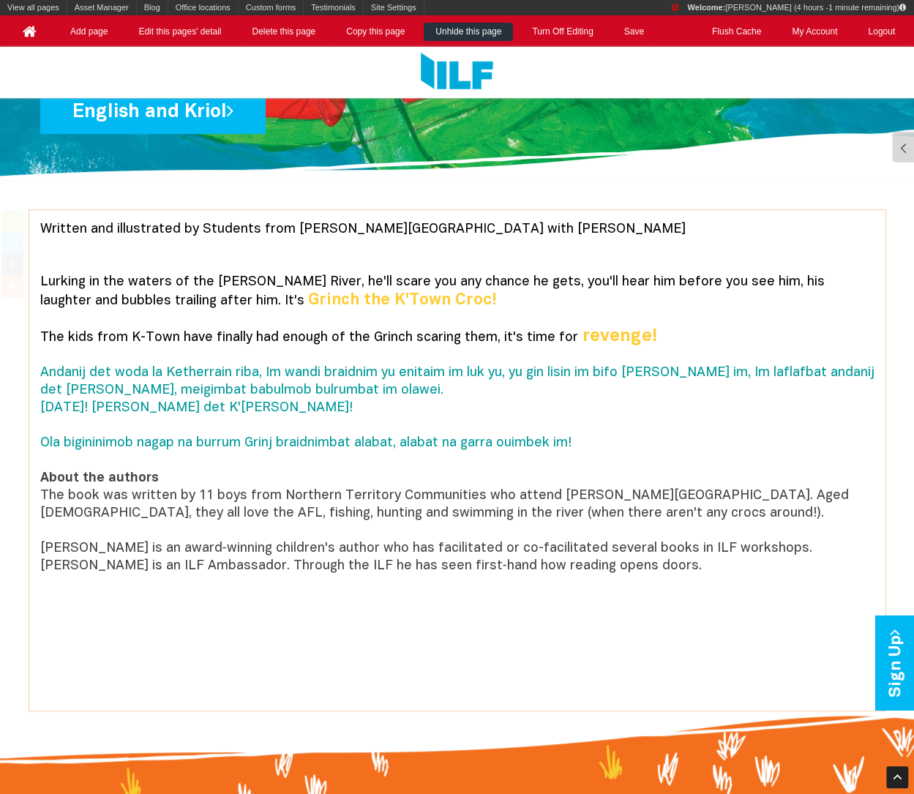
click at [38, 472] on div "Written and illustrated by Students from [PERSON_NAME][GEOGRAPHIC_DATA] with [P…" at bounding box center [457, 460] width 856 height 500
click at [41, 475] on b "About the authors" at bounding box center [99, 478] width 119 height 12
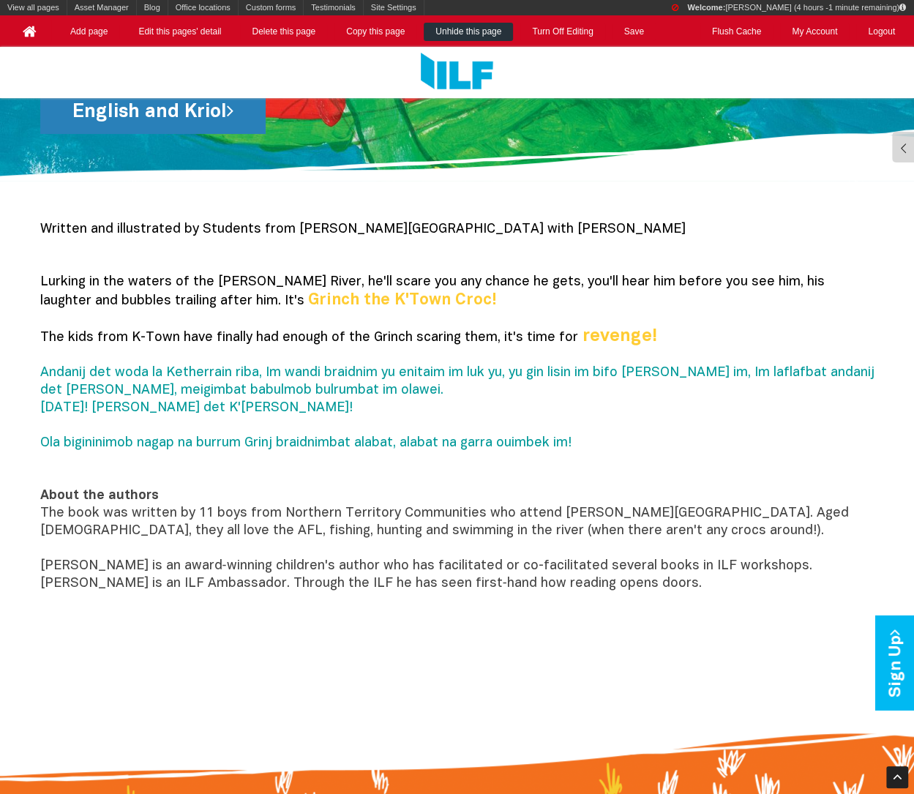
click at [241, 115] on link "English and Kriol" at bounding box center [152, 111] width 225 height 46
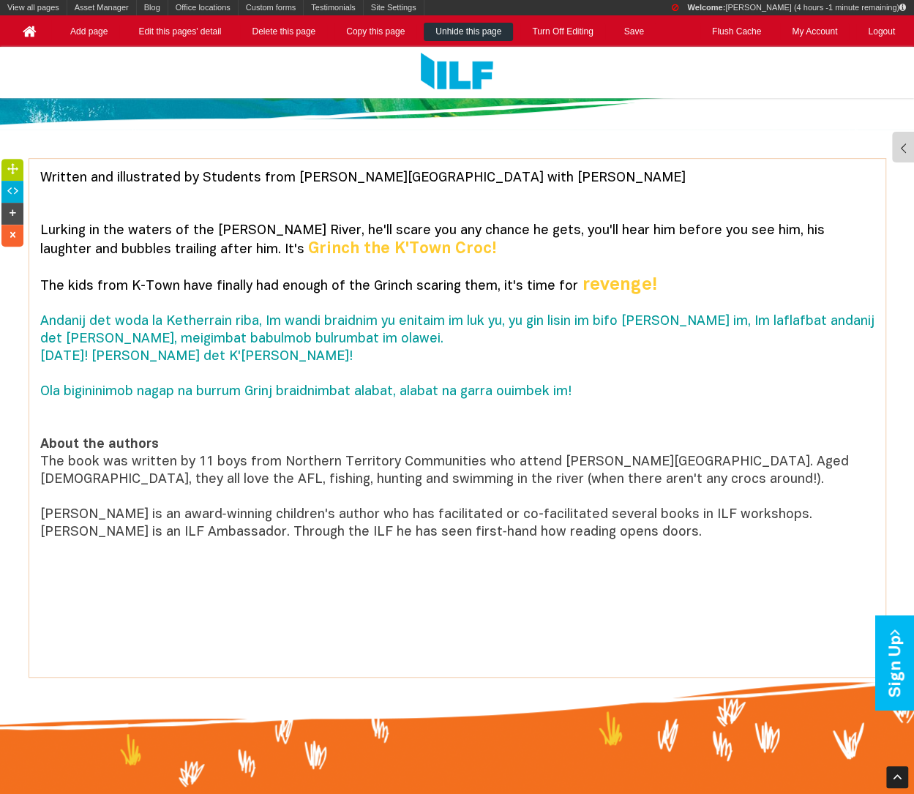
scroll to position [439, 0]
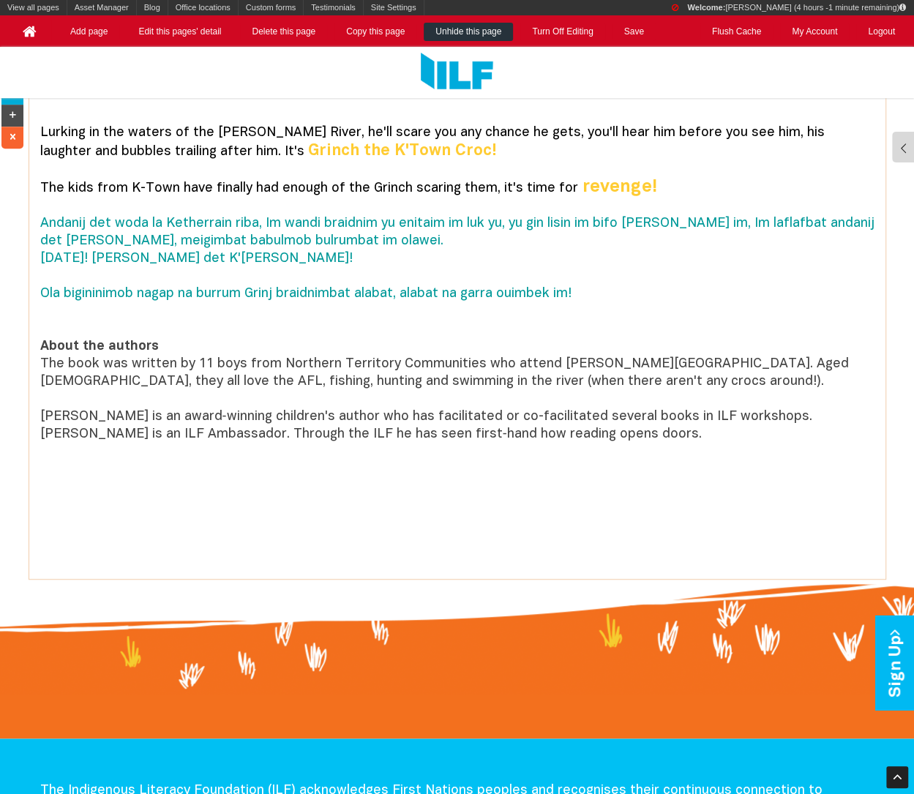
click at [357, 418] on font "[PERSON_NAME] is an award‑winning children's author who has facilitated or co-f…" at bounding box center [426, 425] width 772 height 30
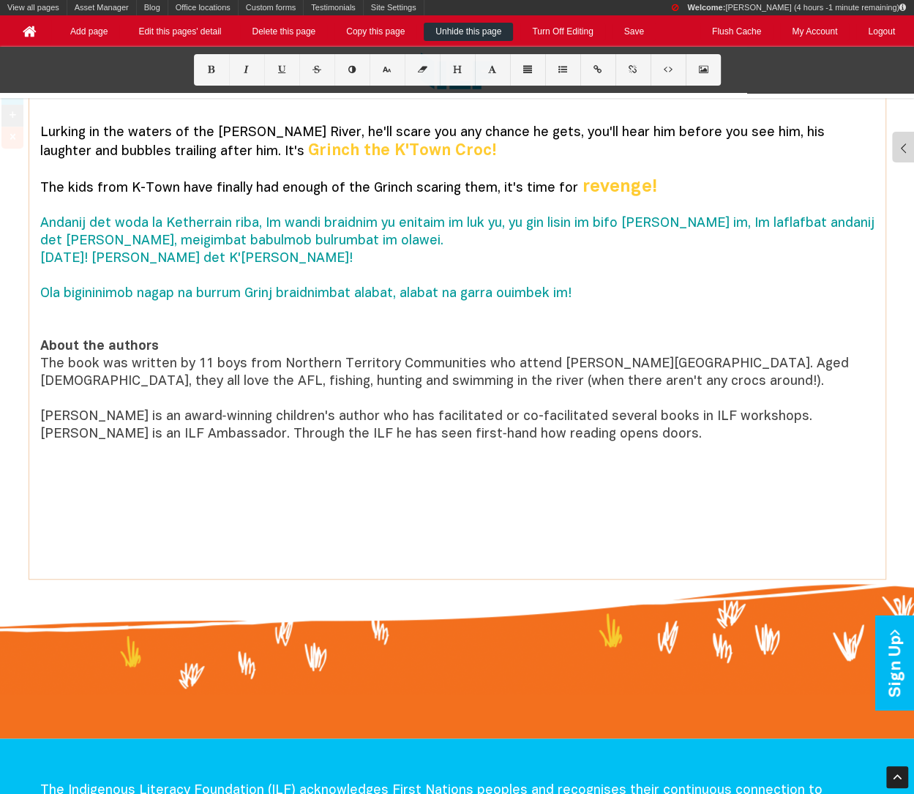
click at [643, 376] on p "The book was written by 11 boys from Northern Territory Communities who attend …" at bounding box center [457, 400] width 834 height 88
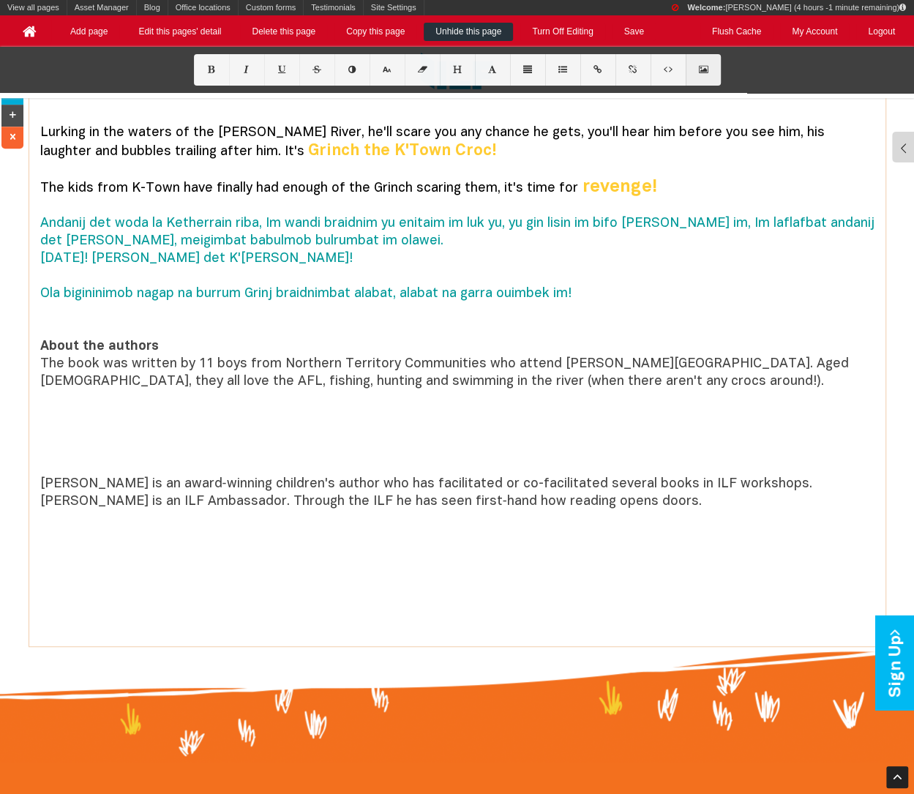
click at [709, 72] on button at bounding box center [702, 69] width 35 height 31
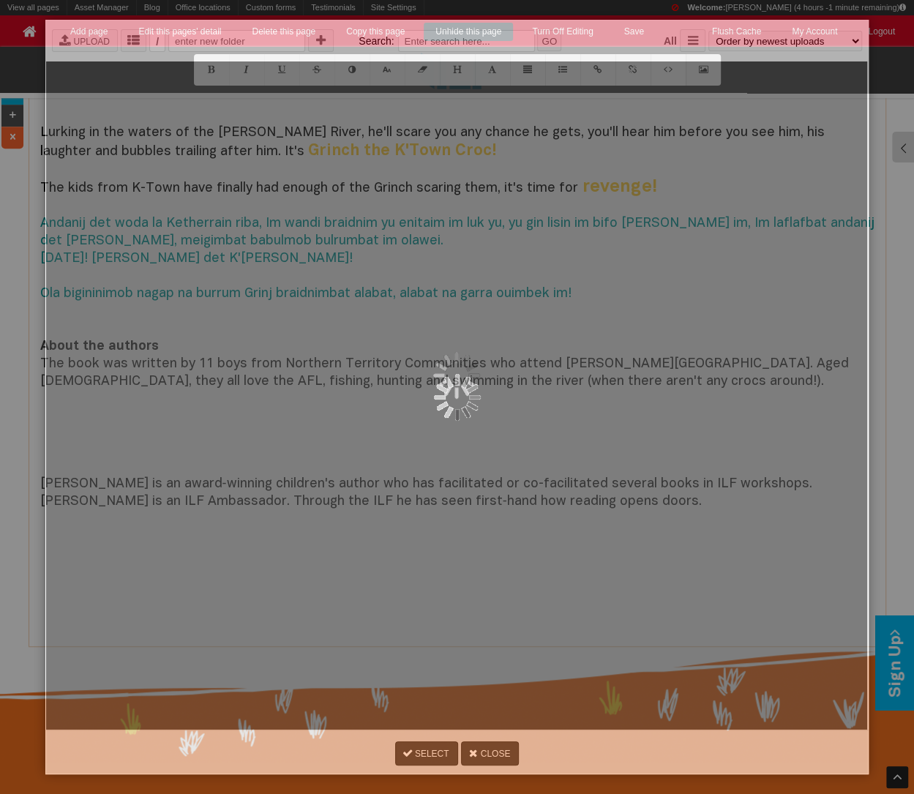
scroll to position [0, 0]
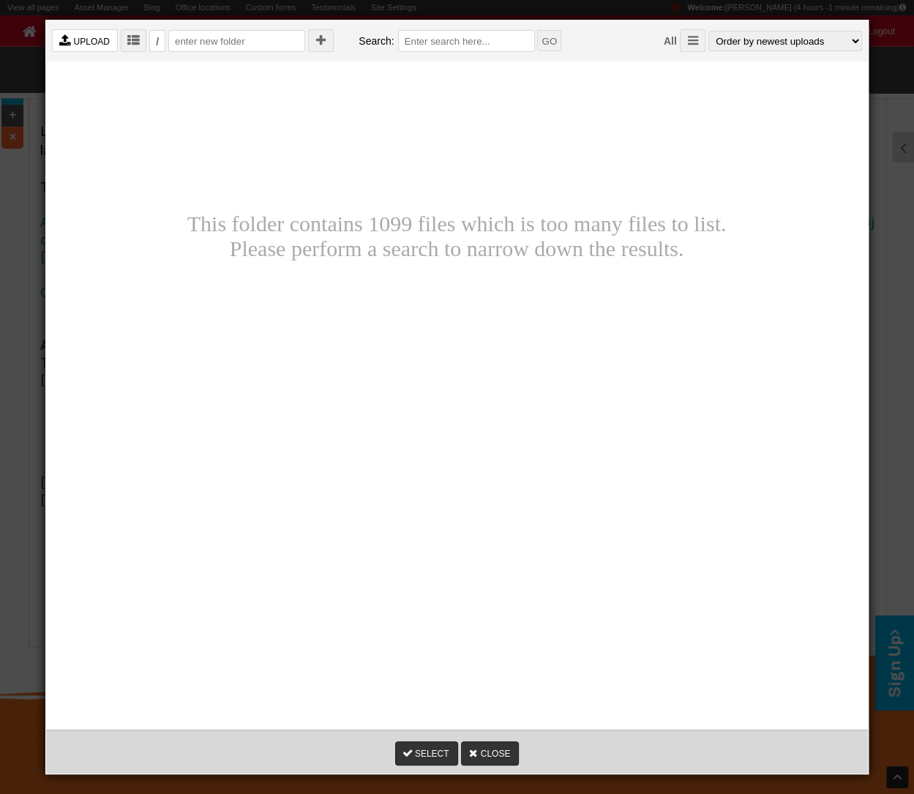
click at [106, 50] on link " UPLOAD" at bounding box center [85, 40] width 66 height 23
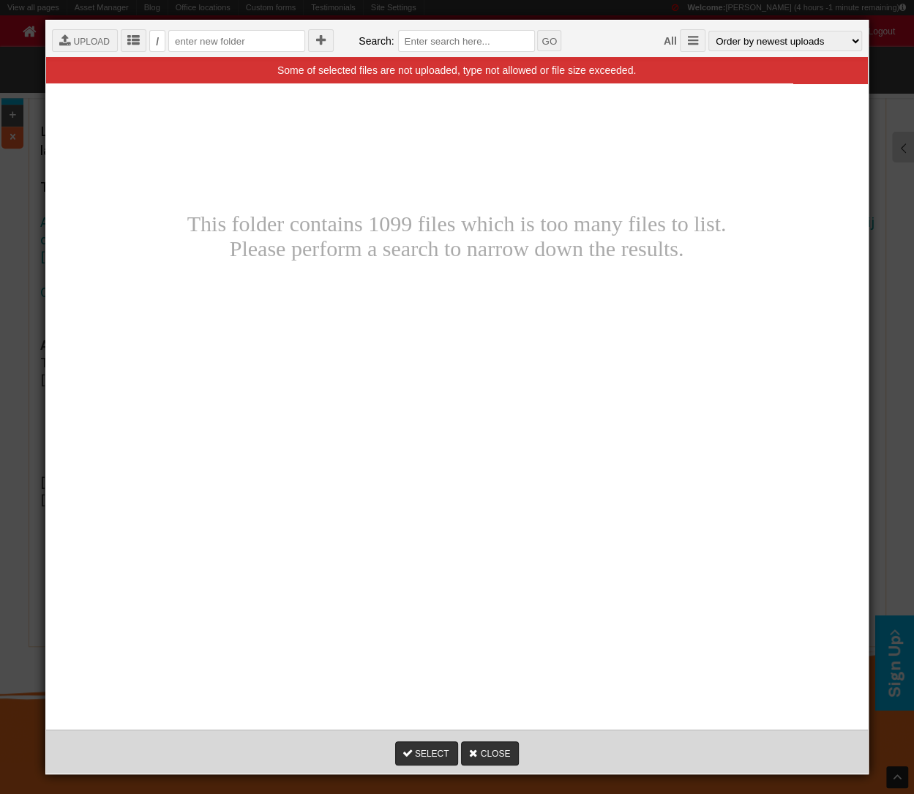
click at [411, 124] on div " Root  Ambassador photos  BFC  Blogs  CTA Buttons  V2.smaller  Board  B…" at bounding box center [456, 429] width 809 height 731
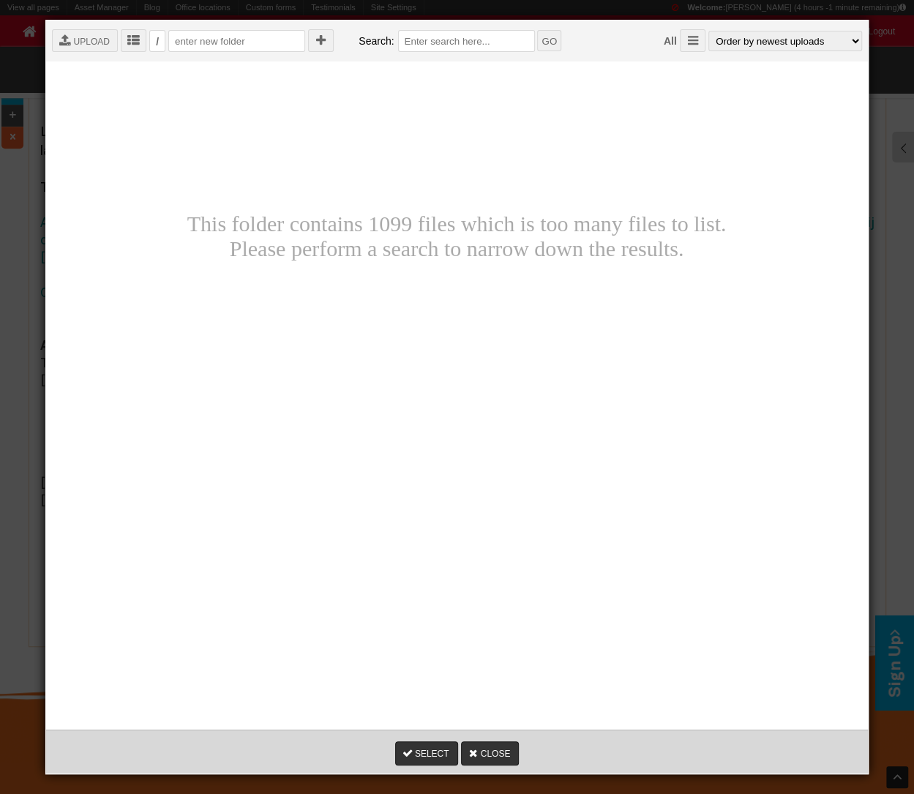
click at [419, 458] on div " Root  Ambassador photos  BFC  Blogs  CTA Buttons  V2.smaller  Board  B…" at bounding box center [456, 429] width 809 height 731
click at [95, 39] on link " UPLOAD" at bounding box center [85, 40] width 66 height 23
type input "1890"
type input "1417"
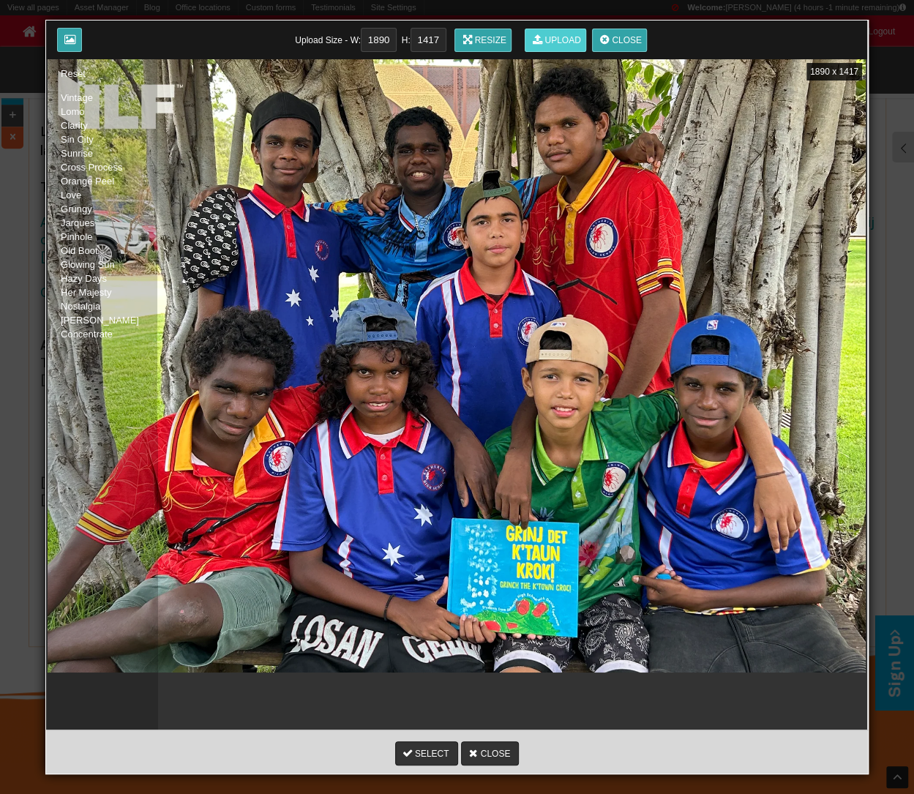
click at [554, 39] on link " Upload" at bounding box center [554, 40] width 61 height 23
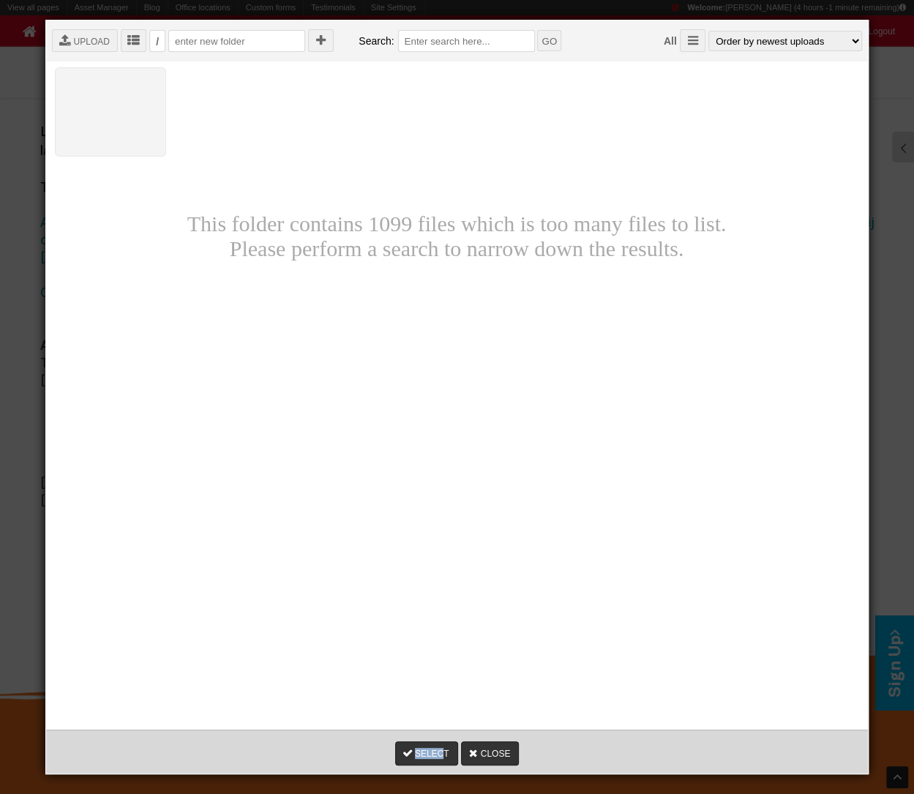
drag, startPoint x: 482, startPoint y: 769, endPoint x: 186, endPoint y: 187, distance: 652.6
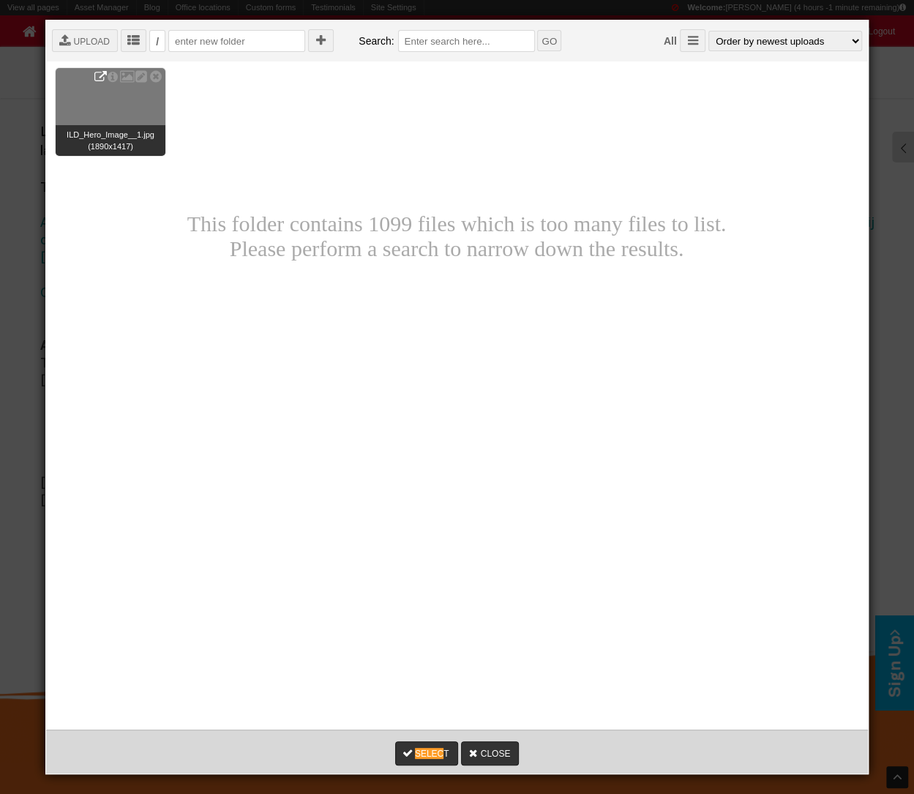
click at [94, 78] on icon at bounding box center [100, 77] width 12 height 12
click at [132, 106] on div "   ILD_Hero_Image__1.jpg (1890x1417)" at bounding box center [111, 112] width 110 height 88
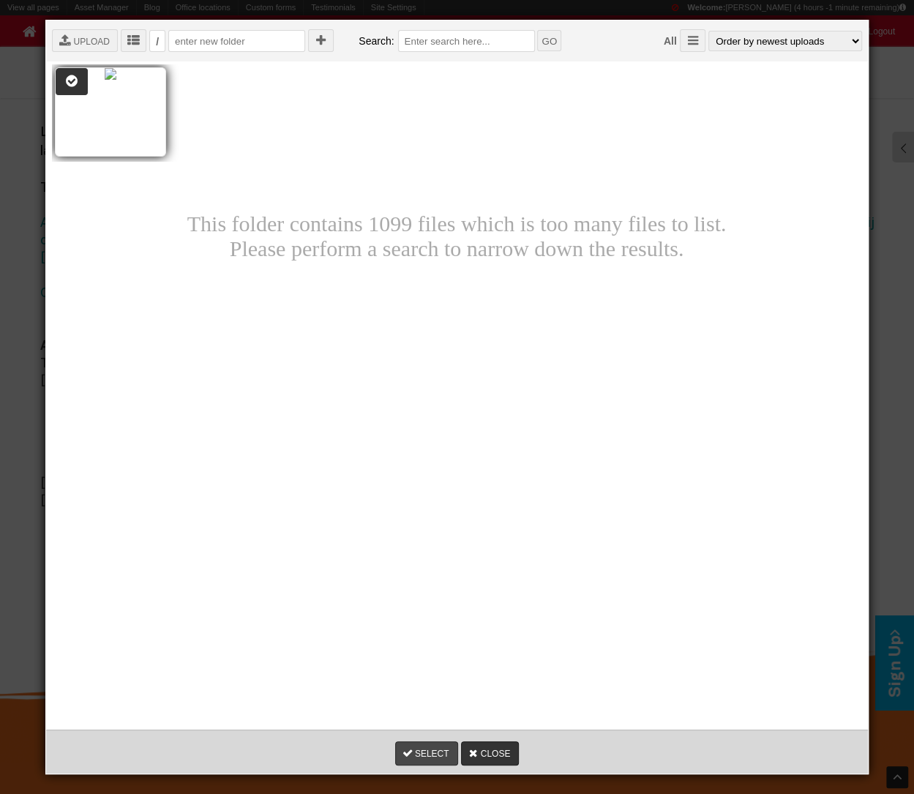
click at [407, 743] on link "SELECT" at bounding box center [426, 753] width 63 height 24
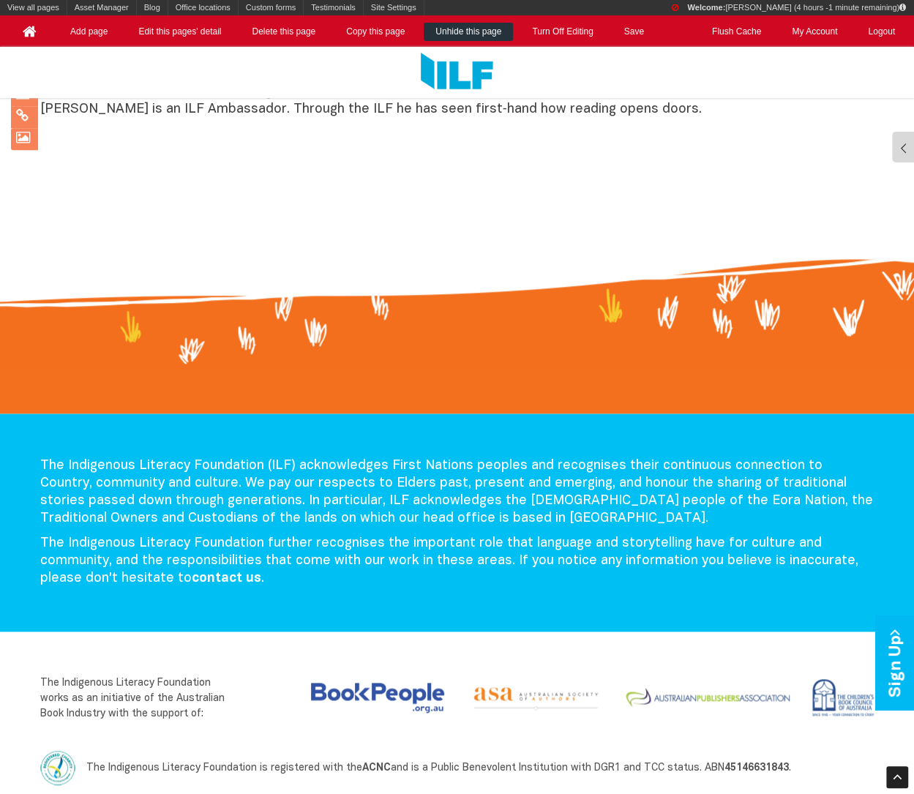
scroll to position [834, 0]
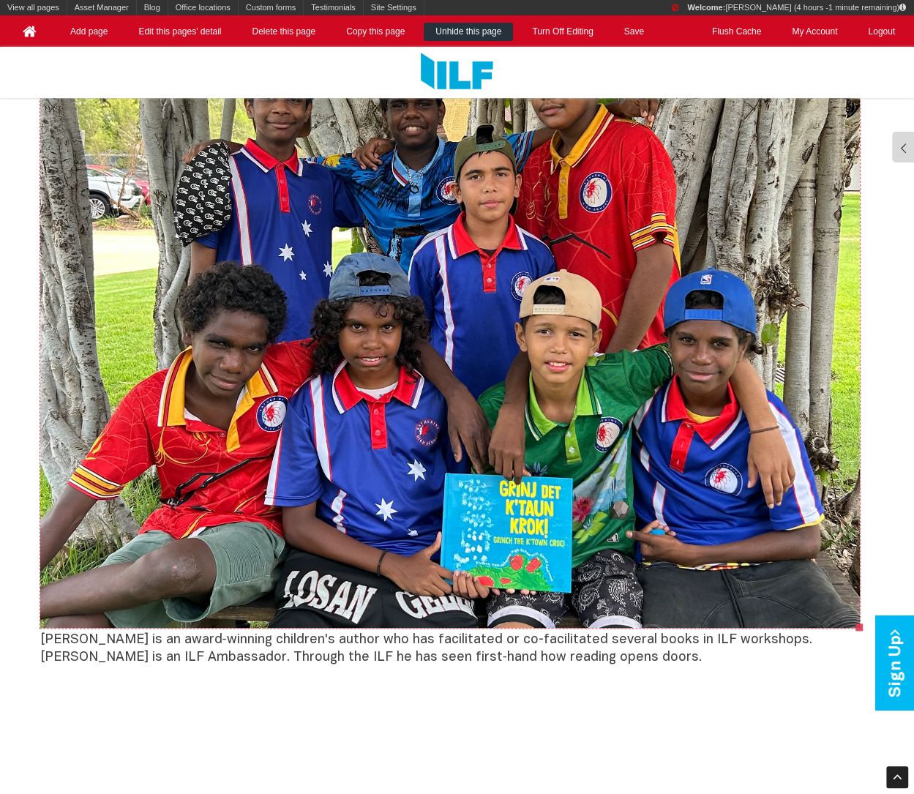
click at [492, 563] on img at bounding box center [449, 320] width 819 height 614
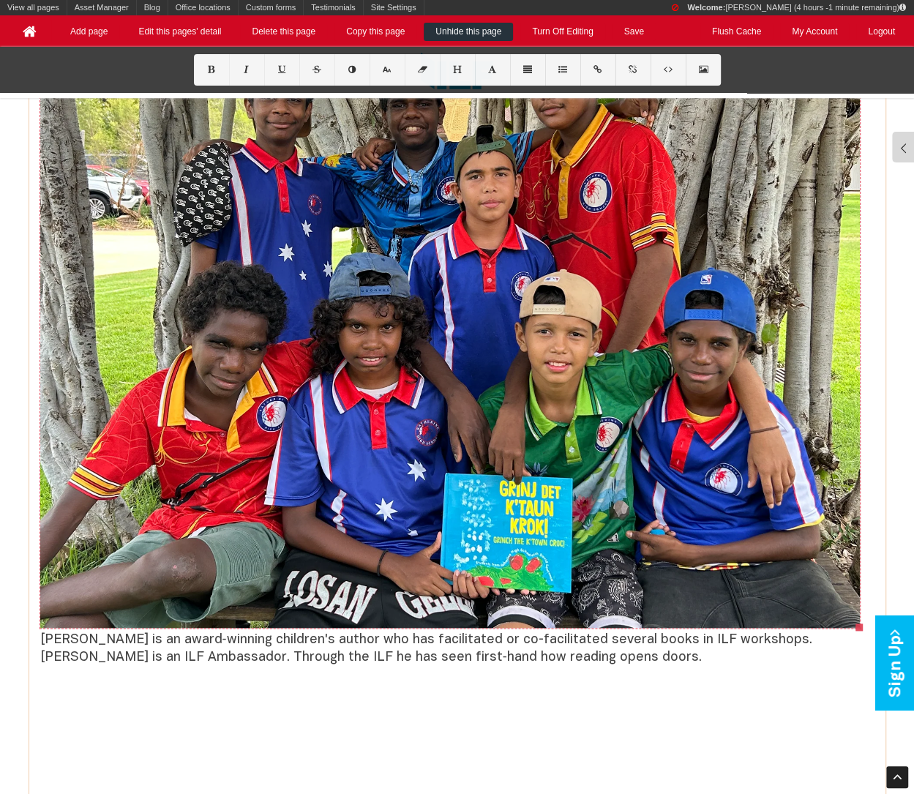
click at [534, 449] on img at bounding box center [449, 320] width 819 height 614
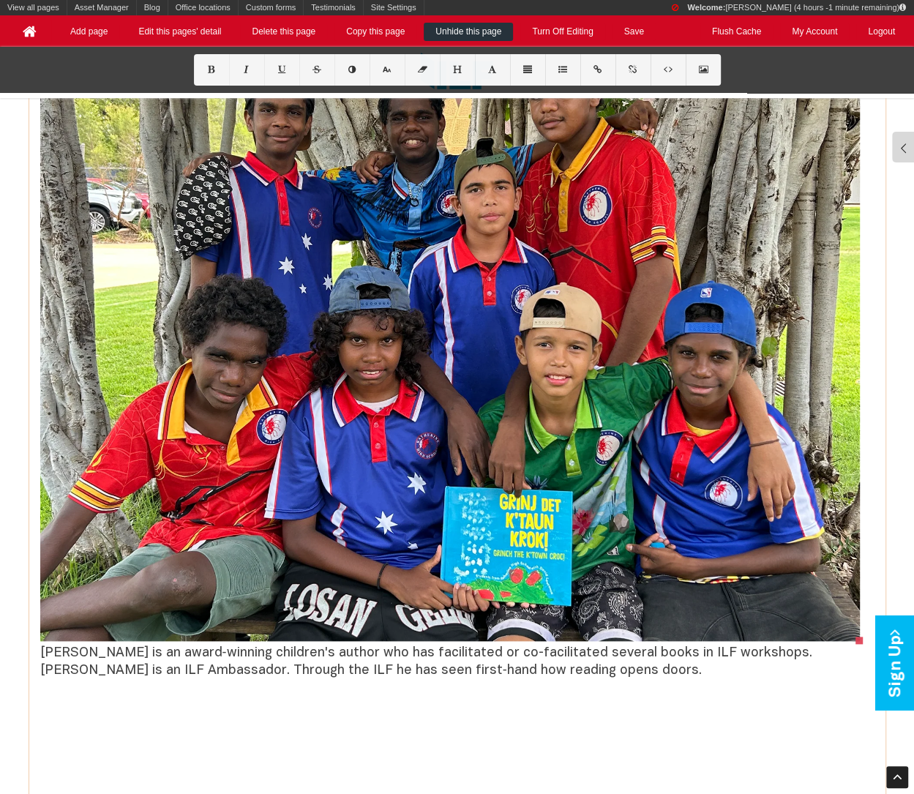
click at [39, 647] on div "Written and illustrated by Students from [PERSON_NAME][GEOGRAPHIC_DATA] with [P…" at bounding box center [457, 247] width 856 height 1136
click at [41, 650] on font "[PERSON_NAME] is an award‑winning children's author who has facilitated or co-f…" at bounding box center [426, 662] width 772 height 30
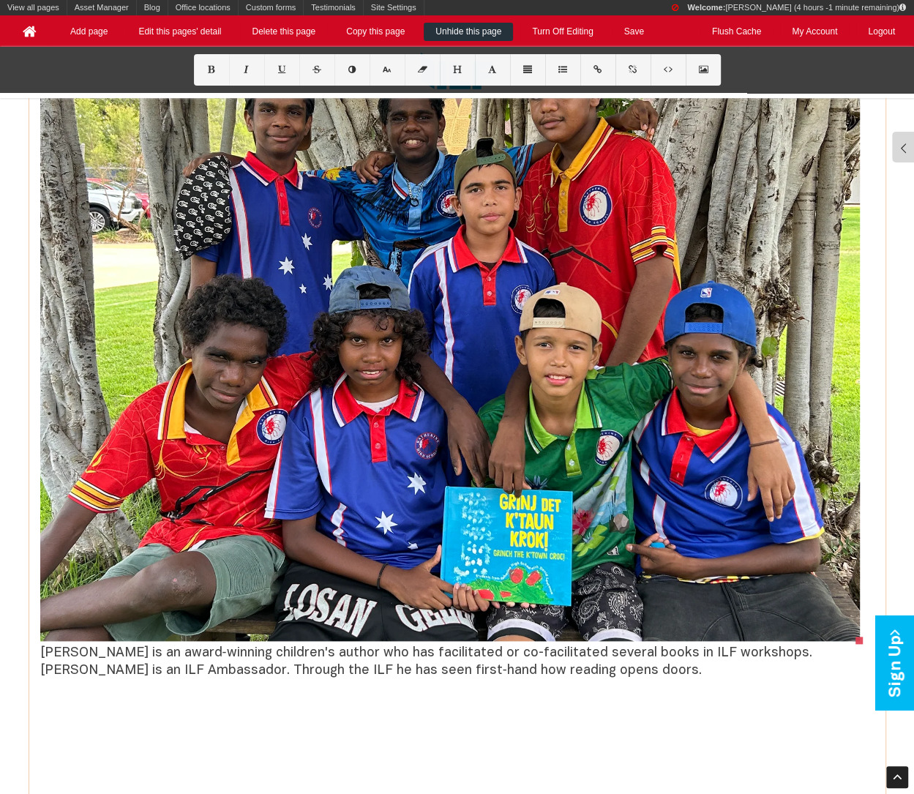
click at [49, 650] on font "[PERSON_NAME] is an award‑winning children's author who has facilitated or co-f…" at bounding box center [426, 662] width 772 height 30
click at [40, 650] on font "[PERSON_NAME] is an award‑winning children's author who has facilitated or co-f…" at bounding box center [426, 662] width 772 height 30
click at [108, 666] on font "[PERSON_NAME] is an award‑winning children's author who has facilitated or co-f…" at bounding box center [426, 662] width 772 height 30
click at [77, 650] on font "[PERSON_NAME] is an award‑winning children's author who has facilitated or co-f…" at bounding box center [426, 662] width 772 height 30
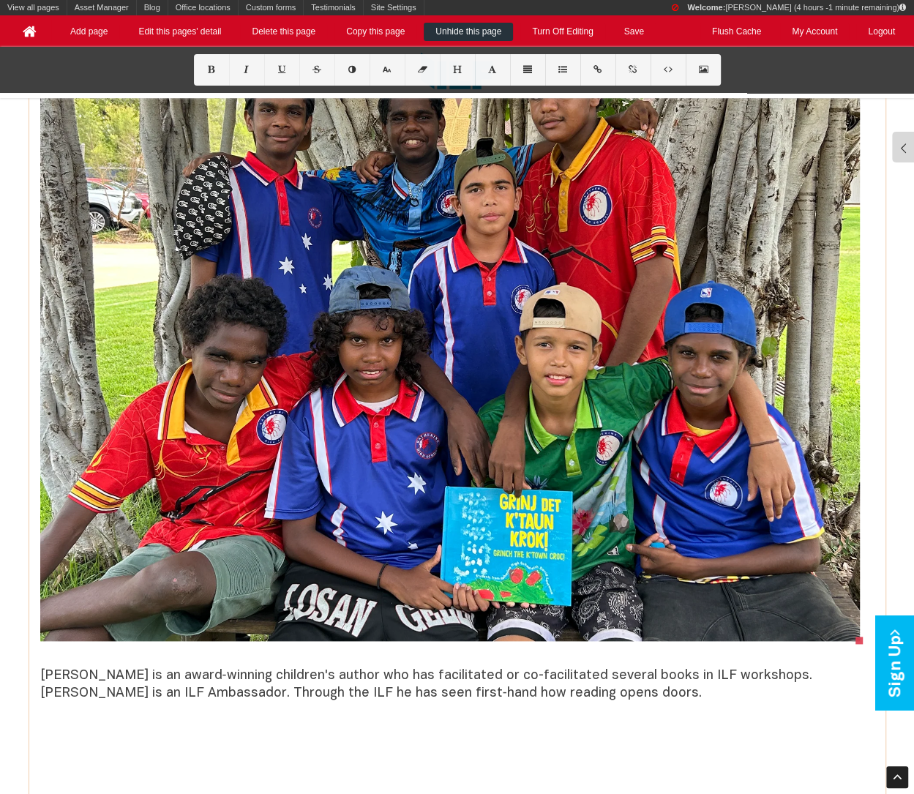
click at [549, 697] on p "The book was written by 11 boys from Northern Territory Communities who attend …" at bounding box center [457, 338] width 834 height 729
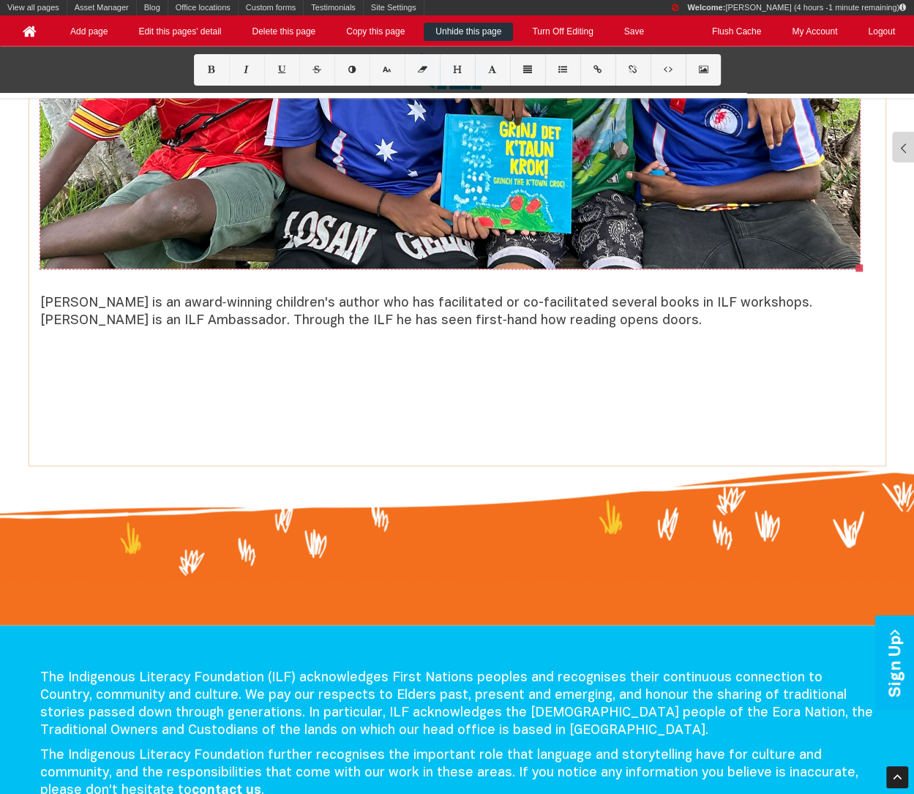
scroll to position [1192, 0]
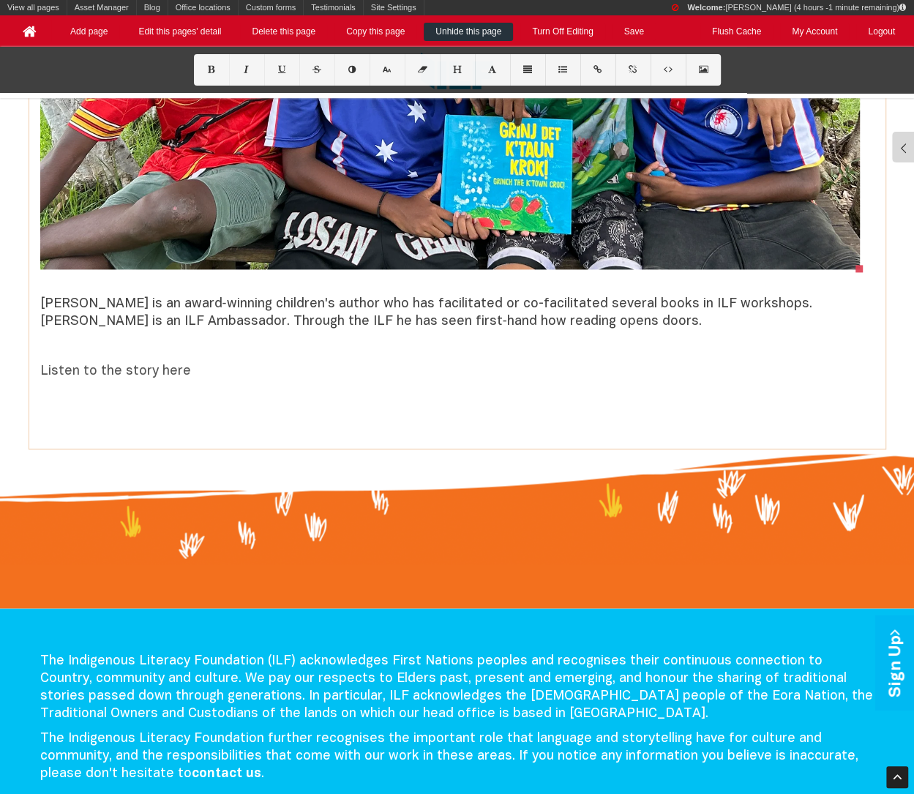
click at [155, 374] on font "Listen to the story here" at bounding box center [115, 371] width 151 height 12
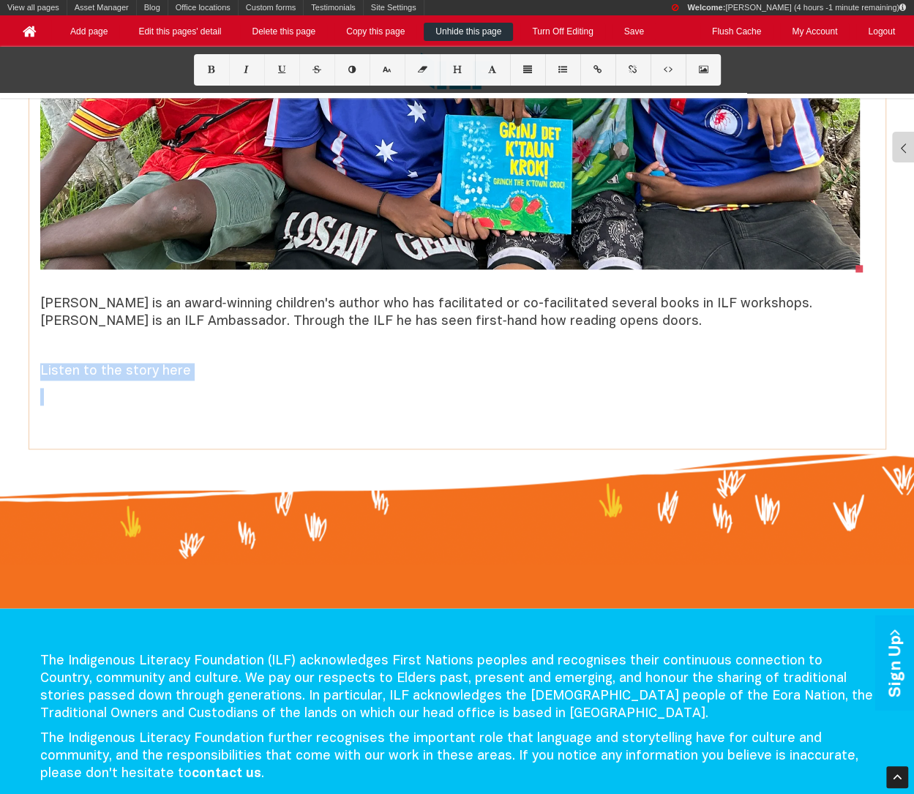
click at [155, 374] on font "Listen to the story here" at bounding box center [115, 371] width 151 height 12
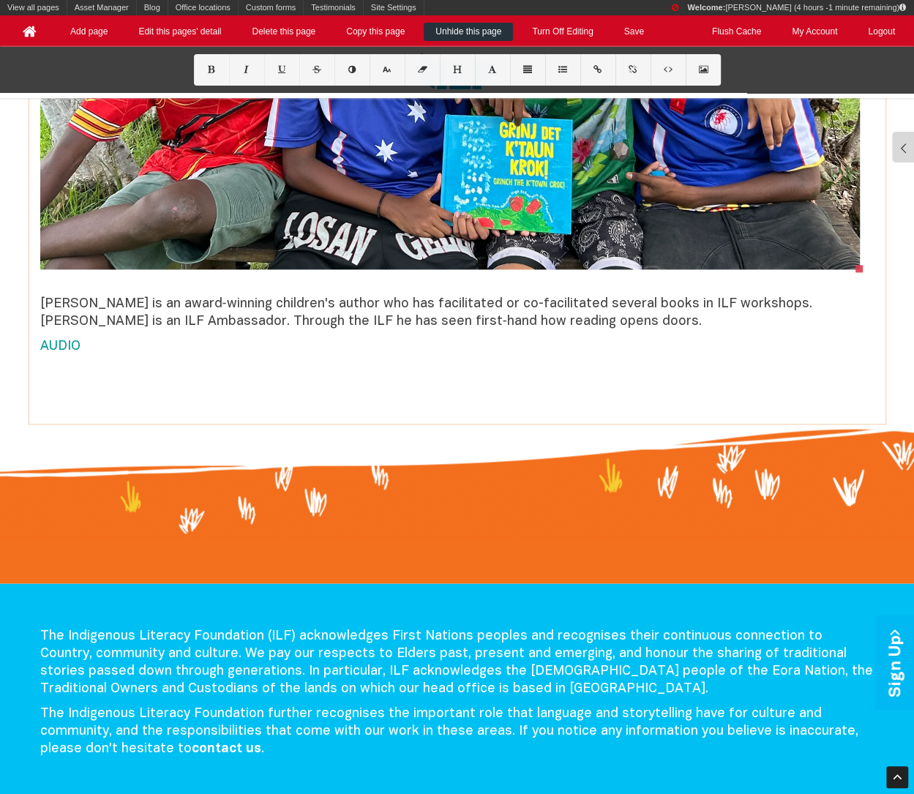
click at [46, 344] on font "AUDIO" at bounding box center [60, 346] width 40 height 12
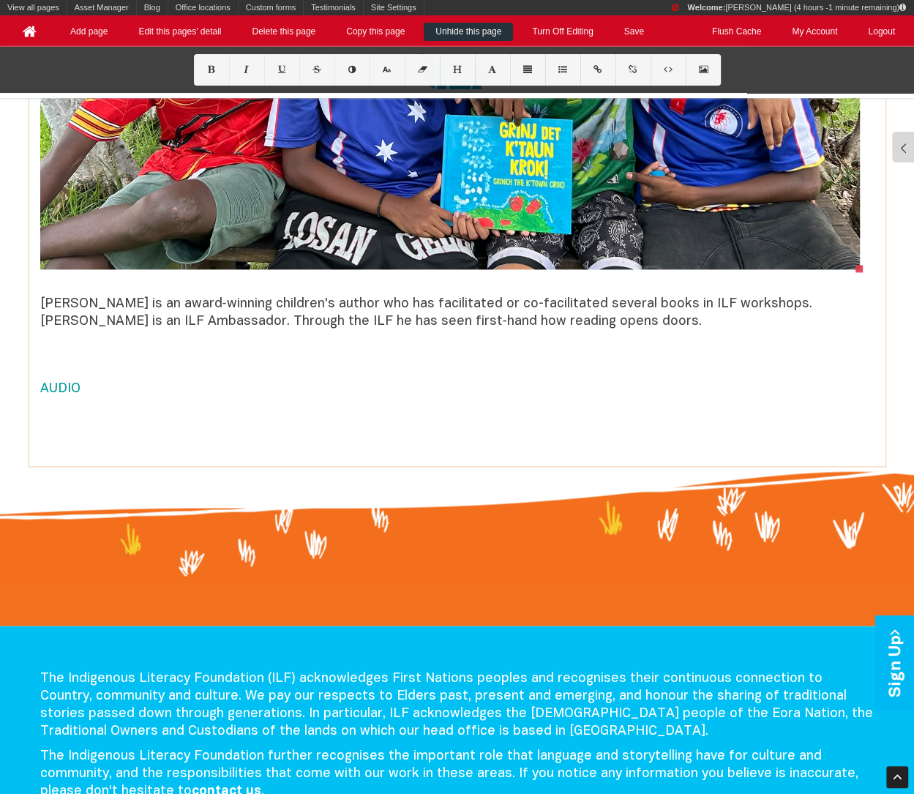
click at [72, 383] on font "AUDIO COMING SOON" at bounding box center [108, 389] width 137 height 12
click at [75, 383] on font "AUDIO COMING SOON" at bounding box center [108, 389] width 137 height 12
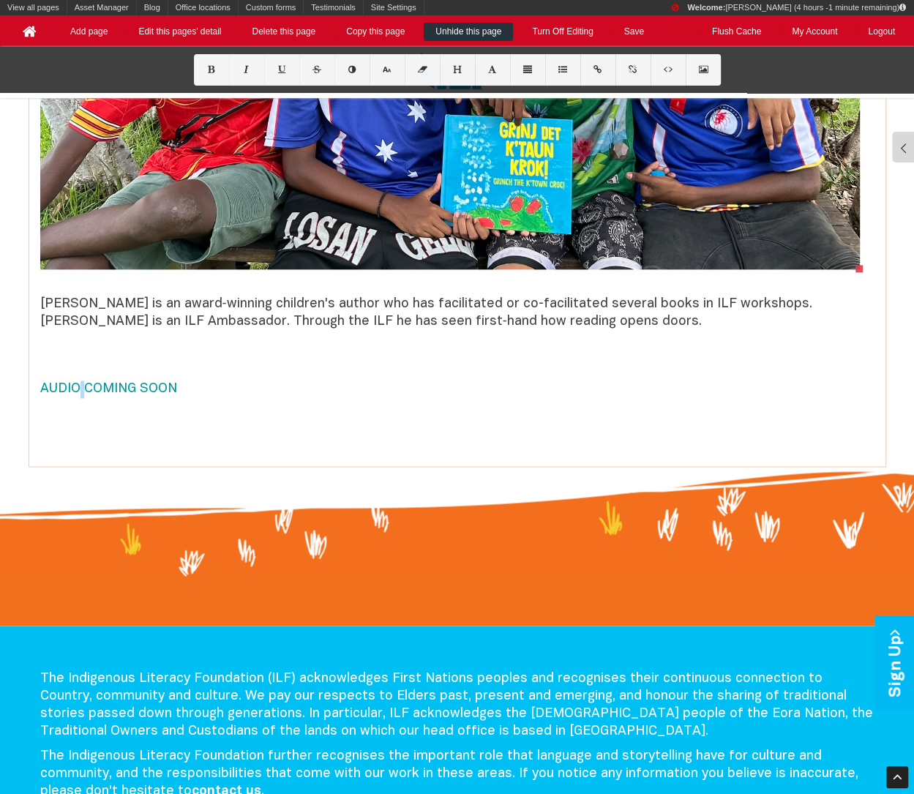
click at [75, 383] on font "AUDIO COMING SOON" at bounding box center [108, 389] width 137 height 12
click at [75, 383] on b "AUDIO COMING SOON" at bounding box center [108, 389] width 136 height 12
click at [165, 383] on b "AUDIO COMING SOON" at bounding box center [108, 389] width 136 height 12
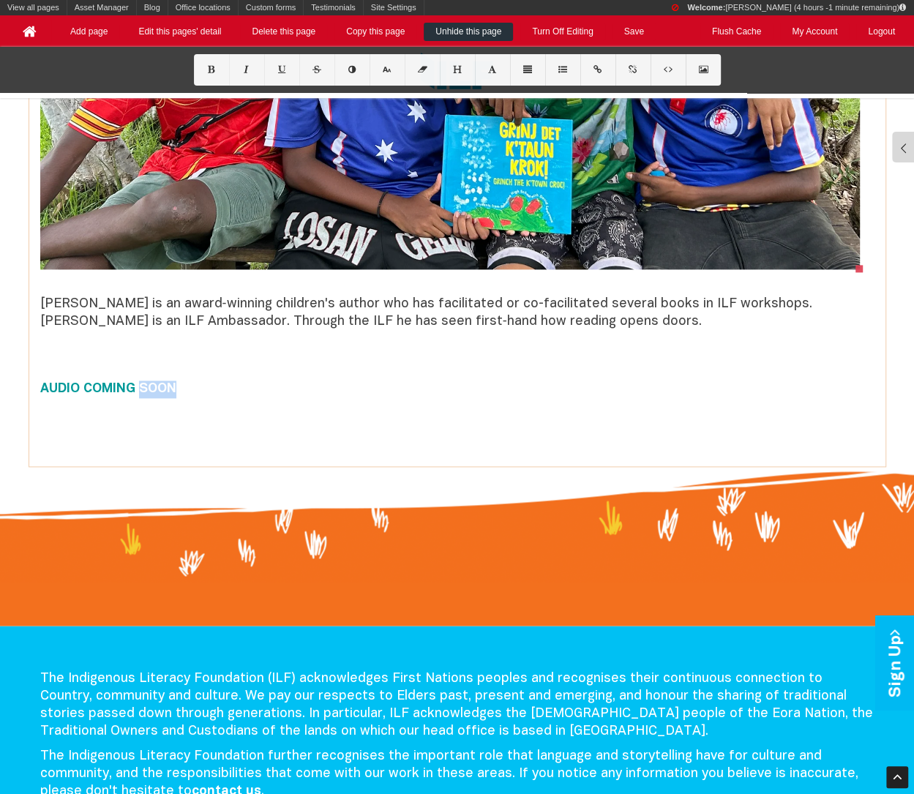
click at [165, 383] on b "AUDIO COMING SOON" at bounding box center [108, 389] width 136 height 12
click at [359, 72] on button at bounding box center [351, 69] width 35 height 31
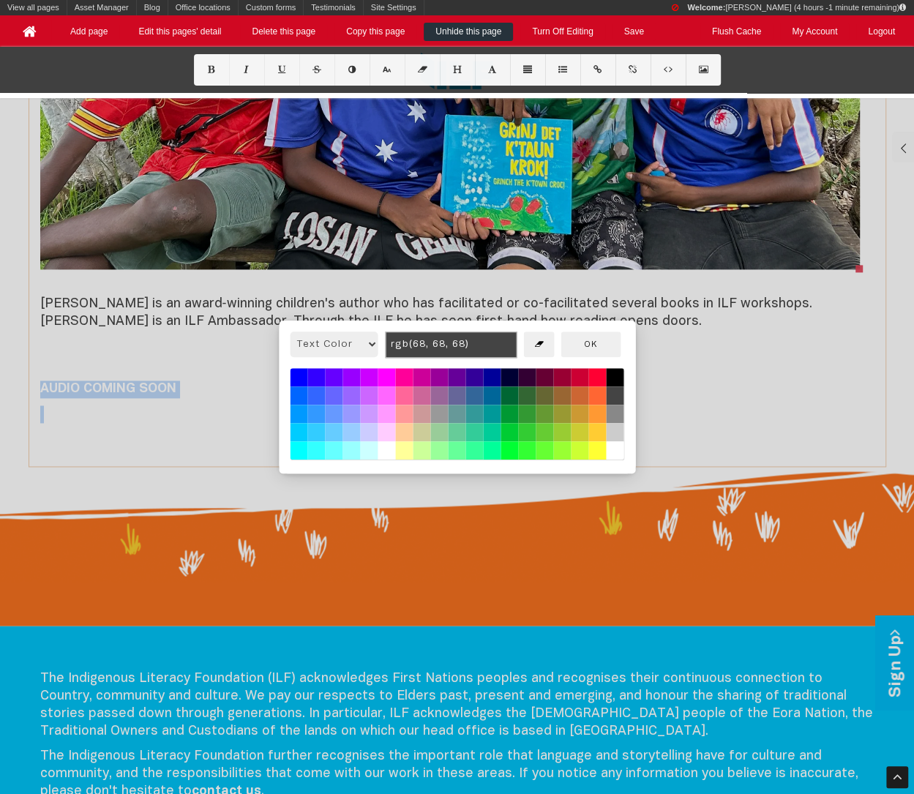
click at [595, 410] on button at bounding box center [597, 414] width 18 height 18
type input "rgb(255, 153, 51)"
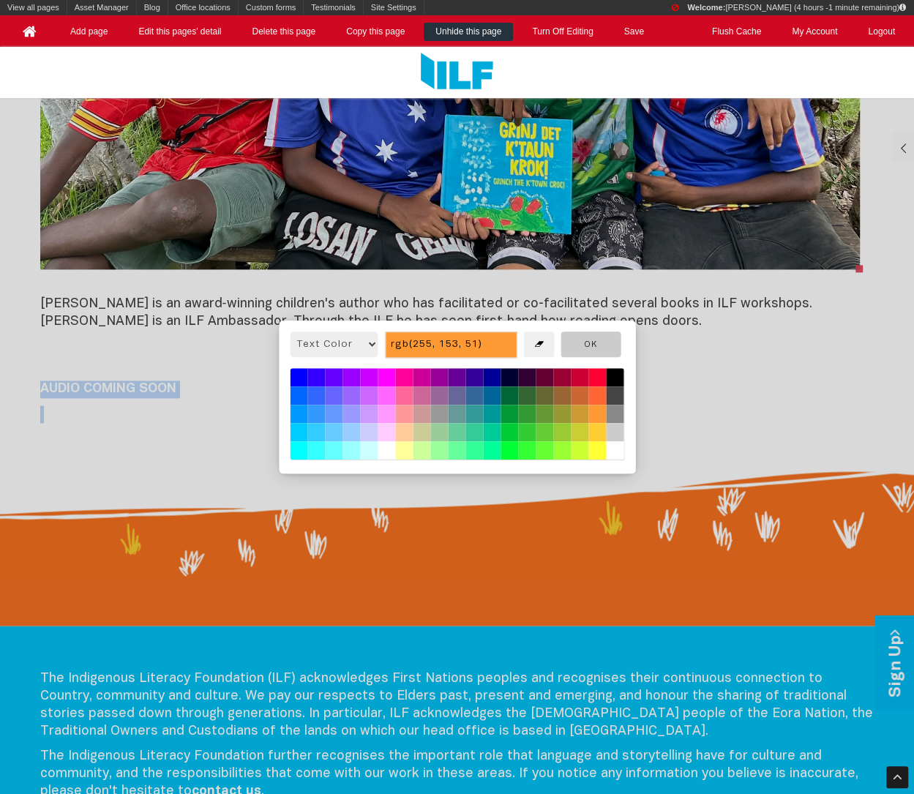
click at [600, 339] on button "OK" at bounding box center [590, 344] width 60 height 26
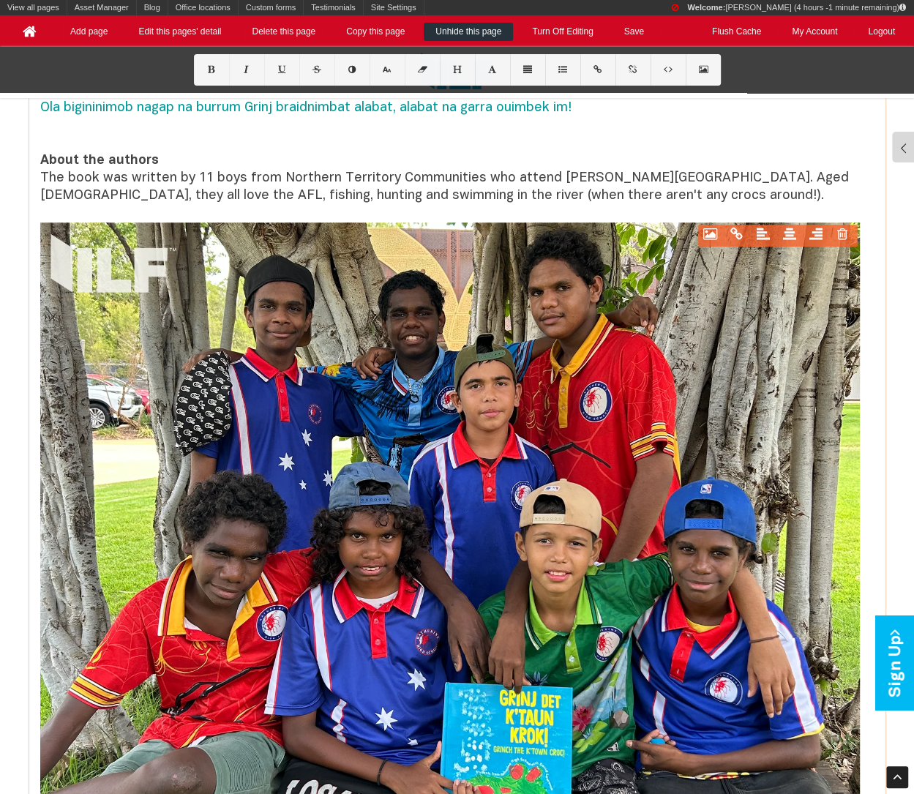
scroll to position [0, 0]
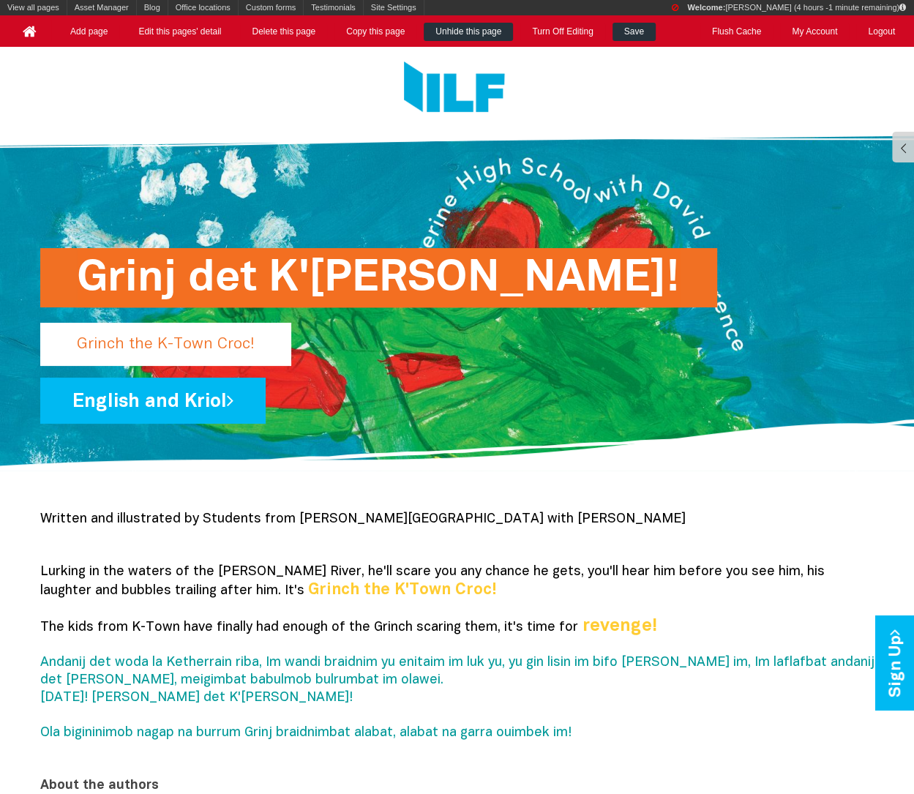
click at [638, 39] on link "Save" at bounding box center [633, 32] width 43 height 18
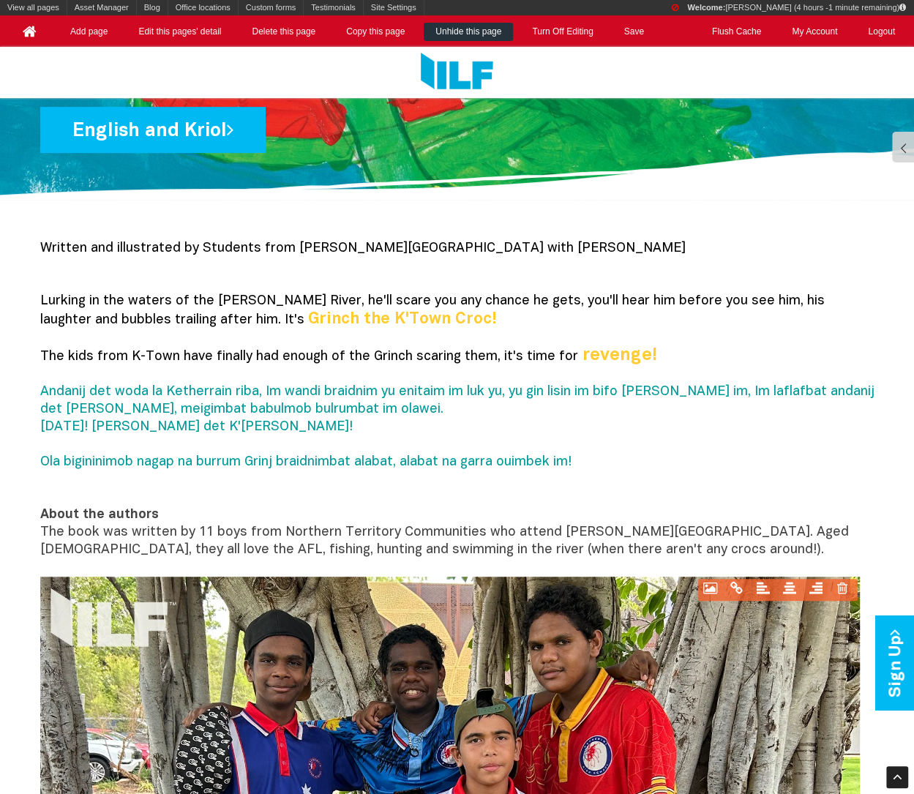
scroll to position [273, 0]
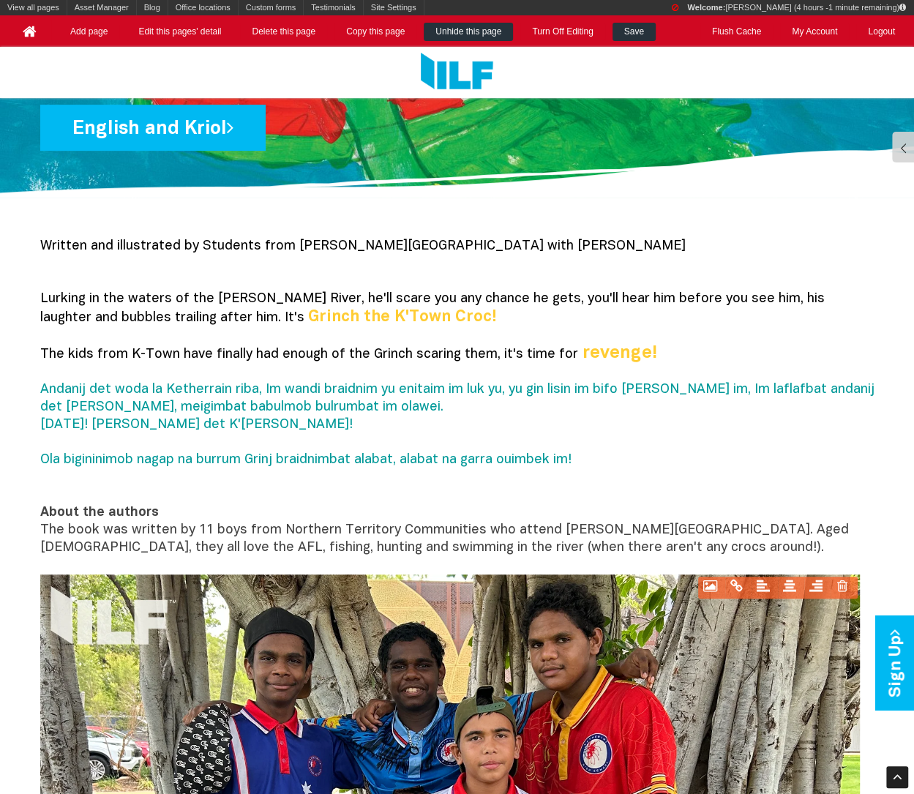
click at [639, 34] on link "Save" at bounding box center [633, 32] width 43 height 18
click at [582, 27] on link "Turn Off Editing" at bounding box center [562, 32] width 84 height 18
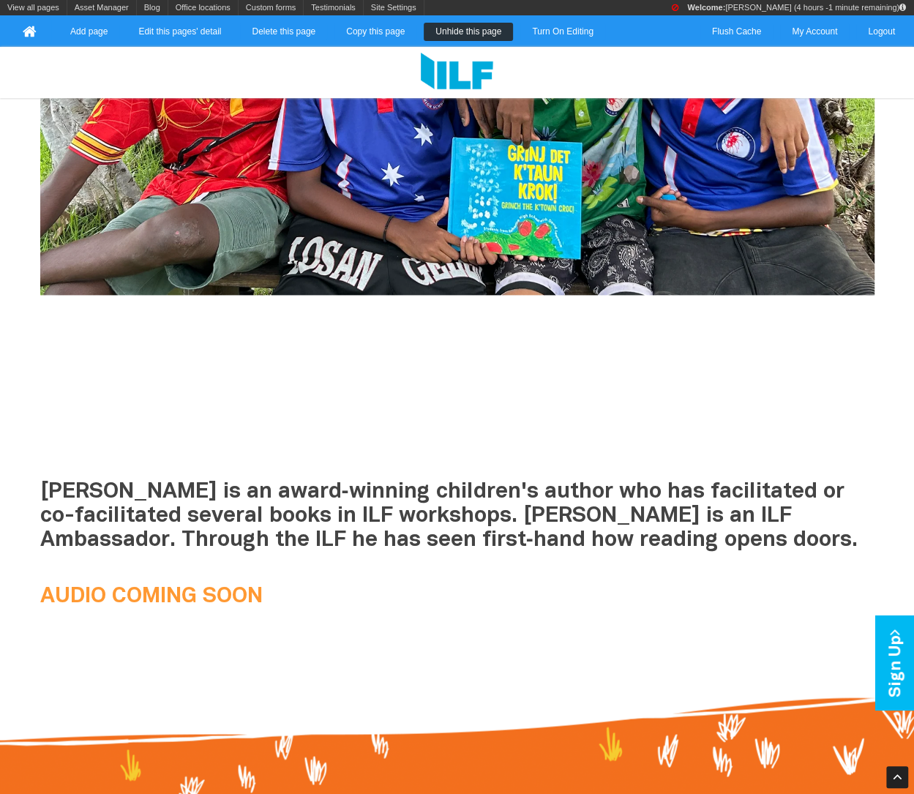
scroll to position [1289, 0]
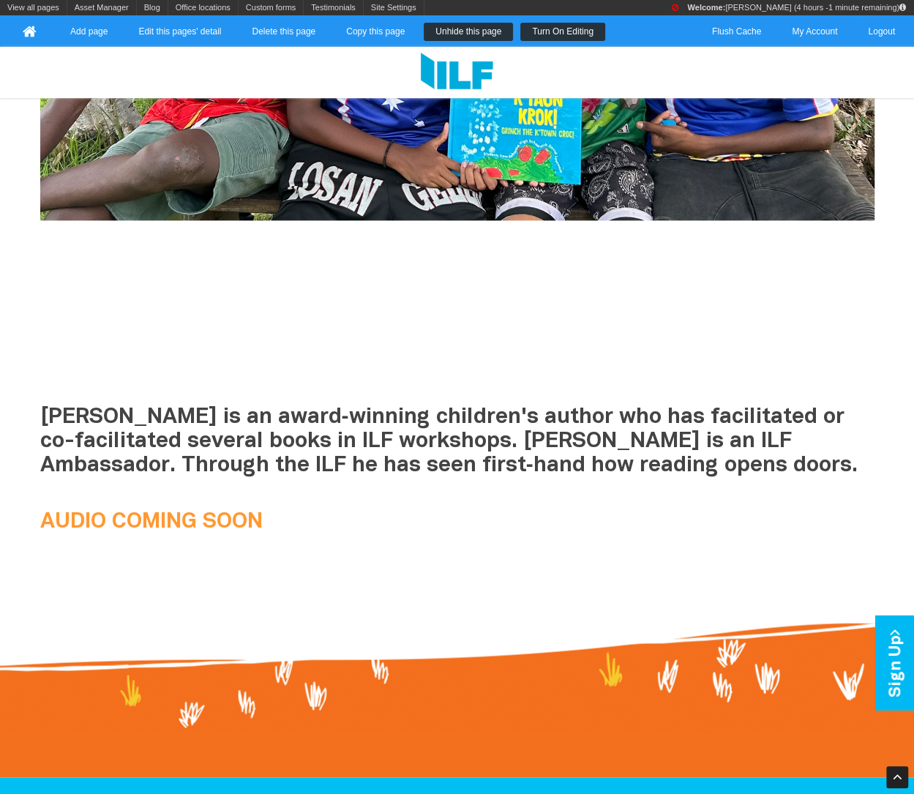
click at [560, 37] on link "Turn On Editing" at bounding box center [562, 32] width 85 height 18
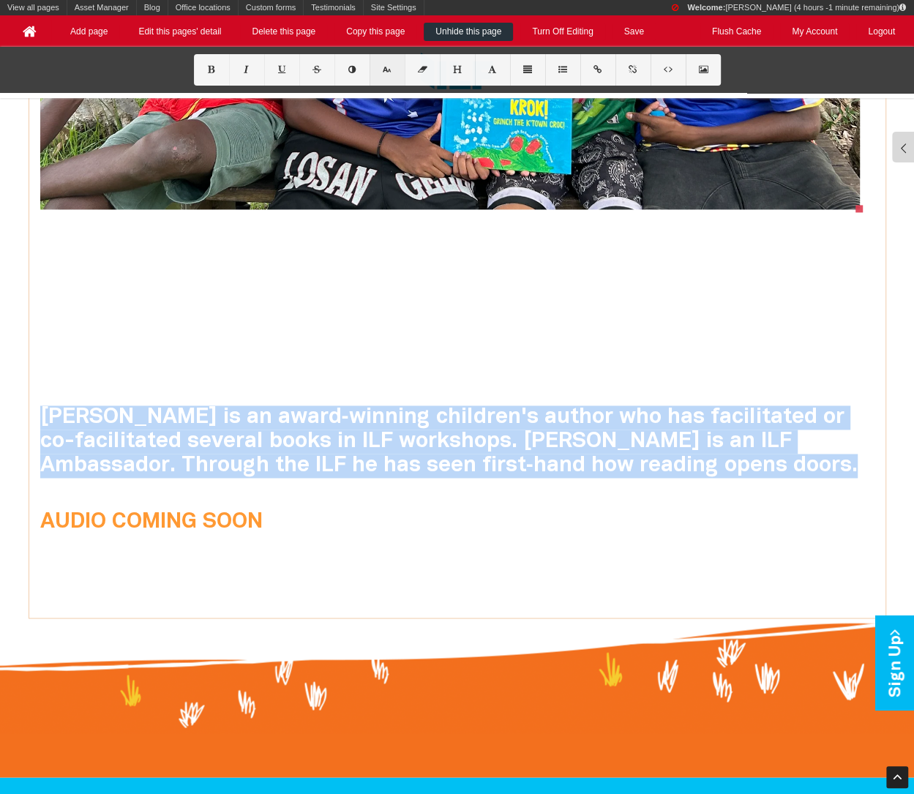
click at [393, 69] on button at bounding box center [386, 69] width 35 height 31
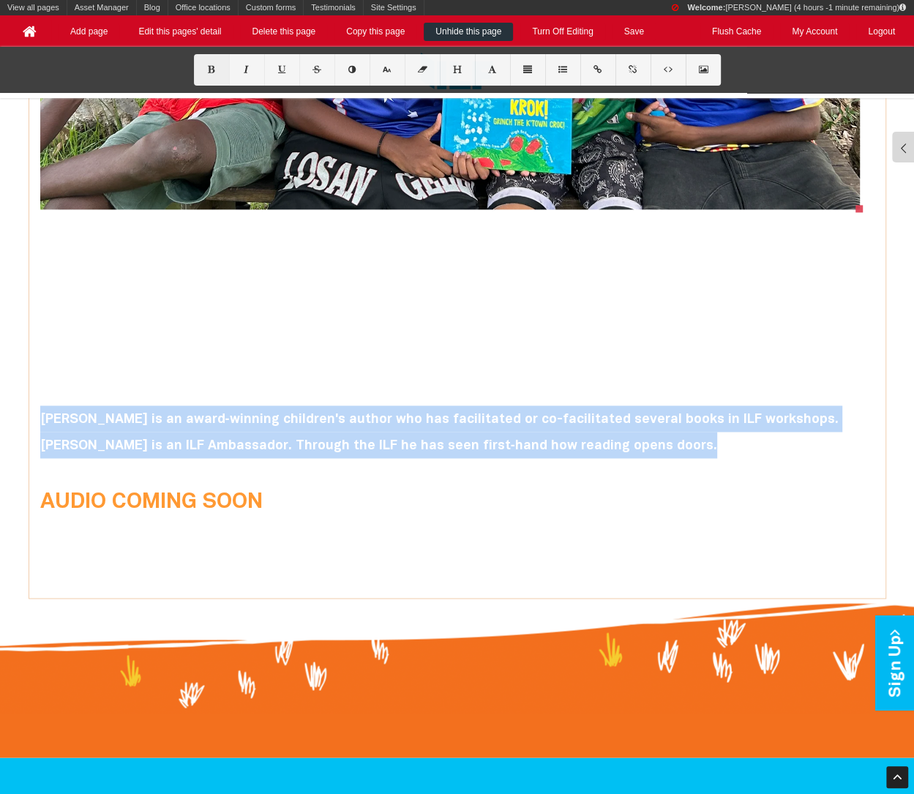
click at [216, 69] on icon at bounding box center [211, 70] width 12 height 8
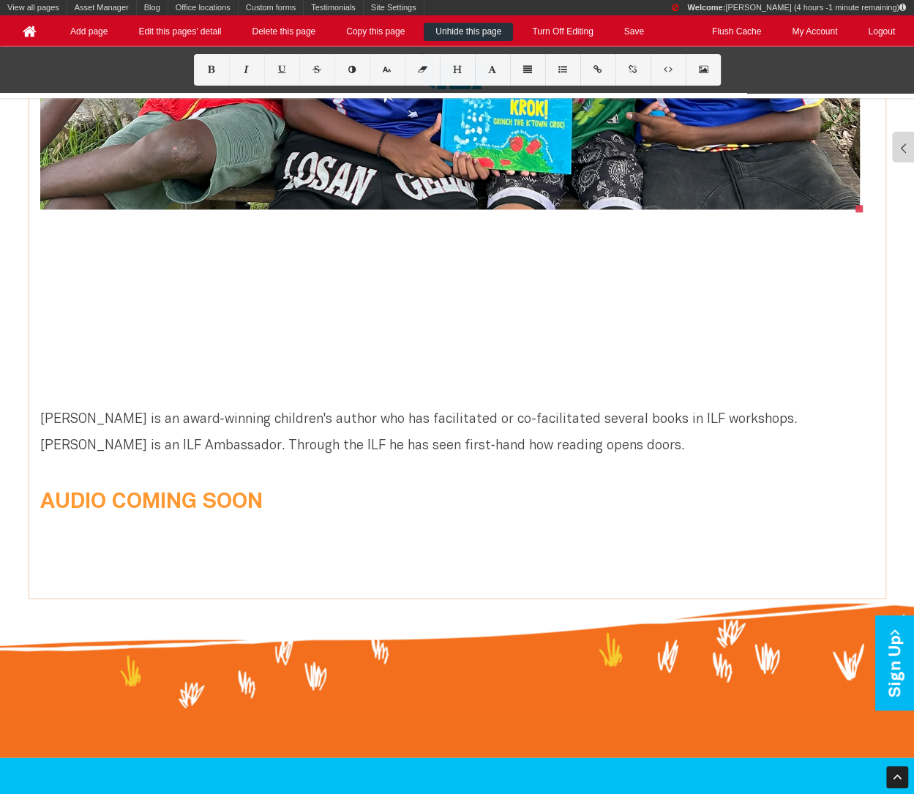
click at [45, 413] on font "[PERSON_NAME] is an award‑winning children's author who has facilitated or co-f…" at bounding box center [418, 432] width 756 height 39
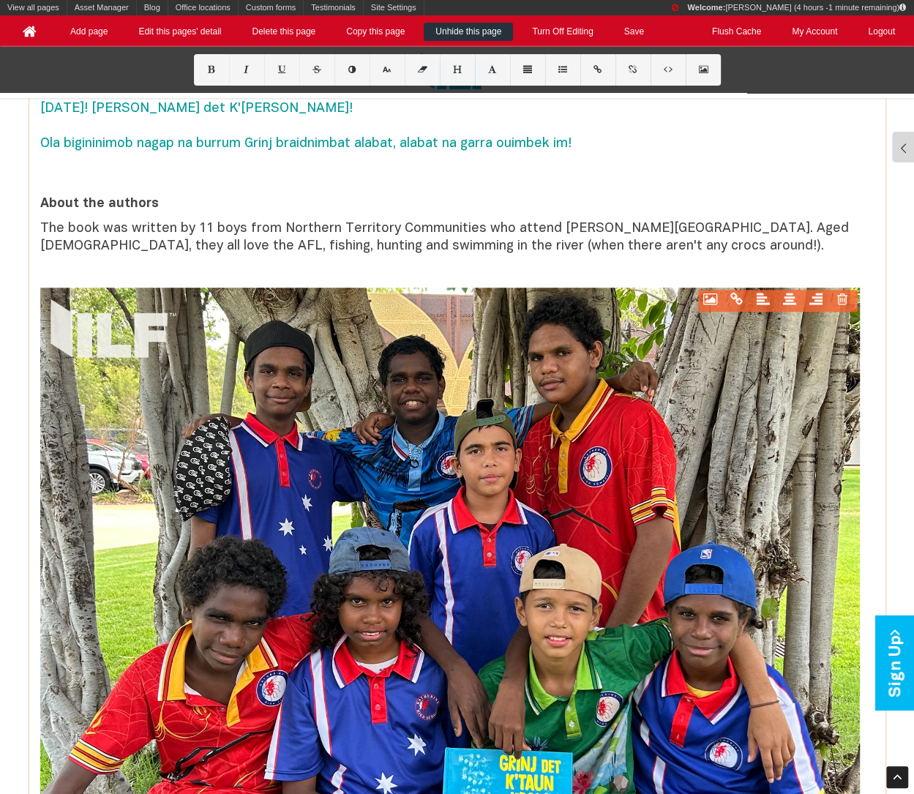
scroll to position [593, 0]
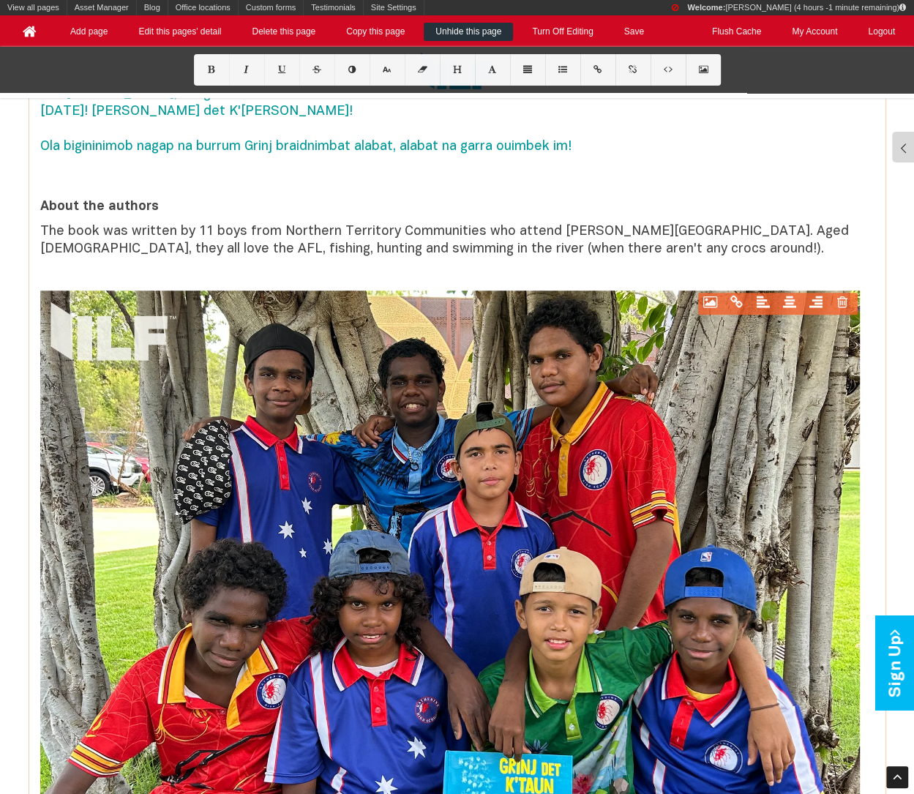
click at [156, 236] on span "The book was written by 11 boys from Northern Territory Communities who attend …" at bounding box center [444, 240] width 808 height 30
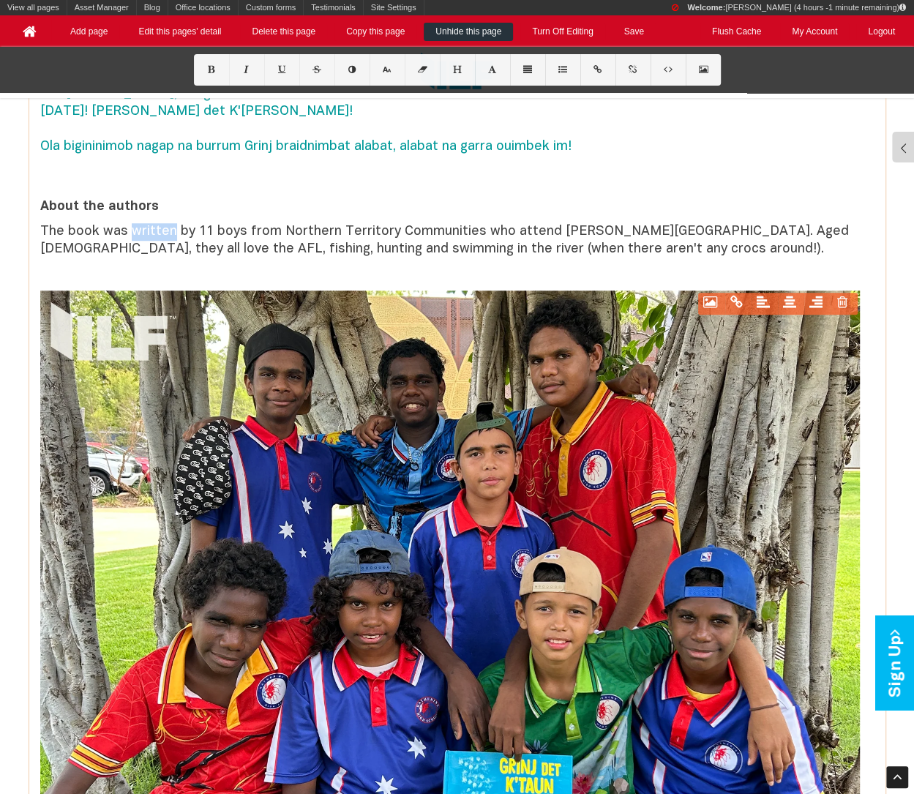
click at [156, 236] on span "The book was written by 11 boys from Northern Territory Communities who attend …" at bounding box center [444, 240] width 808 height 30
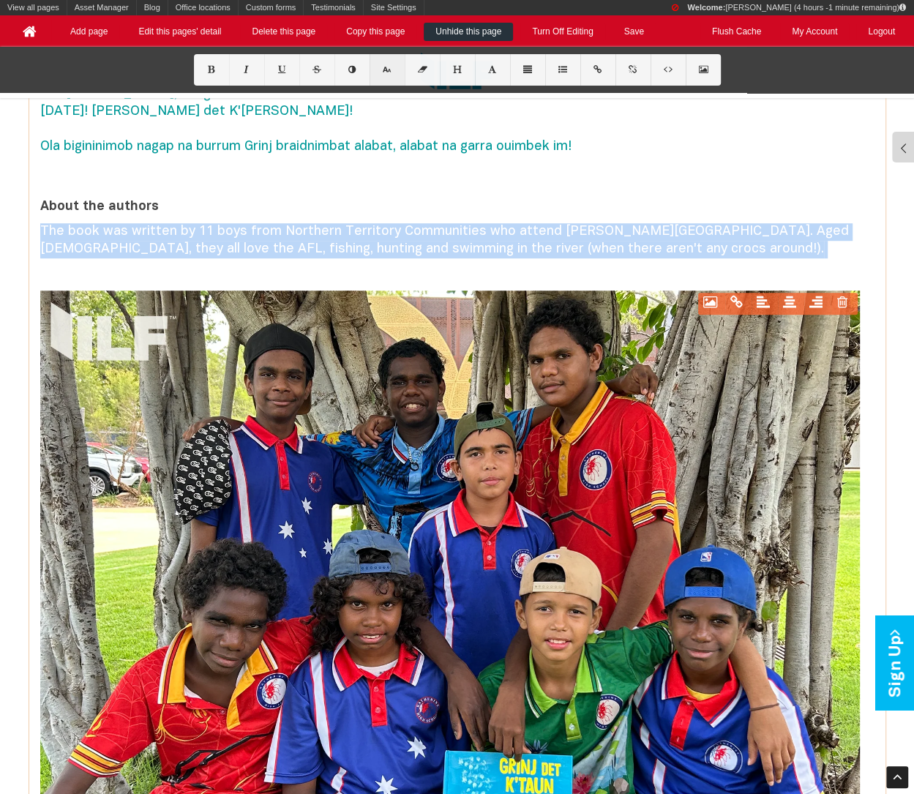
click at [398, 71] on button at bounding box center [386, 69] width 35 height 31
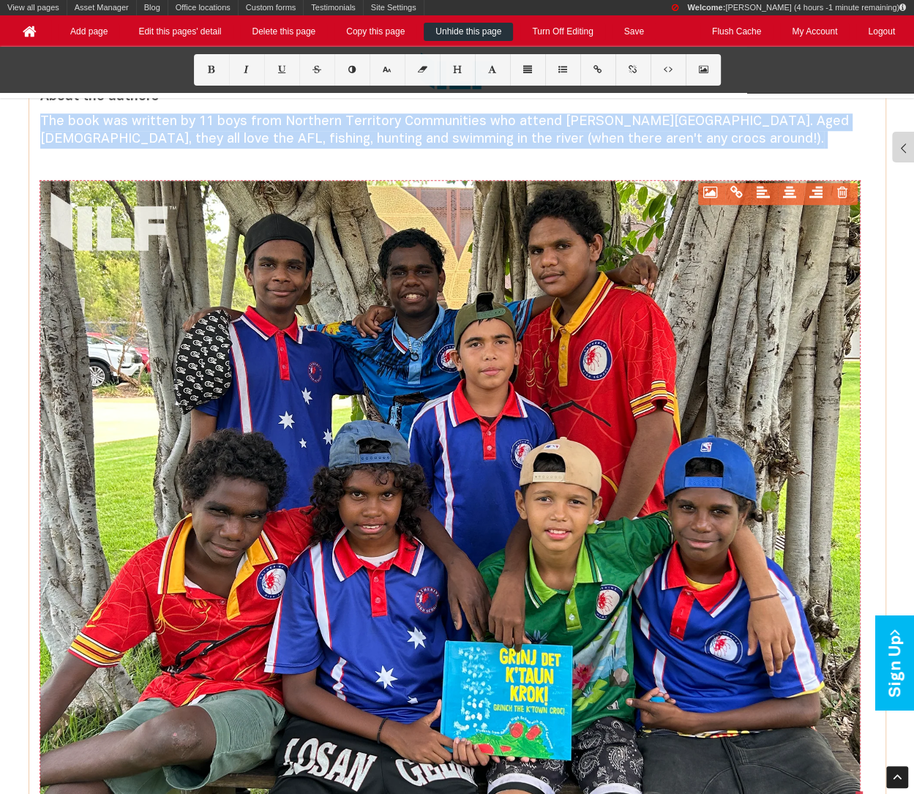
scroll to position [1036, 0]
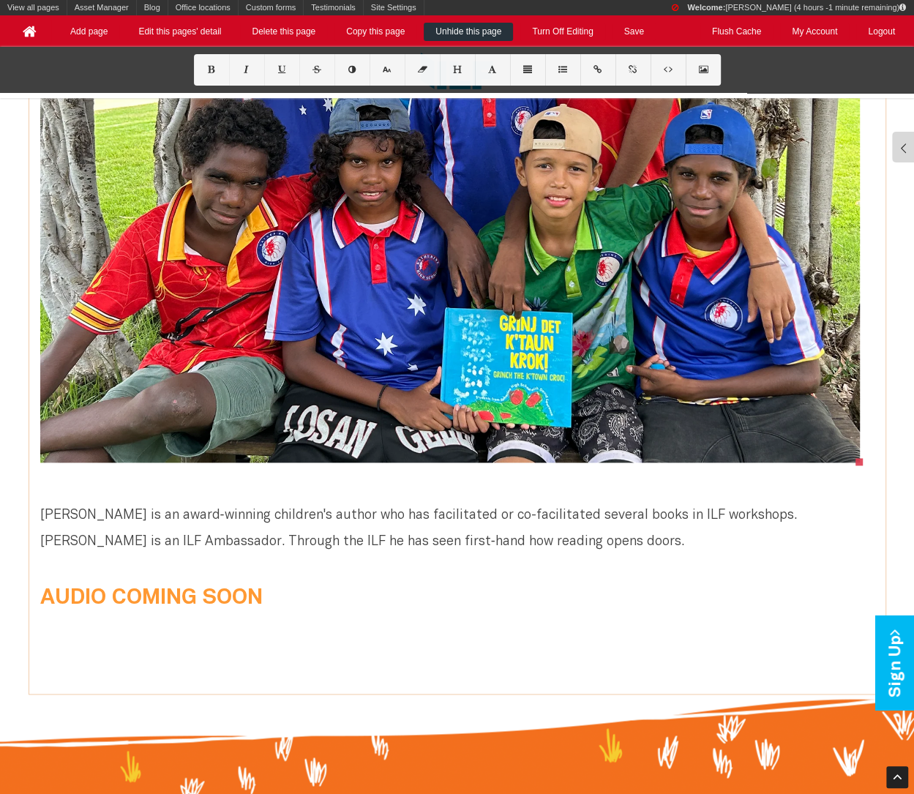
click at [257, 519] on font "[PERSON_NAME] is an award‑winning children's author who has facilitated or co-f…" at bounding box center [418, 528] width 756 height 39
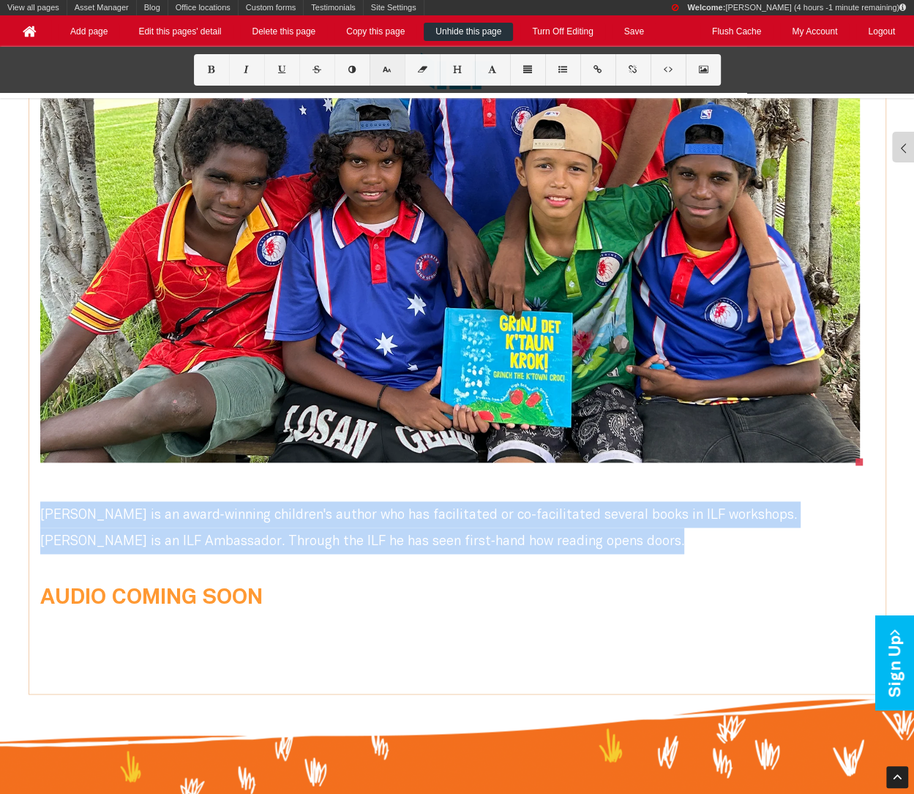
click at [391, 73] on icon at bounding box center [386, 70] width 12 height 8
click at [533, 74] on button at bounding box center [527, 69] width 35 height 31
click at [402, 107] on icon at bounding box center [405, 110] width 15 height 10
click at [254, 70] on button at bounding box center [246, 69] width 35 height 31
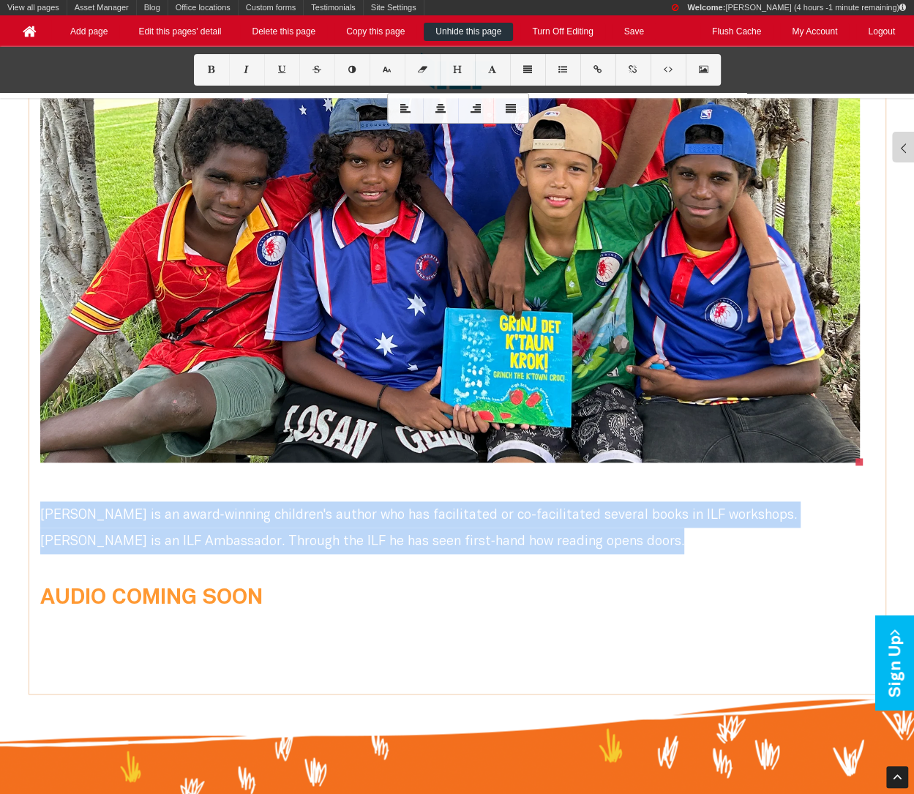
click at [310, 529] on span "[PERSON_NAME] is an award‑winning children's author who has facilitated or co-f…" at bounding box center [418, 526] width 756 height 47
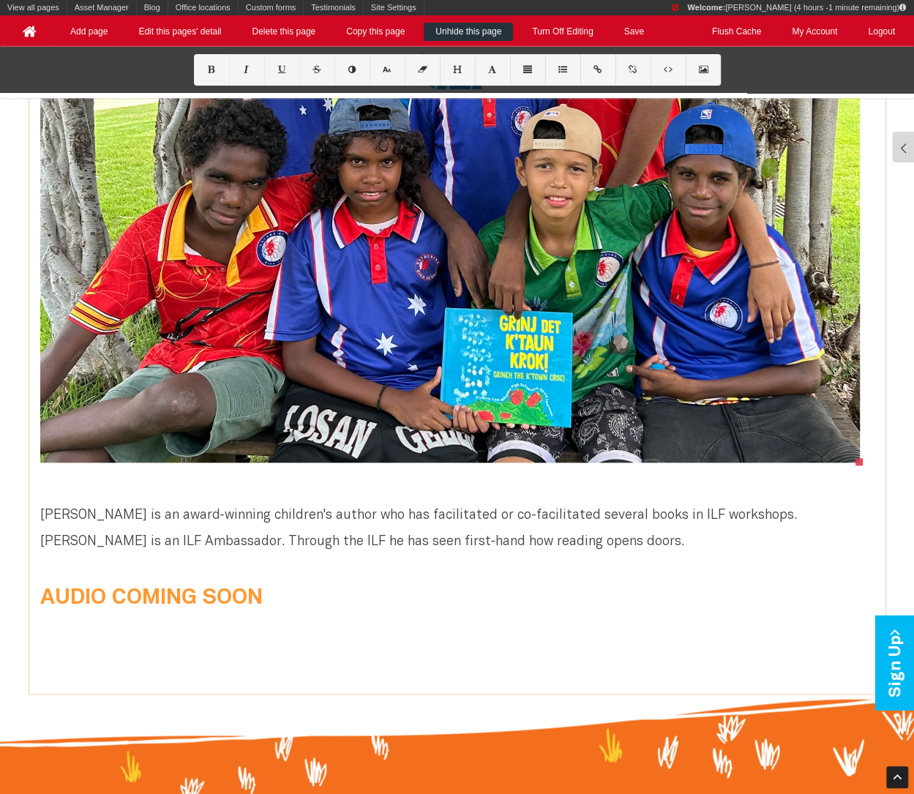
click at [42, 536] on font "[PERSON_NAME] is an award‑winning children's author who has facilitated or co-f…" at bounding box center [418, 528] width 756 height 39
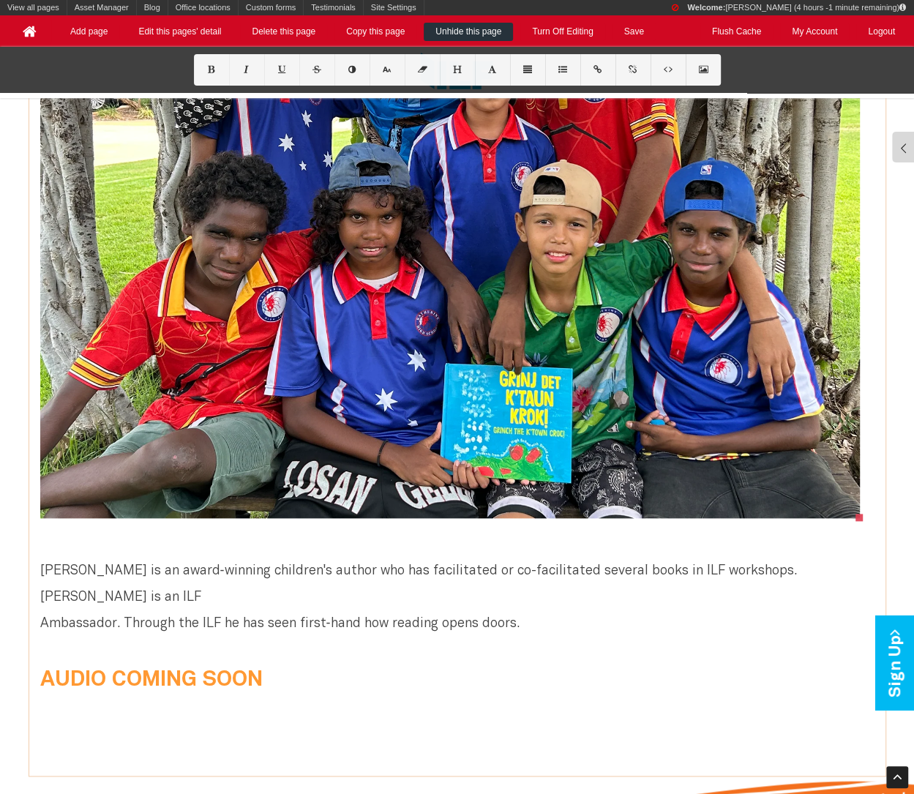
scroll to position [978, 0]
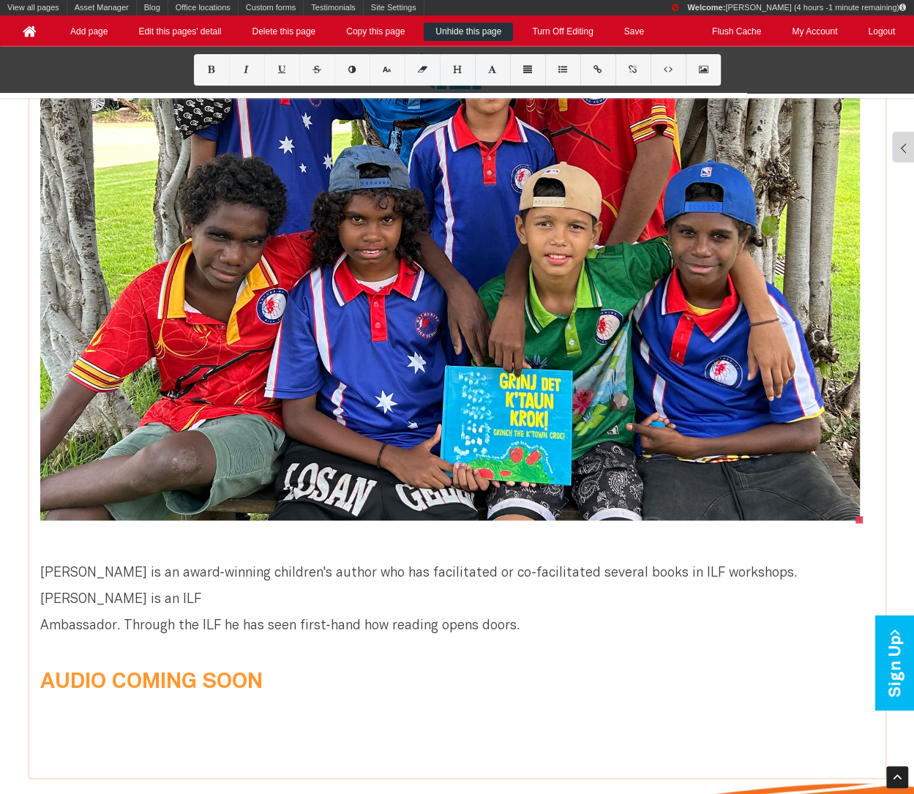
click at [151, 576] on font "[PERSON_NAME] is an award‑winning children's author who has facilitated or co-f…" at bounding box center [418, 599] width 756 height 65
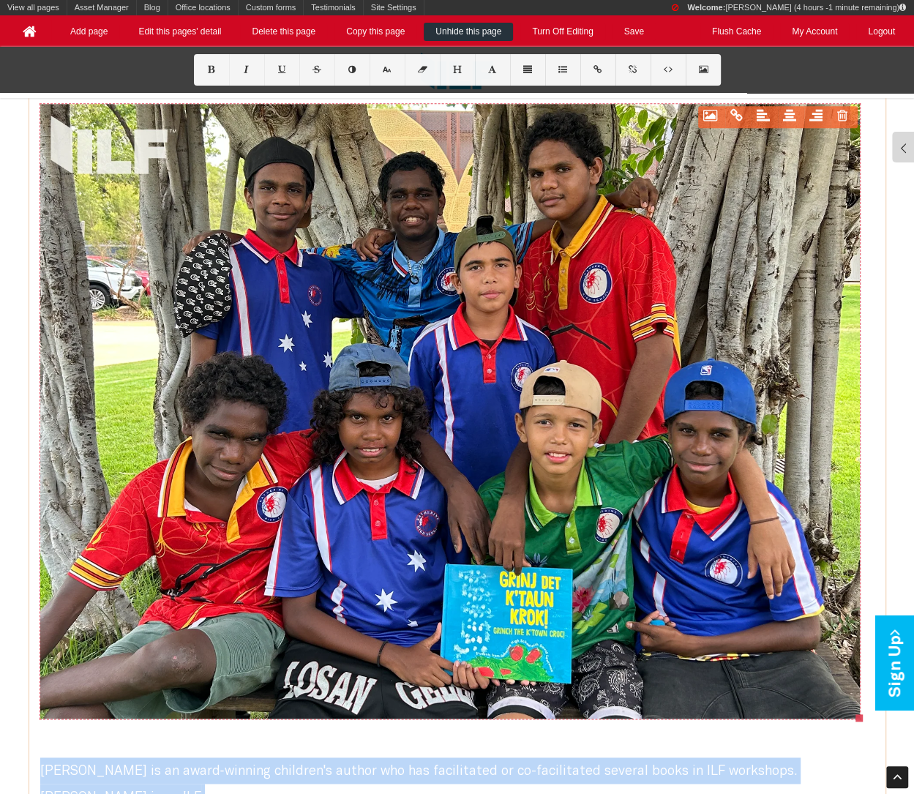
scroll to position [647, 0]
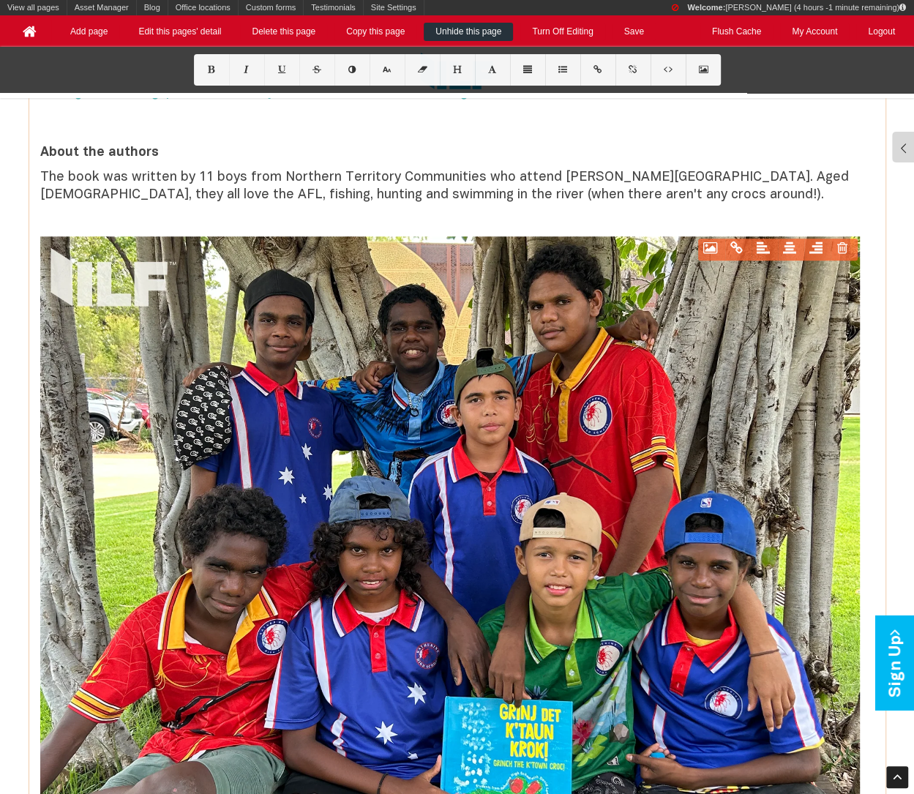
click at [380, 194] on font "The book was written by 11 boys from Northern Territory Communities who attend …" at bounding box center [444, 186] width 808 height 30
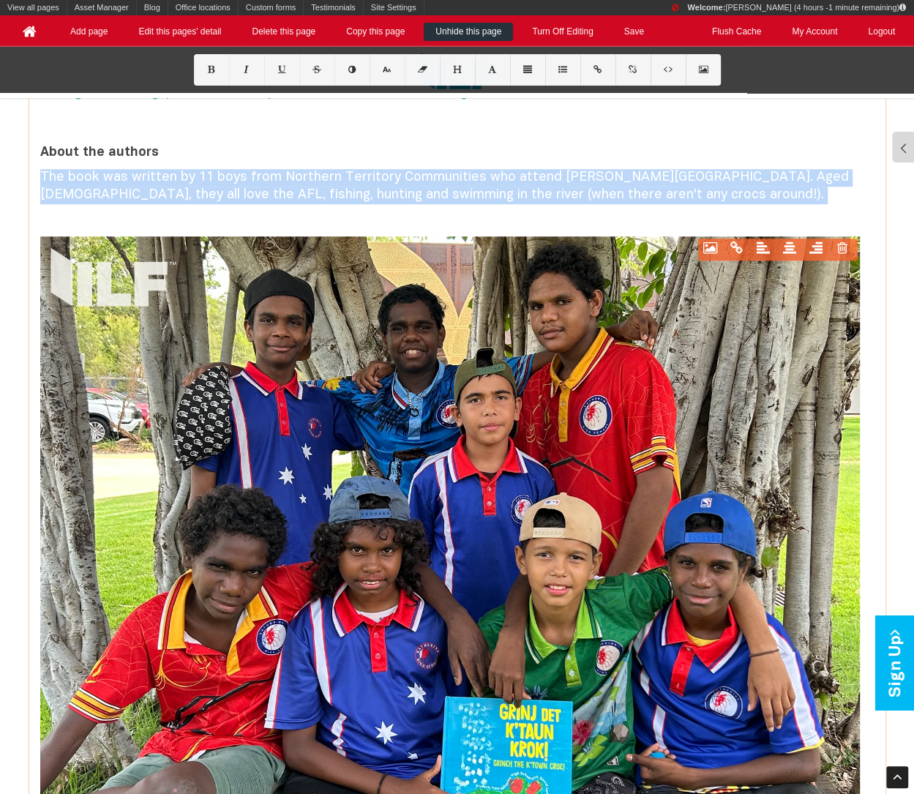
copy font "The book was written by 11 boys from Northern Territory Communities who attend …"
click at [680, 187] on p "The book was written by 11 boys from Northern Territory Communities who attend …" at bounding box center [457, 186] width 834 height 35
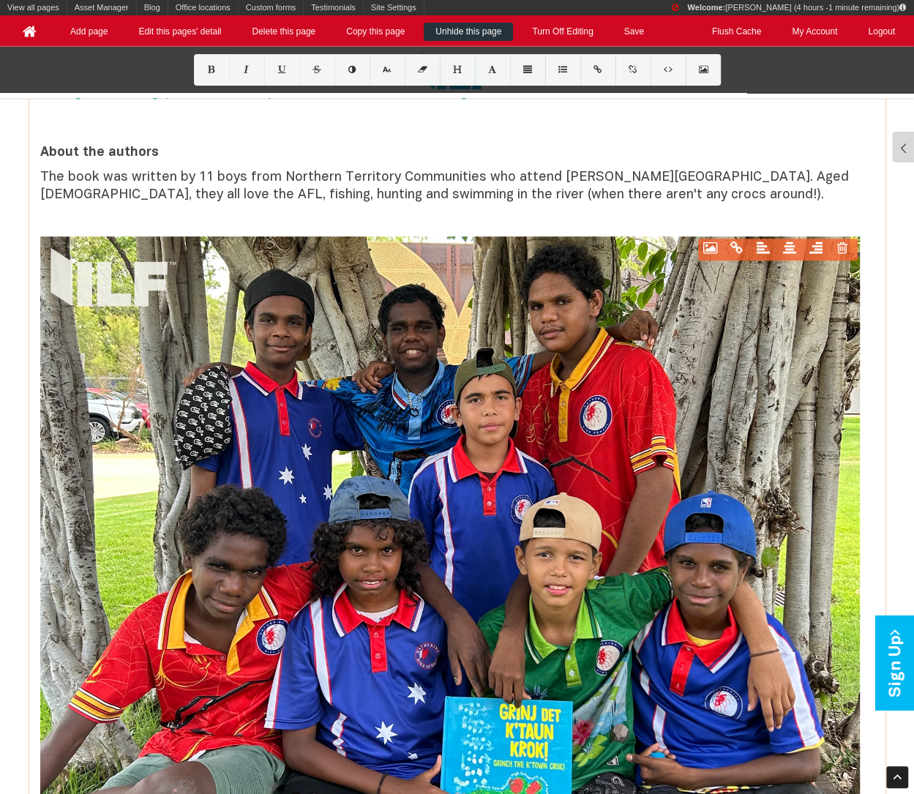
click at [643, 195] on p "The book was written by 11 boys from Northern Territory Communities who attend …" at bounding box center [457, 186] width 834 height 35
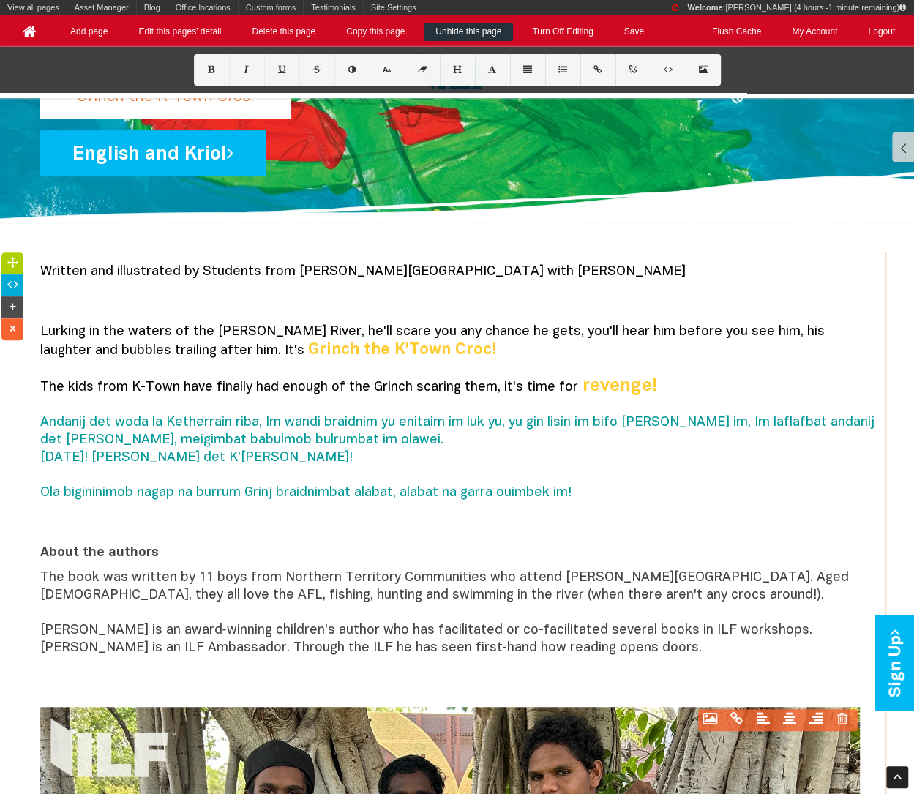
scroll to position [620, 0]
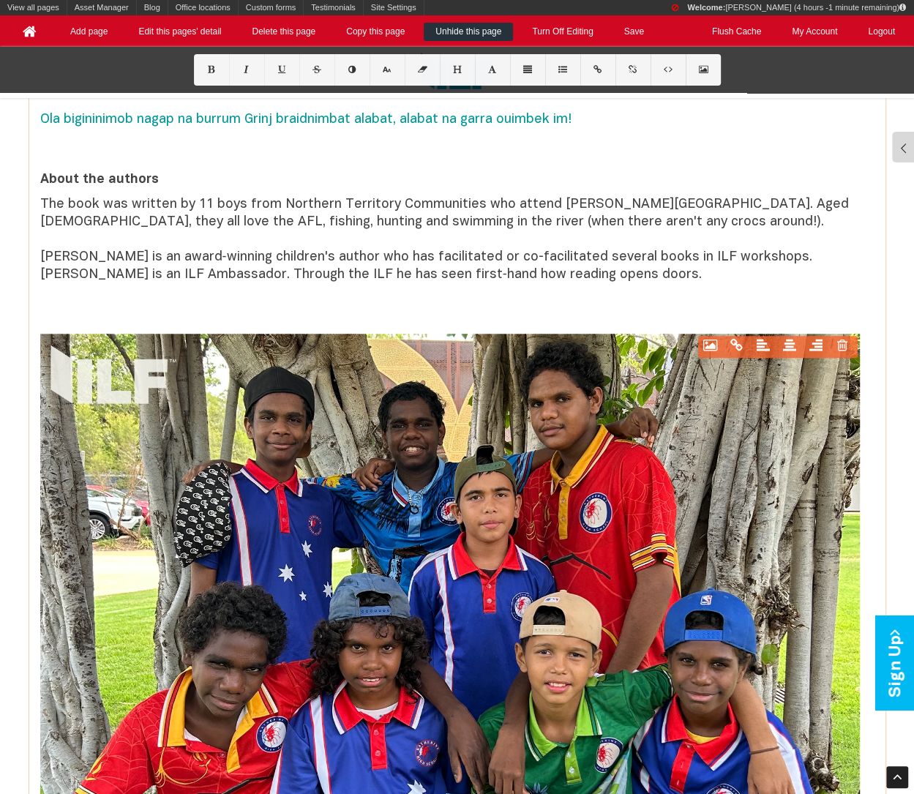
click at [319, 275] on font "The book was written by 11 boys from Northern Territory Communities who attend …" at bounding box center [444, 239] width 808 height 83
click at [319, 274] on font "The book was written by 11 boys from Northern Territory Communities who attend …" at bounding box center [444, 239] width 808 height 83
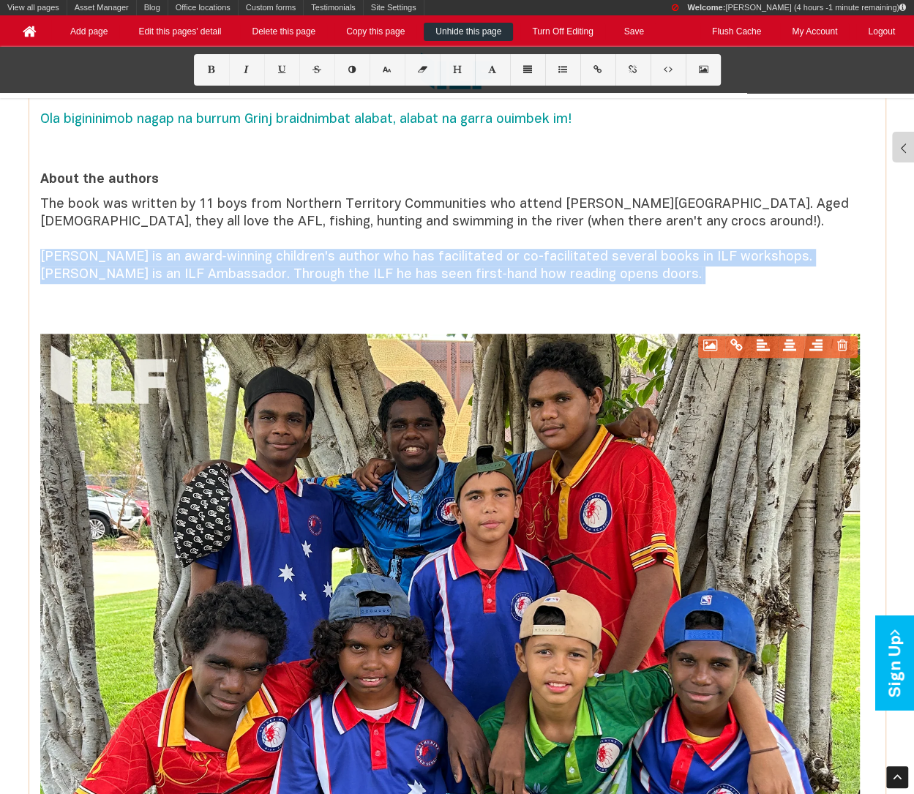
copy font "[PERSON_NAME] is an award‑winning children's author who has facilitated or co-f…"
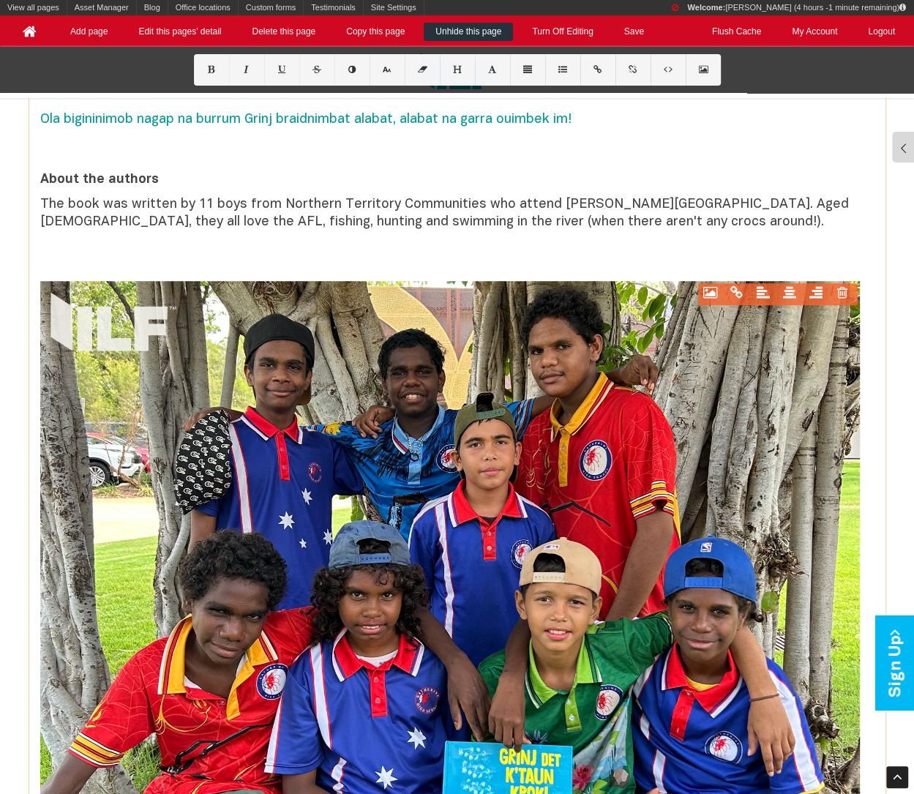
click at [214, 270] on p at bounding box center [457, 265] width 834 height 18
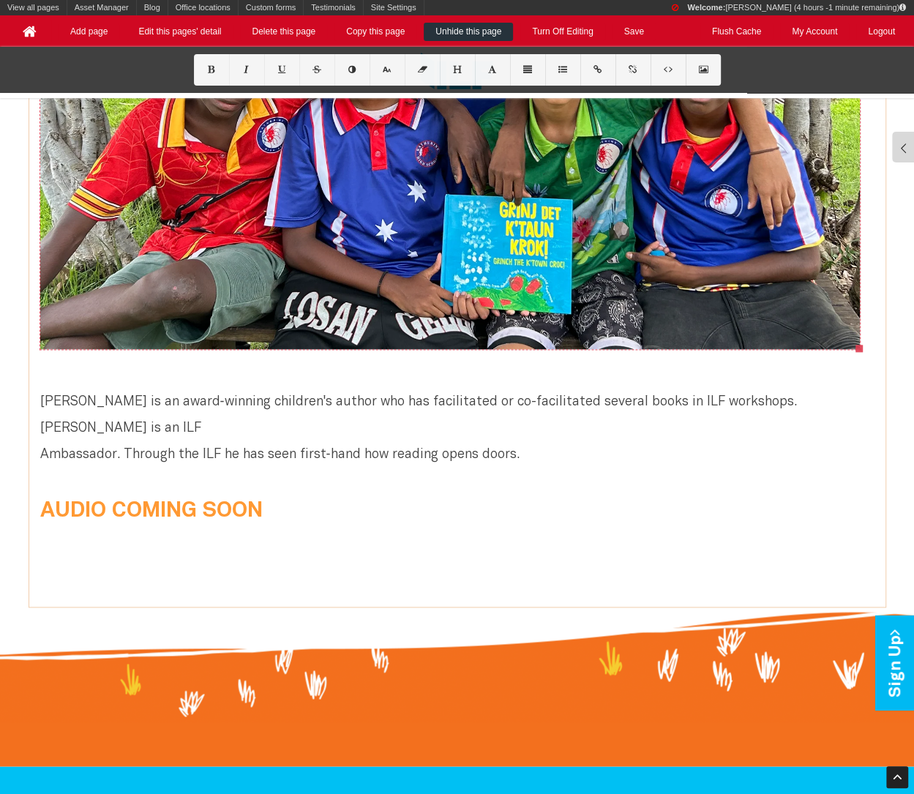
scroll to position [693, 0]
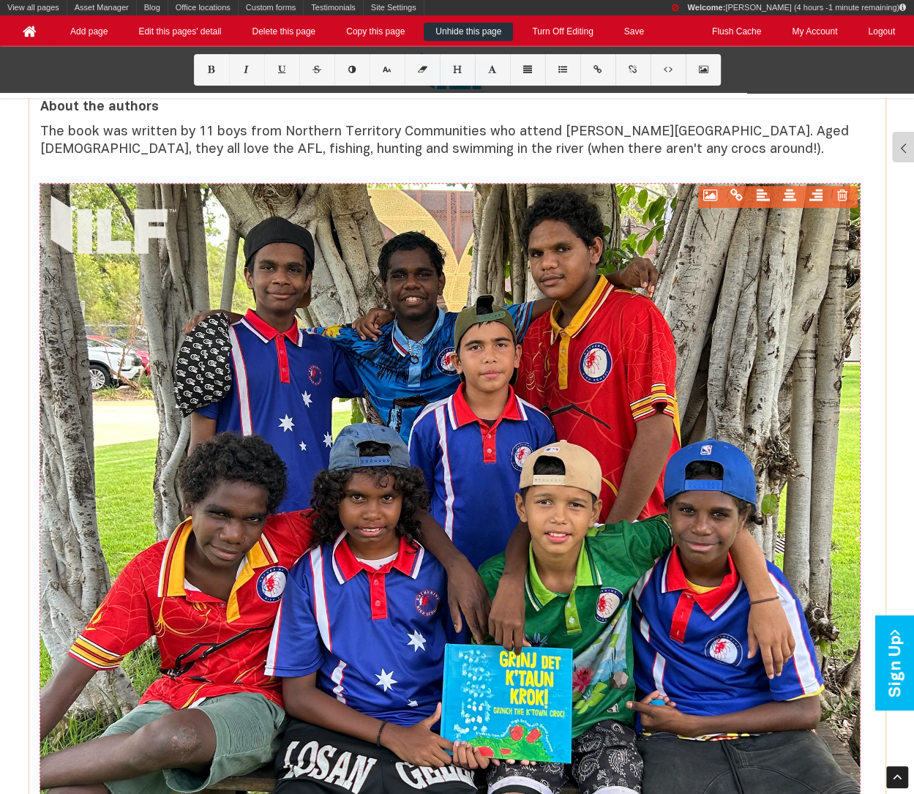
click at [763, 199] on icon at bounding box center [762, 196] width 18 height 12
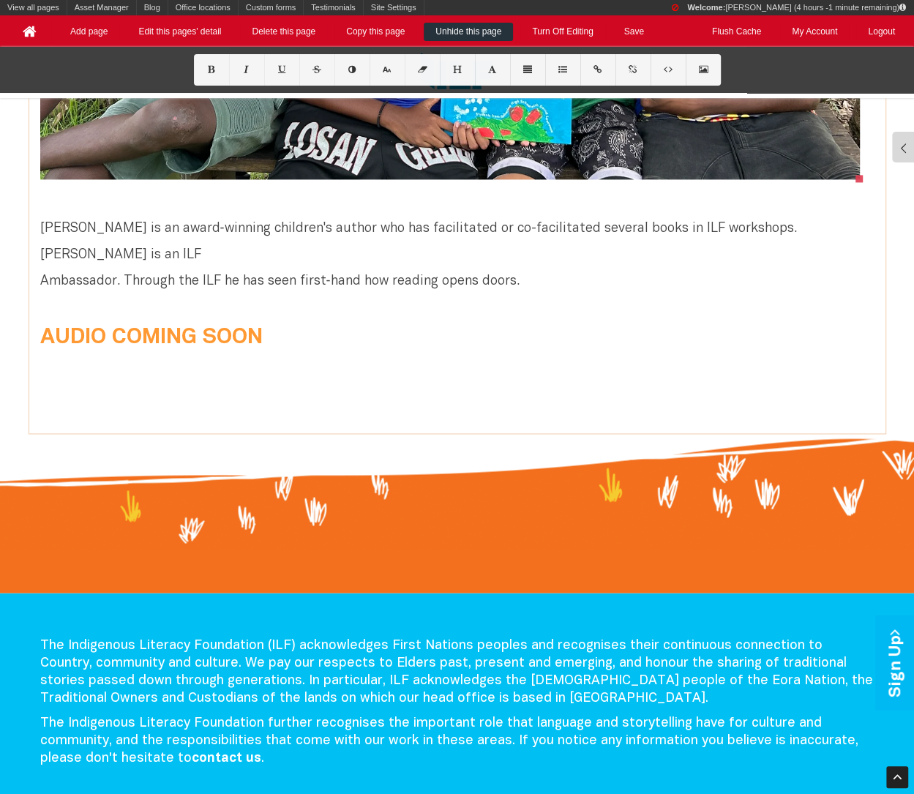
scroll to position [1381, 0]
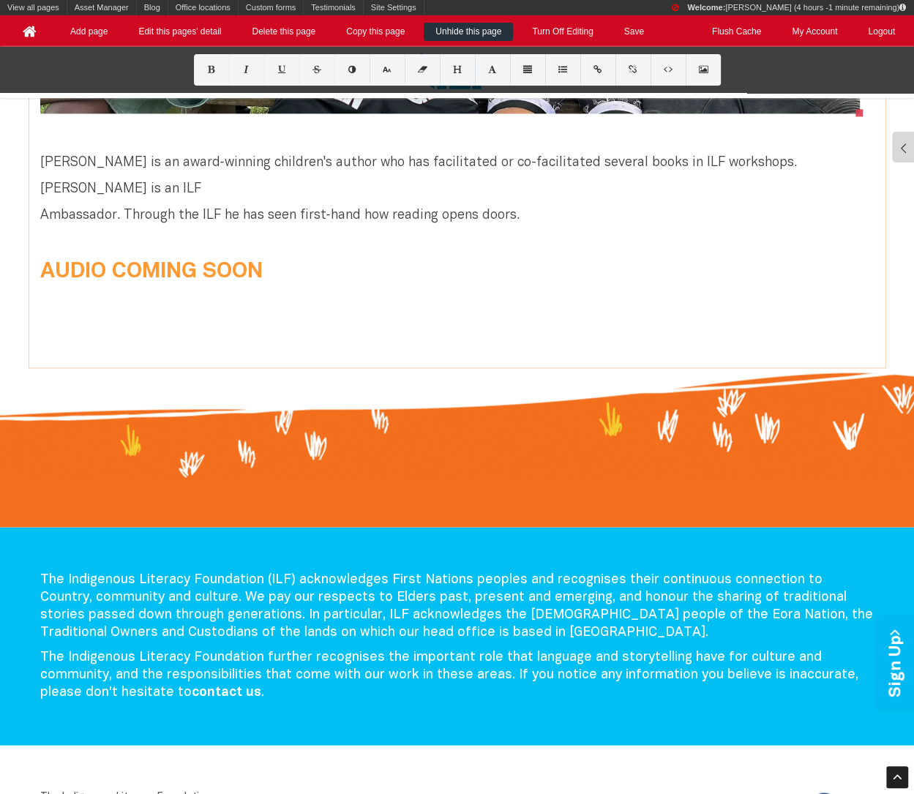
click at [318, 191] on font "[PERSON_NAME] is an award‑winning children's author who has facilitated or co-f…" at bounding box center [418, 189] width 756 height 65
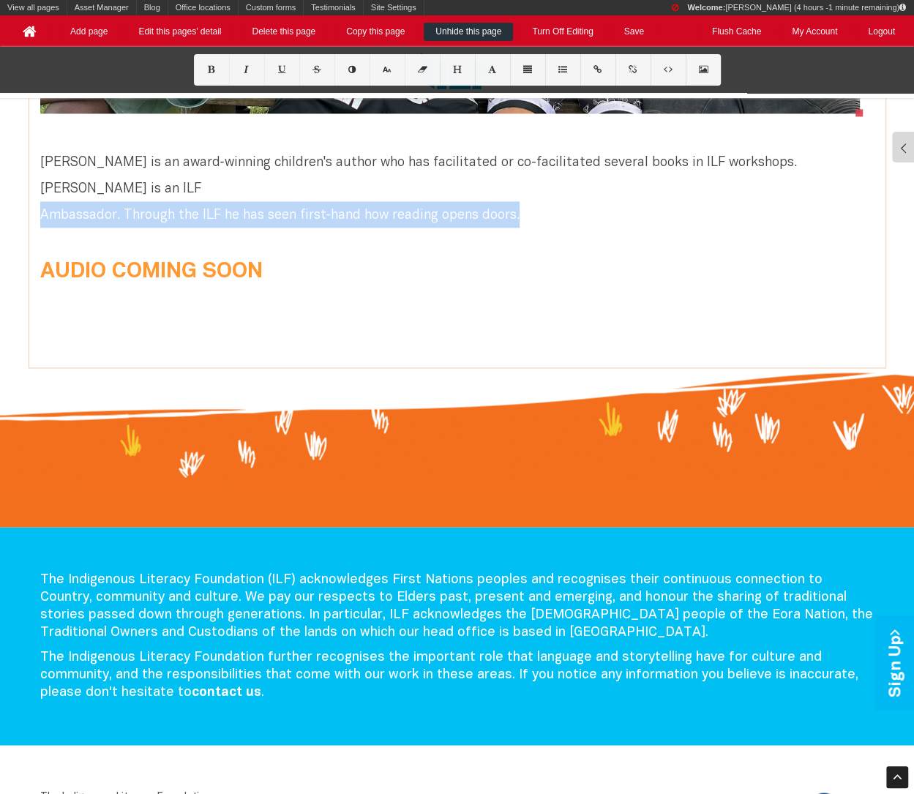
click at [318, 191] on font "[PERSON_NAME] is an award‑winning children's author who has facilitated or co-f…" at bounding box center [418, 189] width 756 height 65
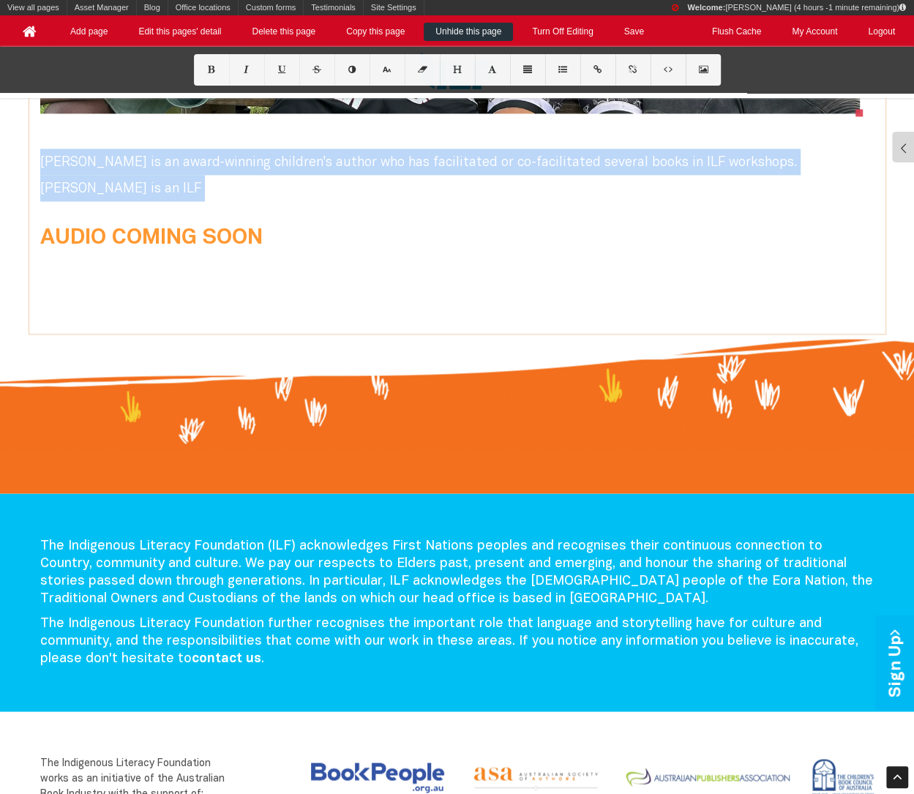
drag, startPoint x: 51, startPoint y: 175, endPoint x: 50, endPoint y: 147, distance: 27.8
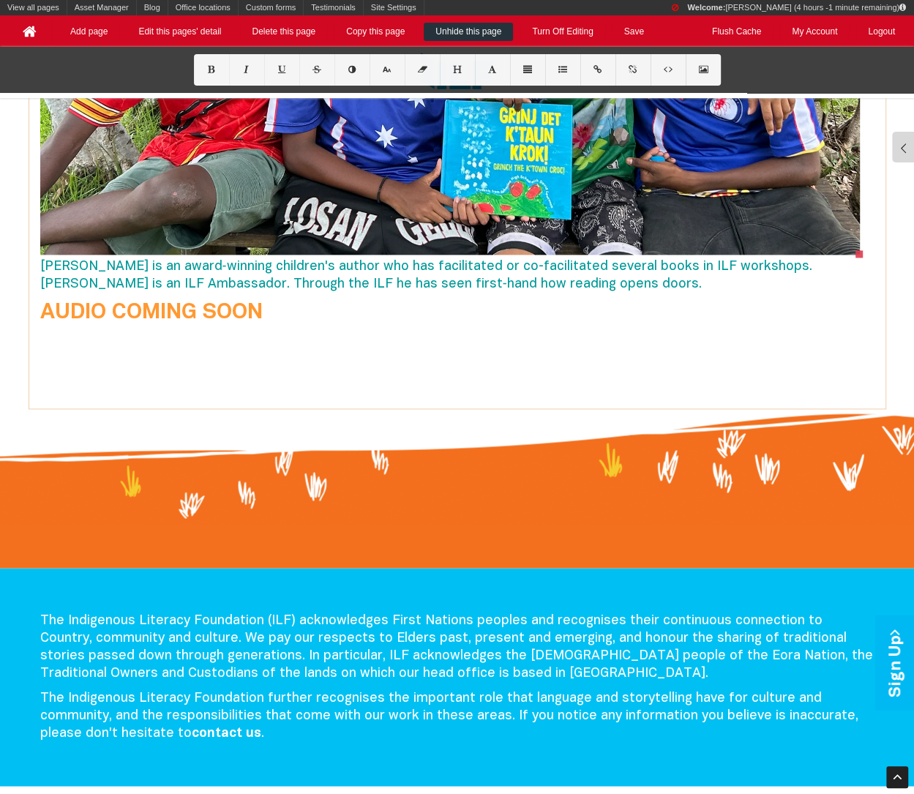
scroll to position [1234, 0]
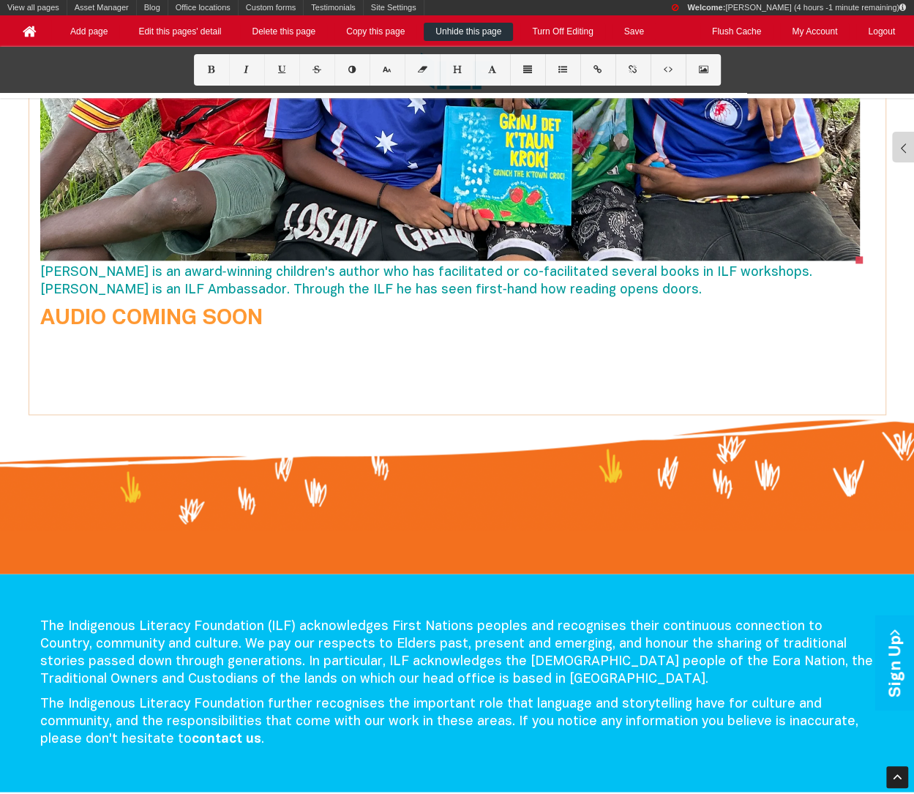
click at [40, 268] on span "[PERSON_NAME] is an award‑winning children's author who has facilitated or co-f…" at bounding box center [426, 281] width 772 height 30
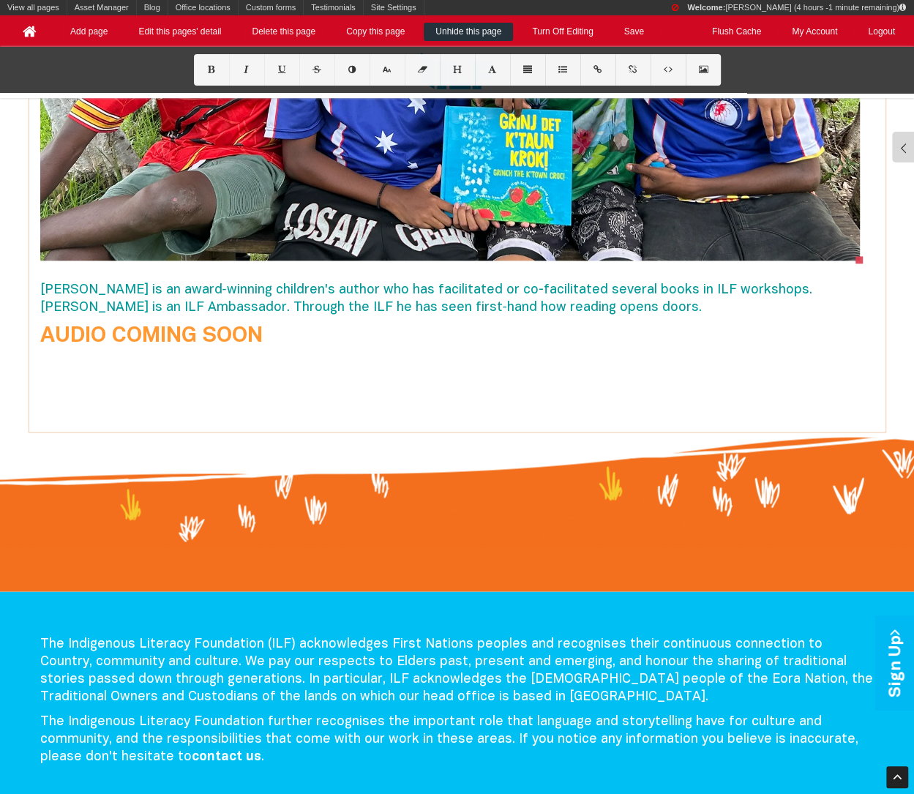
click at [97, 307] on span "[PERSON_NAME] is an award‑winning children's author who has facilitated or co-f…" at bounding box center [426, 299] width 772 height 30
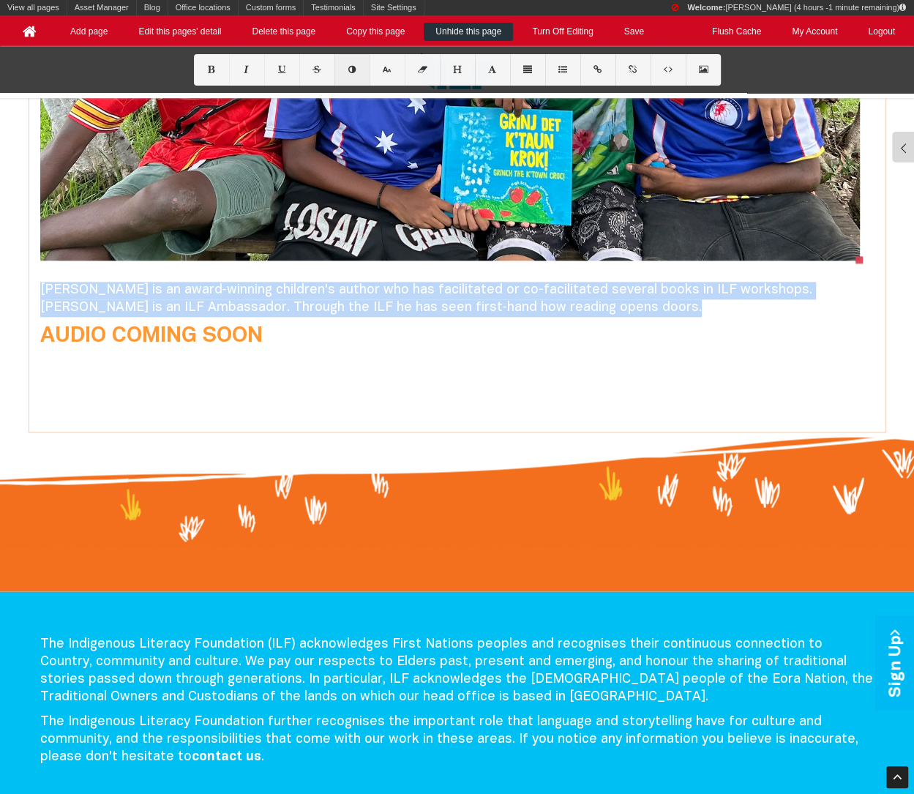
click at [347, 69] on icon at bounding box center [351, 70] width 12 height 8
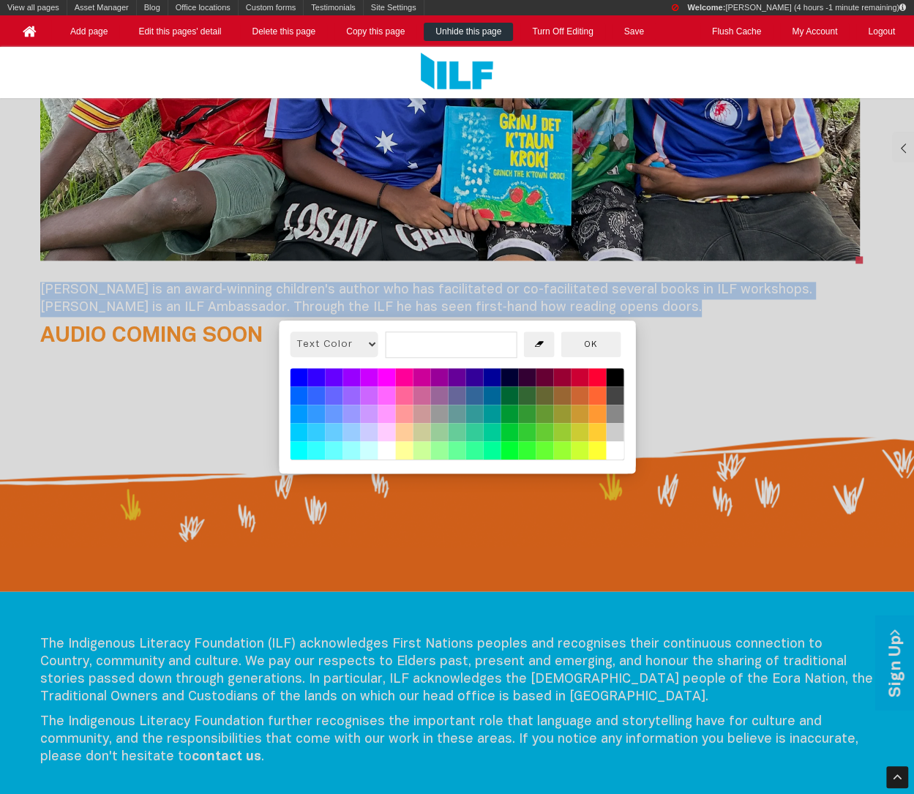
click at [613, 394] on button at bounding box center [615, 396] width 18 height 18
type input "rgb(68, 68, 68)"
click at [610, 350] on button "OK" at bounding box center [590, 344] width 60 height 26
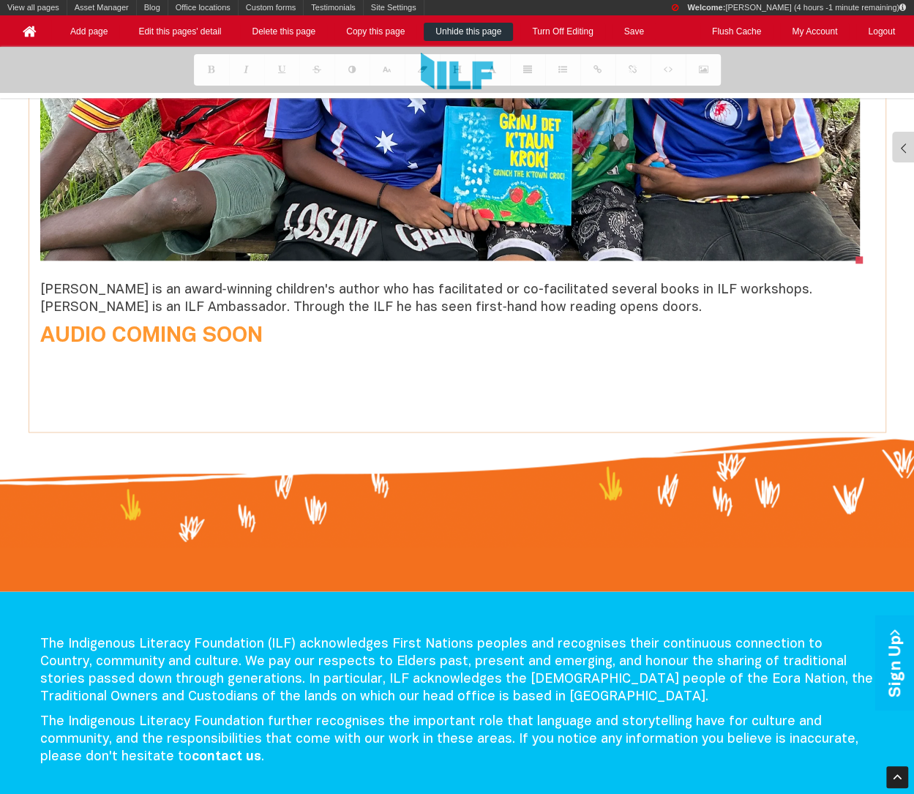
click at [217, 334] on b "AUDIO COMING SOON" at bounding box center [151, 336] width 222 height 20
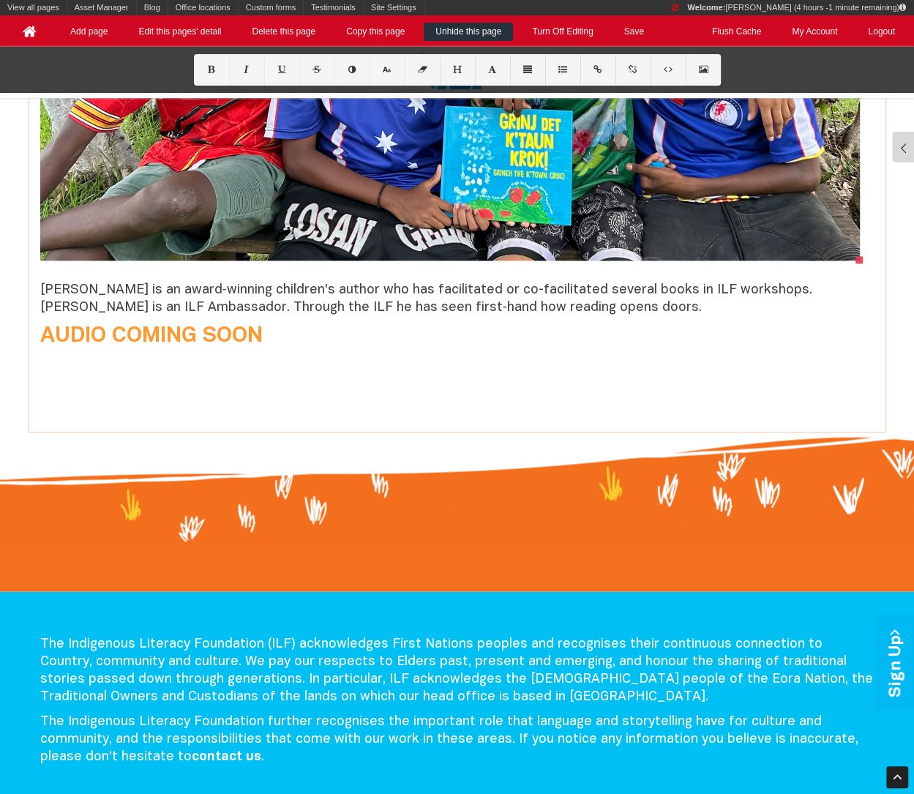
click at [45, 335] on b "AUDIO COMING SOON" at bounding box center [151, 336] width 222 height 20
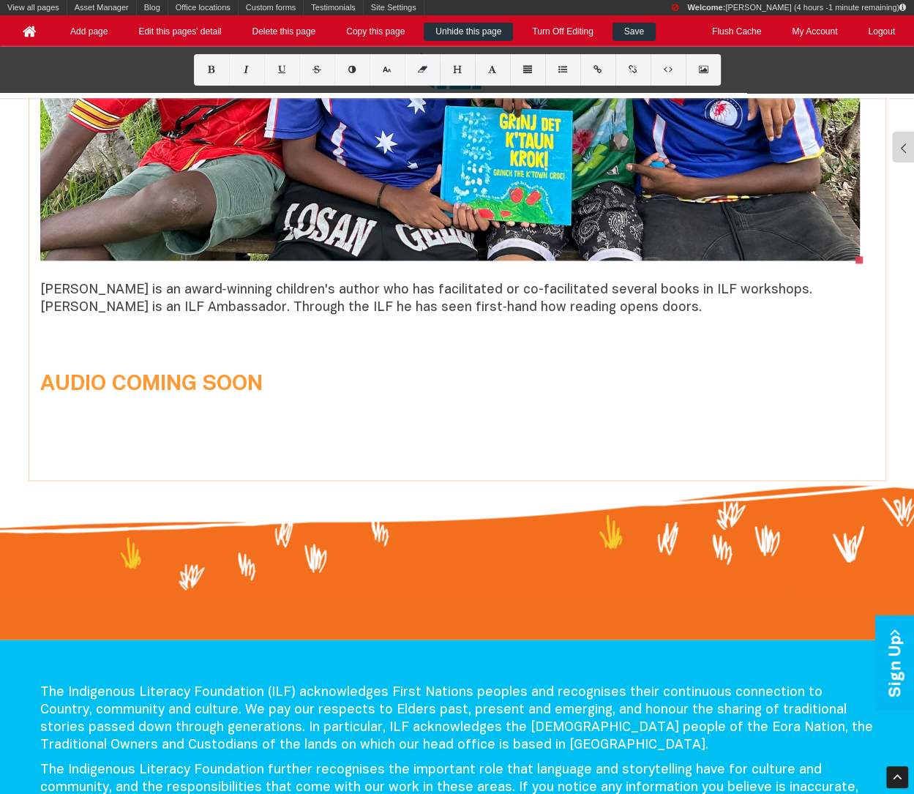
click at [636, 34] on link "Save" at bounding box center [633, 32] width 43 height 18
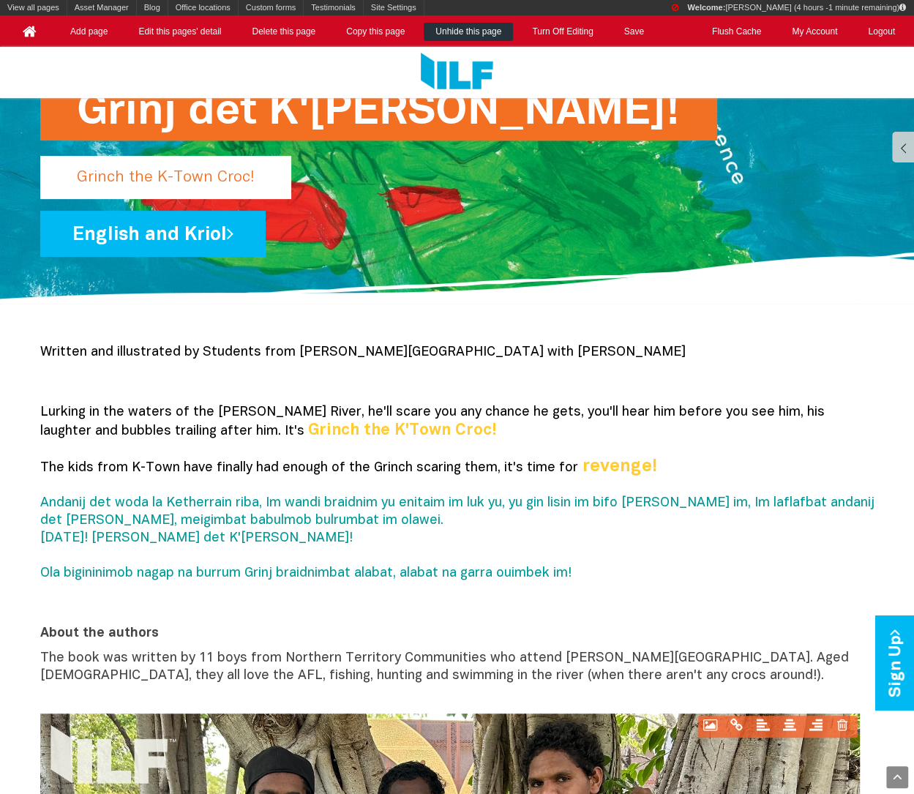
scroll to position [199, 0]
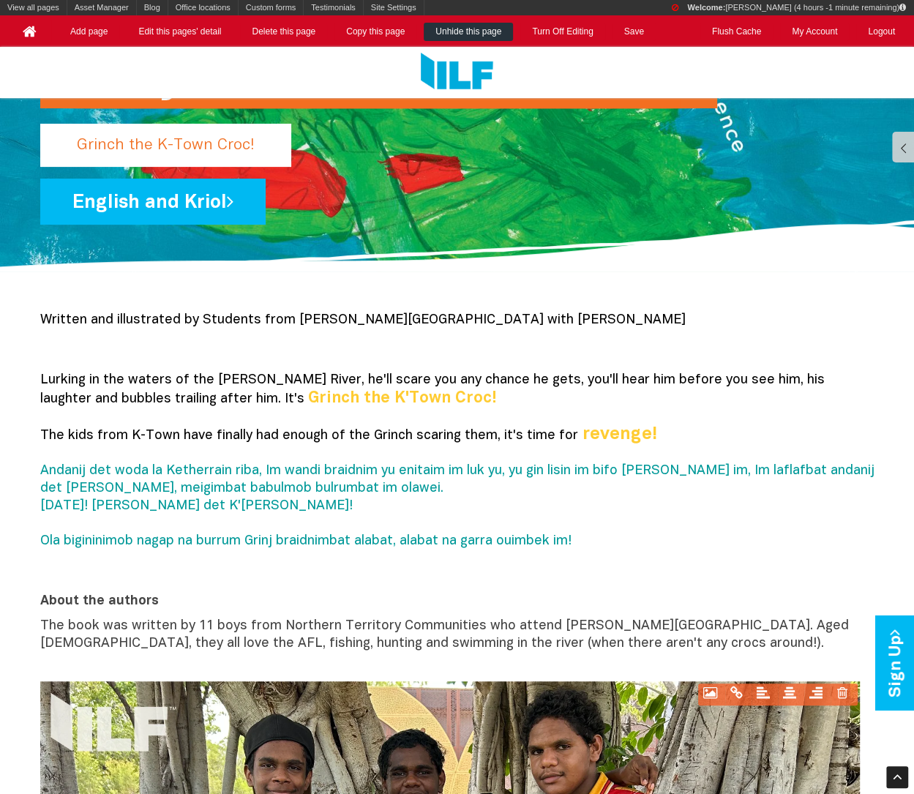
click at [585, 40] on div "View all pages Asset Manager Blog Add blog entry View all blog entries Office l…" at bounding box center [457, 23] width 914 height 47
click at [584, 30] on link "Turn Off Editing" at bounding box center [562, 32] width 84 height 18
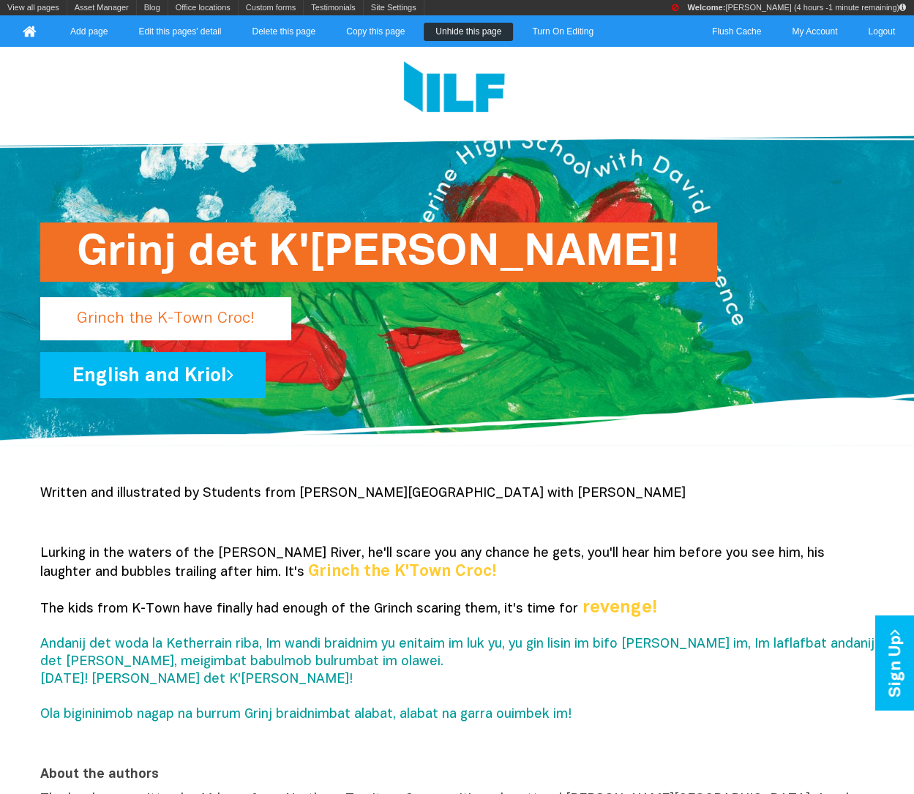
scroll to position [0, 0]
